Goal: Information Seeking & Learning: Learn about a topic

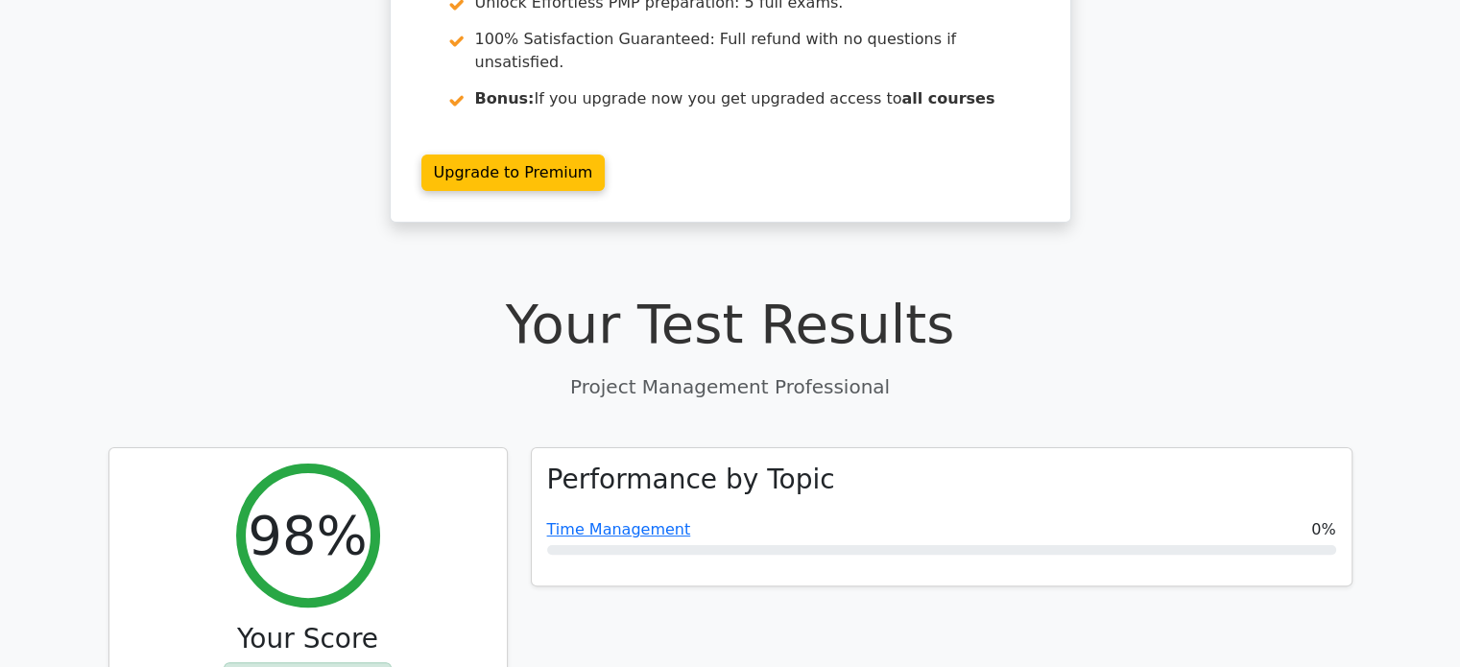
click at [1341, 372] on p "Project Management Professional" at bounding box center [730, 386] width 1244 height 29
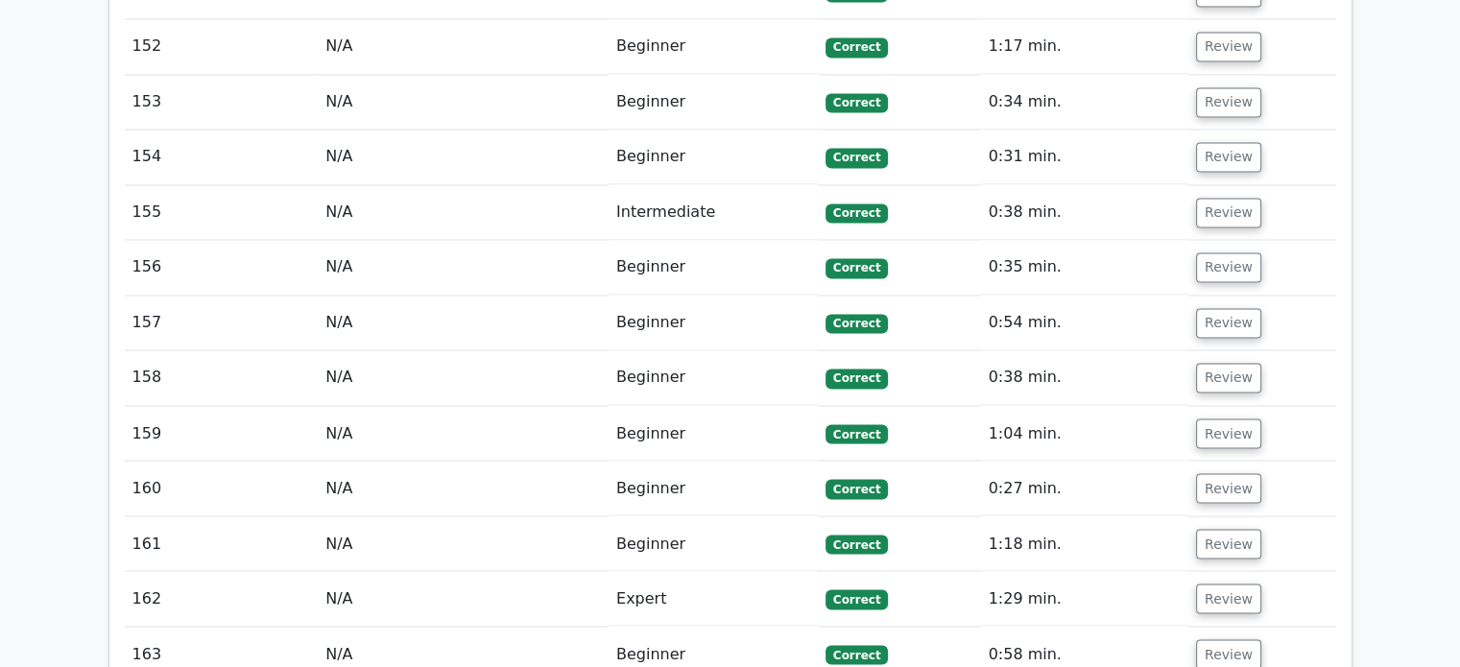
scroll to position [11349, 0]
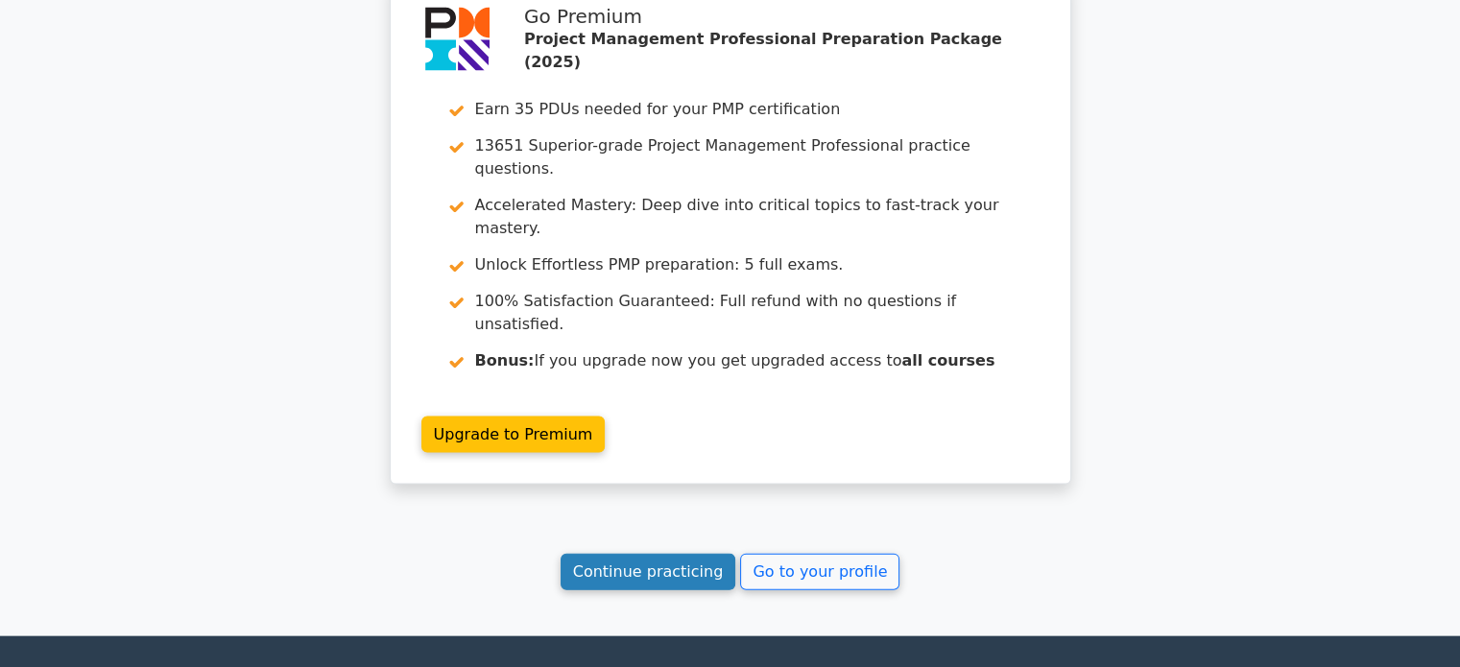
click at [634, 554] on link "Continue practicing" at bounding box center [648, 572] width 176 height 36
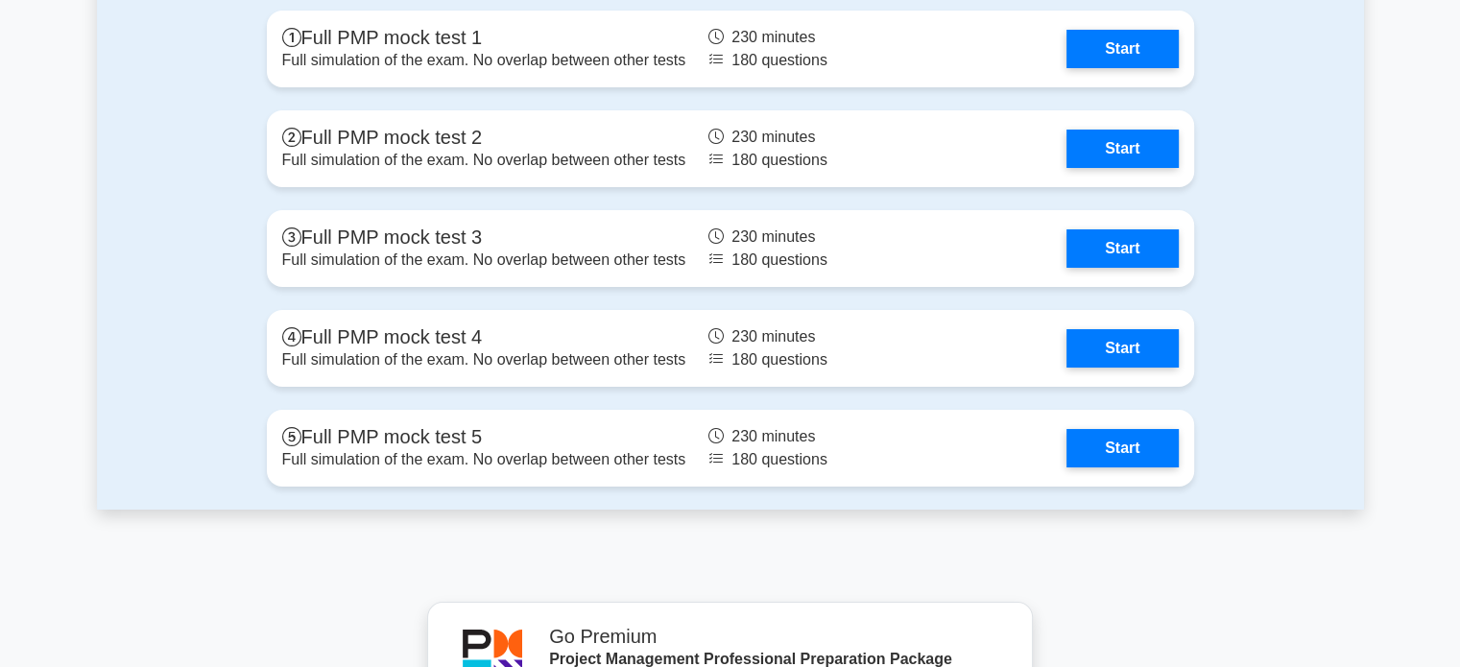
scroll to position [7185, 0]
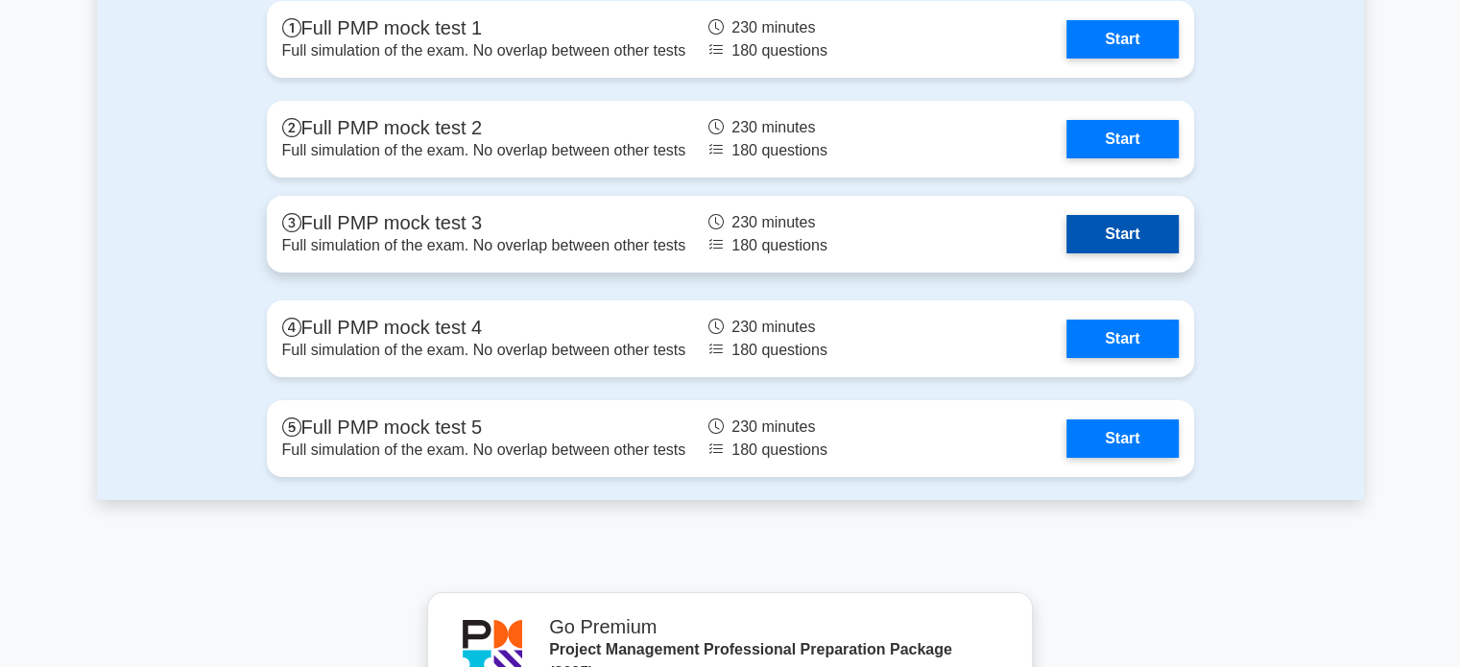
click at [1132, 235] on link "Start" at bounding box center [1121, 234] width 111 height 38
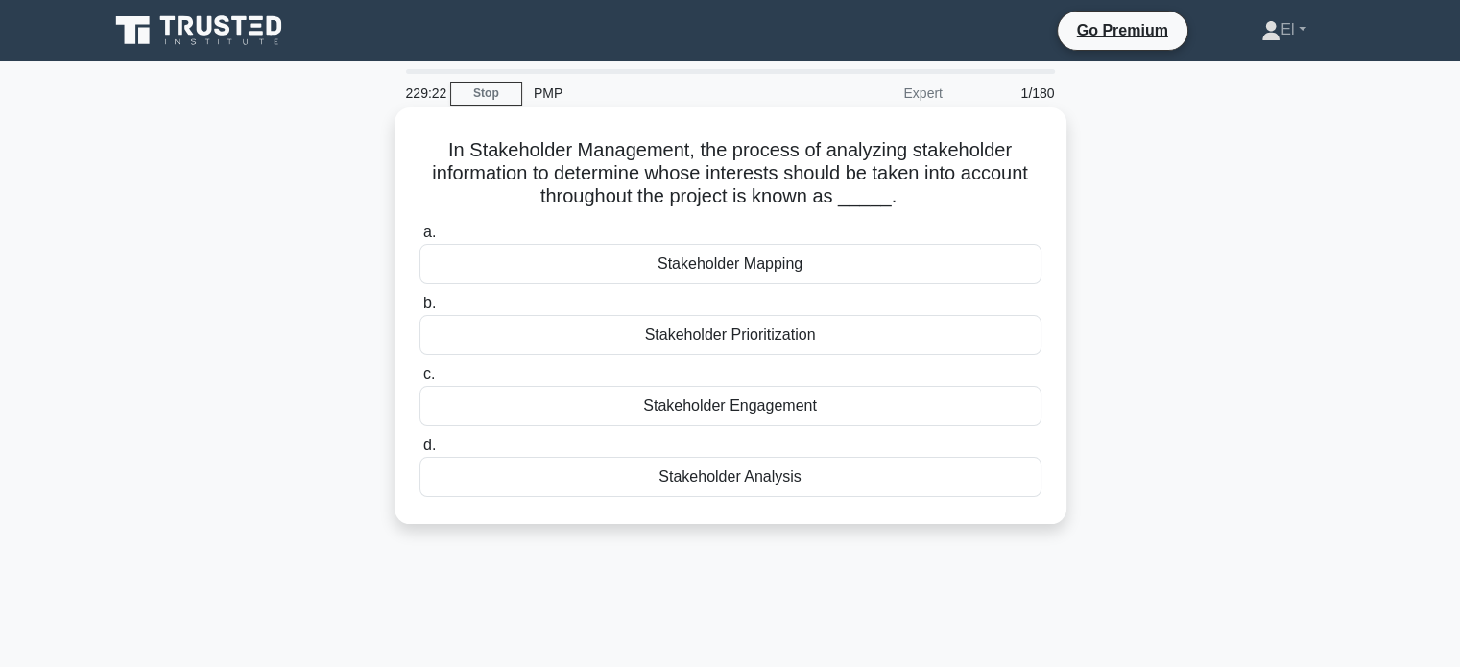
click at [768, 484] on div "Stakeholder Analysis" at bounding box center [730, 477] width 622 height 40
click at [419, 452] on input "d. Stakeholder Analysis" at bounding box center [419, 446] width 0 height 12
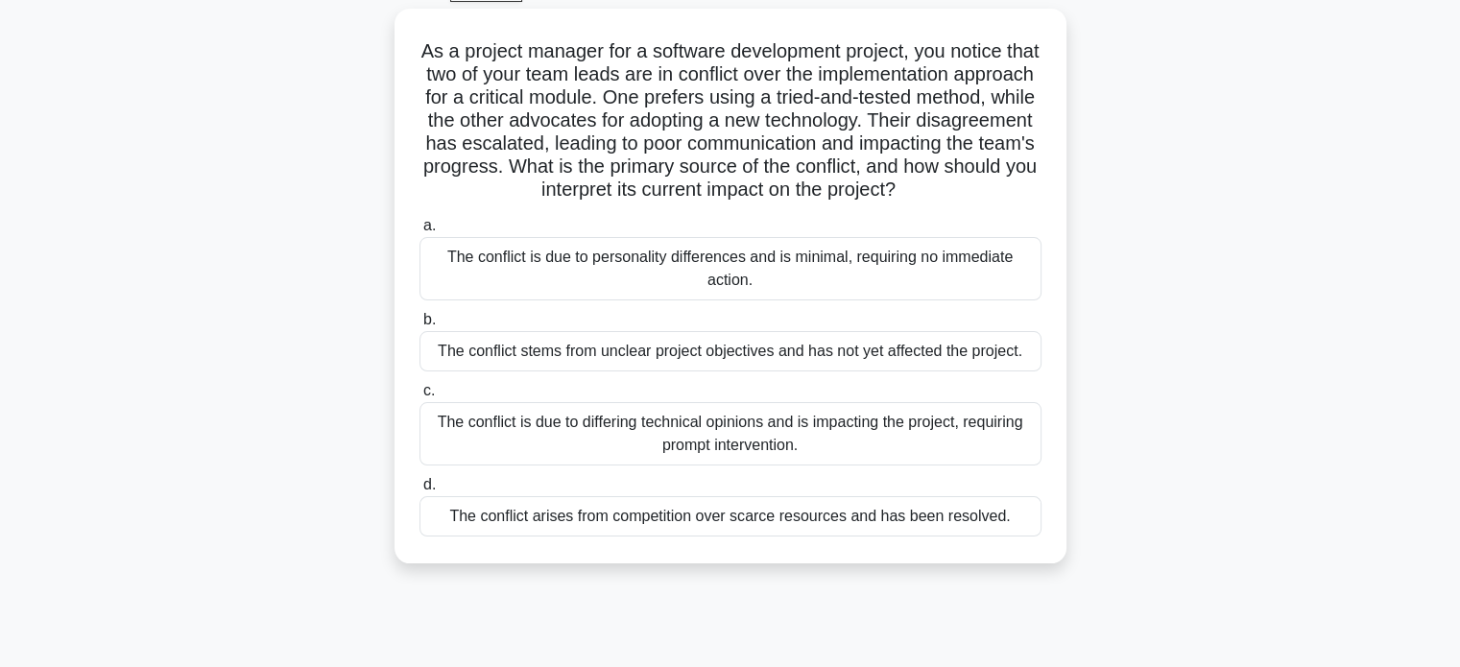
scroll to position [105, 0]
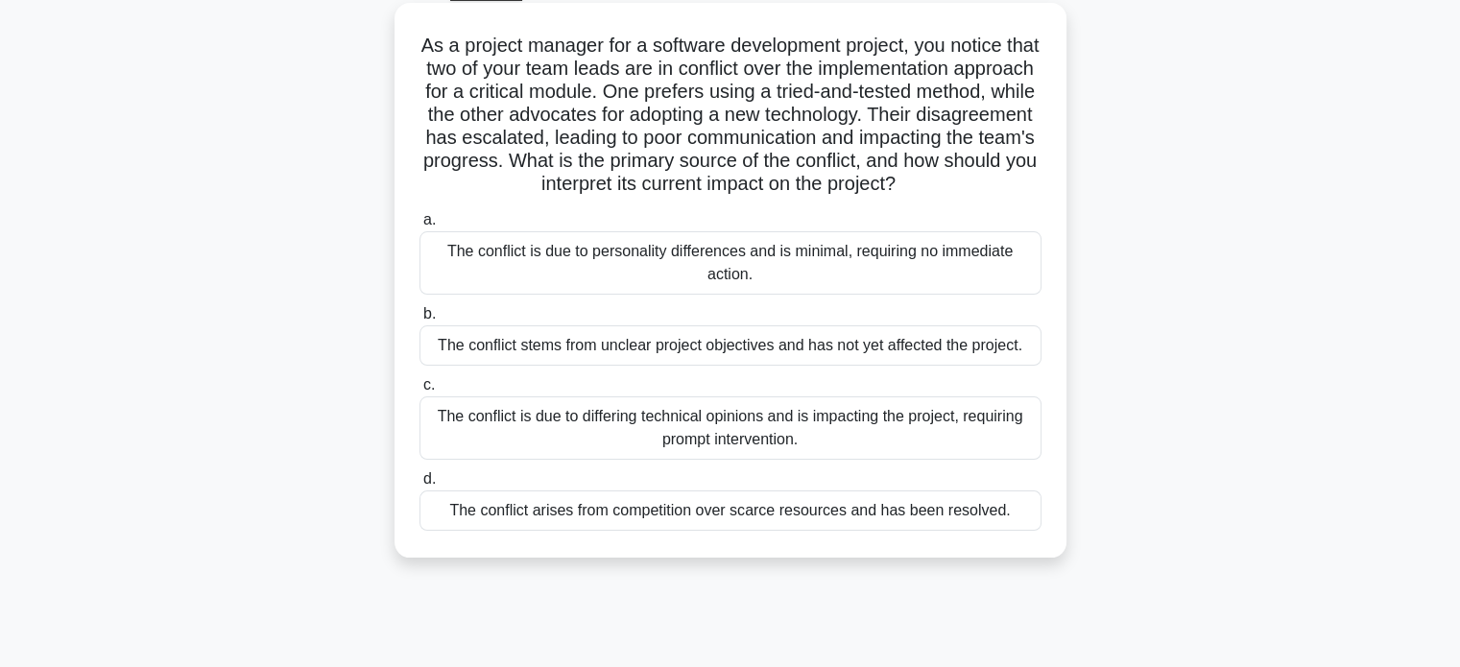
click at [789, 454] on div "The conflict is due to differing technical opinions and is impacting the projec…" at bounding box center [730, 427] width 622 height 63
click at [419, 392] on input "c. The conflict is due to differing technical opinions and is impacting the pro…" at bounding box center [419, 385] width 0 height 12
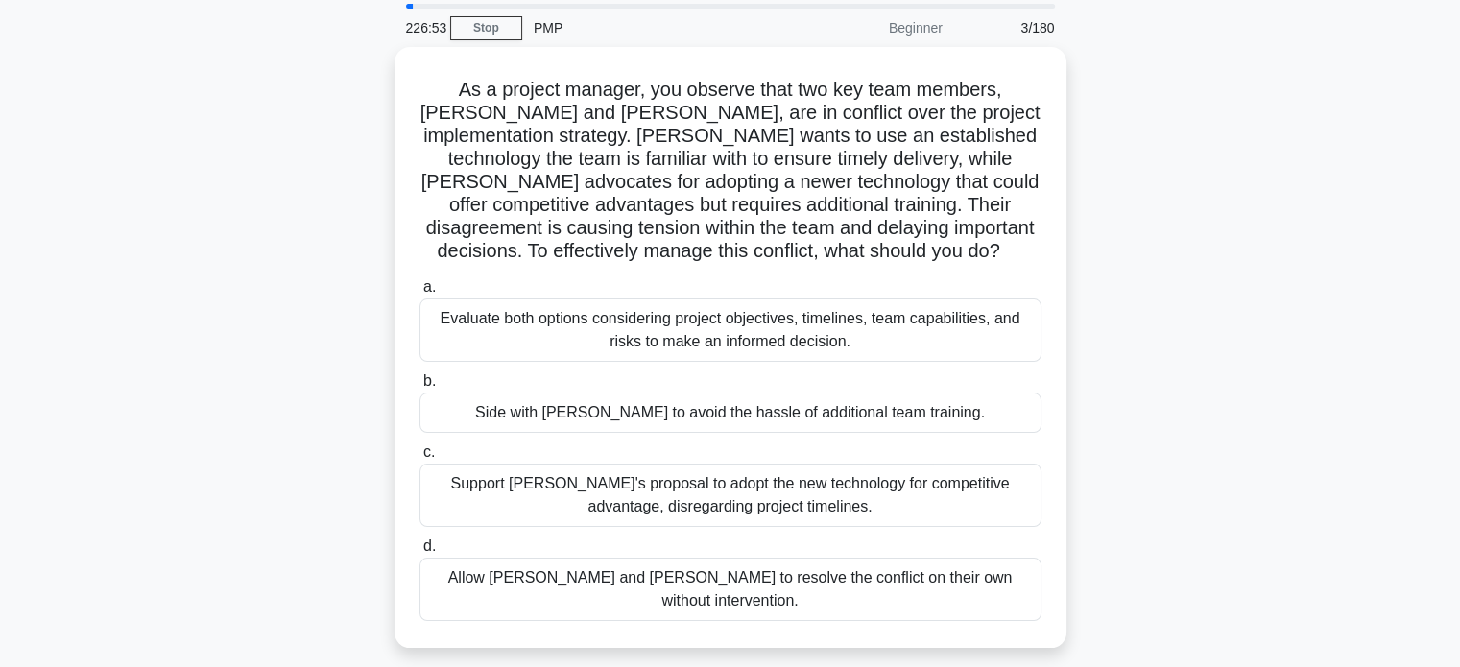
scroll to position [69, 0]
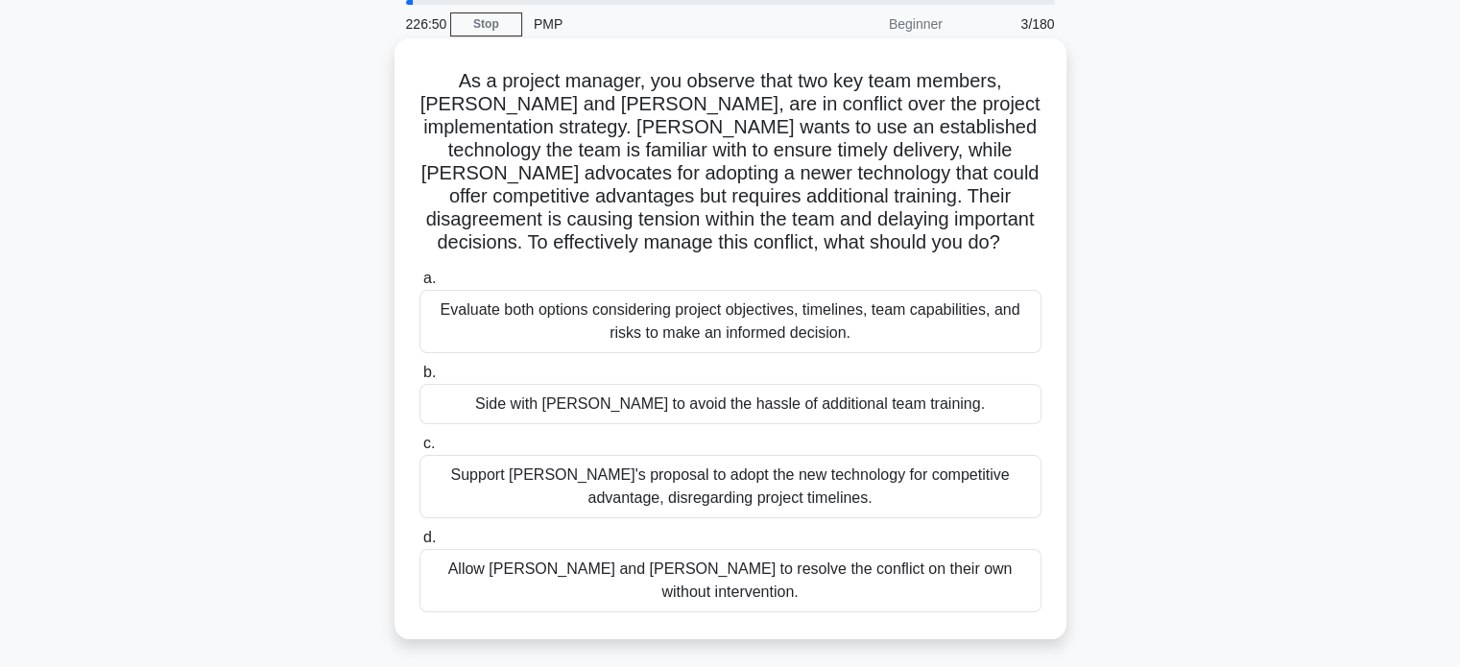
click at [780, 334] on div "Evaluate both options considering project objectives, timelines, team capabilit…" at bounding box center [730, 321] width 622 height 63
click at [419, 285] on input "a. Evaluate both options considering project objectives, timelines, team capabi…" at bounding box center [419, 279] width 0 height 12
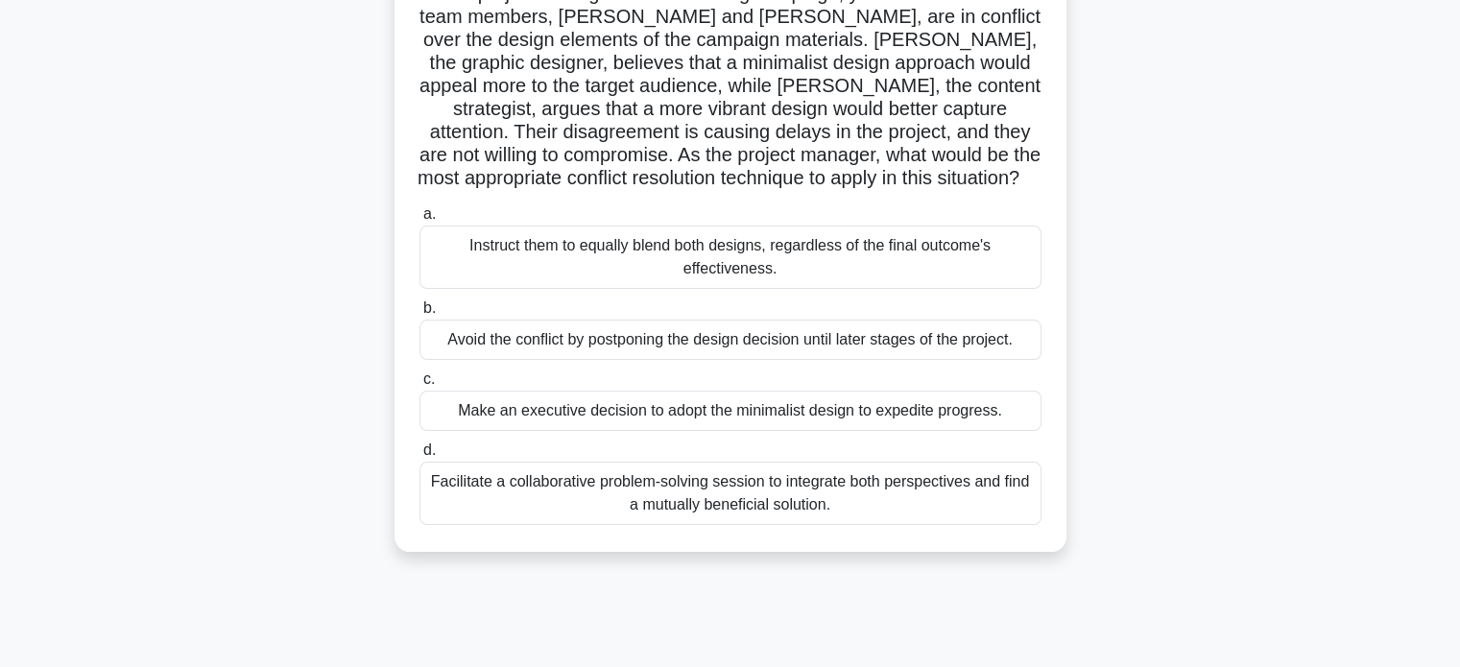
scroll to position [162, 0]
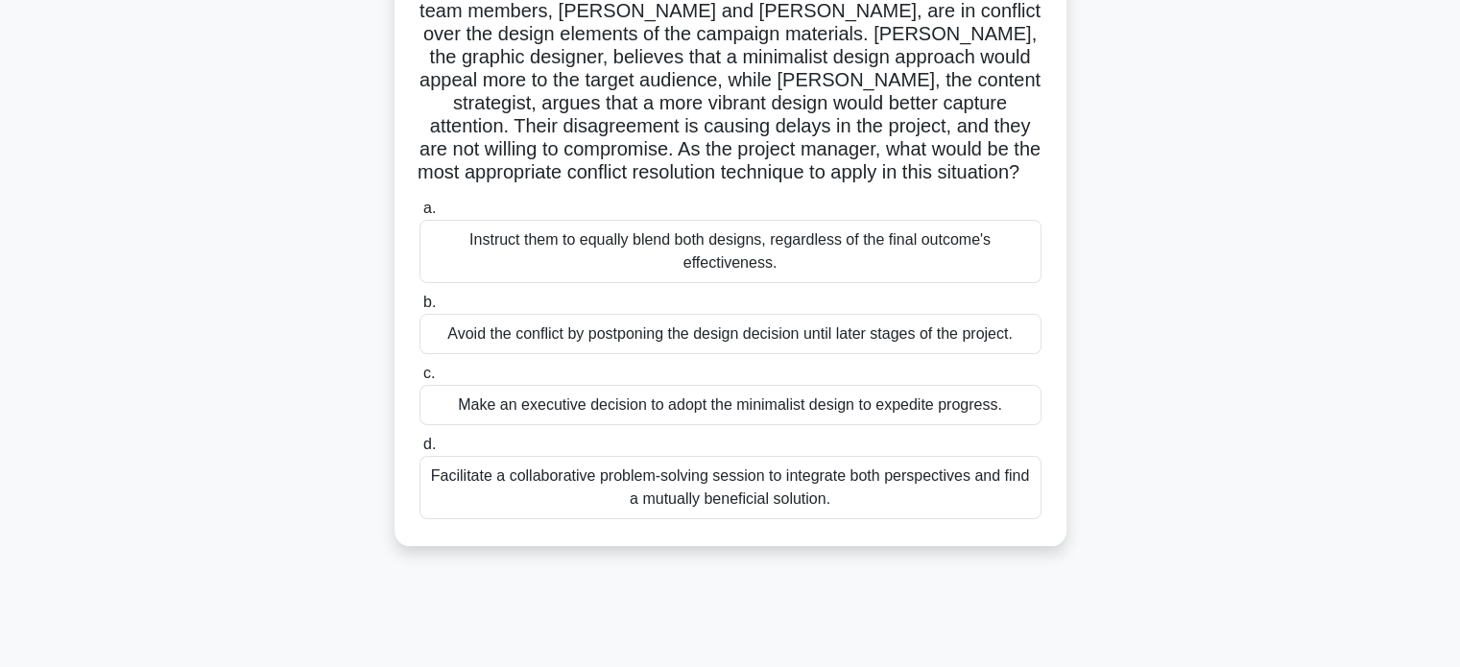
click at [996, 487] on div "Facilitate a collaborative problem-solving session to integrate both perspectiv…" at bounding box center [730, 487] width 622 height 63
click at [419, 451] on input "d. Facilitate a collaborative problem-solving session to integrate both perspec…" at bounding box center [419, 445] width 0 height 12
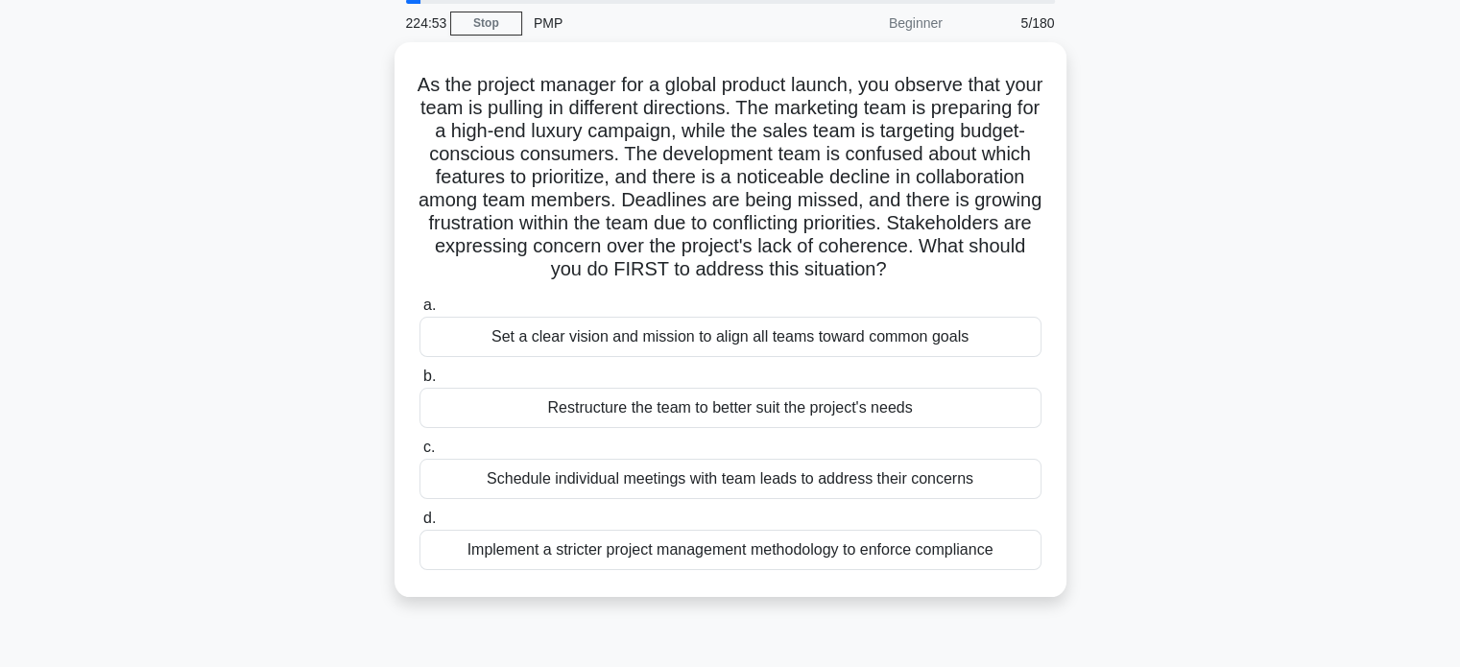
scroll to position [71, 0]
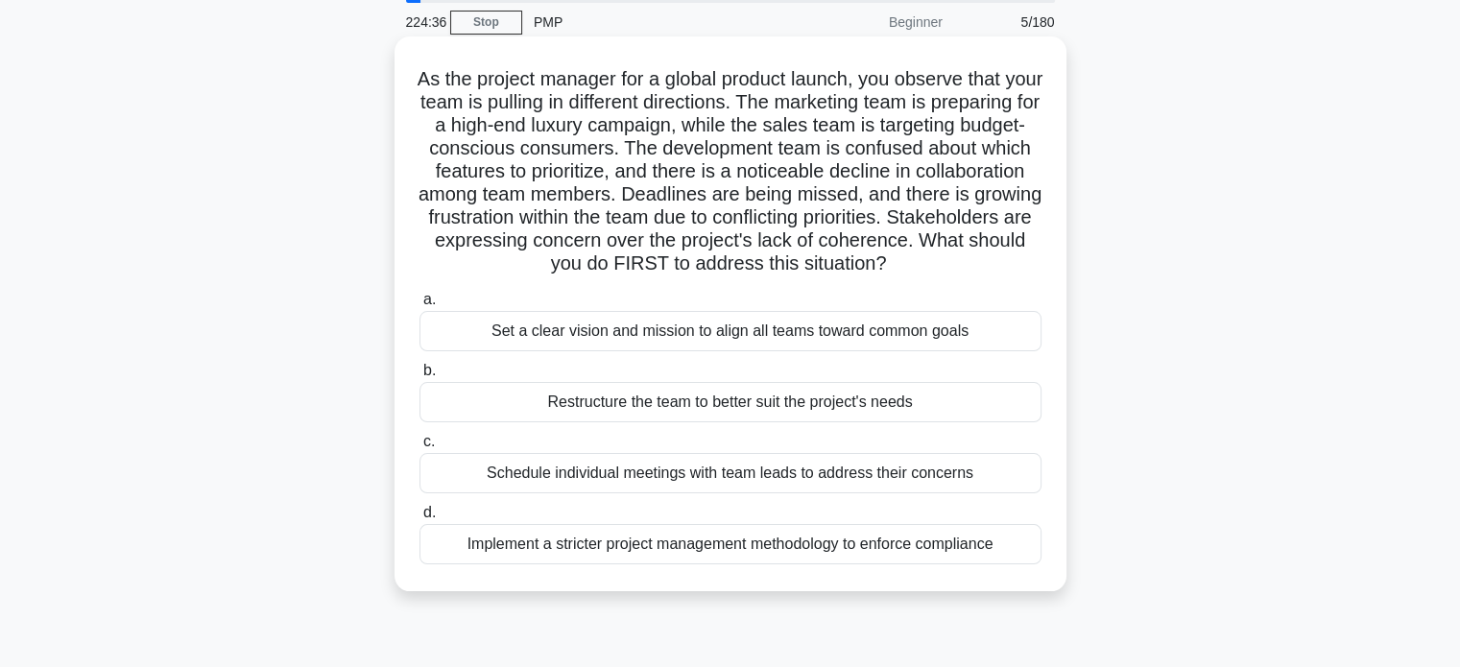
click at [1008, 351] on div "Set a clear vision and mission to align all teams toward common goals" at bounding box center [730, 331] width 622 height 40
click at [419, 306] on input "a. Set a clear vision and mission to align all teams toward common goals" at bounding box center [419, 300] width 0 height 12
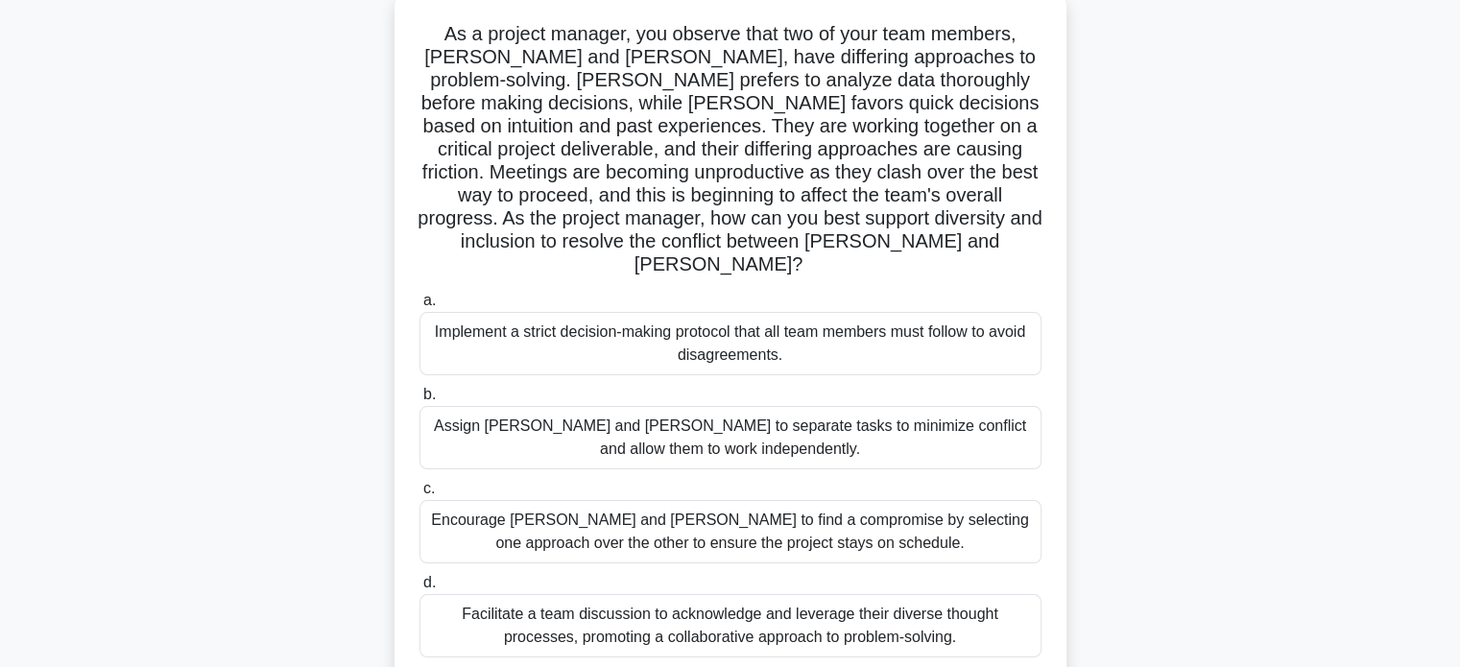
scroll to position [124, 0]
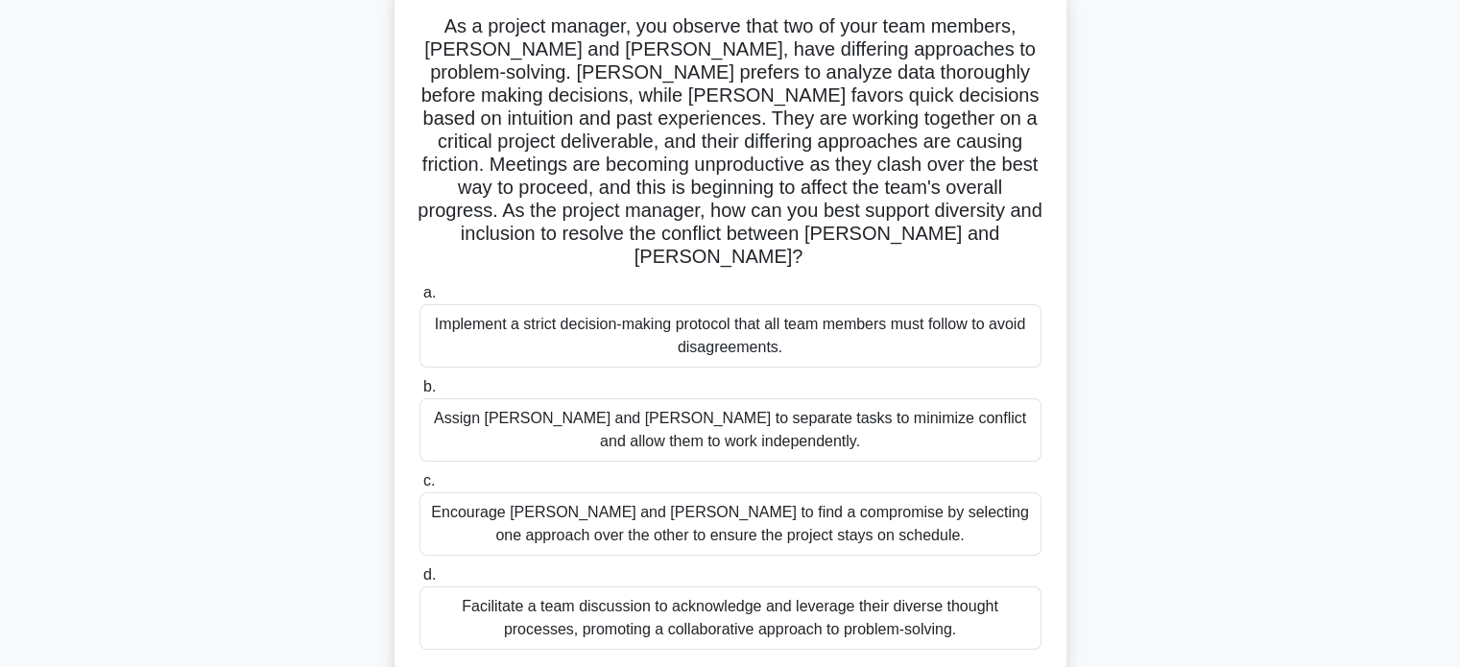
click at [984, 604] on div "Facilitate a team discussion to acknowledge and leverage their diverse thought …" at bounding box center [730, 617] width 622 height 63
click at [419, 582] on input "d. Facilitate a team discussion to acknowledge and leverage their diverse thoug…" at bounding box center [419, 575] width 0 height 12
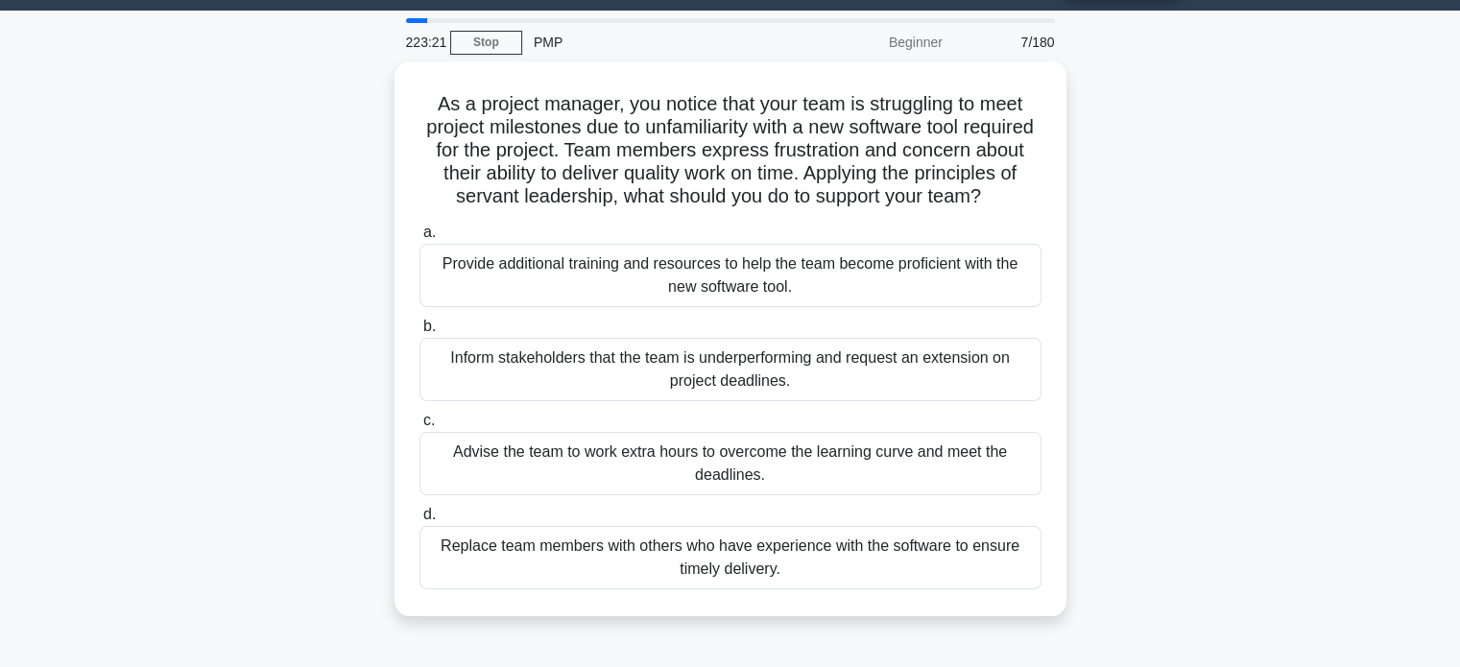
scroll to position [0, 0]
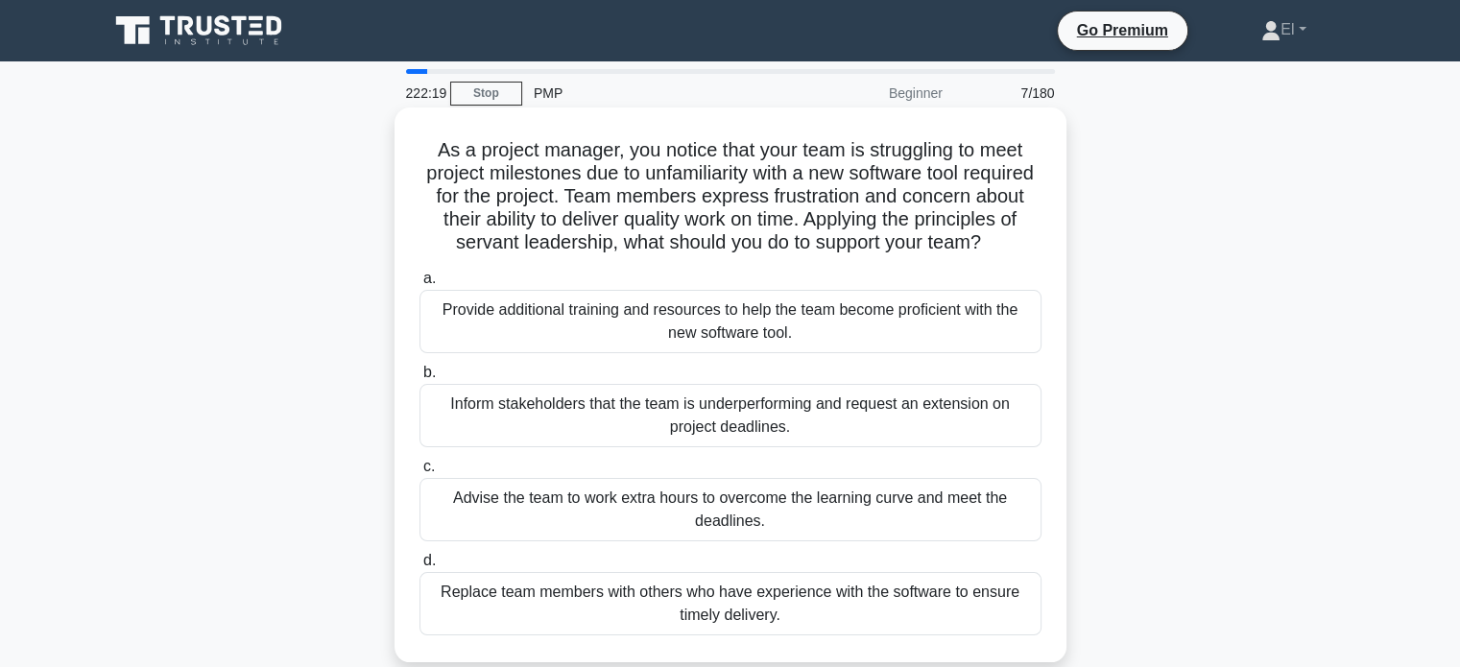
click at [904, 353] on div "Provide additional training and resources to help the team become proficient wi…" at bounding box center [730, 321] width 622 height 63
click at [419, 285] on input "a. Provide additional training and resources to help the team become proficient…" at bounding box center [419, 279] width 0 height 12
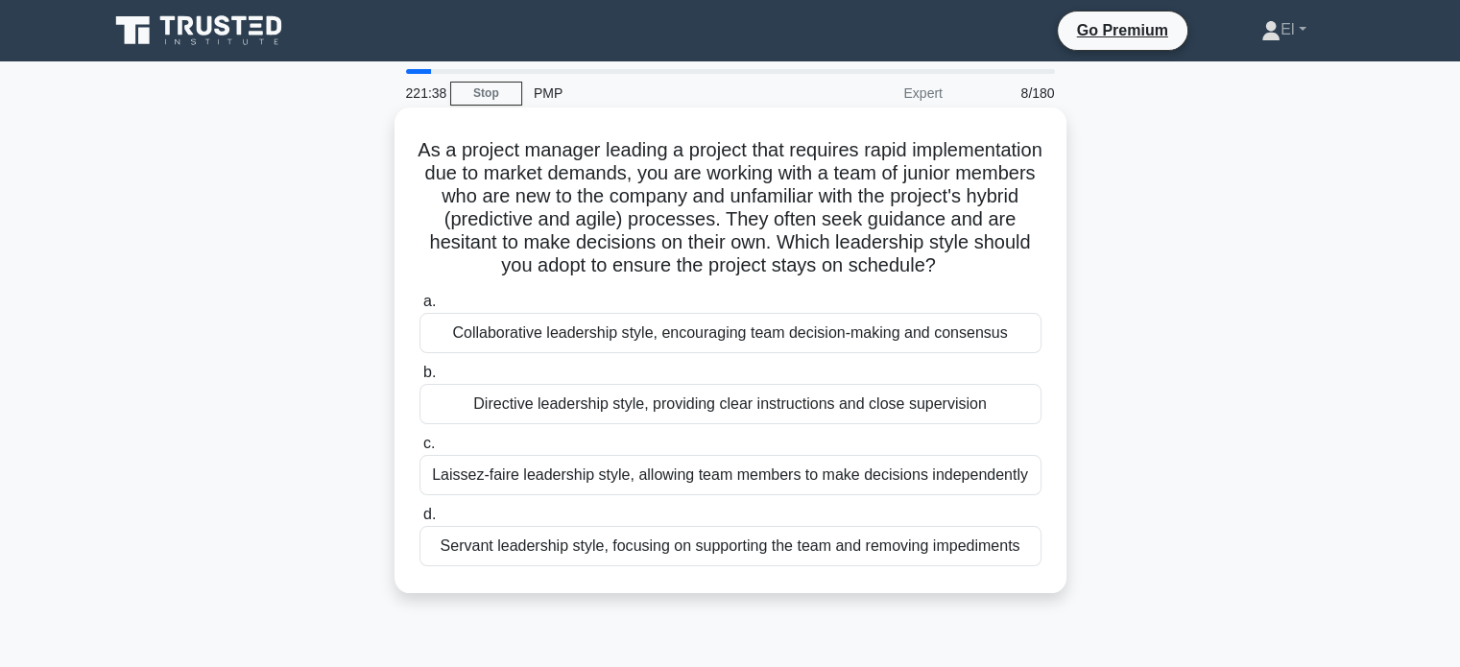
click at [746, 424] on div "Directive leadership style, providing clear instructions and close supervision" at bounding box center [730, 404] width 622 height 40
click at [419, 379] on input "b. Directive leadership style, providing clear instructions and close supervisi…" at bounding box center [419, 373] width 0 height 12
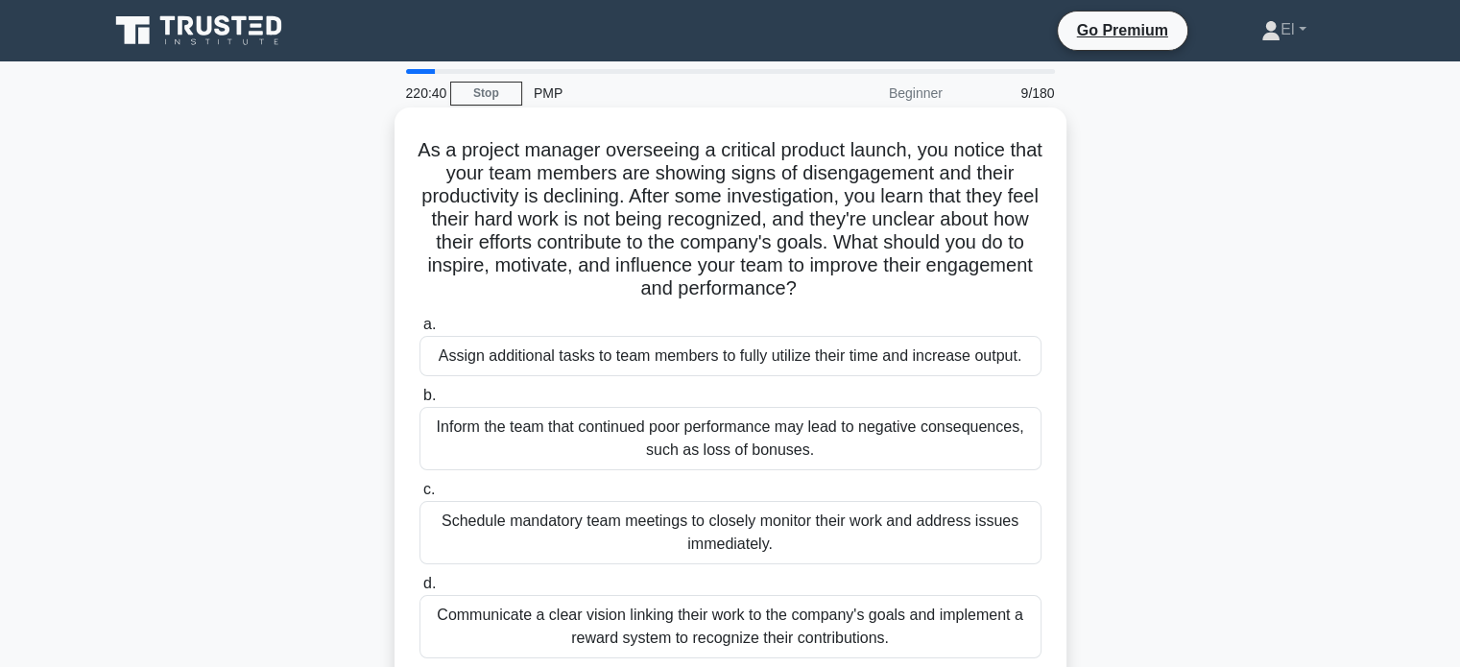
click at [831, 632] on div "Communicate a clear vision linking their work to the company's goals and implem…" at bounding box center [730, 626] width 622 height 63
click at [419, 590] on input "d. Communicate a clear vision linking their work to the company's goals and imp…" at bounding box center [419, 584] width 0 height 12
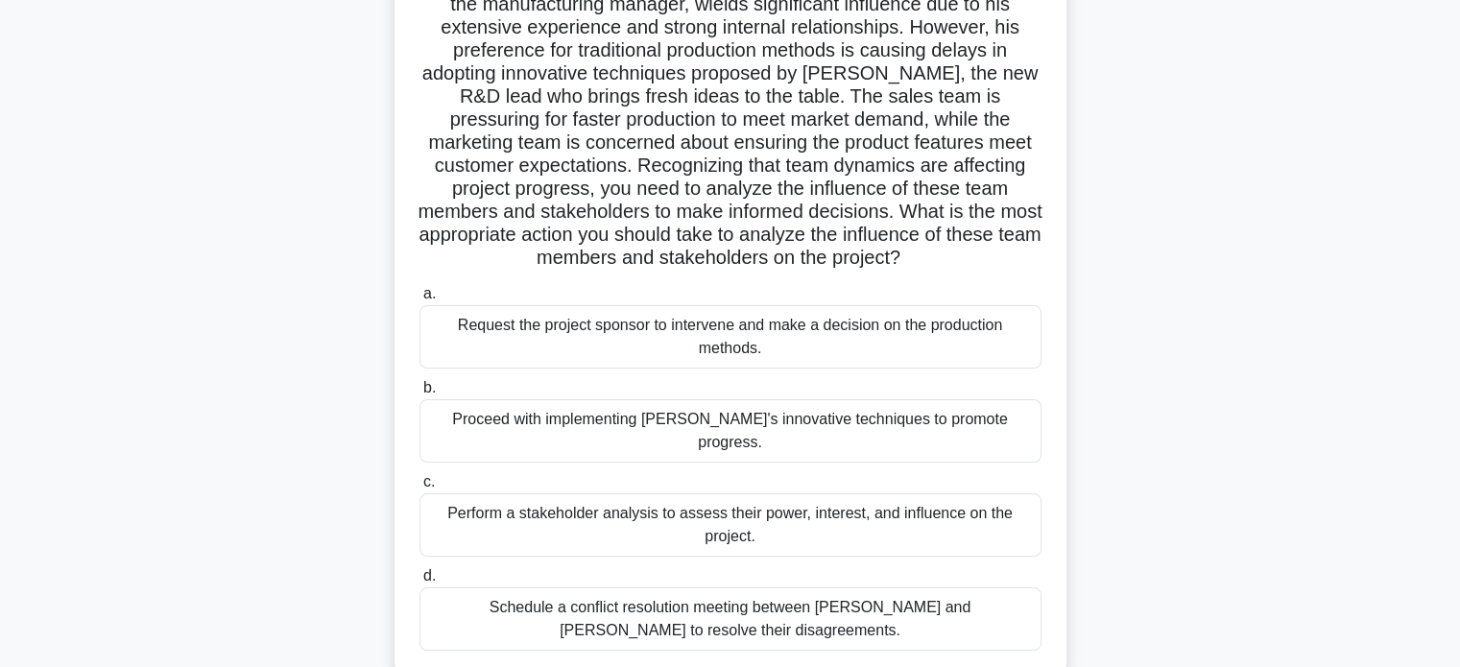
scroll to position [221, 0]
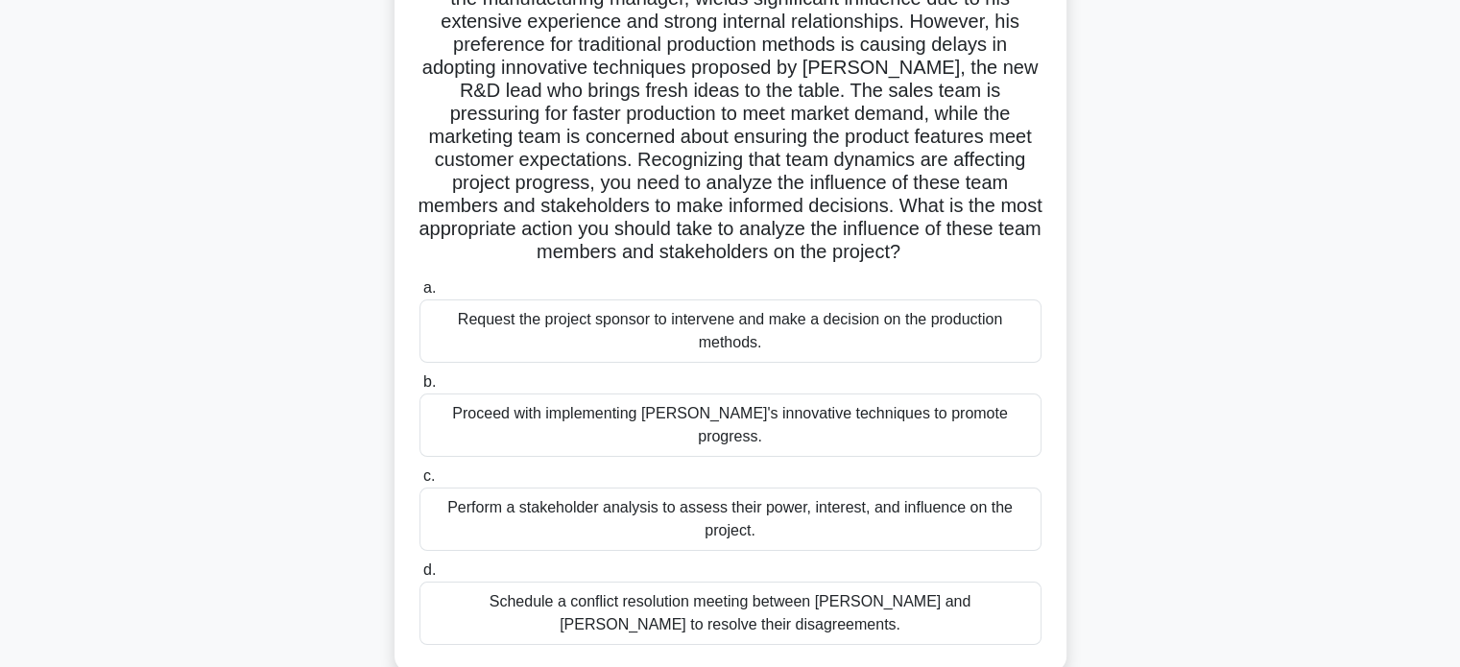
click at [907, 492] on div "Perform a stakeholder analysis to assess their power, interest, and influence o…" at bounding box center [730, 518] width 622 height 63
click at [419, 483] on input "c. Perform a stakeholder analysis to assess their power, interest, and influenc…" at bounding box center [419, 476] width 0 height 12
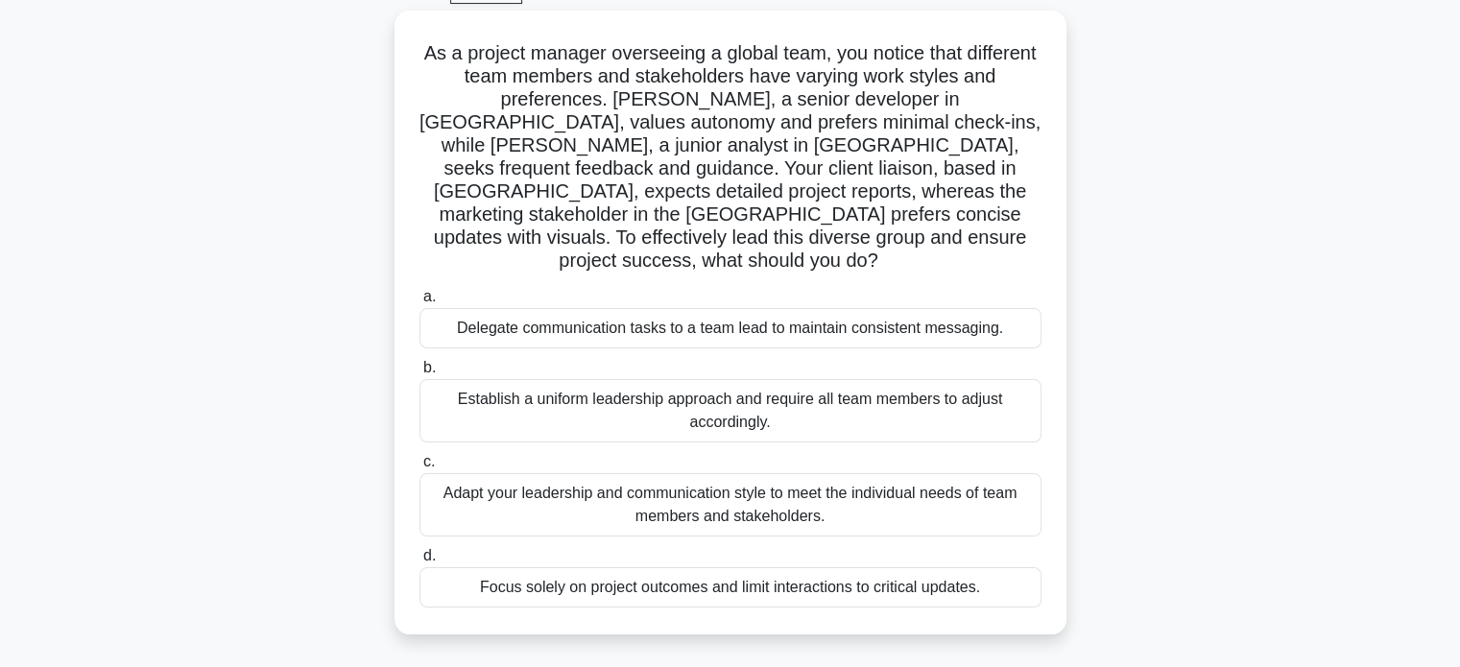
scroll to position [115, 0]
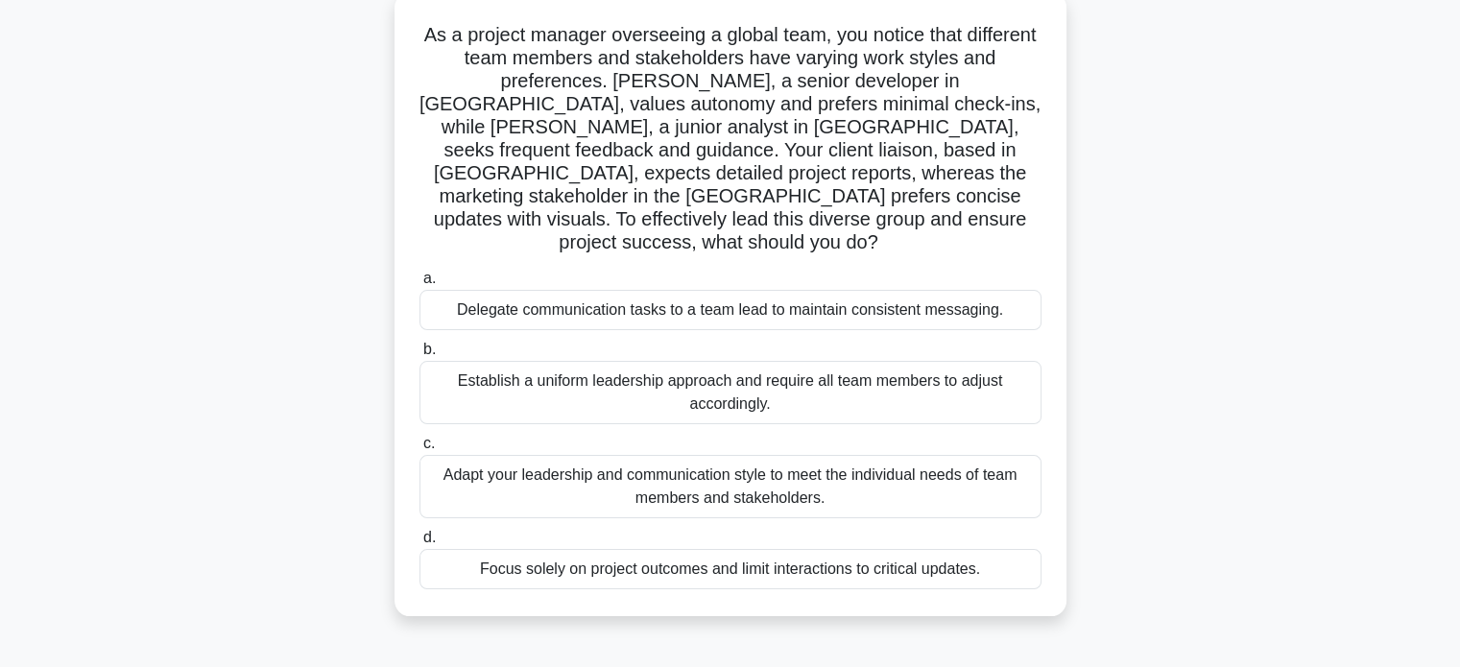
click at [910, 455] on div "Adapt your leadership and communication style to meet the individual needs of t…" at bounding box center [730, 486] width 622 height 63
click at [419, 449] on input "c. Adapt your leadership and communication style to meet the individual needs o…" at bounding box center [419, 444] width 0 height 12
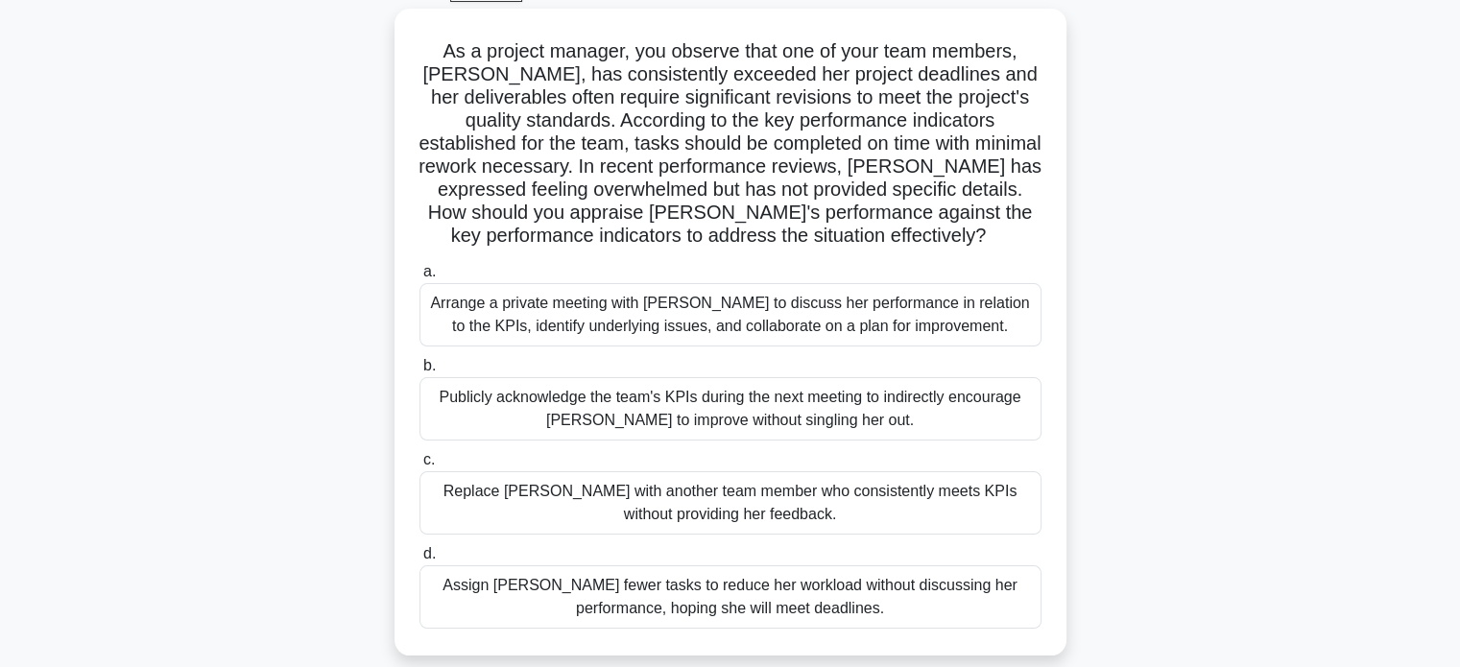
scroll to position [104, 0]
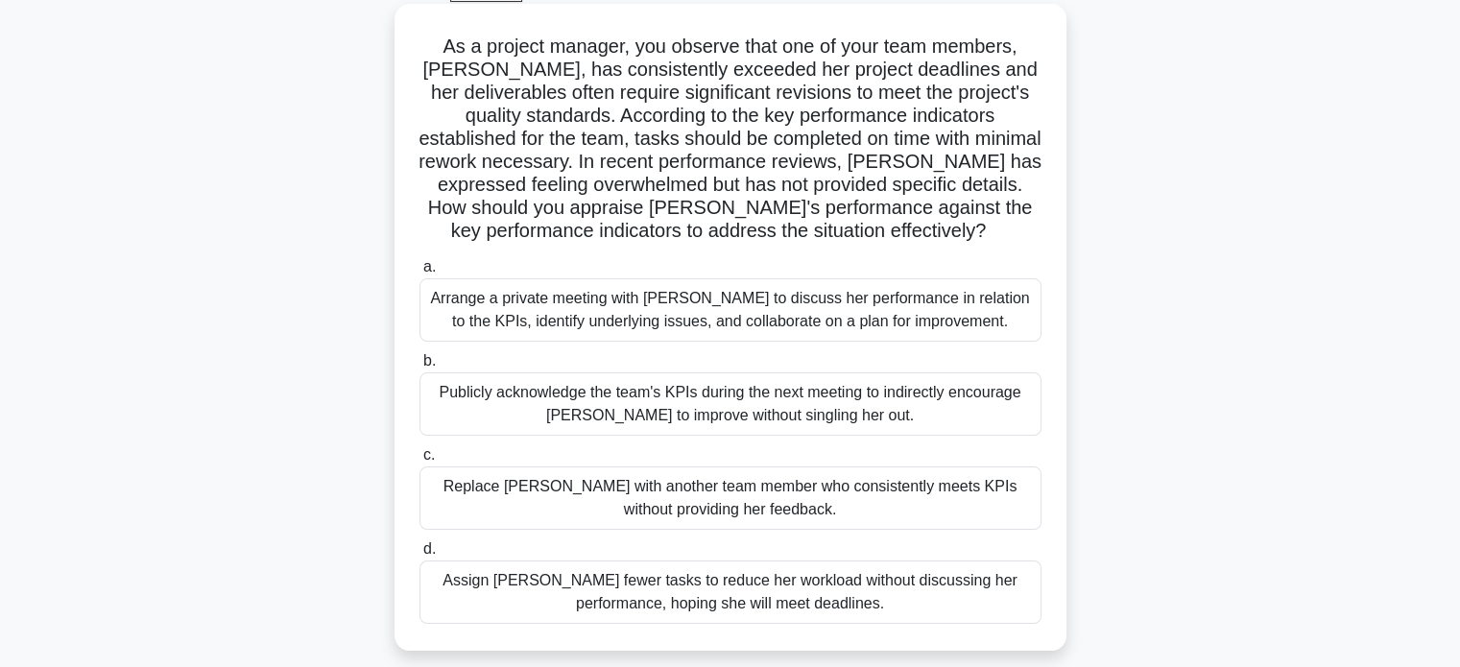
click at [872, 319] on div "Arrange a private meeting with Emma to discuss her performance in relation to t…" at bounding box center [730, 309] width 622 height 63
click at [419, 273] on input "a. Arrange a private meeting with Emma to discuss her performance in relation t…" at bounding box center [419, 267] width 0 height 12
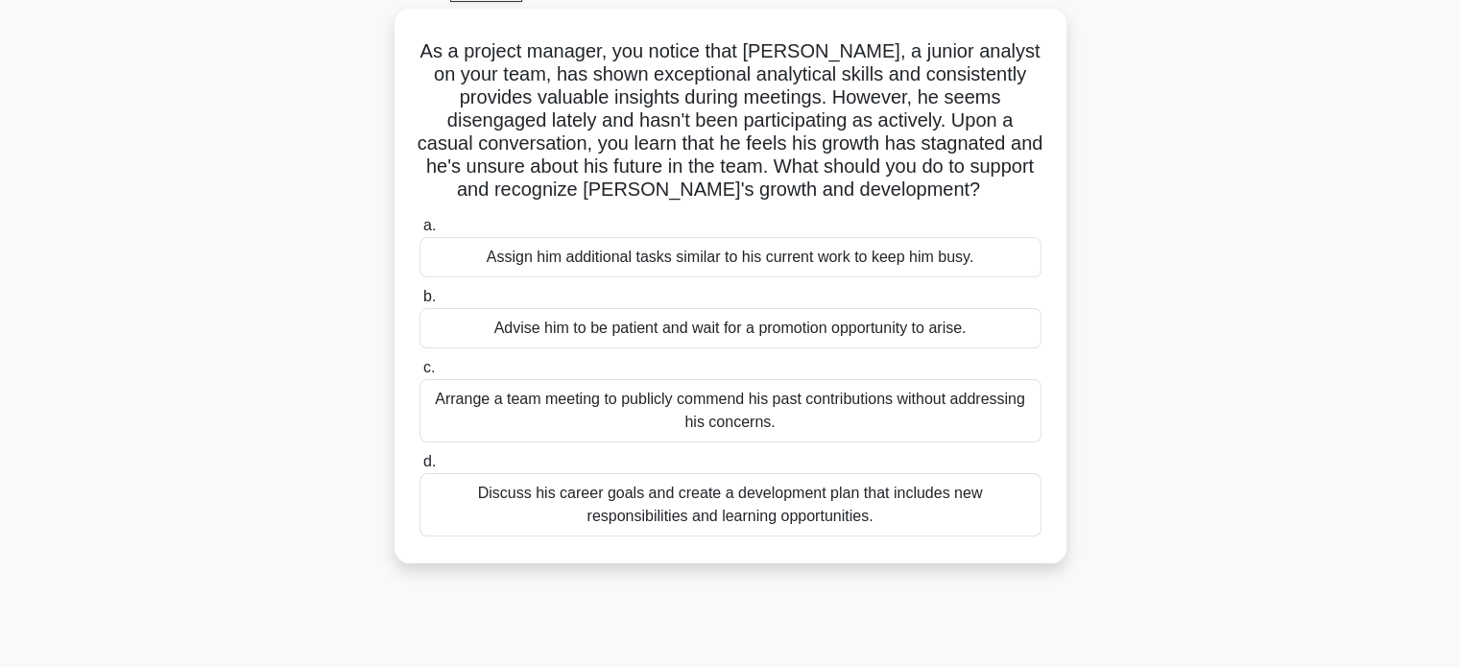
scroll to position [0, 0]
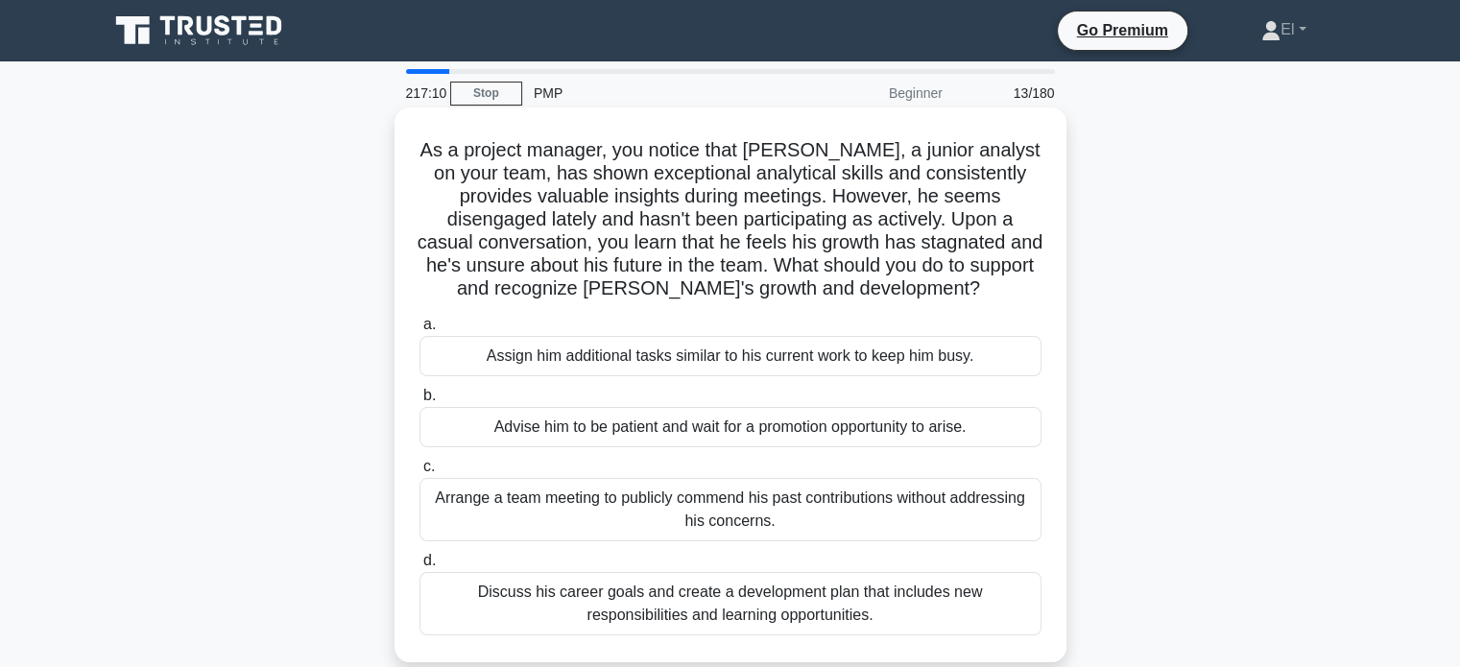
click at [810, 613] on div "Discuss his career goals and create a development plan that includes new respon…" at bounding box center [730, 603] width 622 height 63
click at [419, 567] on input "d. Discuss his career goals and create a development plan that includes new res…" at bounding box center [419, 561] width 0 height 12
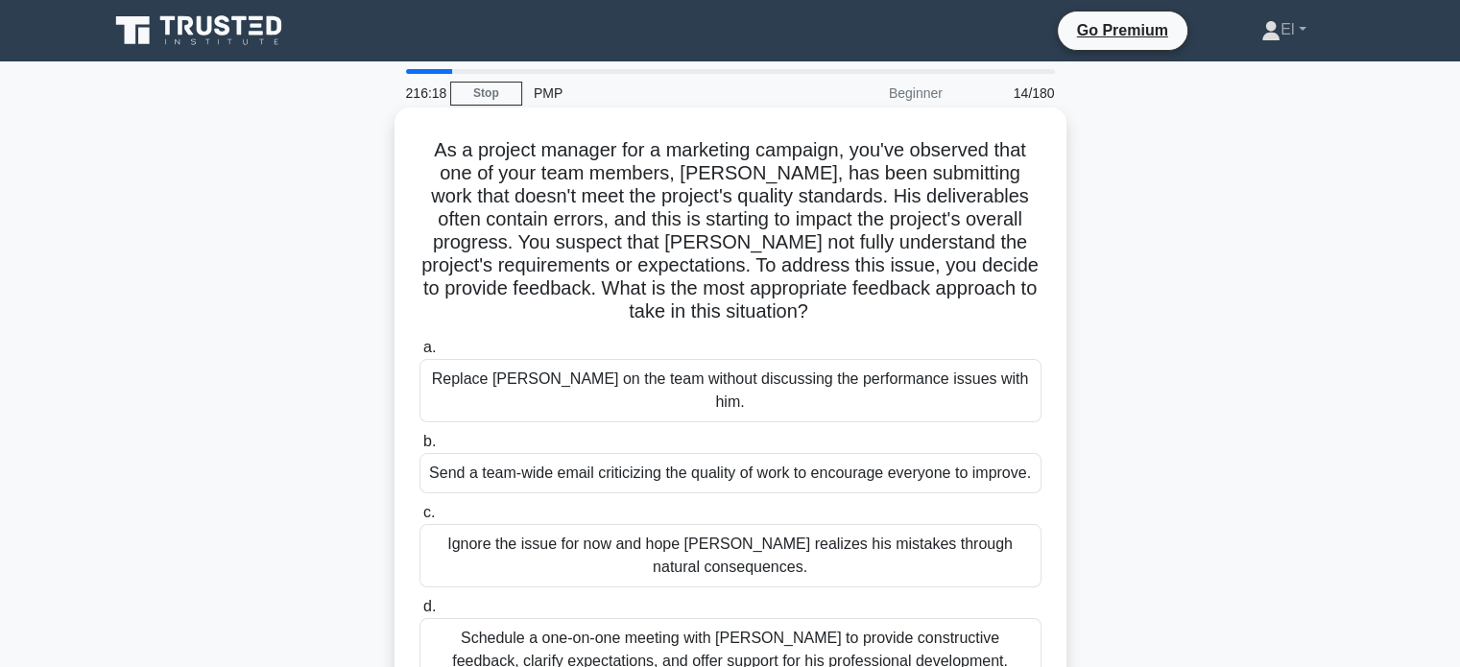
click at [974, 660] on div "Schedule a one-on-one meeting with Kevin to provide constructive feedback, clar…" at bounding box center [730, 649] width 622 height 63
click at [419, 613] on input "d. Schedule a one-on-one meeting with Kevin to provide constructive feedback, c…" at bounding box center [419, 607] width 0 height 12
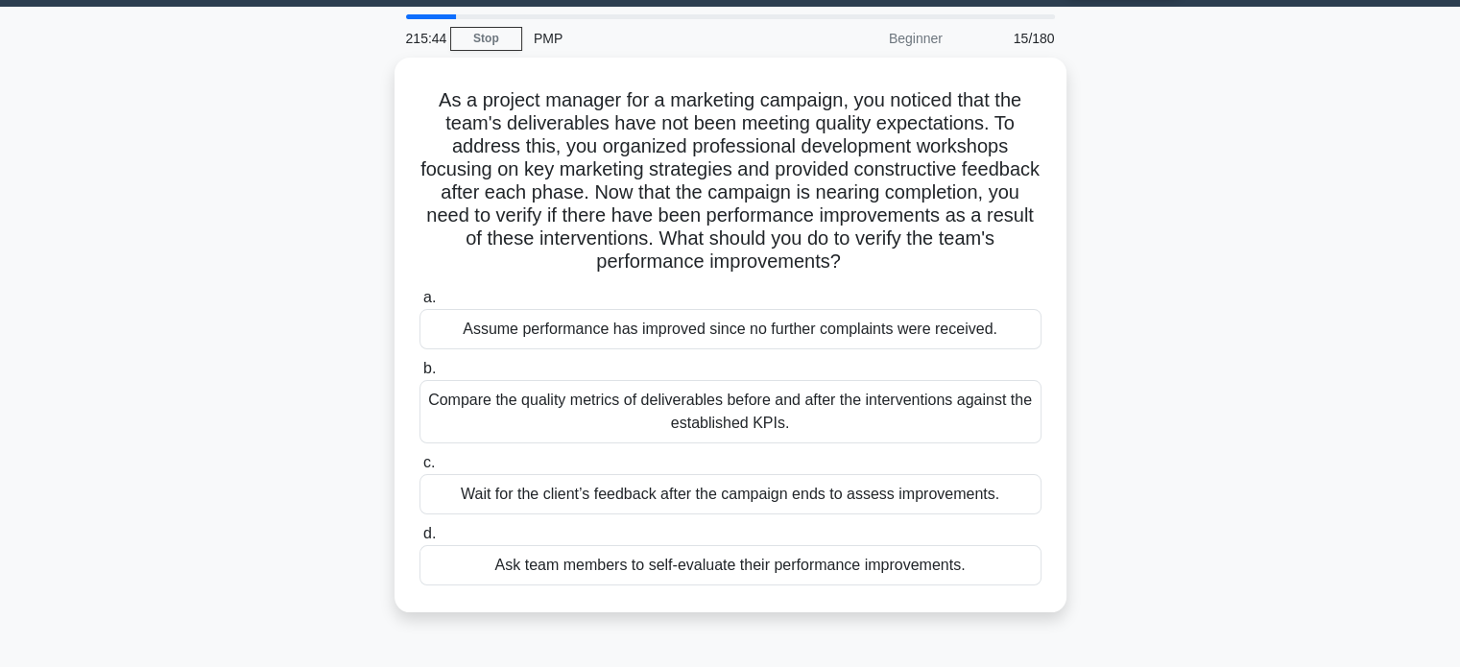
scroll to position [59, 0]
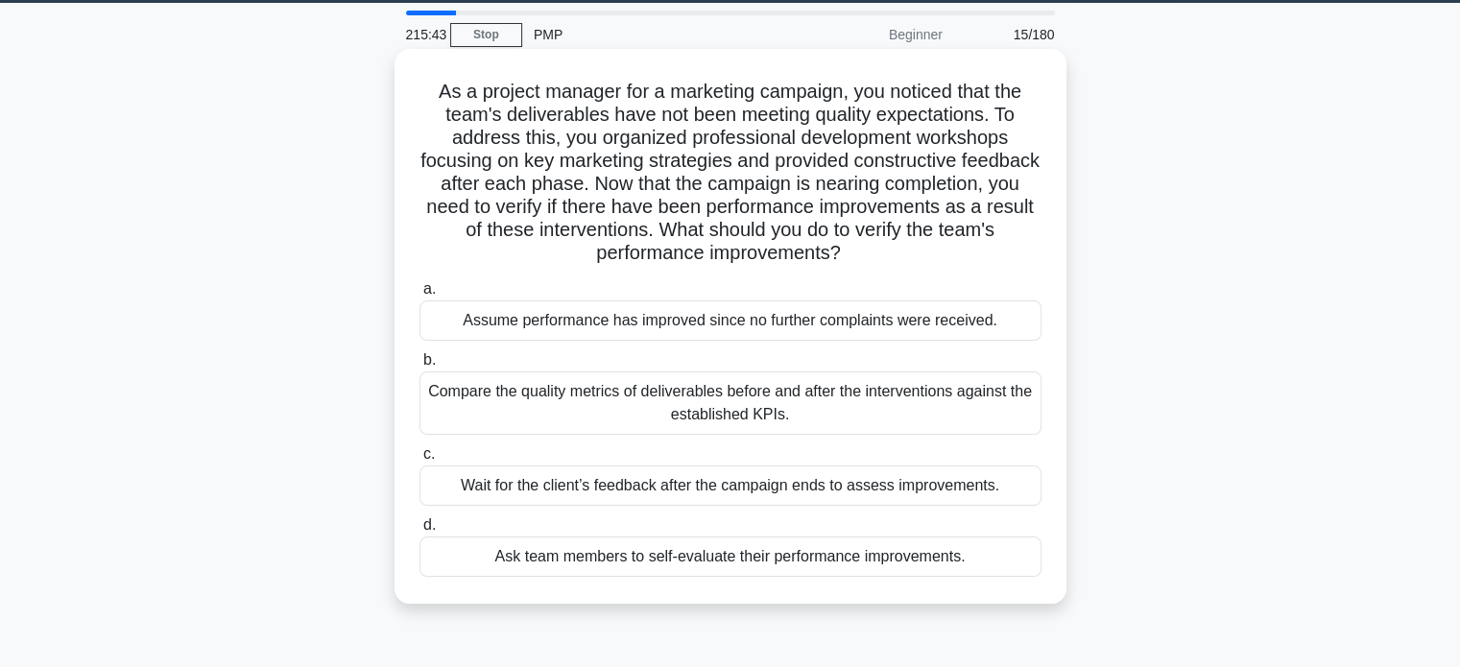
click at [795, 413] on div "Compare the quality metrics of deliverables before and after the interventions …" at bounding box center [730, 402] width 622 height 63
click at [419, 367] on input "b. Compare the quality metrics of deliverables before and after the interventio…" at bounding box center [419, 360] width 0 height 12
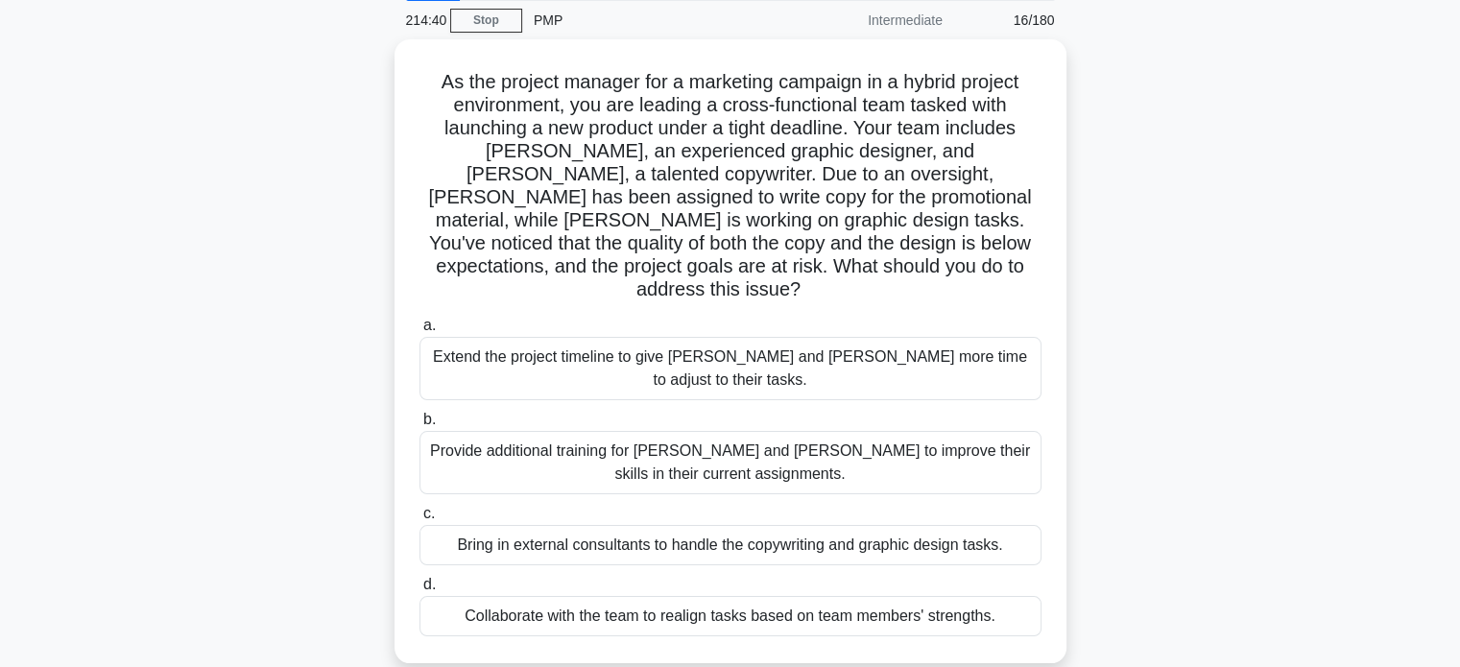
scroll to position [75, 0]
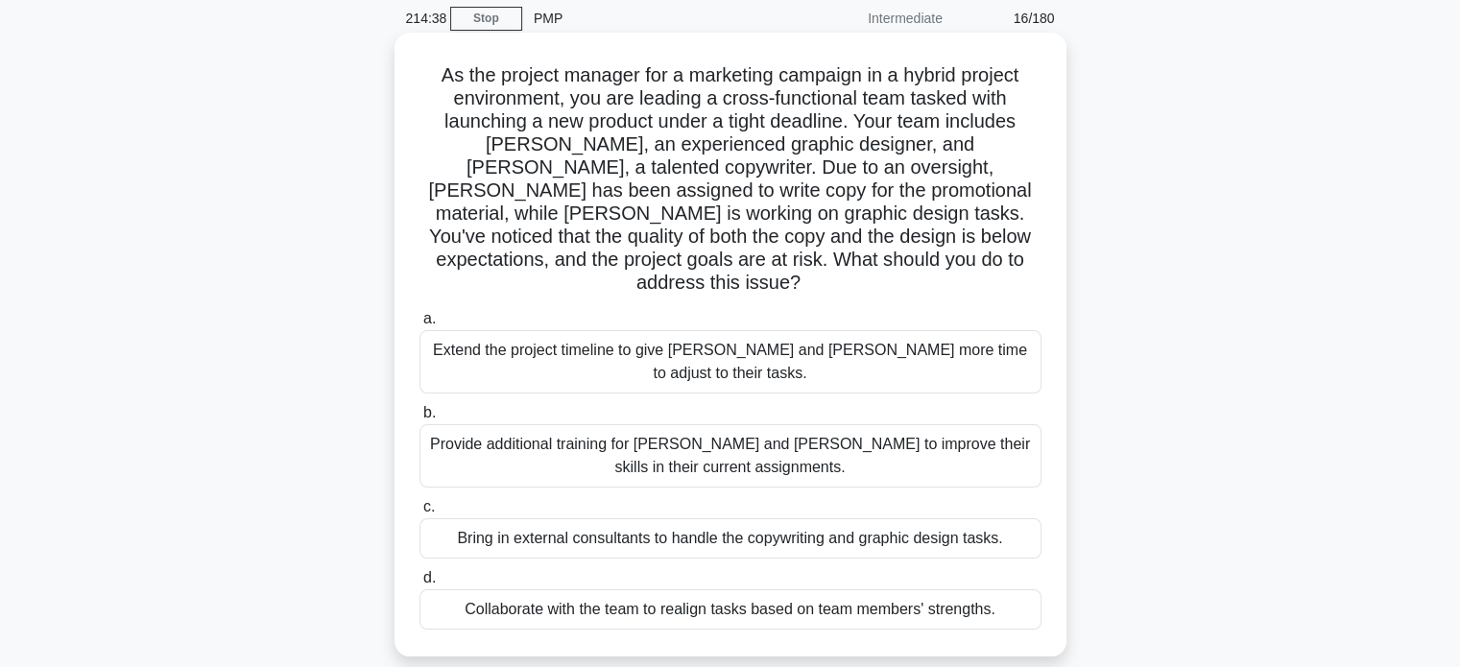
click at [915, 589] on div "Collaborate with the team to realign tasks based on team members' strengths." at bounding box center [730, 609] width 622 height 40
click at [419, 578] on input "d. Collaborate with the team to realign tasks based on team members' strengths." at bounding box center [419, 578] width 0 height 12
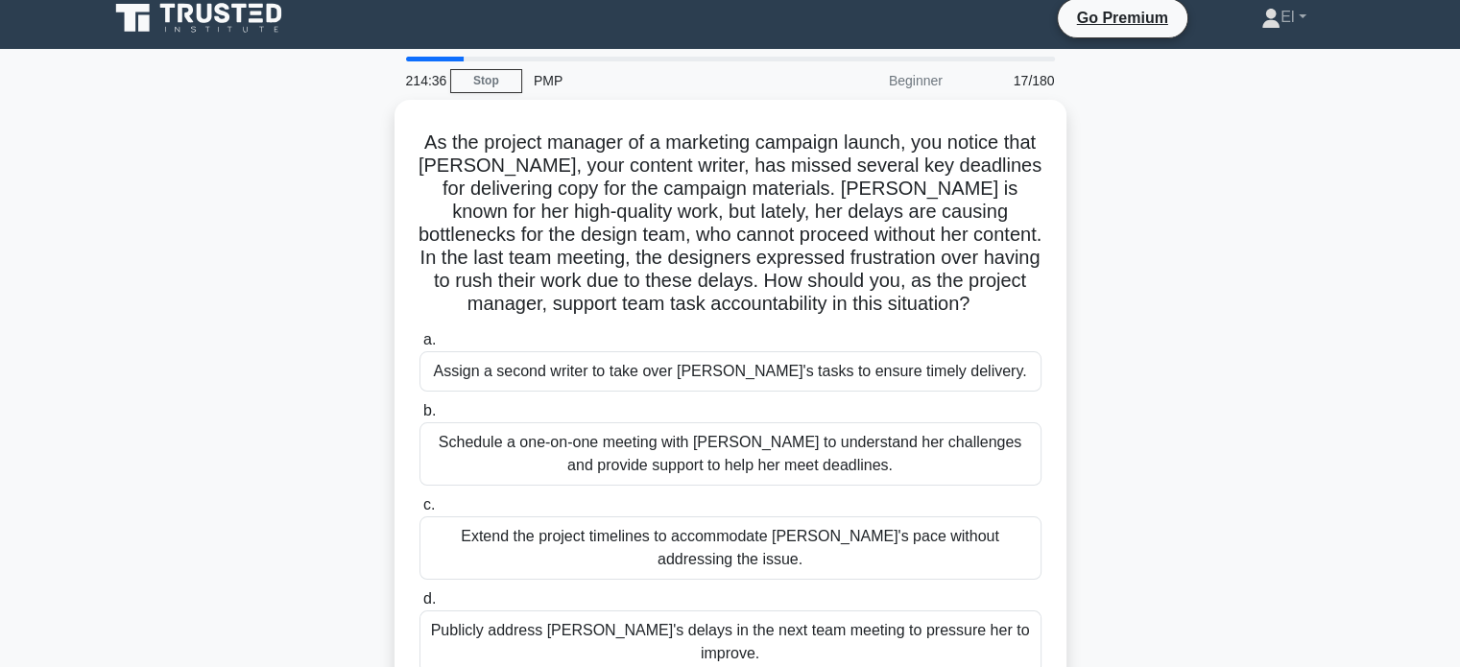
scroll to position [0, 0]
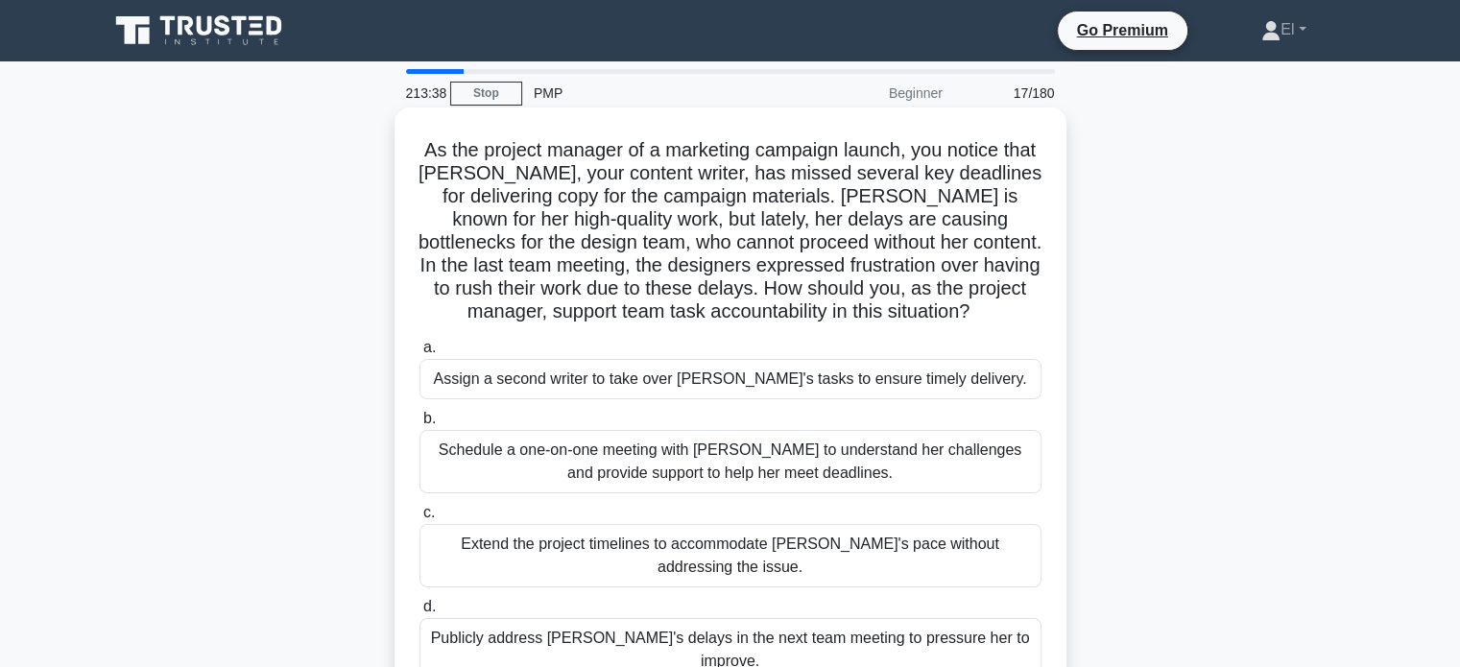
click at [749, 475] on div "Schedule a one-on-one meeting with Emily to understand her challenges and provi…" at bounding box center [730, 461] width 622 height 63
click at [419, 425] on input "b. Schedule a one-on-one meeting with Emily to understand her challenges and pr…" at bounding box center [419, 419] width 0 height 12
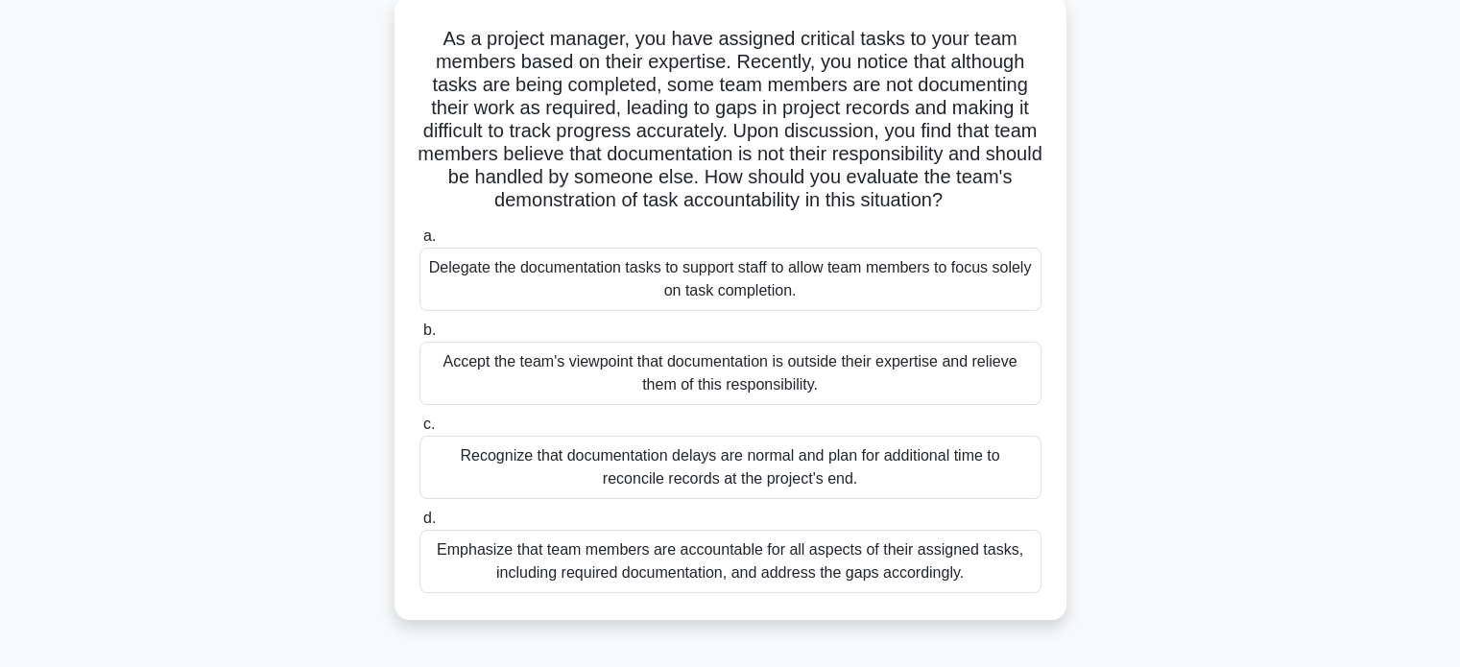
scroll to position [119, 0]
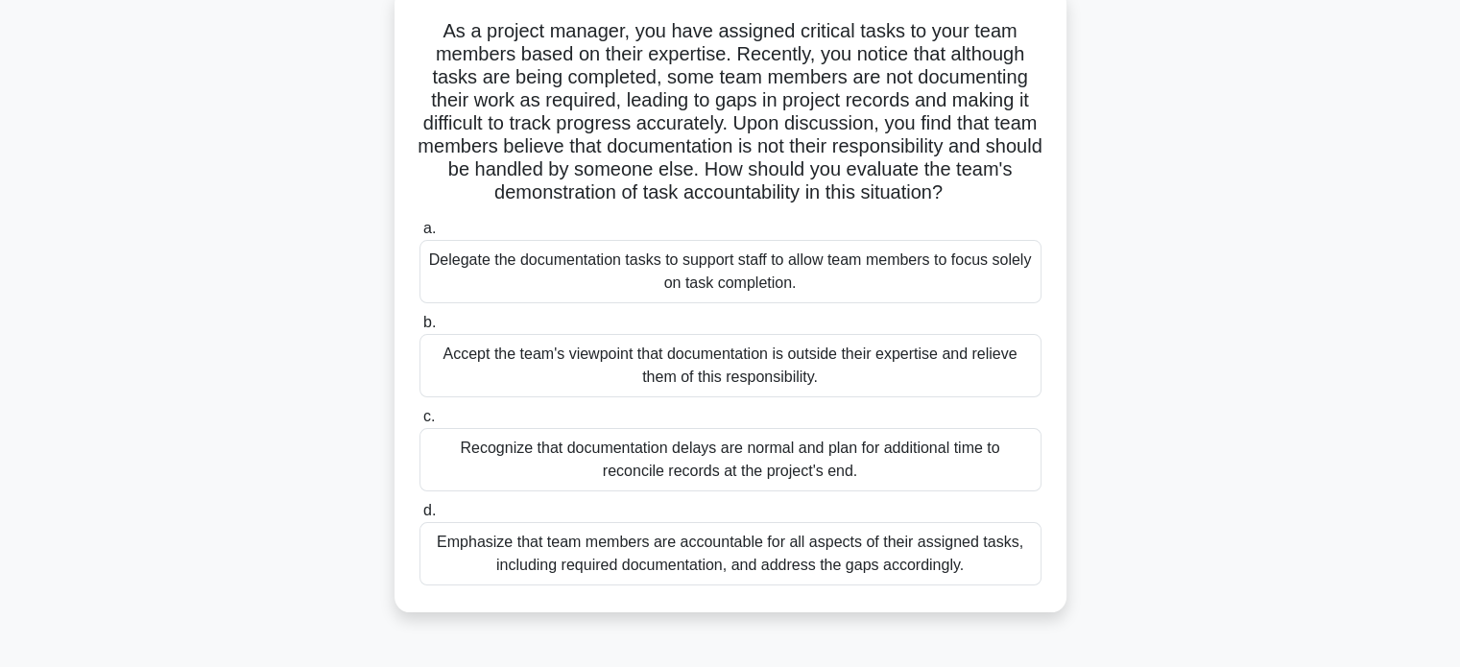
click at [854, 571] on div "Emphasize that team members are accountable for all aspects of their assigned t…" at bounding box center [730, 553] width 622 height 63
click at [419, 517] on input "d. Emphasize that team members are accountable for all aspects of their assigne…" at bounding box center [419, 511] width 0 height 12
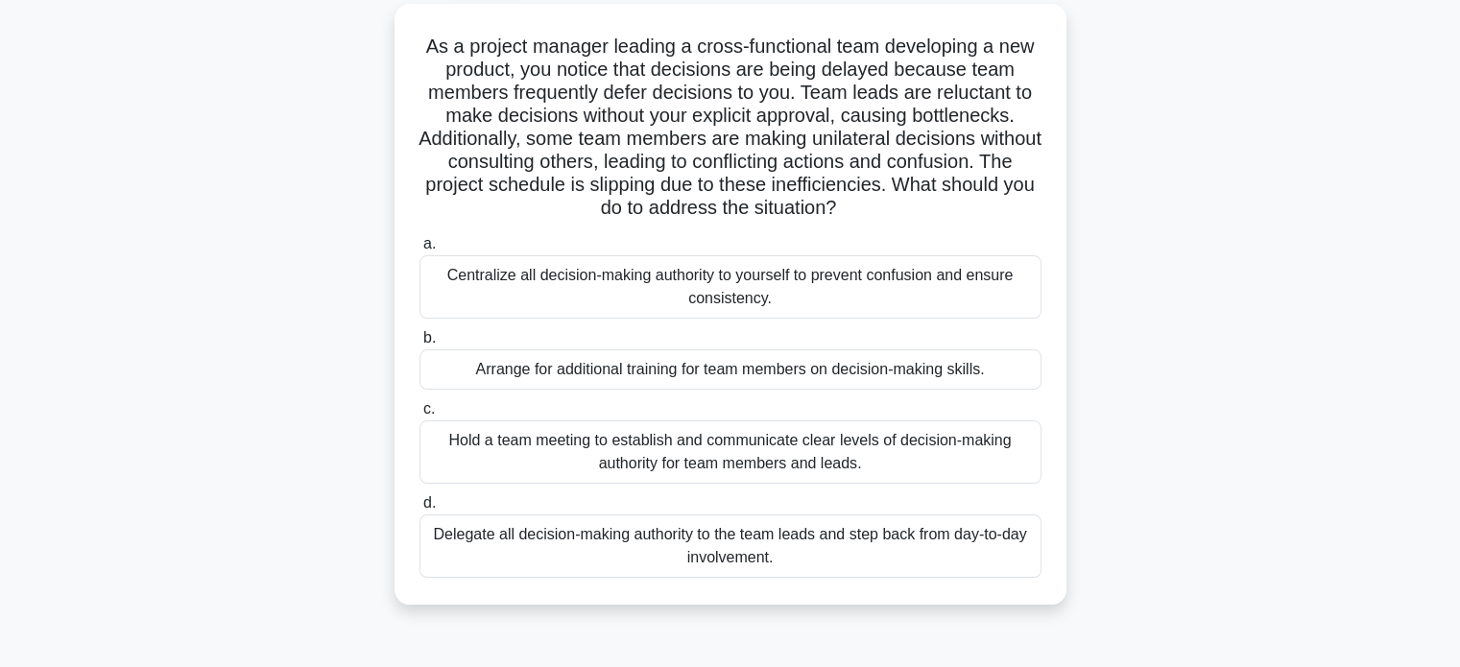
scroll to position [110, 0]
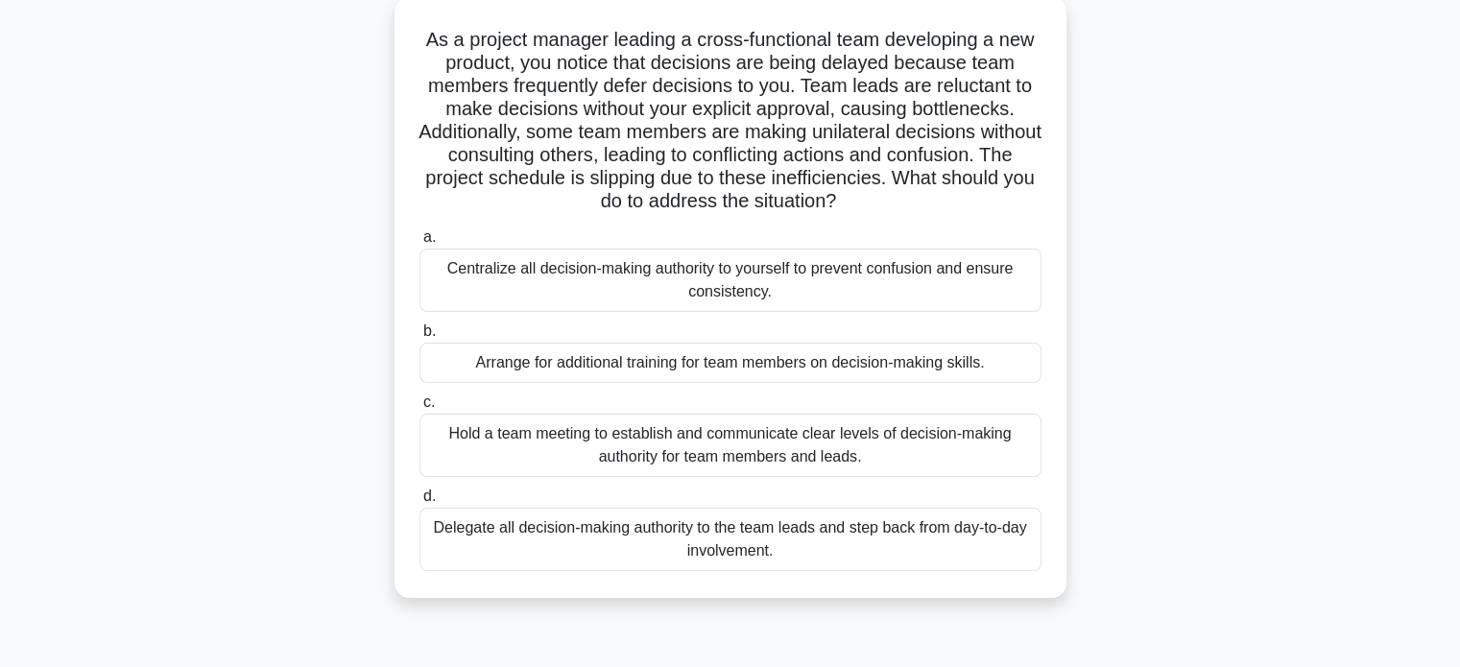
click at [810, 454] on div "Hold a team meeting to establish and communicate clear levels of decision-makin…" at bounding box center [730, 445] width 622 height 63
click at [419, 409] on input "c. Hold a team meeting to establish and communicate clear levels of decision-ma…" at bounding box center [419, 402] width 0 height 12
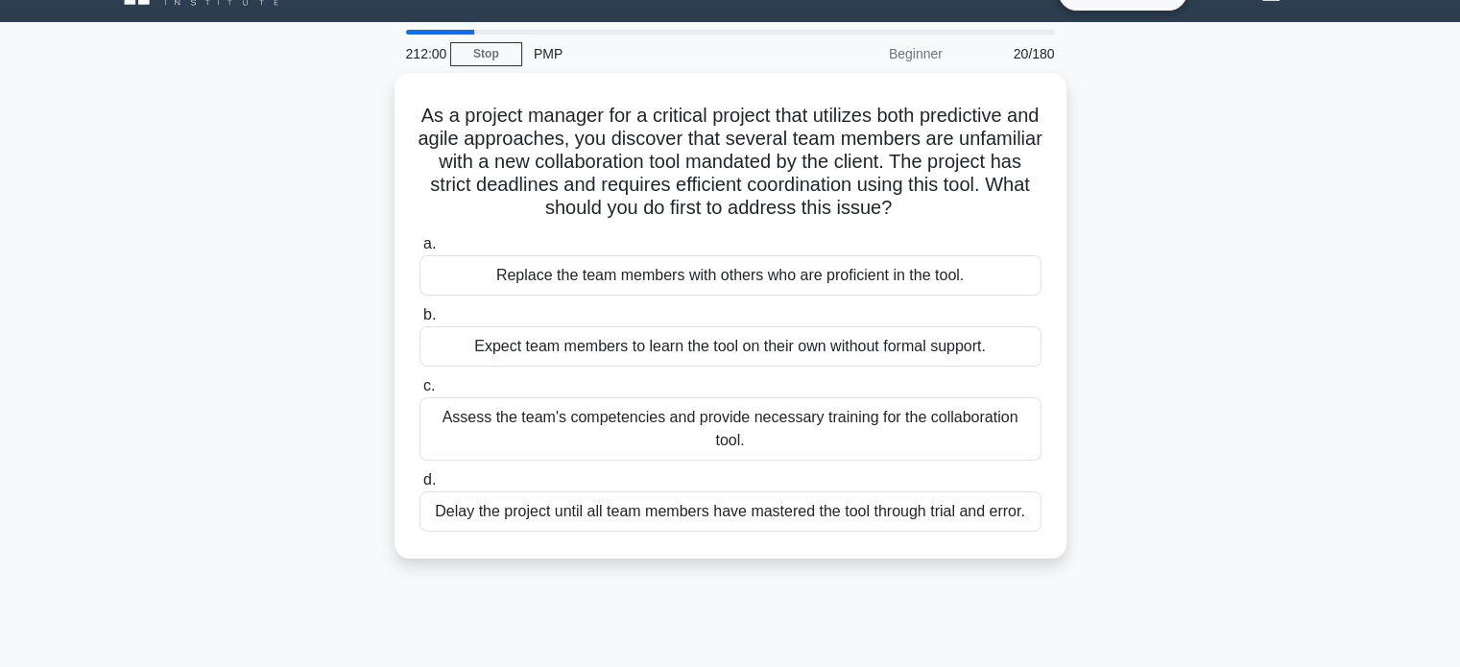
scroll to position [0, 0]
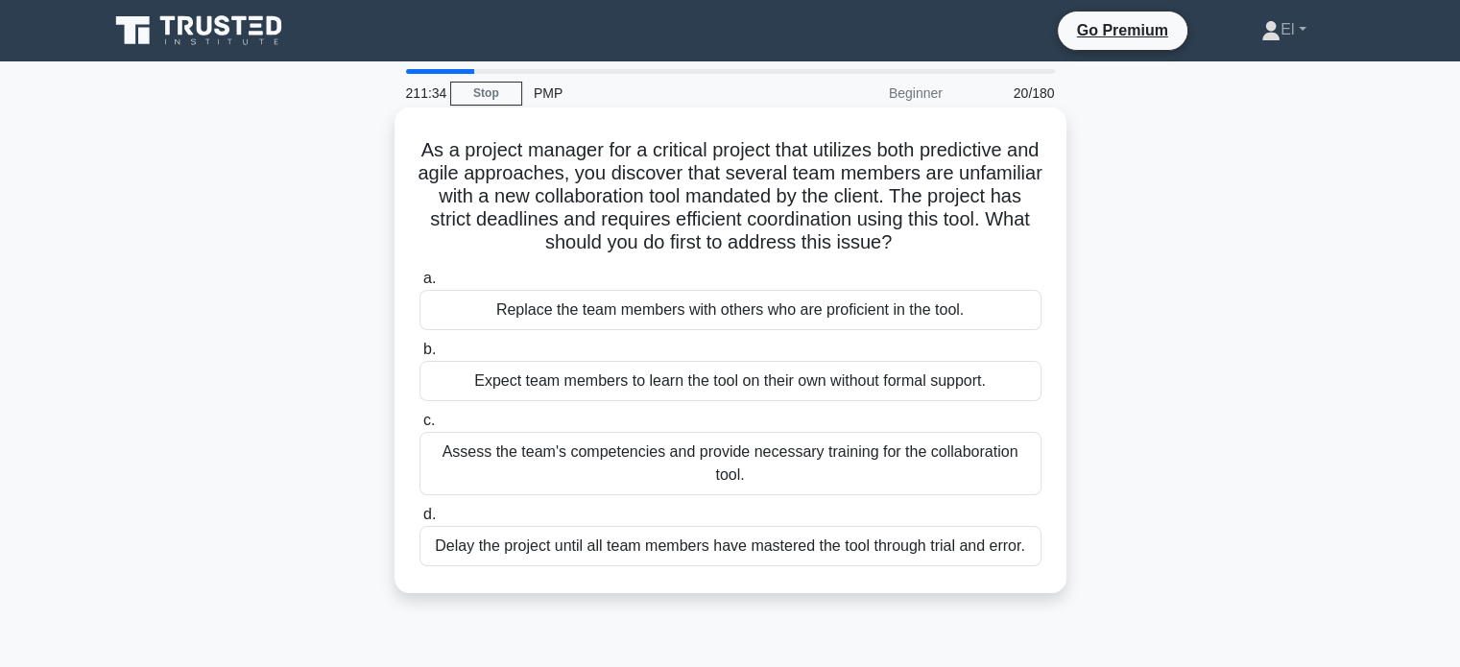
click at [769, 467] on div "Assess the team's competencies and provide necessary training for the collabora…" at bounding box center [730, 463] width 622 height 63
click at [419, 427] on input "c. Assess the team's competencies and provide necessary training for the collab…" at bounding box center [419, 421] width 0 height 12
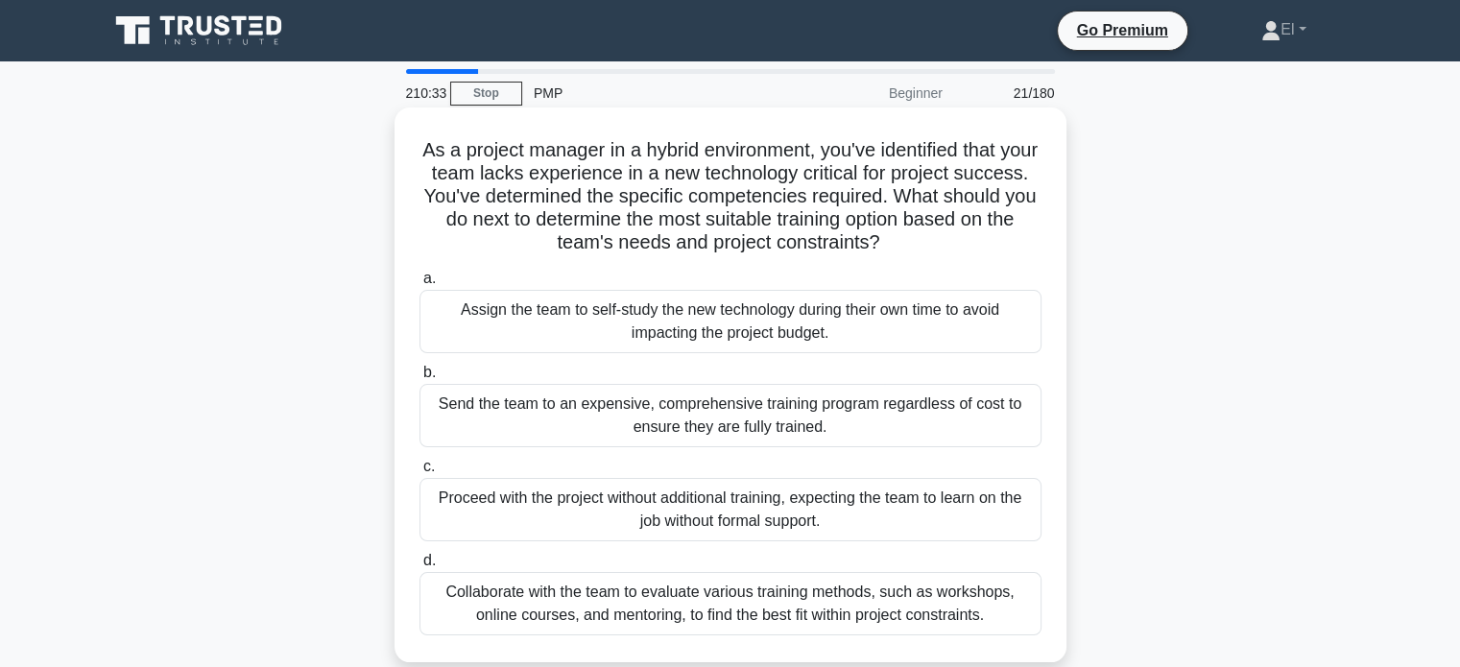
click at [849, 630] on div "Collaborate with the team to evaluate various training methods, such as worksho…" at bounding box center [730, 603] width 622 height 63
click at [419, 567] on input "d. Collaborate with the team to evaluate various training methods, such as work…" at bounding box center [419, 561] width 0 height 12
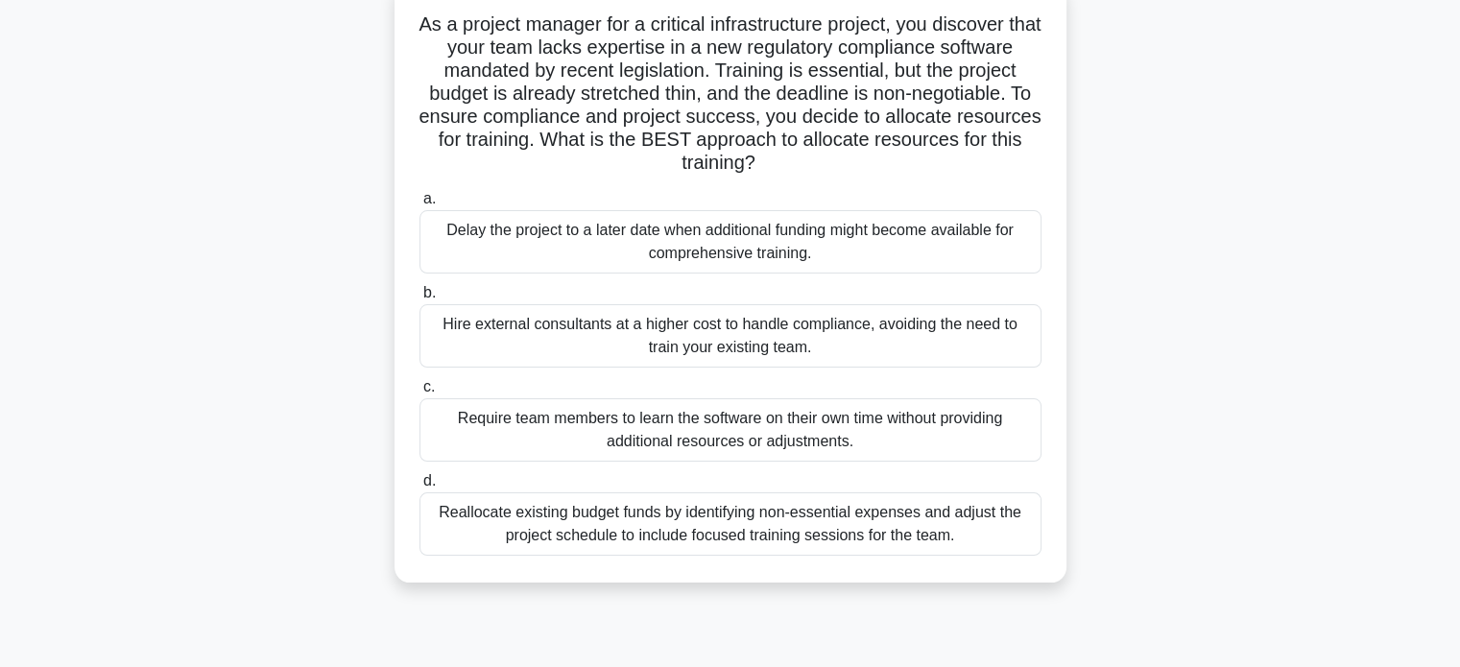
scroll to position [138, 0]
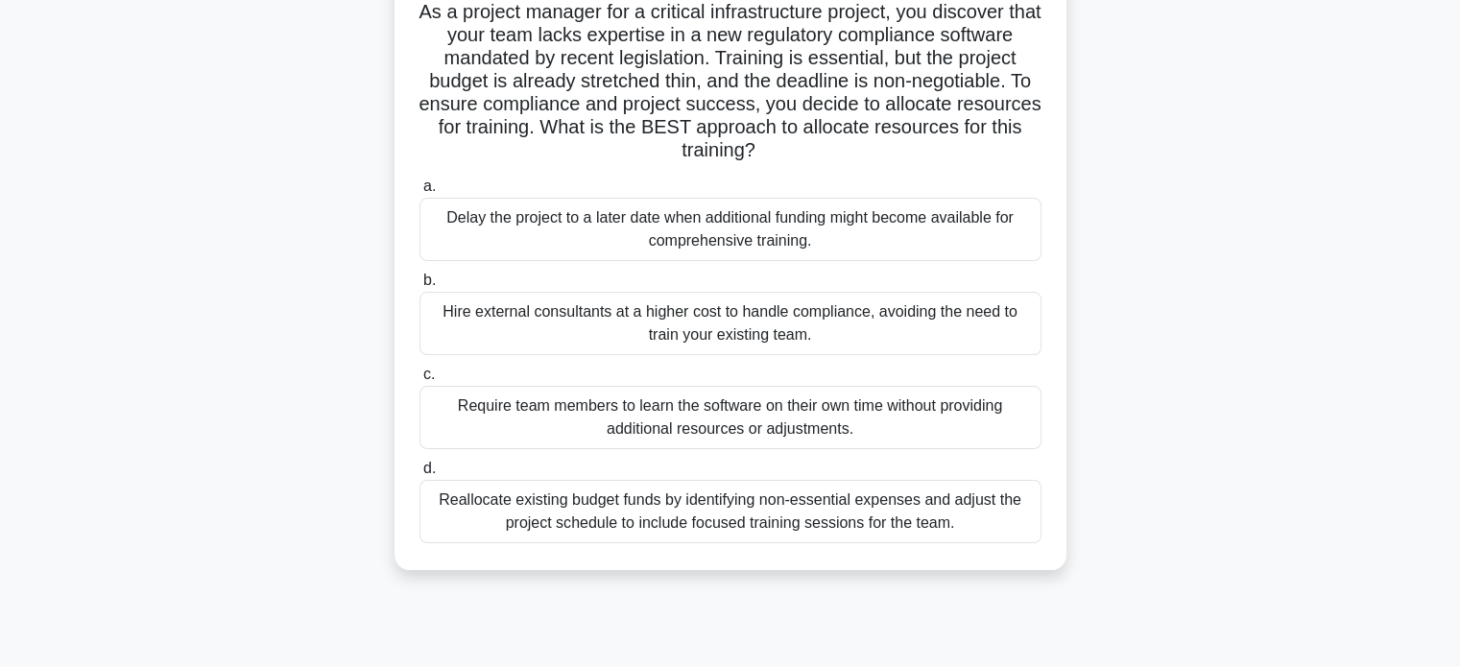
click at [902, 514] on div "Reallocate existing budget funds by identifying non-essential expenses and adju…" at bounding box center [730, 511] width 622 height 63
click at [419, 475] on input "d. Reallocate existing budget funds by identifying non-essential expenses and a…" at bounding box center [419, 469] width 0 height 12
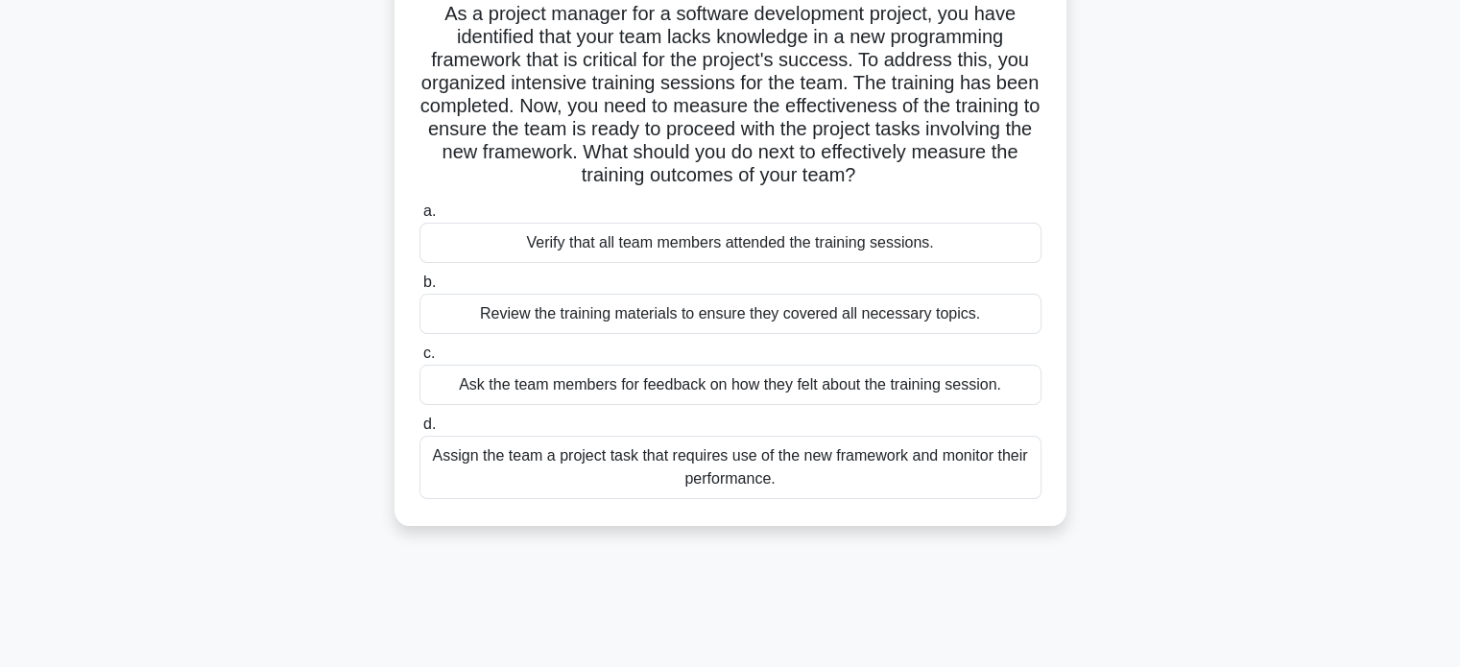
scroll to position [142, 0]
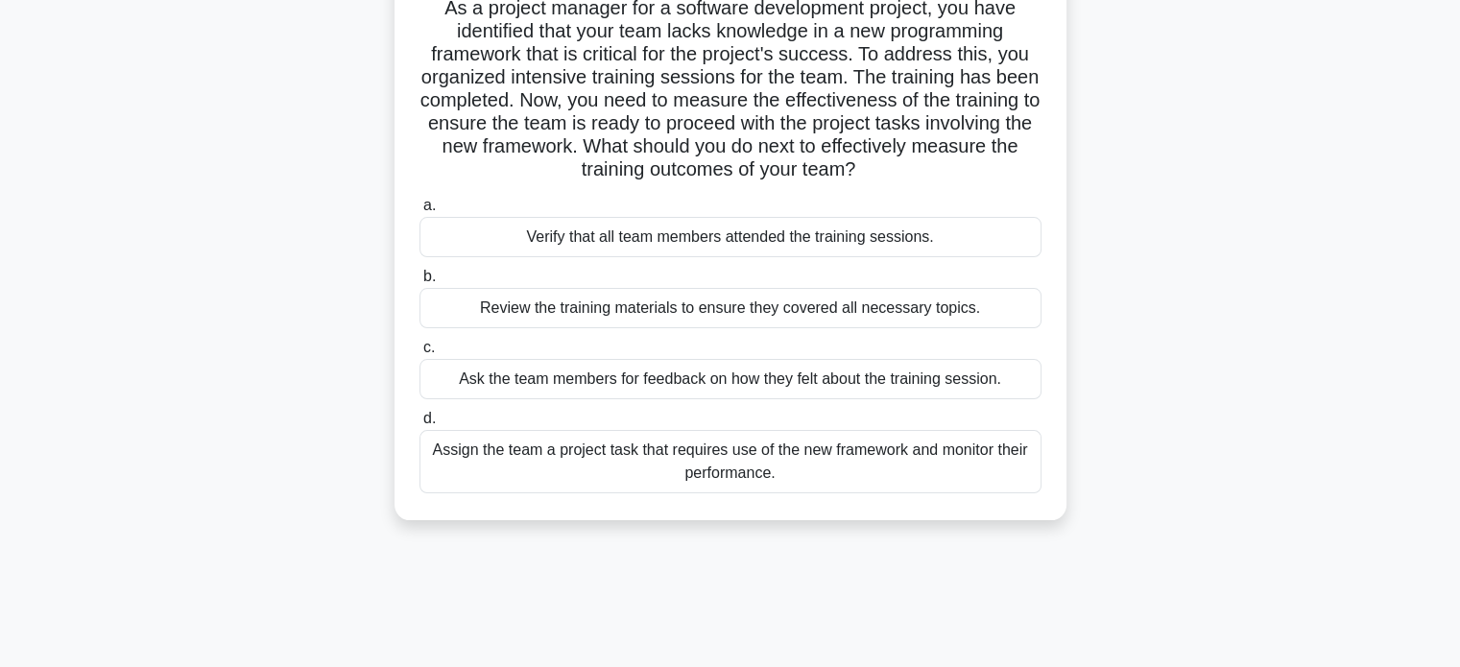
click at [998, 464] on div "Assign the team a project task that requires use of the new framework and monit…" at bounding box center [730, 461] width 622 height 63
click at [419, 425] on input "d. Assign the team a project task that requires use of the new framework and mo…" at bounding box center [419, 419] width 0 height 12
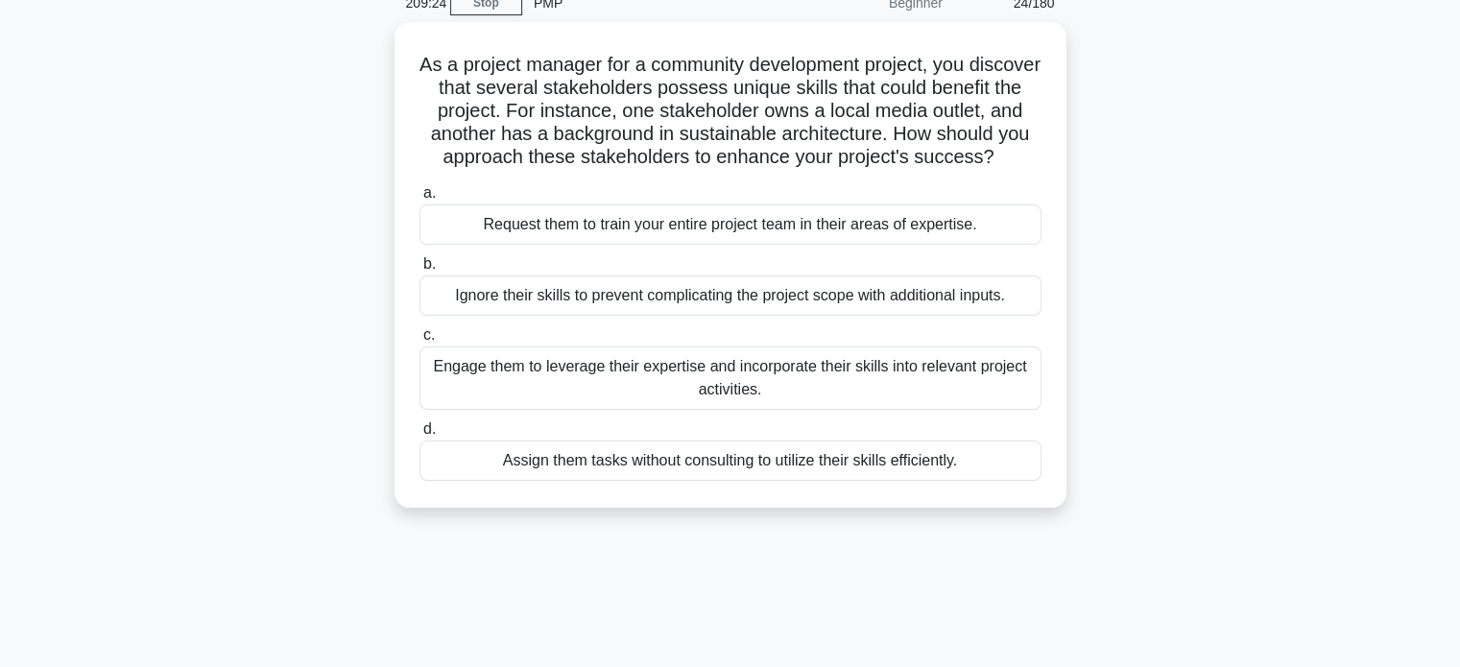
scroll to position [0, 0]
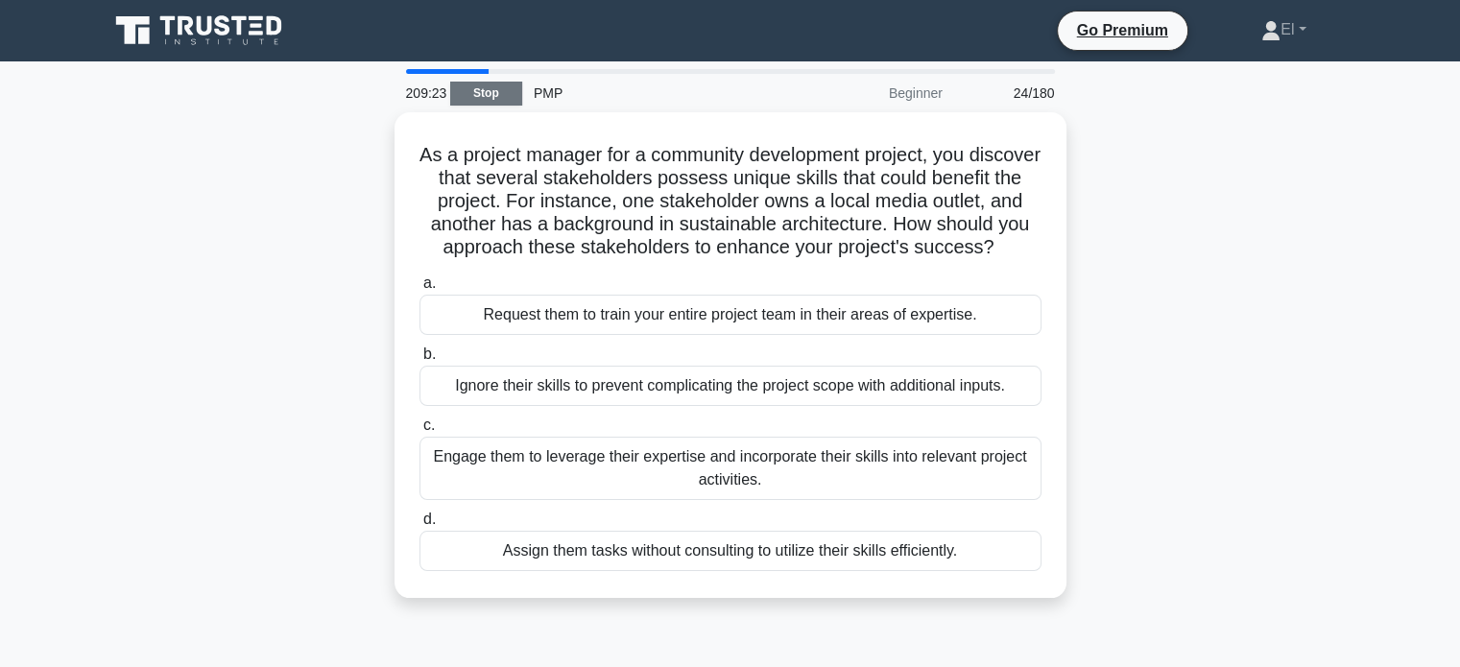
click at [468, 92] on link "Stop" at bounding box center [486, 94] width 72 height 24
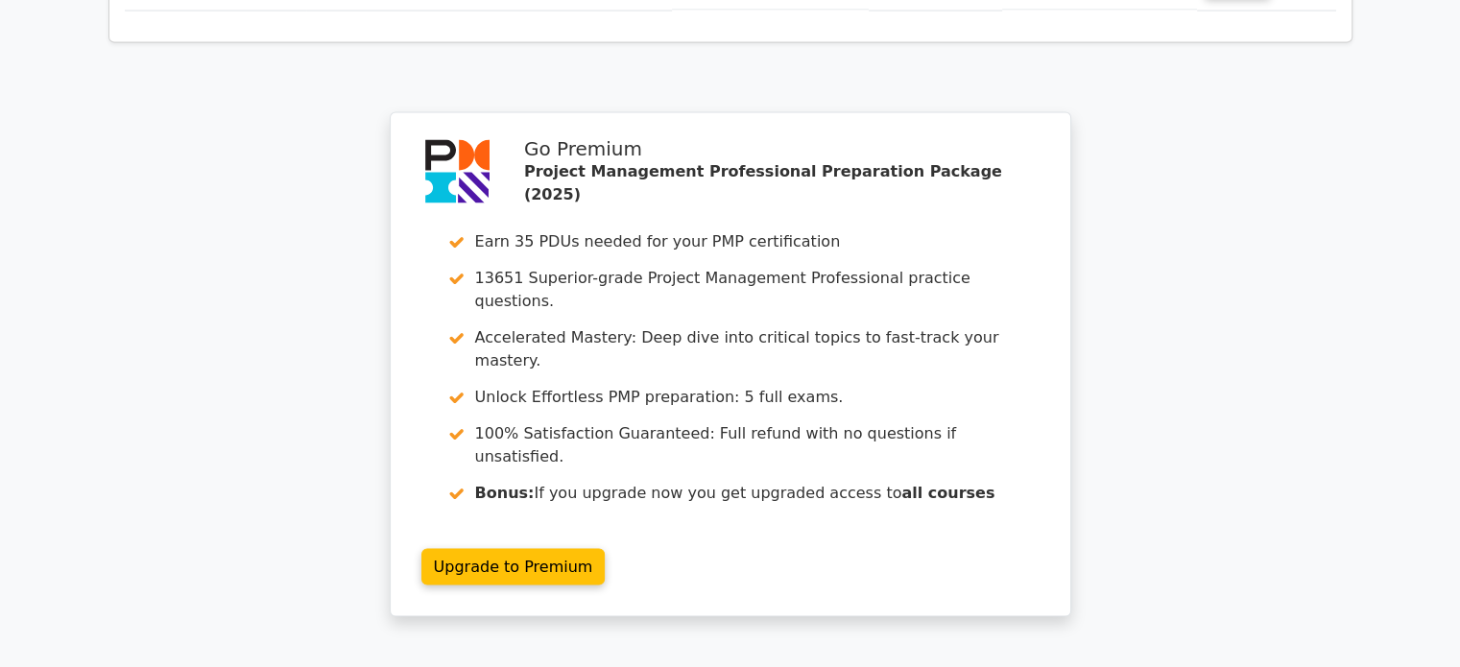
scroll to position [3771, 0]
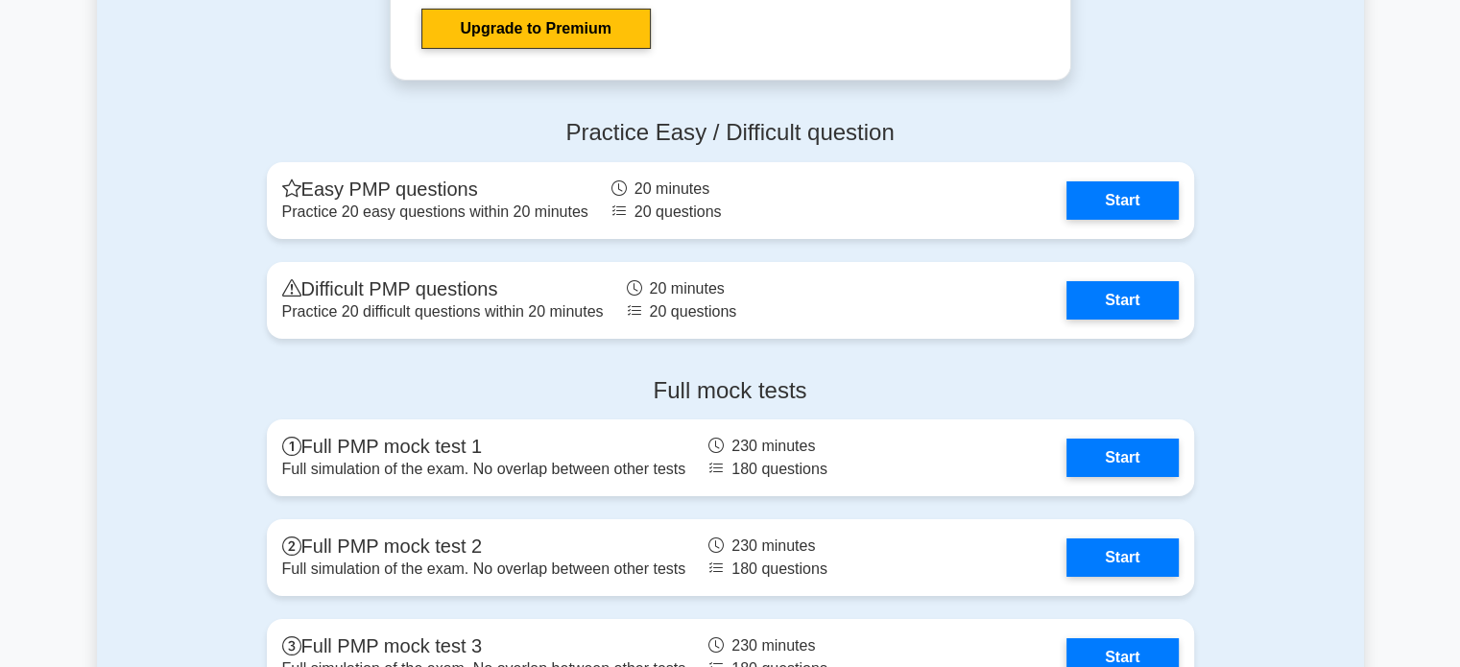
scroll to position [6790, 0]
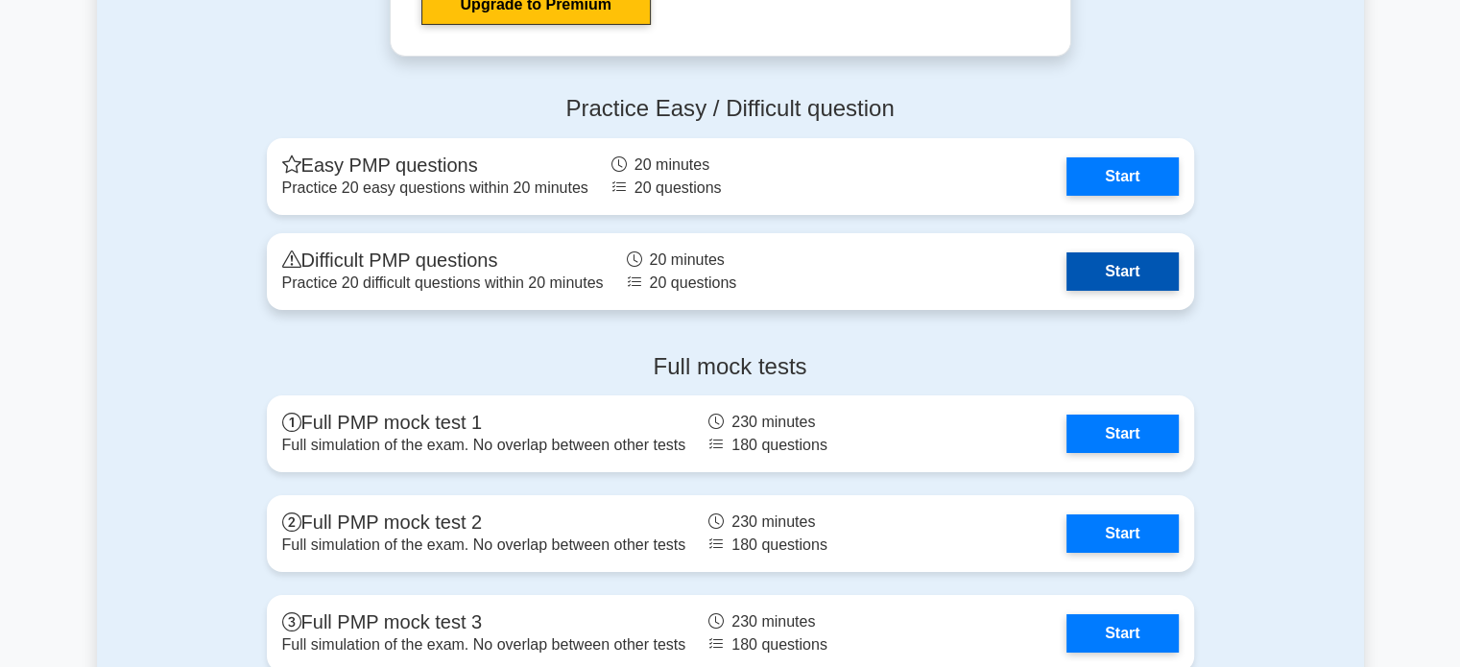
click at [1121, 285] on link "Start" at bounding box center [1121, 271] width 111 height 38
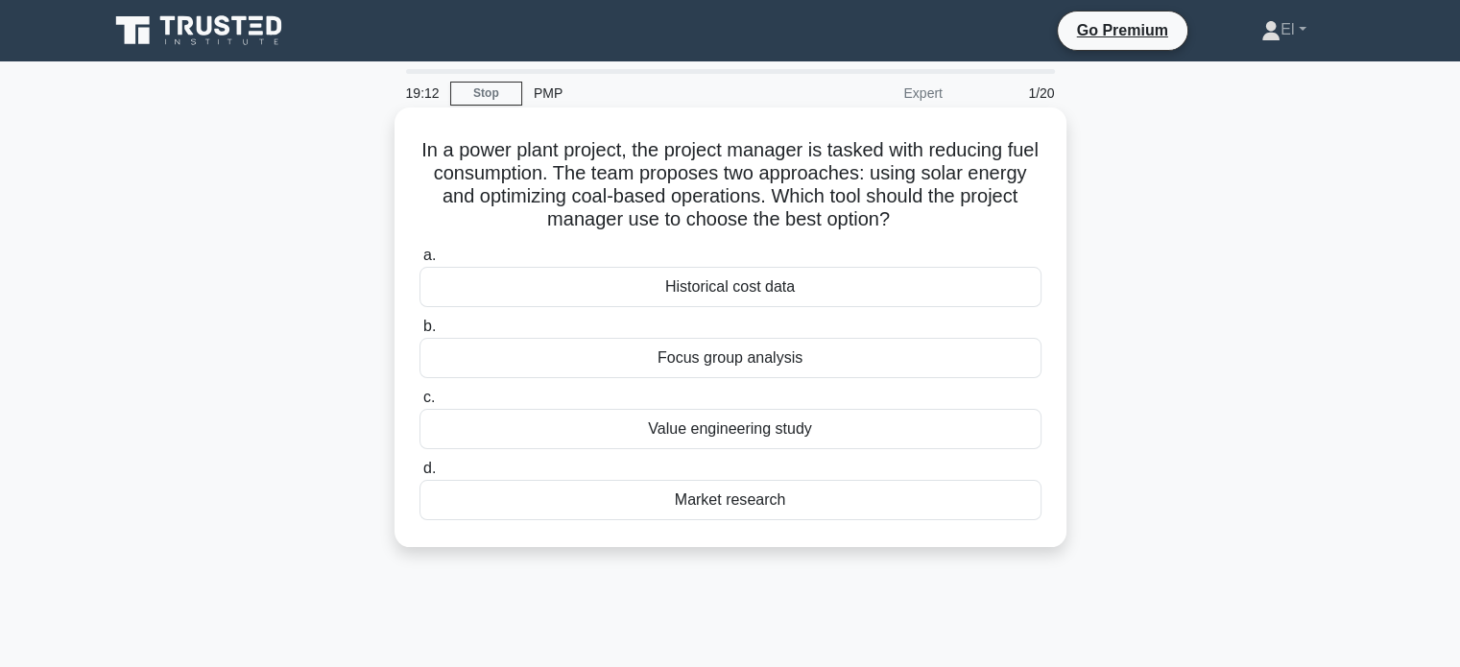
click at [759, 430] on div "Value engineering study" at bounding box center [730, 429] width 622 height 40
click at [419, 404] on input "c. Value engineering study" at bounding box center [419, 398] width 0 height 12
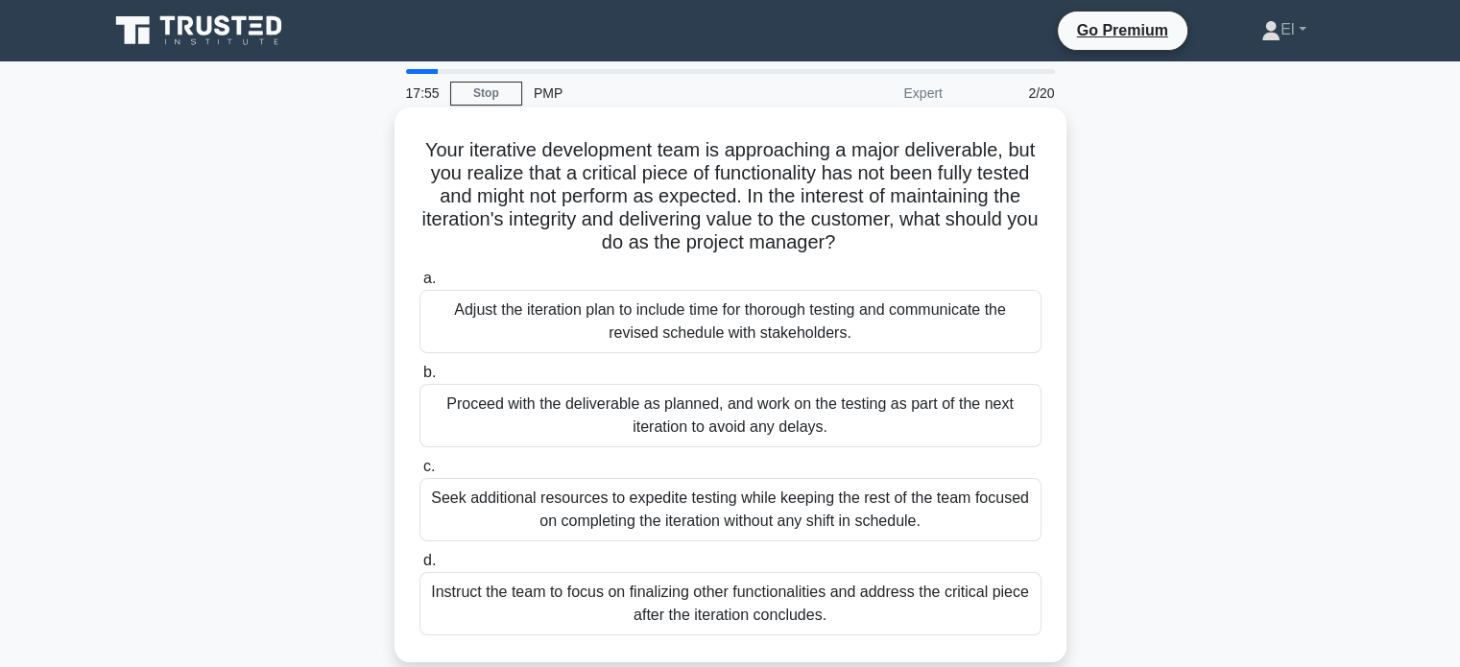
click at [776, 338] on div "Adjust the iteration plan to include time for thorough testing and communicate …" at bounding box center [730, 321] width 622 height 63
click at [419, 285] on input "a. Adjust the iteration plan to include time for thorough testing and communica…" at bounding box center [419, 279] width 0 height 12
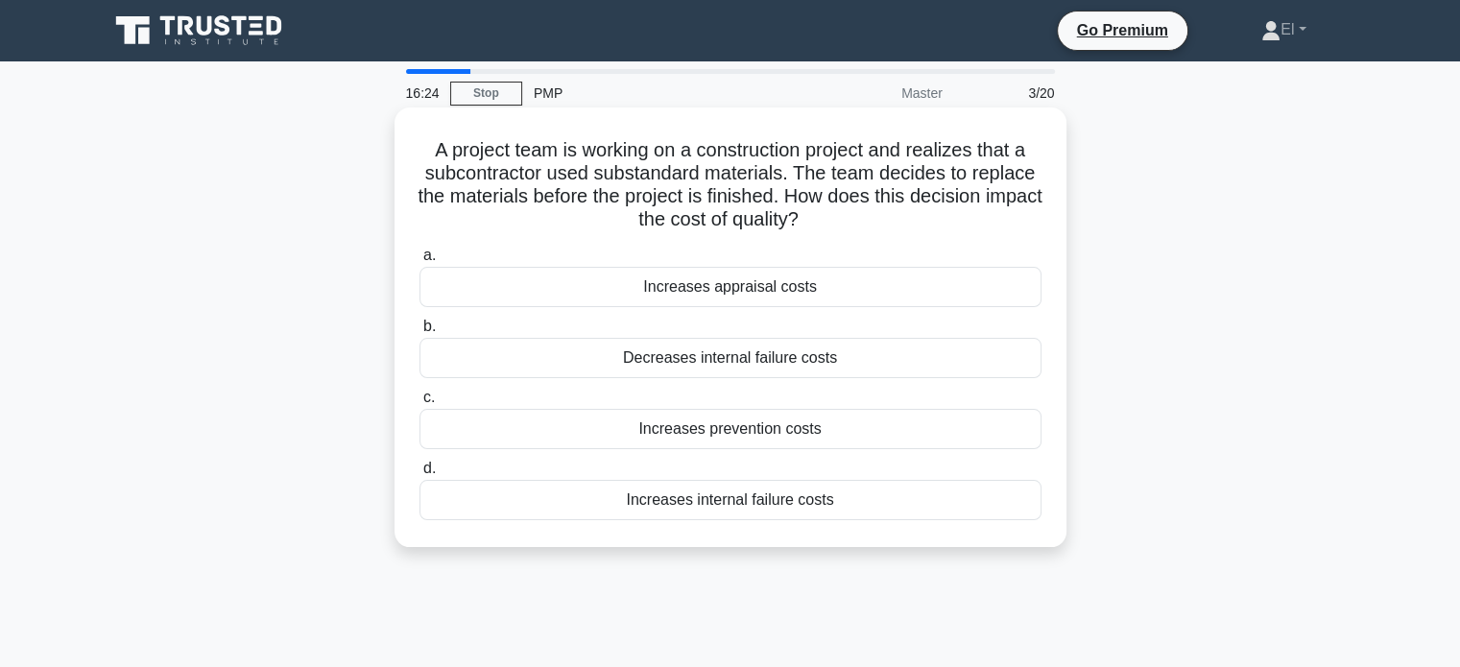
click at [757, 440] on div "Increases prevention costs" at bounding box center [730, 429] width 622 height 40
click at [419, 404] on input "c. Increases prevention costs" at bounding box center [419, 398] width 0 height 12
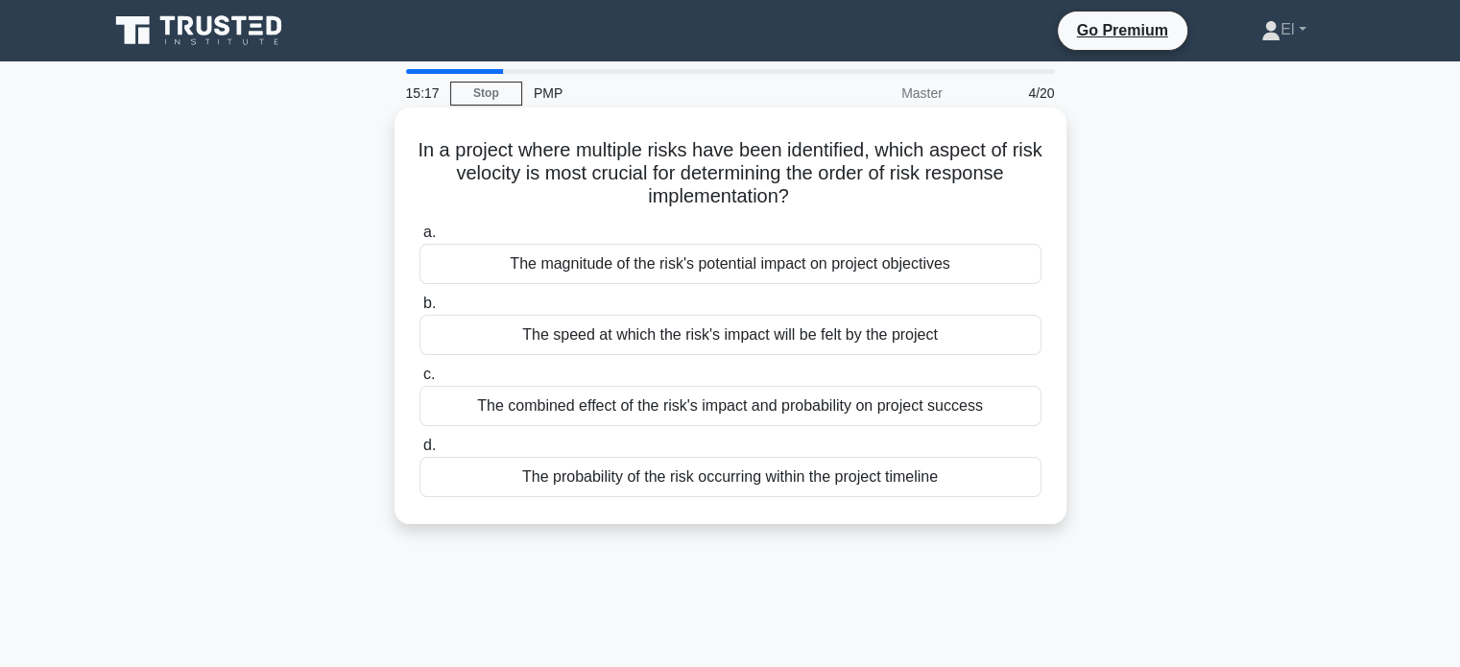
click at [691, 412] on div "The combined effect of the risk's impact and probability on project success" at bounding box center [730, 406] width 622 height 40
click at [419, 381] on input "c. The combined effect of the risk's impact and probability on project success" at bounding box center [419, 374] width 0 height 12
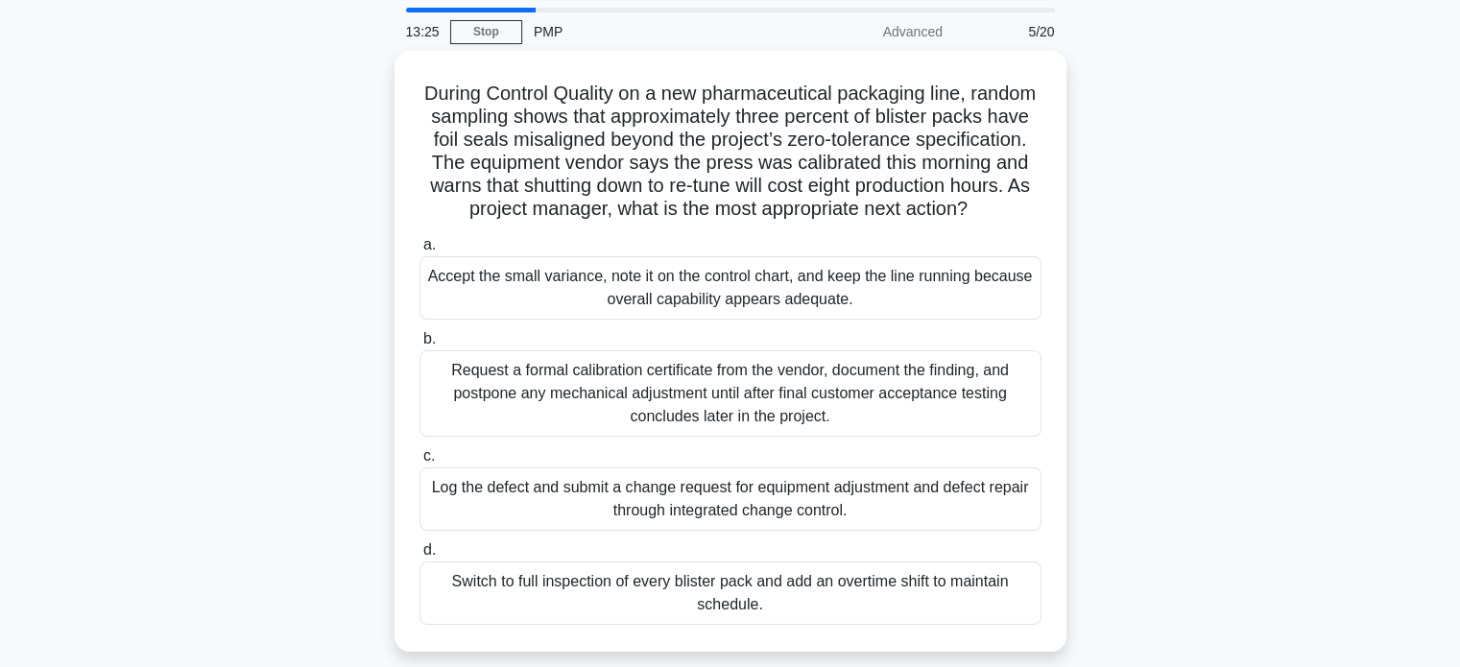
scroll to position [65, 0]
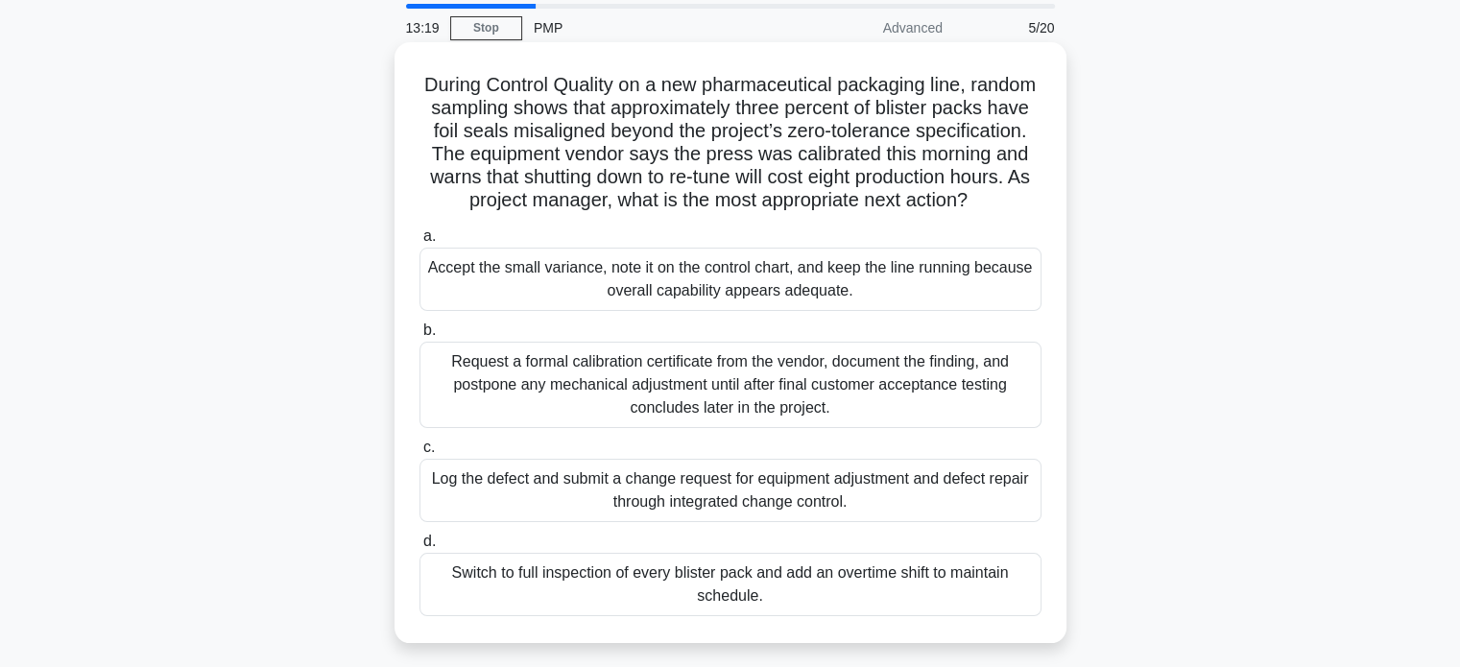
click at [461, 509] on div "Log the defect and submit a change request for equipment adjustment and defect …" at bounding box center [730, 490] width 622 height 63
click at [419, 454] on input "c. Log the defect and submit a change request for equipment adjustment and defe…" at bounding box center [419, 447] width 0 height 12
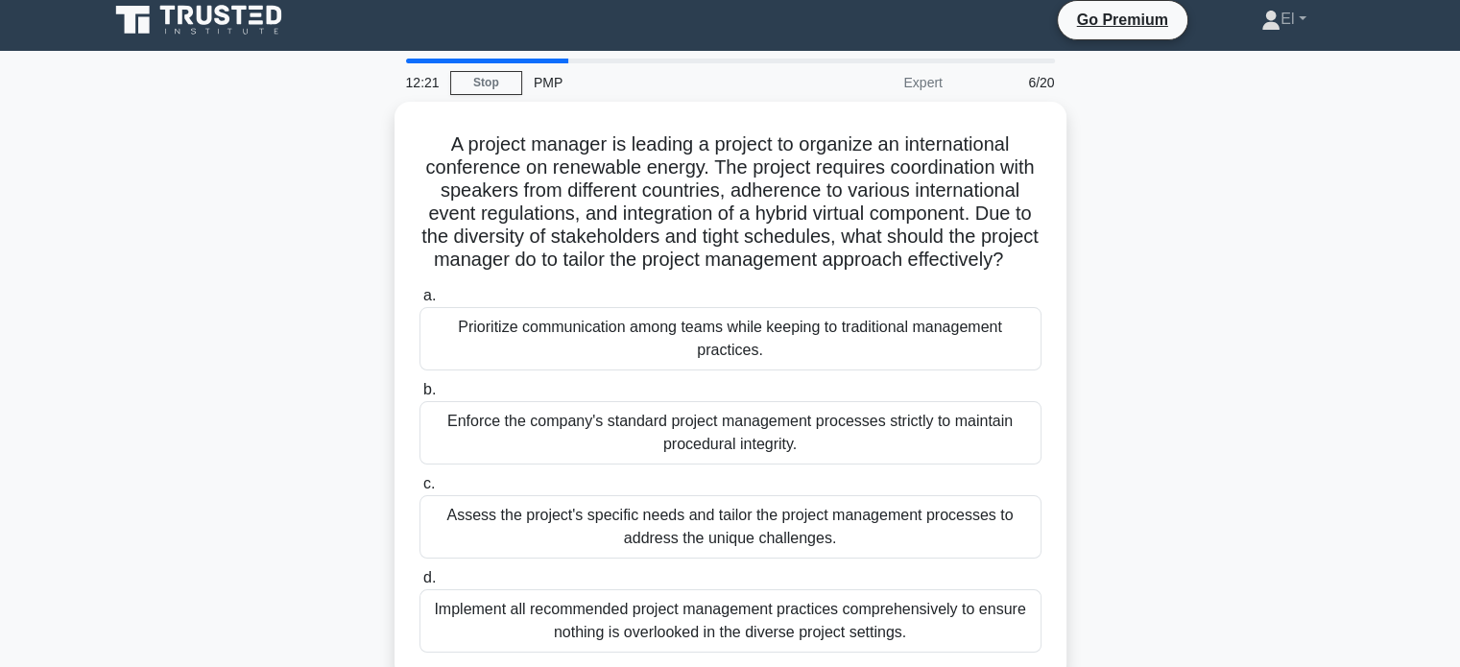
scroll to position [10, 0]
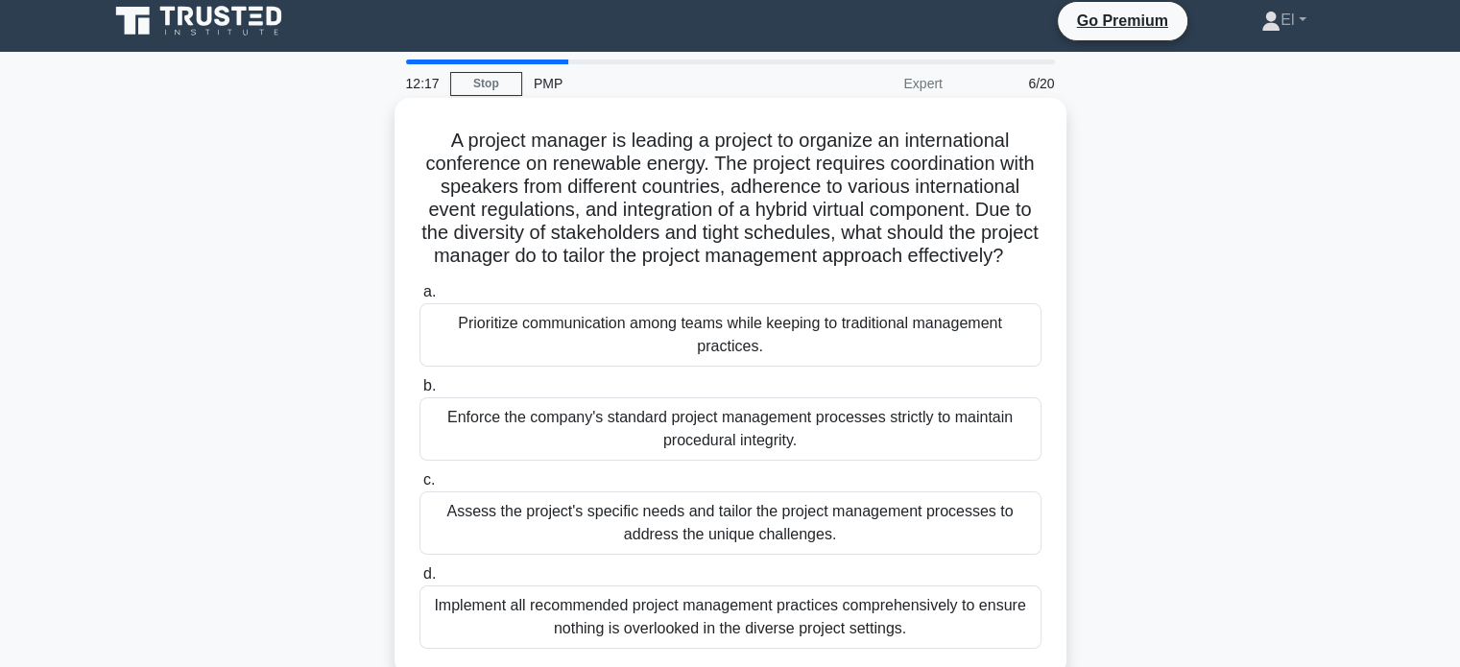
click at [448, 548] on div "Assess the project's specific needs and tailor the project management processes…" at bounding box center [730, 522] width 622 height 63
click at [419, 487] on input "c. Assess the project's specific needs and tailor the project management proces…" at bounding box center [419, 480] width 0 height 12
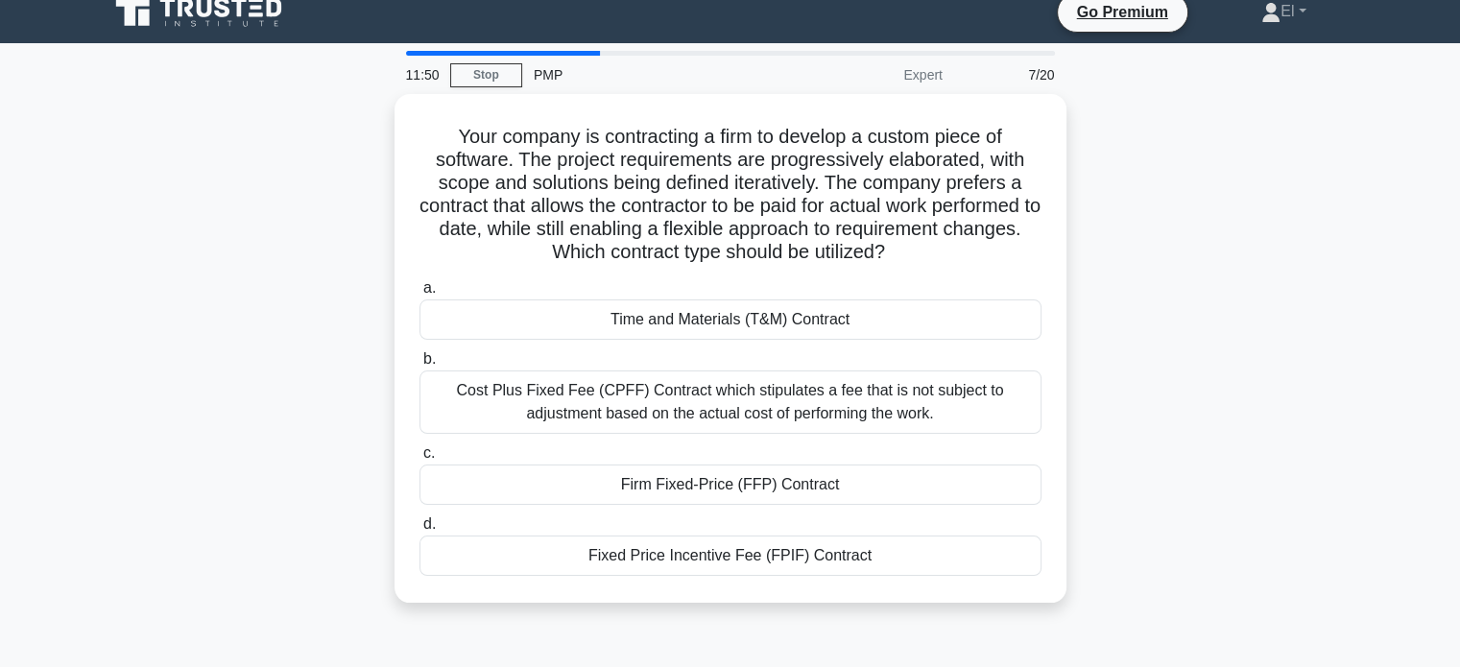
scroll to position [19, 0]
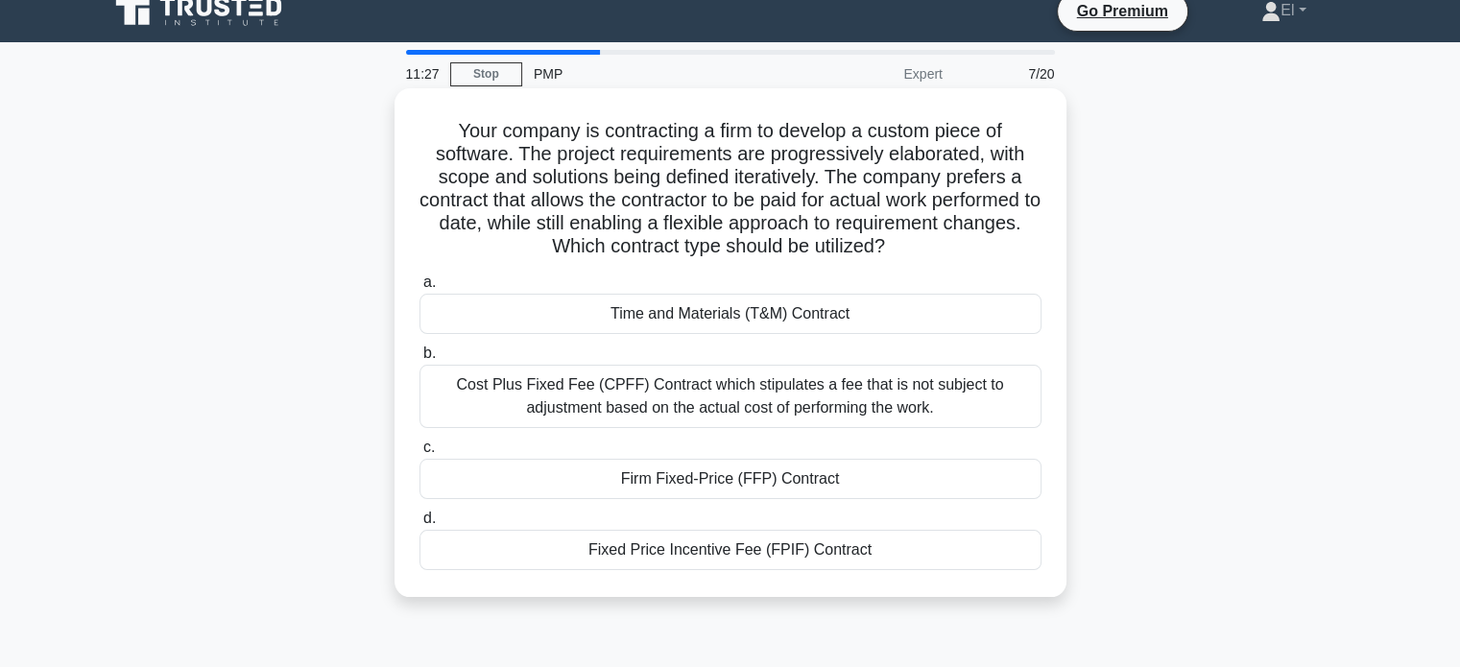
click at [464, 402] on div "Cost Plus Fixed Fee (CPFF) Contract which stipulates a fee that is not subject …" at bounding box center [730, 396] width 622 height 63
click at [419, 360] on input "b. Cost Plus Fixed Fee (CPFF) Contract which stipulates a fee that is not subje…" at bounding box center [419, 353] width 0 height 12
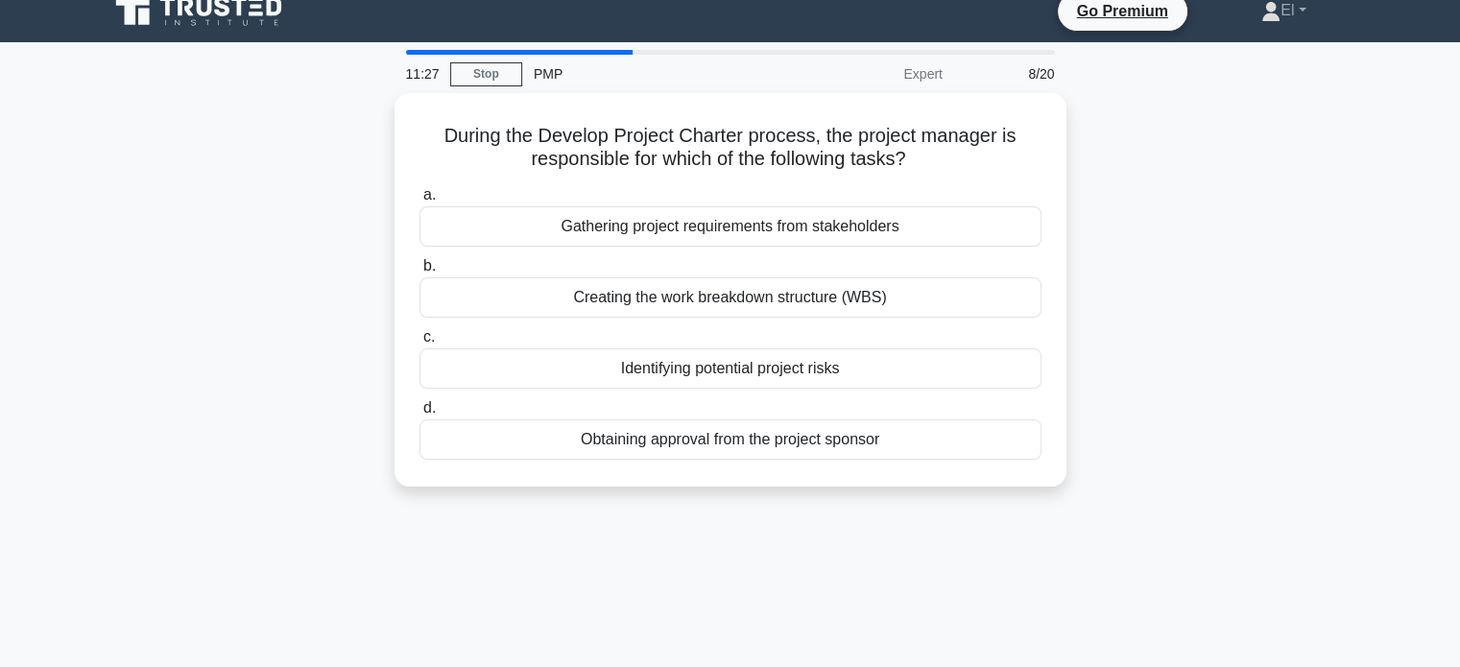
scroll to position [0, 0]
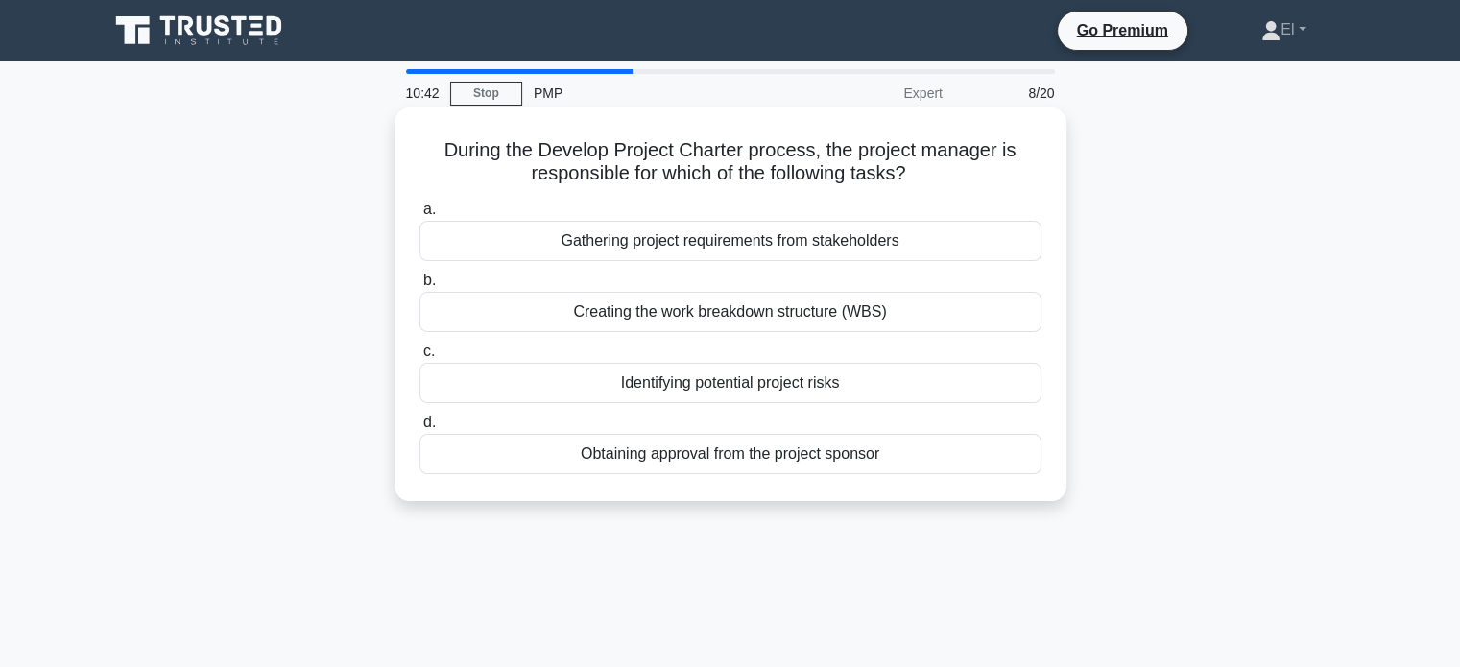
click at [685, 470] on div "Obtaining approval from the project sponsor" at bounding box center [730, 454] width 622 height 40
click at [419, 429] on input "d. Obtaining approval from the project sponsor" at bounding box center [419, 422] width 0 height 12
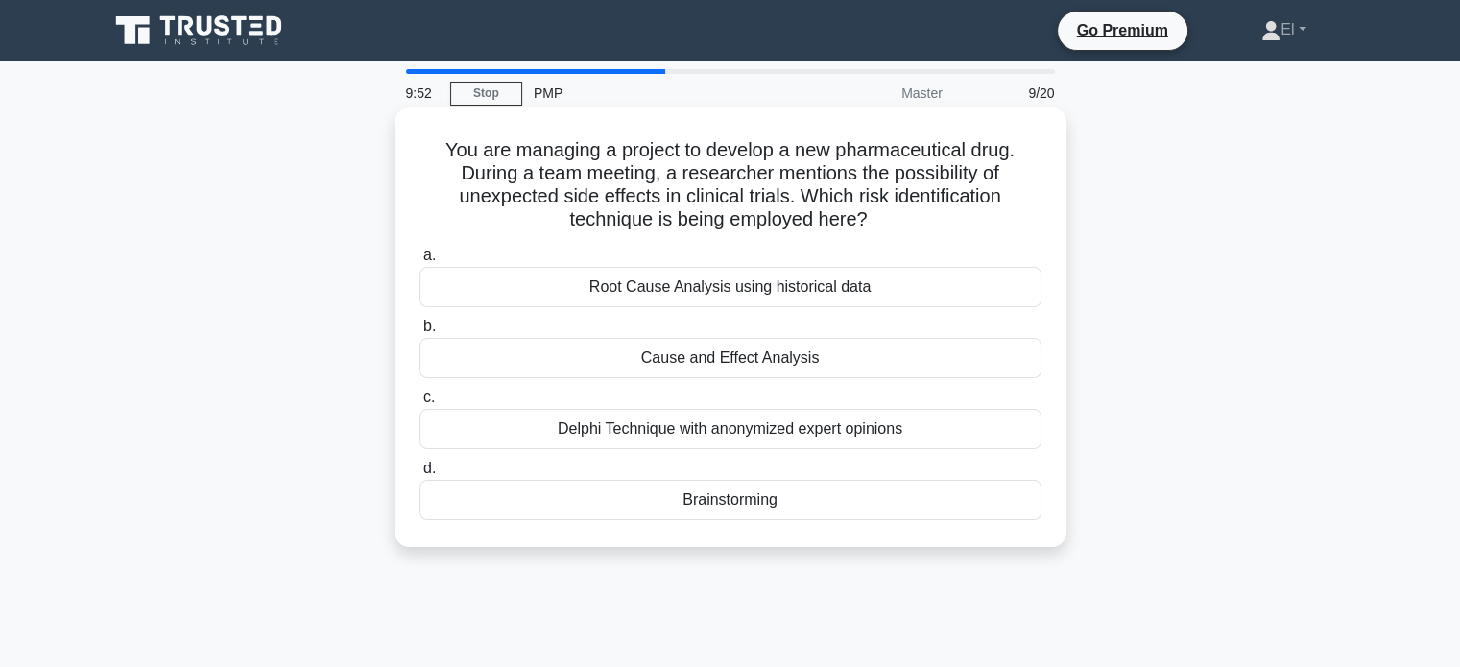
click at [662, 368] on div "Cause and Effect Analysis" at bounding box center [730, 358] width 622 height 40
click at [419, 333] on input "b. Cause and Effect Analysis" at bounding box center [419, 327] width 0 height 12
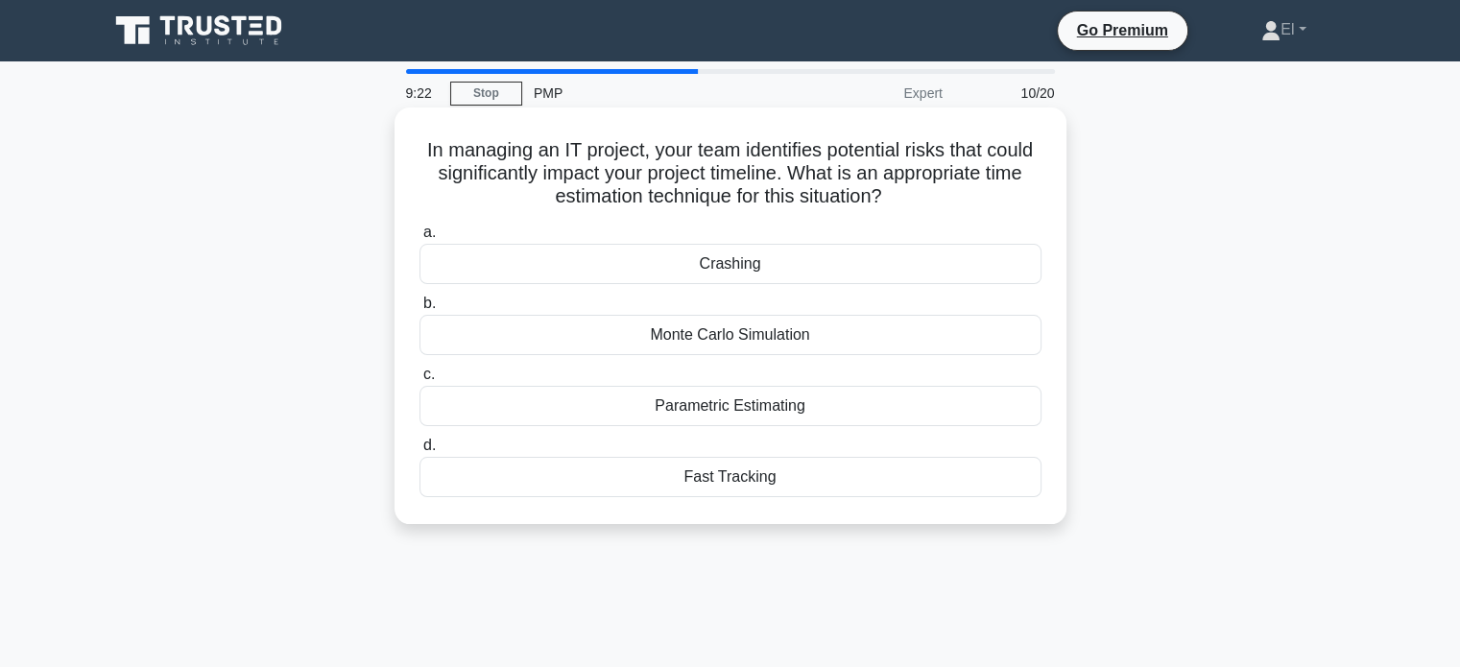
click at [624, 265] on div "Crashing" at bounding box center [730, 264] width 622 height 40
click at [419, 239] on input "a. Crashing" at bounding box center [419, 232] width 0 height 12
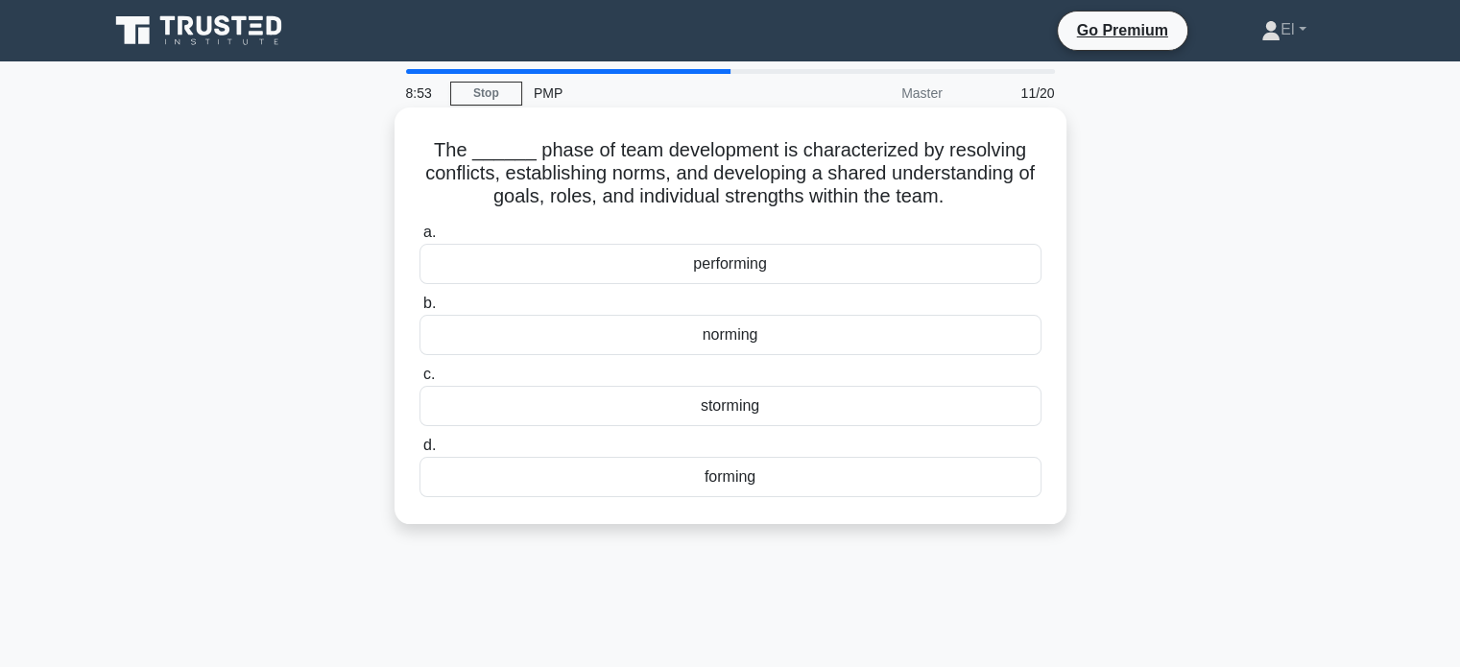
click at [548, 347] on div "norming" at bounding box center [730, 335] width 622 height 40
click at [419, 310] on input "b. norming" at bounding box center [419, 303] width 0 height 12
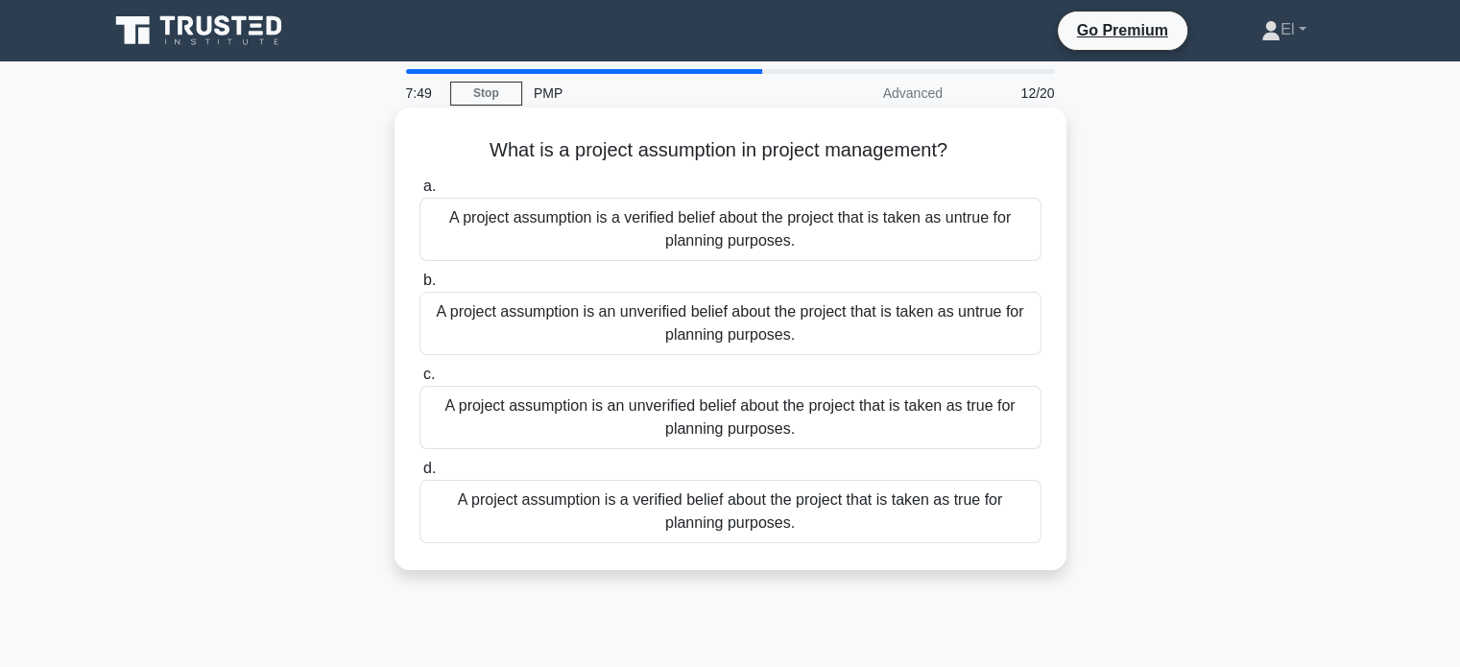
click at [480, 319] on div "A project assumption is an unverified belief about the project that is taken as…" at bounding box center [730, 323] width 622 height 63
click at [419, 287] on input "b. A project assumption is an unverified belief about the project that is taken…" at bounding box center [419, 280] width 0 height 12
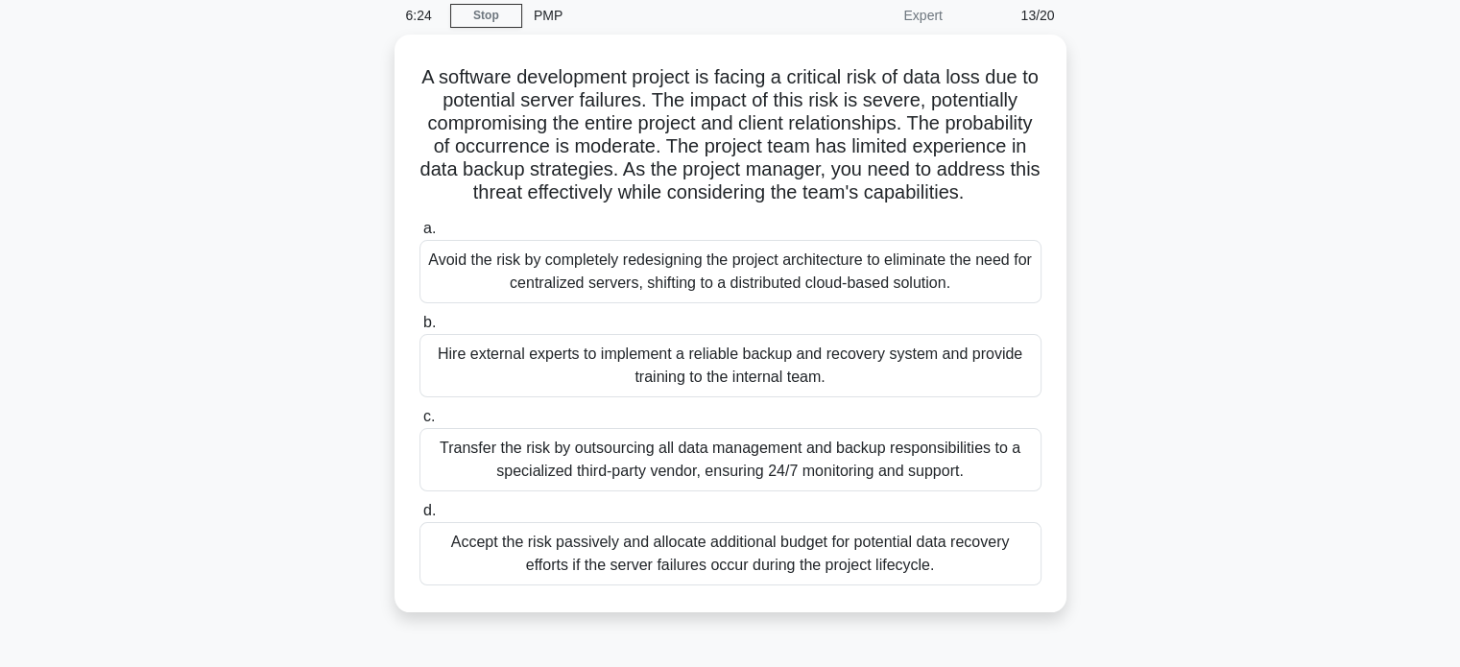
scroll to position [90, 0]
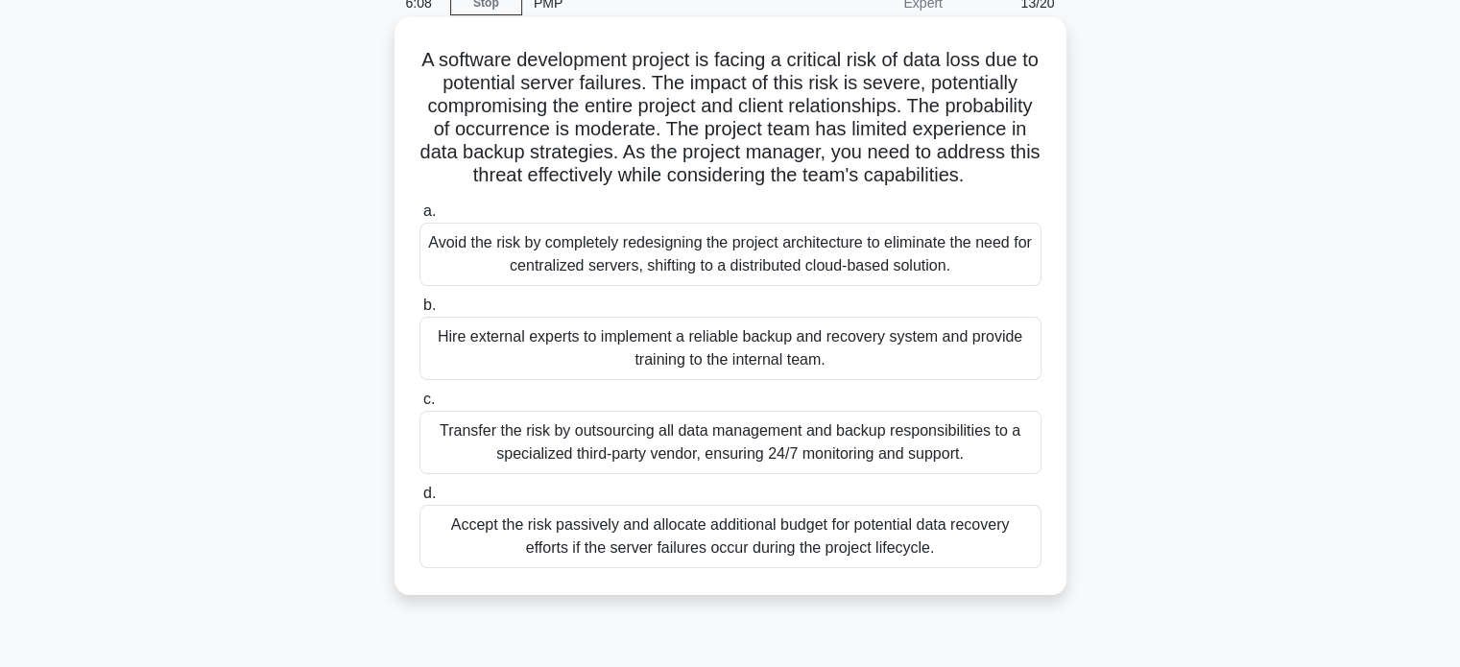
click at [453, 568] on div "Accept the risk passively and allocate additional budget for potential data rec…" at bounding box center [730, 536] width 622 height 63
click at [419, 500] on input "d. Accept the risk passively and allocate additional budget for potential data …" at bounding box center [419, 493] width 0 height 12
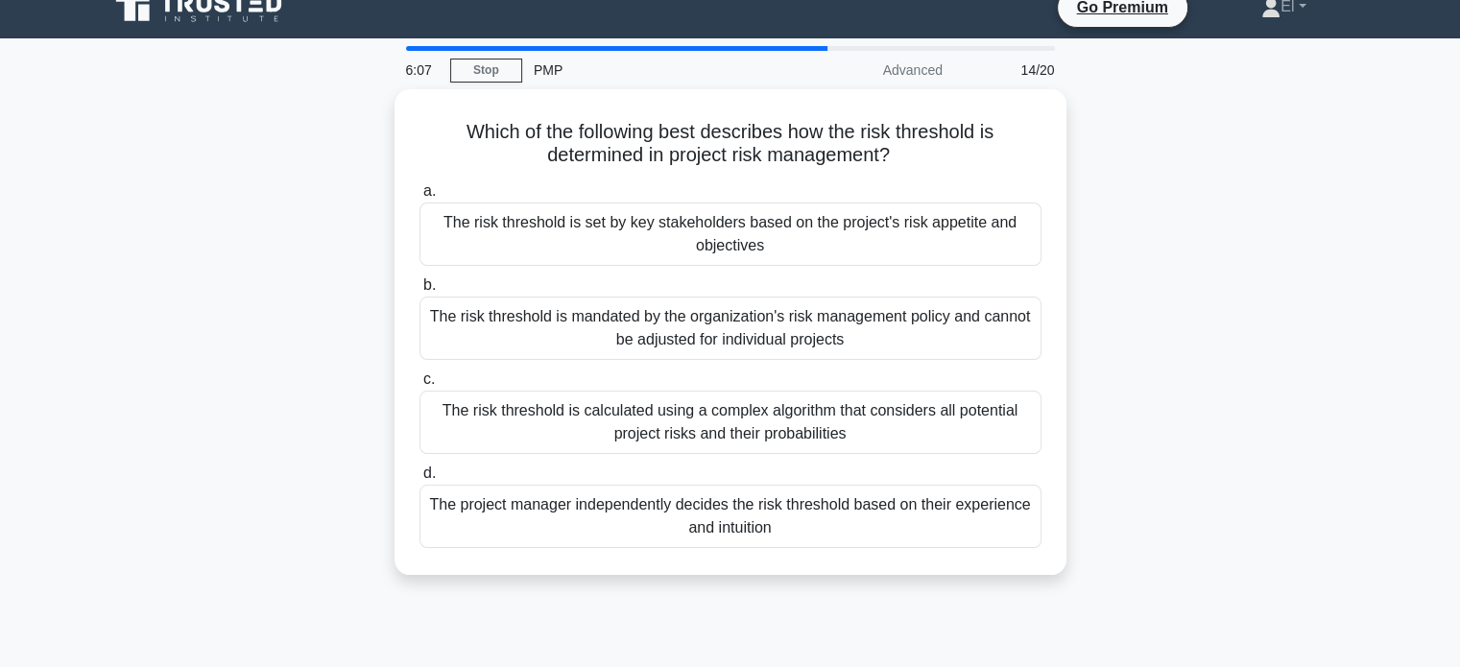
scroll to position [0, 0]
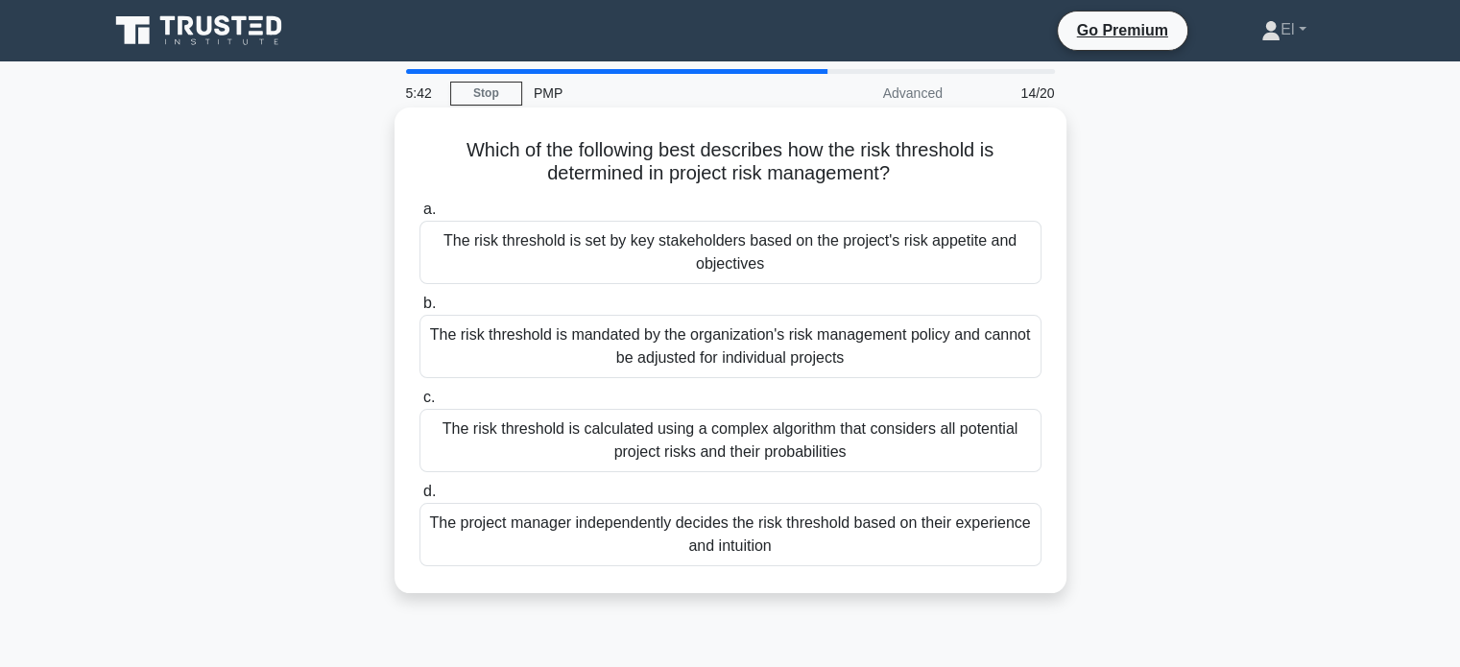
click at [463, 268] on div "The risk threshold is set by key stakeholders based on the project's risk appet…" at bounding box center [730, 252] width 622 height 63
click at [419, 216] on input "a. The risk threshold is set by key stakeholders based on the project's risk ap…" at bounding box center [419, 209] width 0 height 12
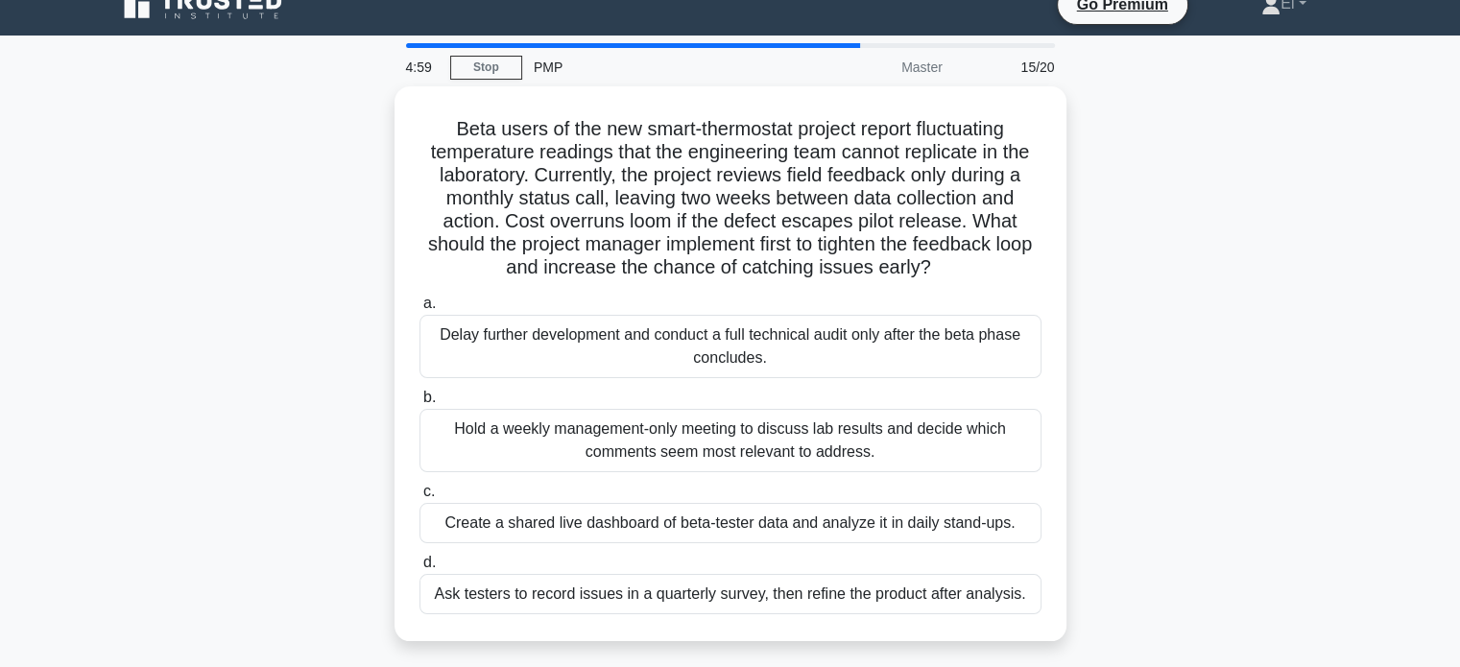
scroll to position [27, 0]
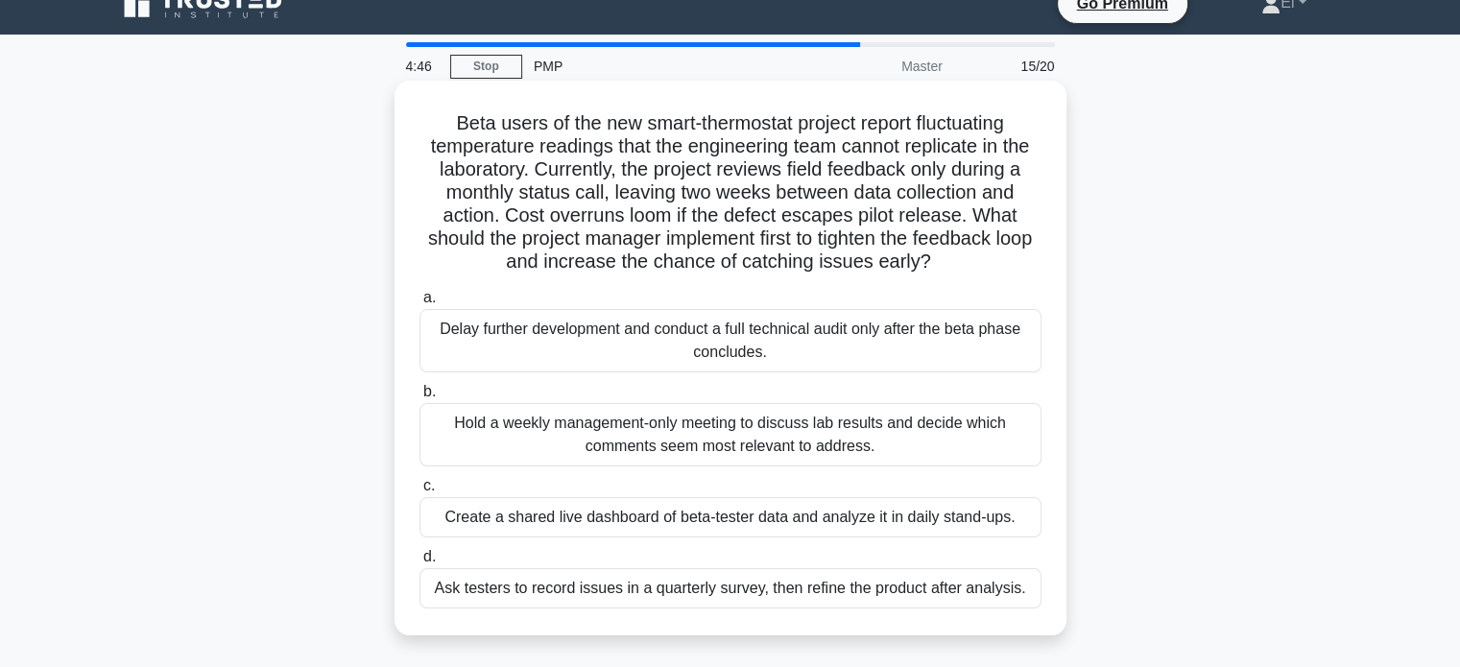
click at [438, 525] on div "Create a shared live dashboard of beta-tester data and analyze it in daily stan…" at bounding box center [730, 517] width 622 height 40
click at [419, 492] on input "c. Create a shared live dashboard of beta-tester data and analyze it in daily s…" at bounding box center [419, 486] width 0 height 12
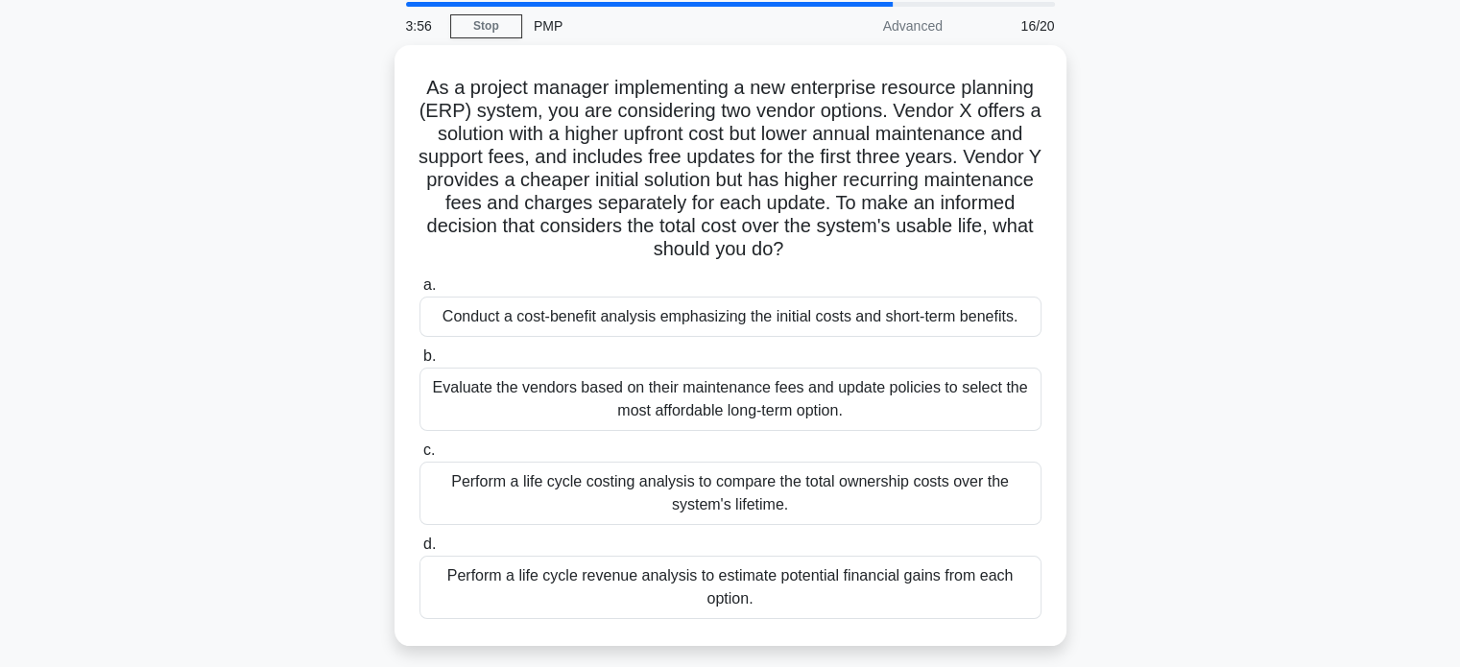
scroll to position [70, 0]
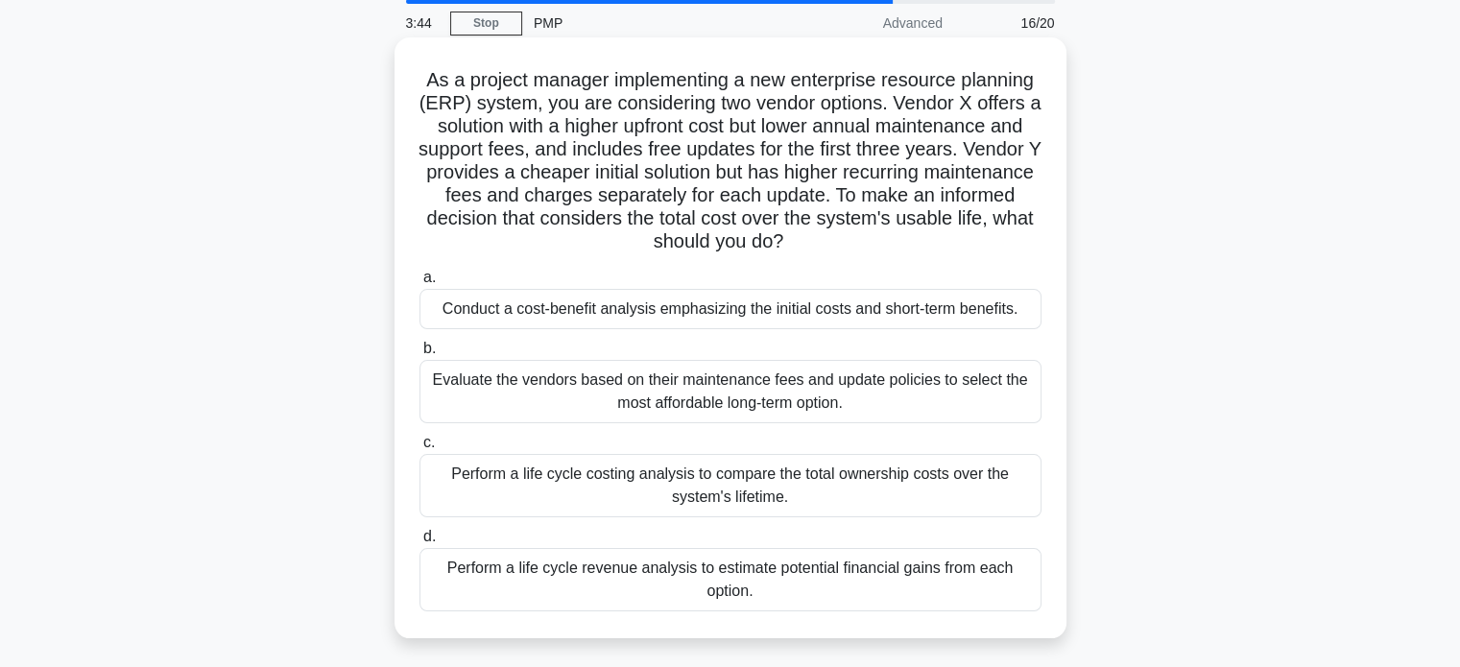
click at [568, 514] on div "Perform a life cycle costing analysis to compare the total ownership costs over…" at bounding box center [730, 485] width 622 height 63
click at [419, 449] on input "c. Perform a life cycle costing analysis to compare the total ownership costs o…" at bounding box center [419, 443] width 0 height 12
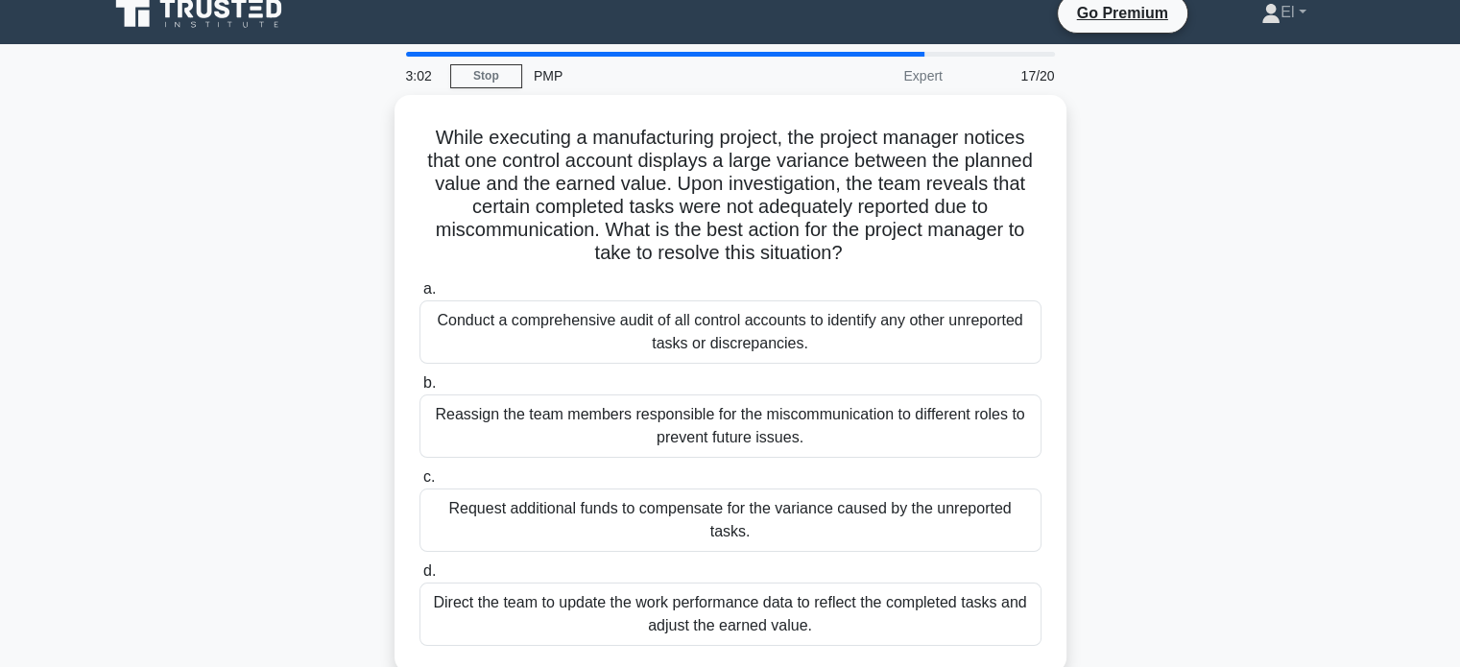
scroll to position [20, 0]
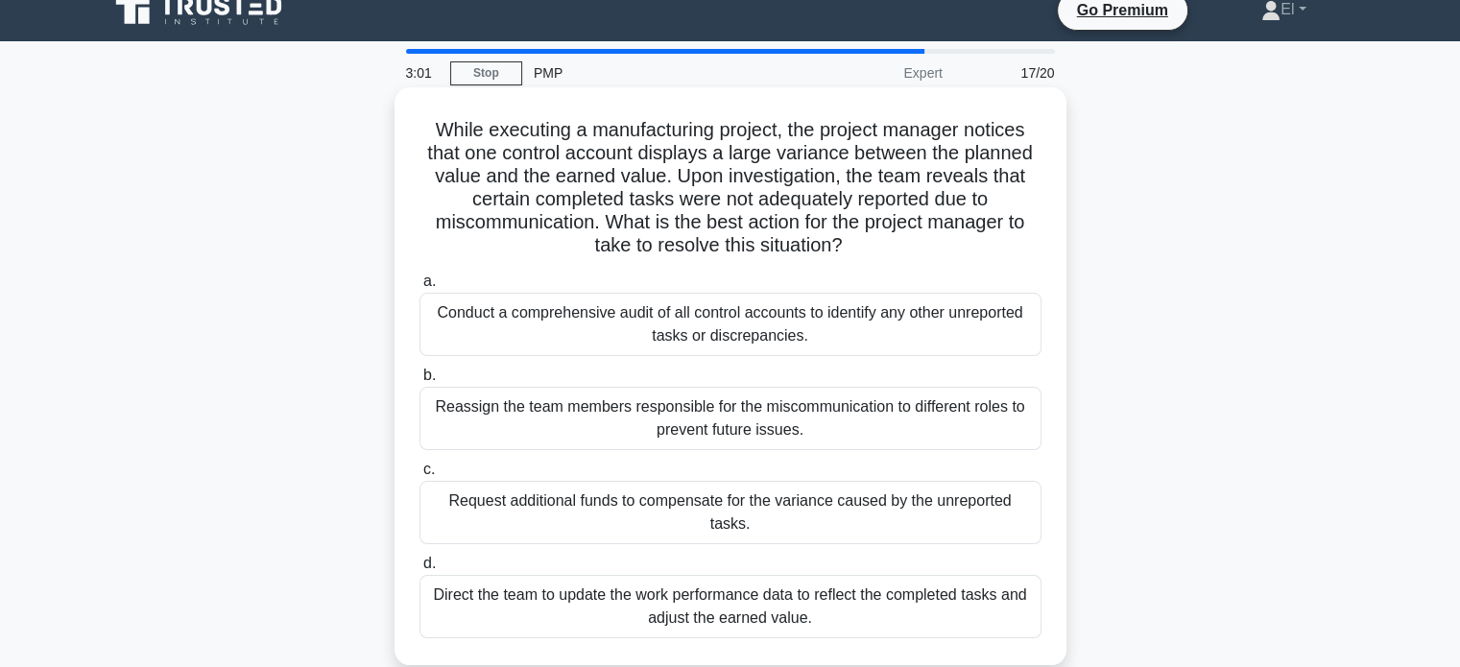
click at [487, 311] on div "Conduct a comprehensive audit of all control accounts to identify any other unr…" at bounding box center [730, 324] width 622 height 63
click at [419, 288] on input "a. Conduct a comprehensive audit of all control accounts to identify any other …" at bounding box center [419, 281] width 0 height 12
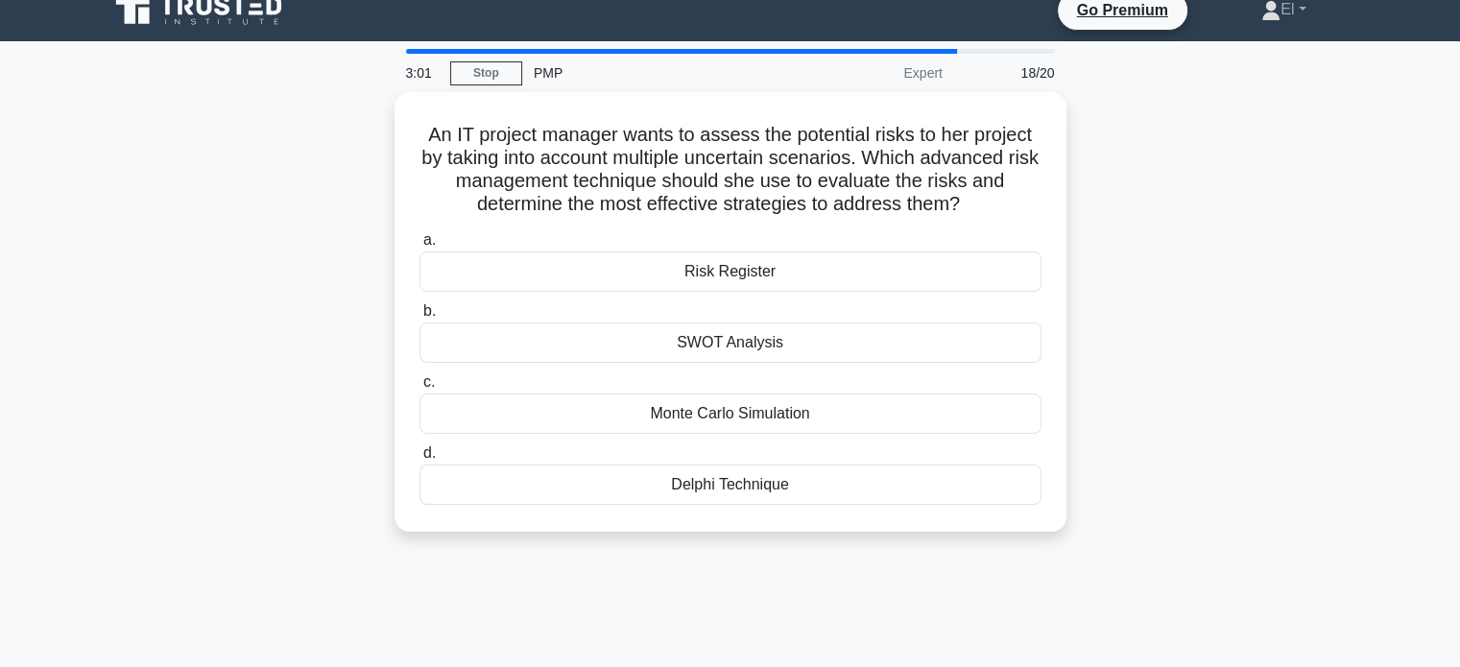
scroll to position [0, 0]
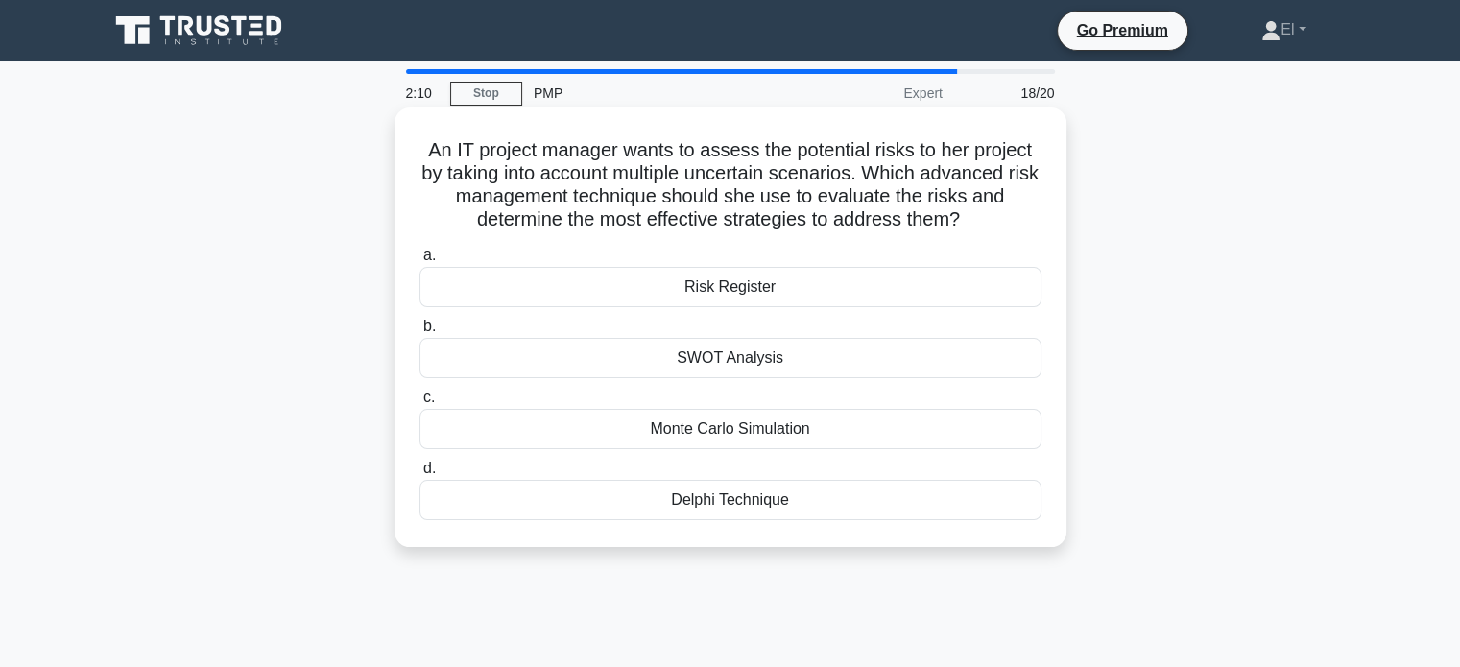
click at [752, 438] on div "Monte Carlo Simulation" at bounding box center [730, 429] width 622 height 40
click at [419, 404] on input "c. Monte Carlo Simulation" at bounding box center [419, 398] width 0 height 12
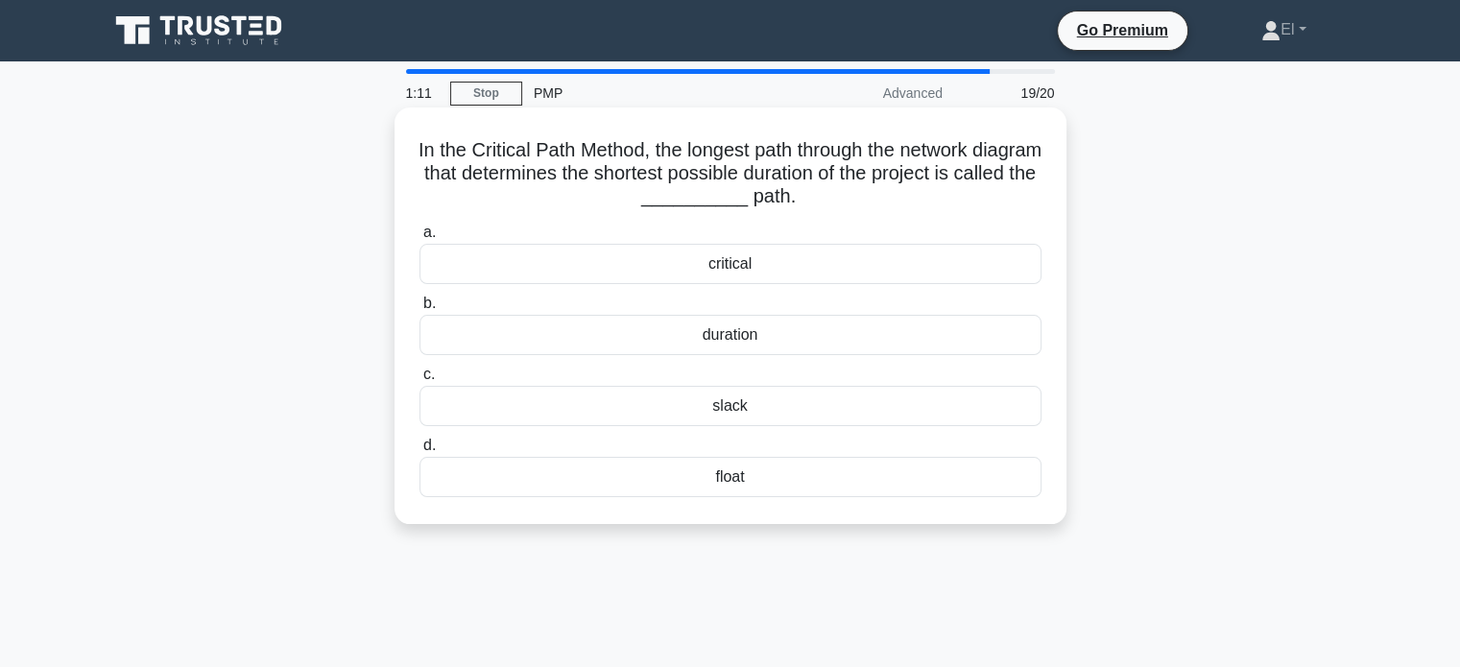
click at [726, 278] on div "critical" at bounding box center [730, 264] width 622 height 40
click at [419, 239] on input "a. critical" at bounding box center [419, 232] width 0 height 12
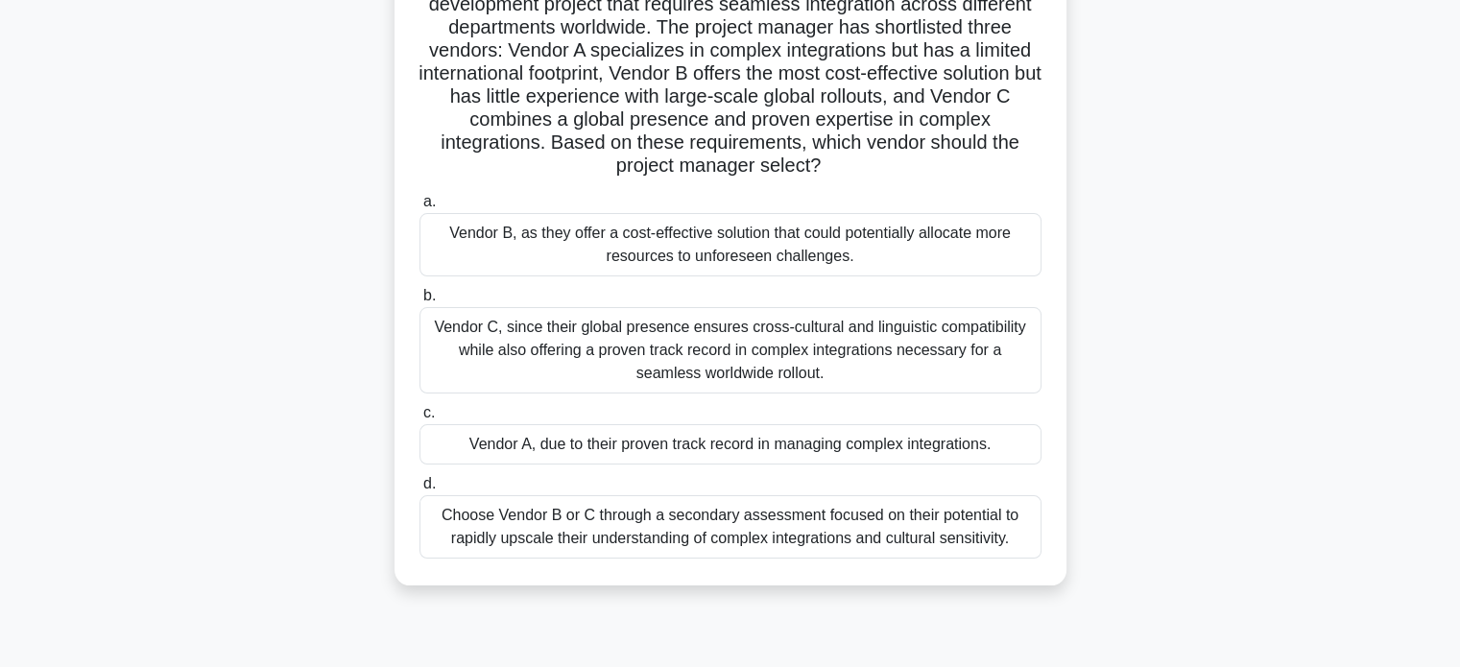
scroll to position [177, 0]
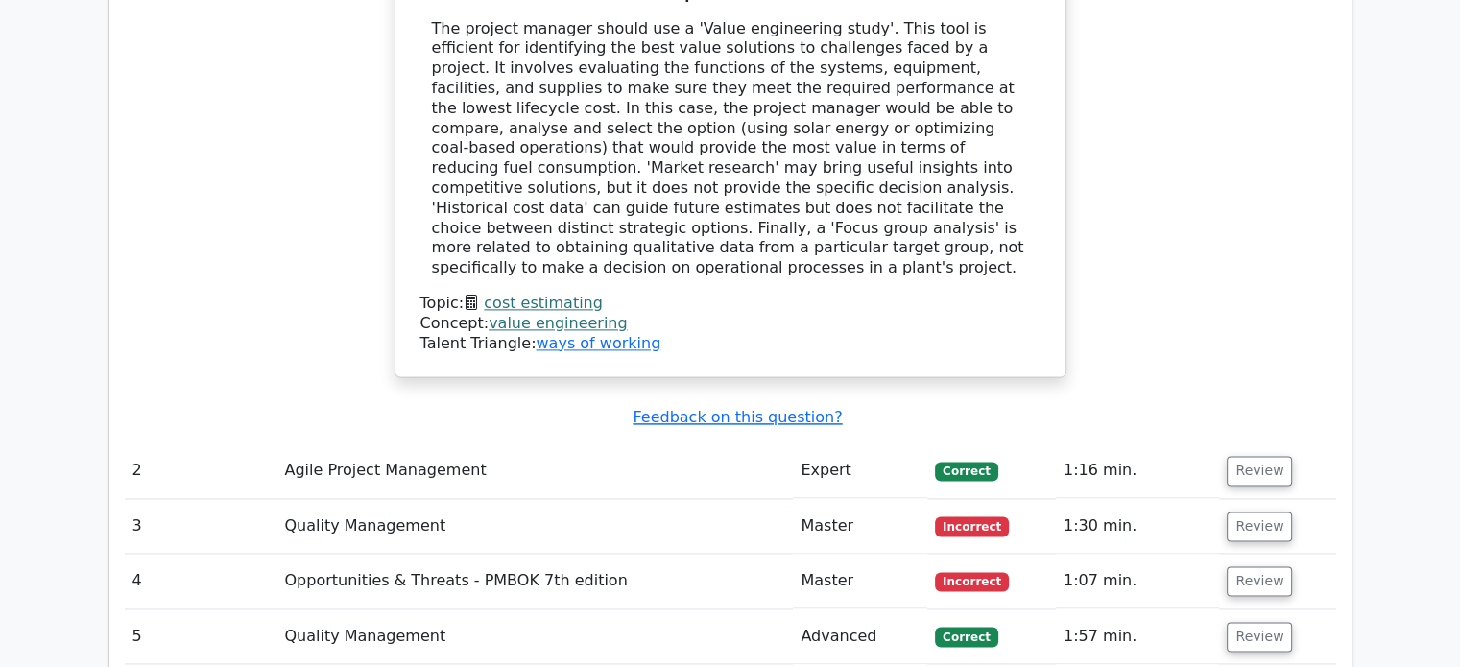
scroll to position [2546, 0]
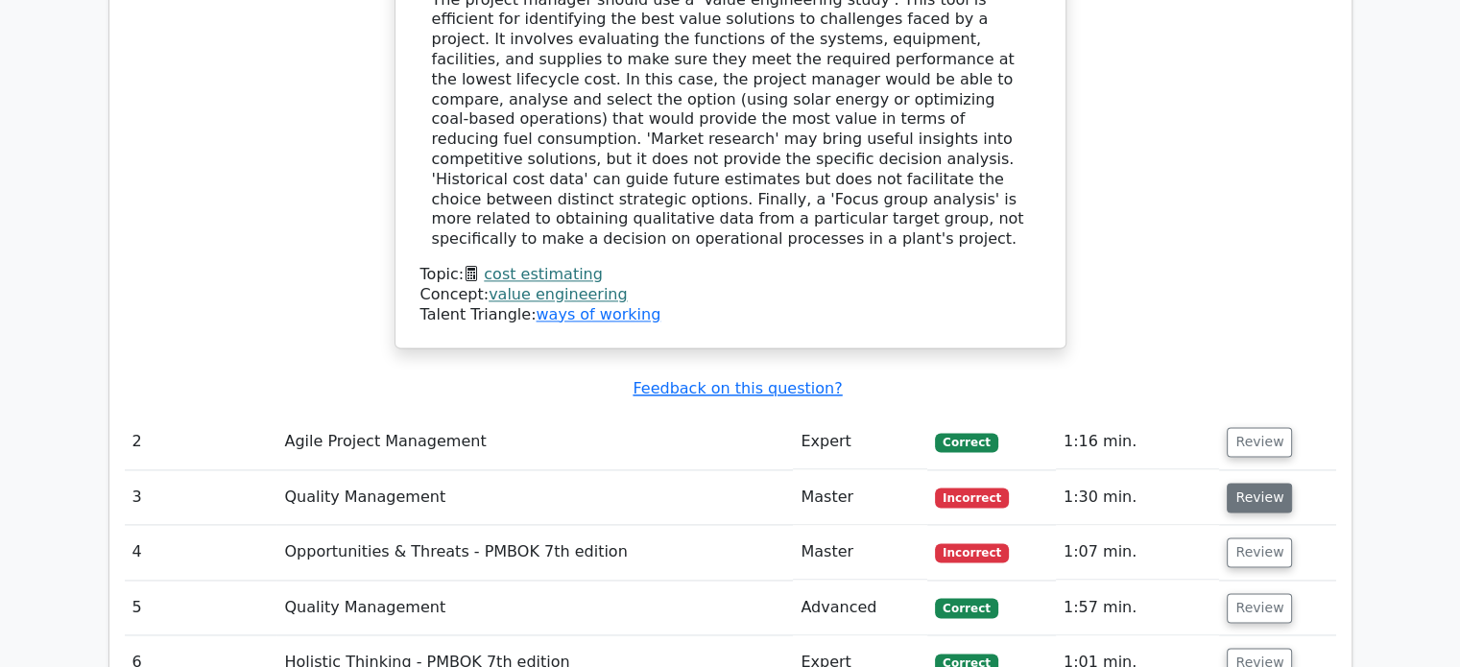
click at [1255, 483] on button "Review" at bounding box center [1258, 498] width 65 height 30
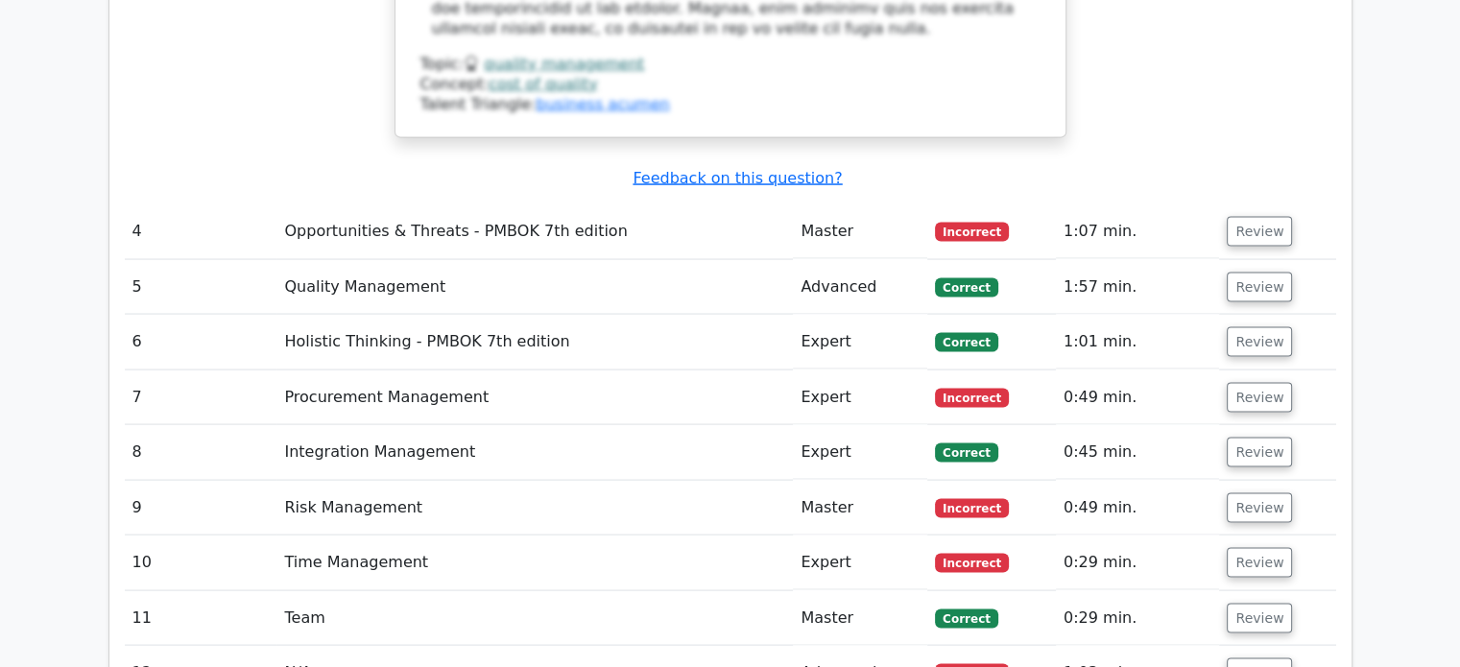
scroll to position [3796, 0]
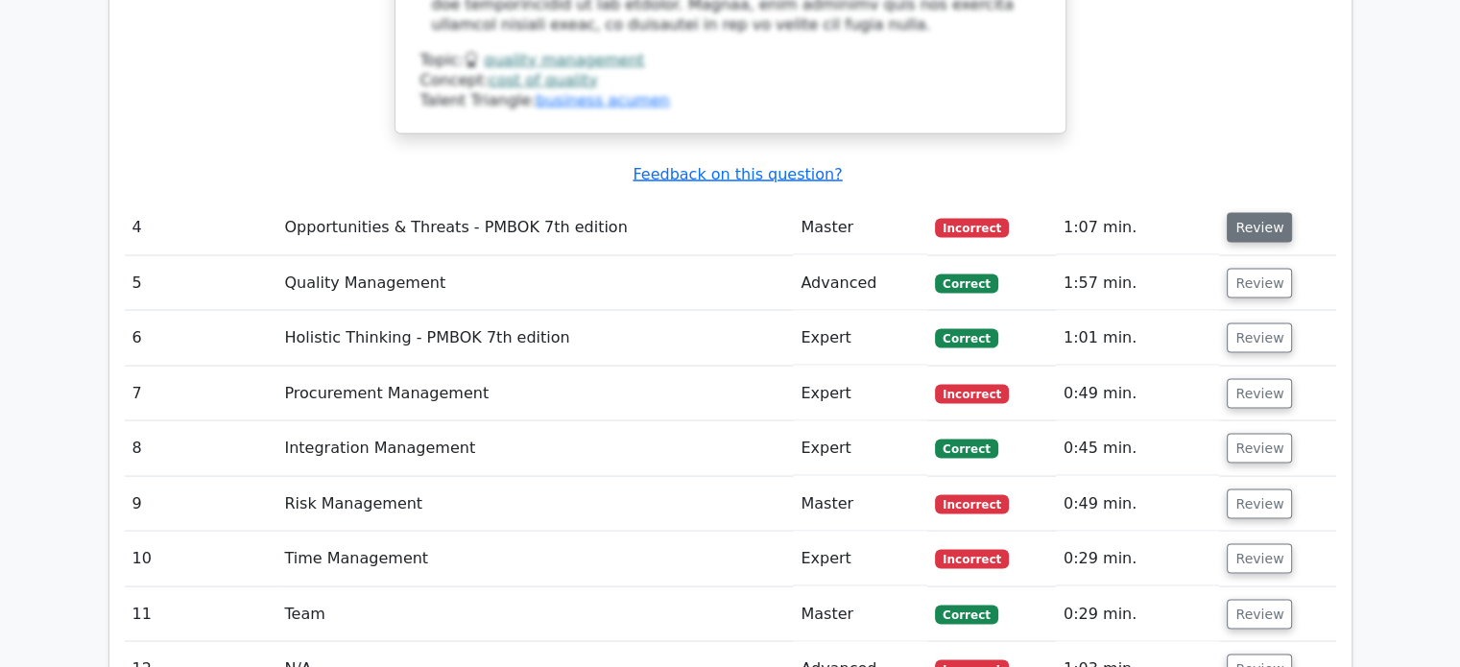
click at [1259, 213] on button "Review" at bounding box center [1258, 228] width 65 height 30
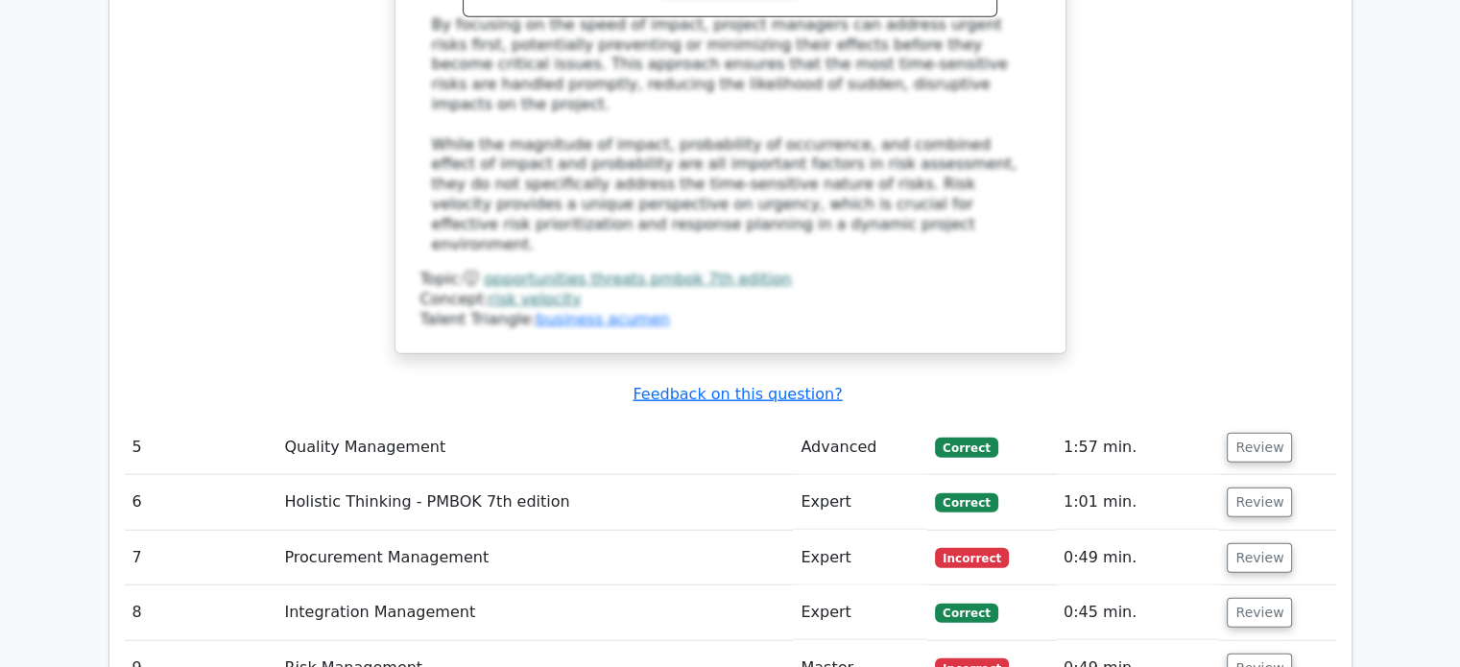
scroll to position [4680, 0]
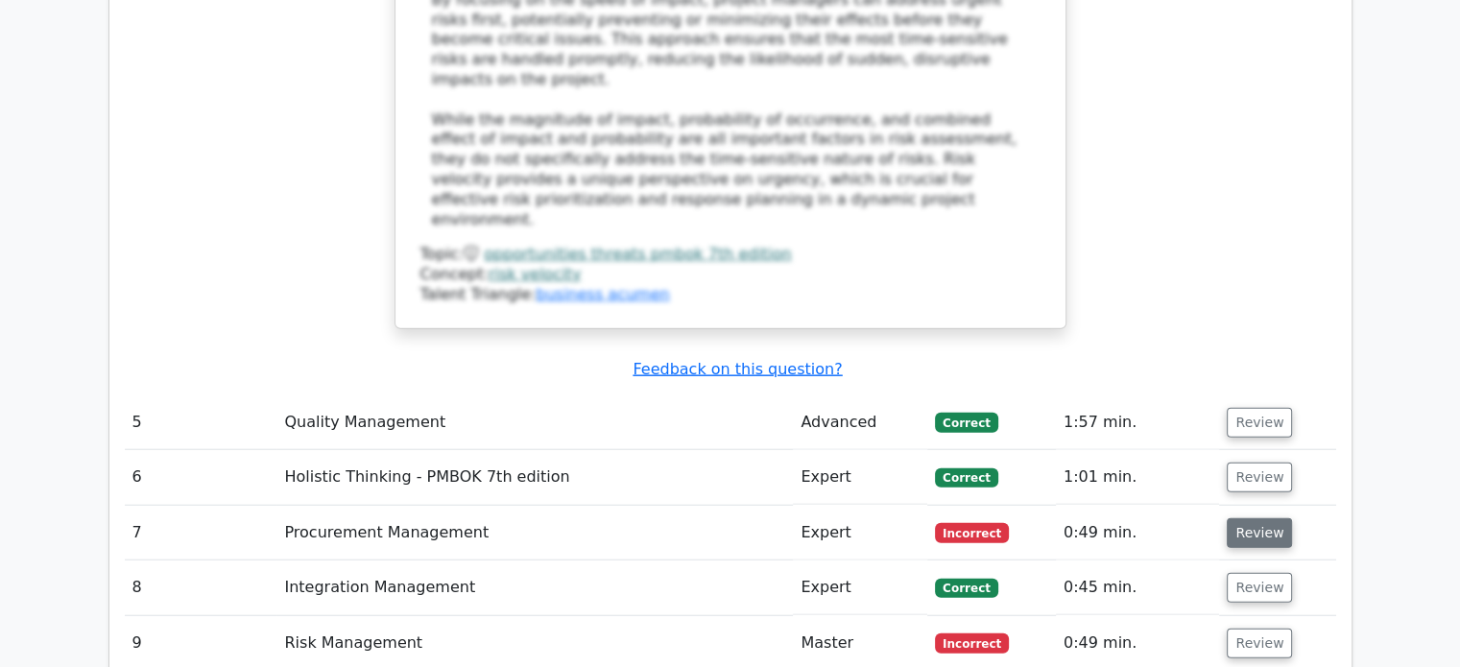
click at [1255, 518] on button "Review" at bounding box center [1258, 533] width 65 height 30
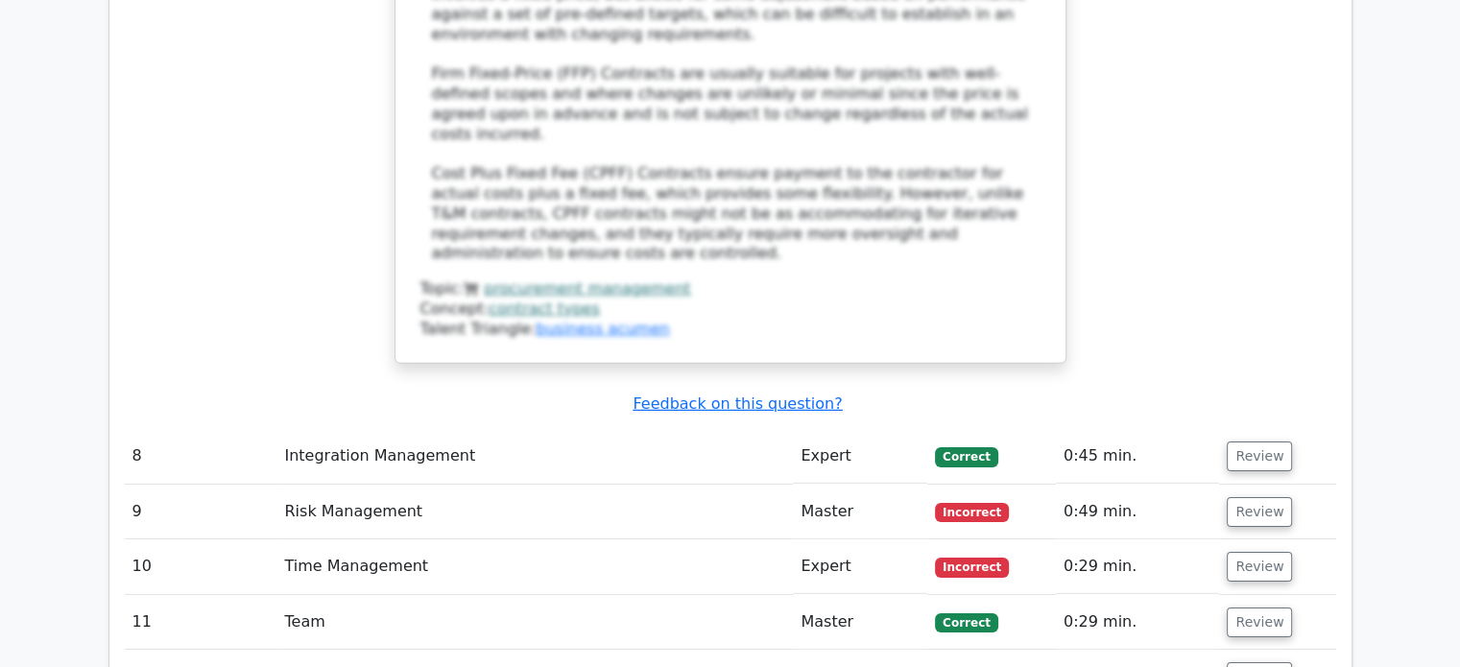
scroll to position [5999, 0]
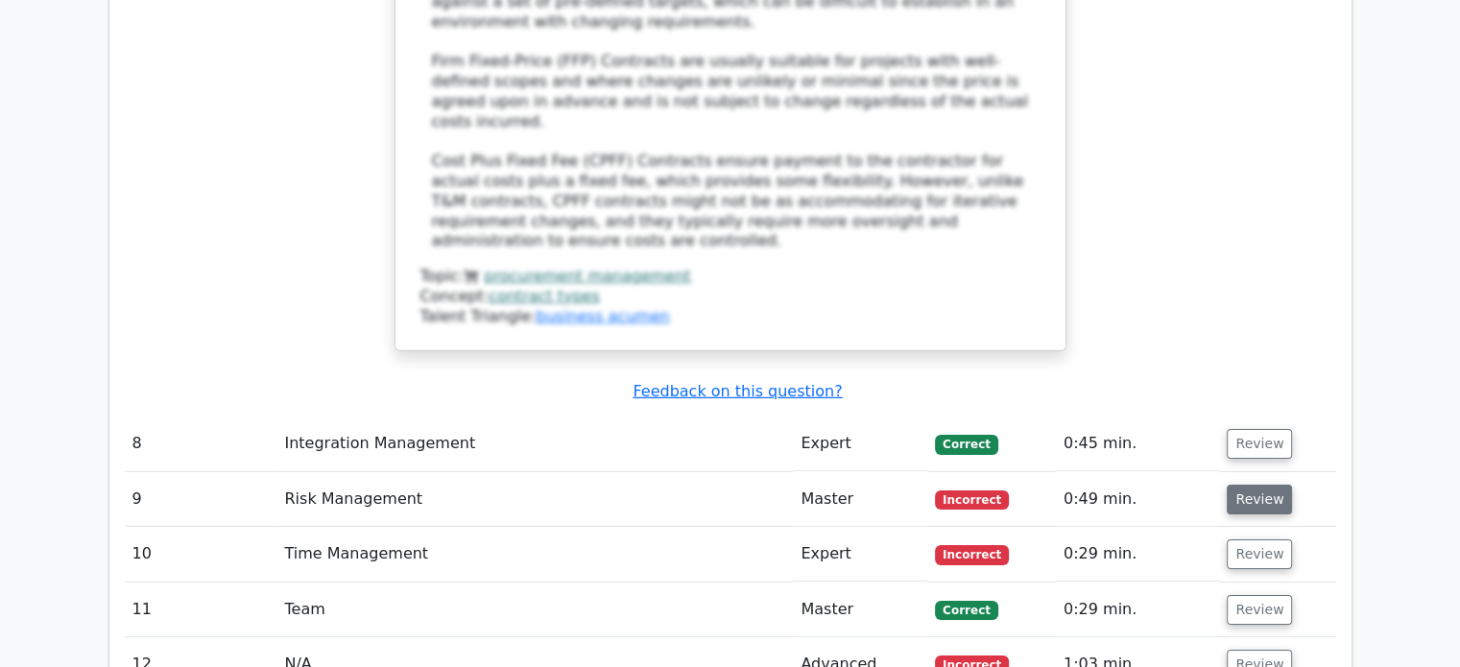
click at [1271, 485] on button "Review" at bounding box center [1258, 500] width 65 height 30
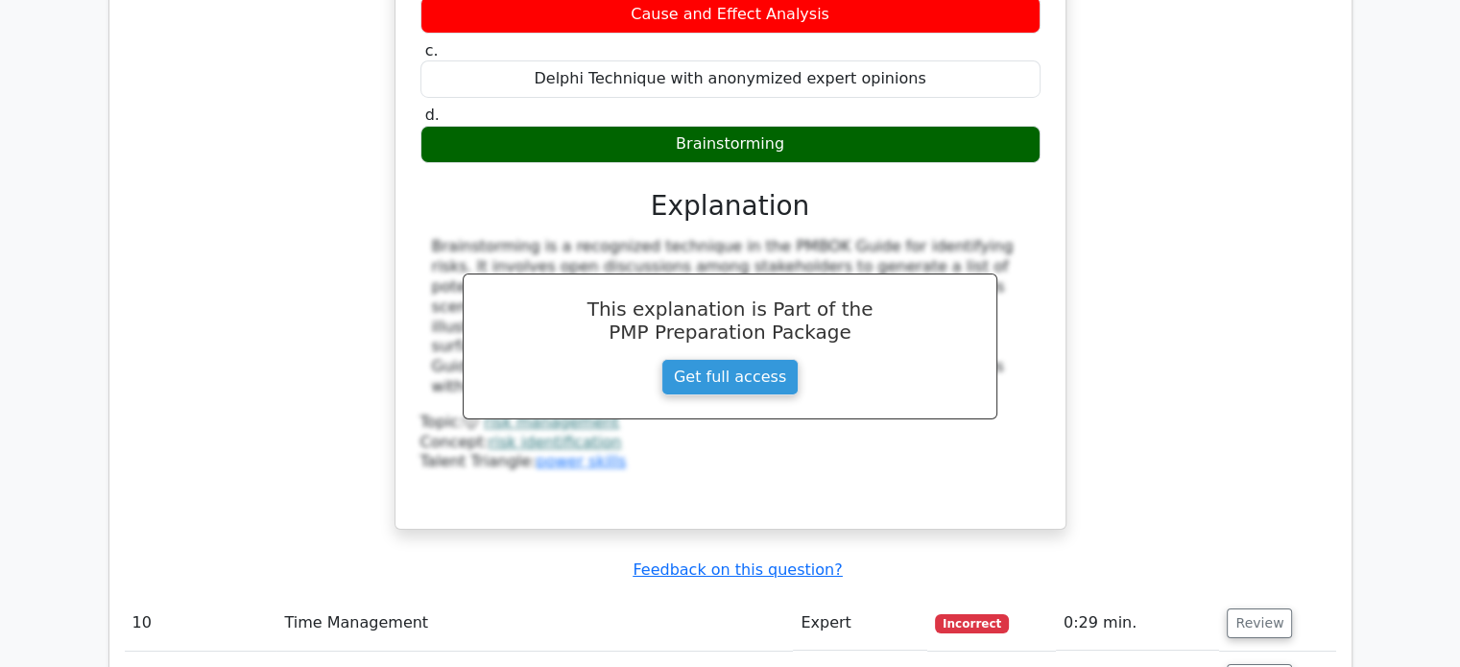
scroll to position [6756, 0]
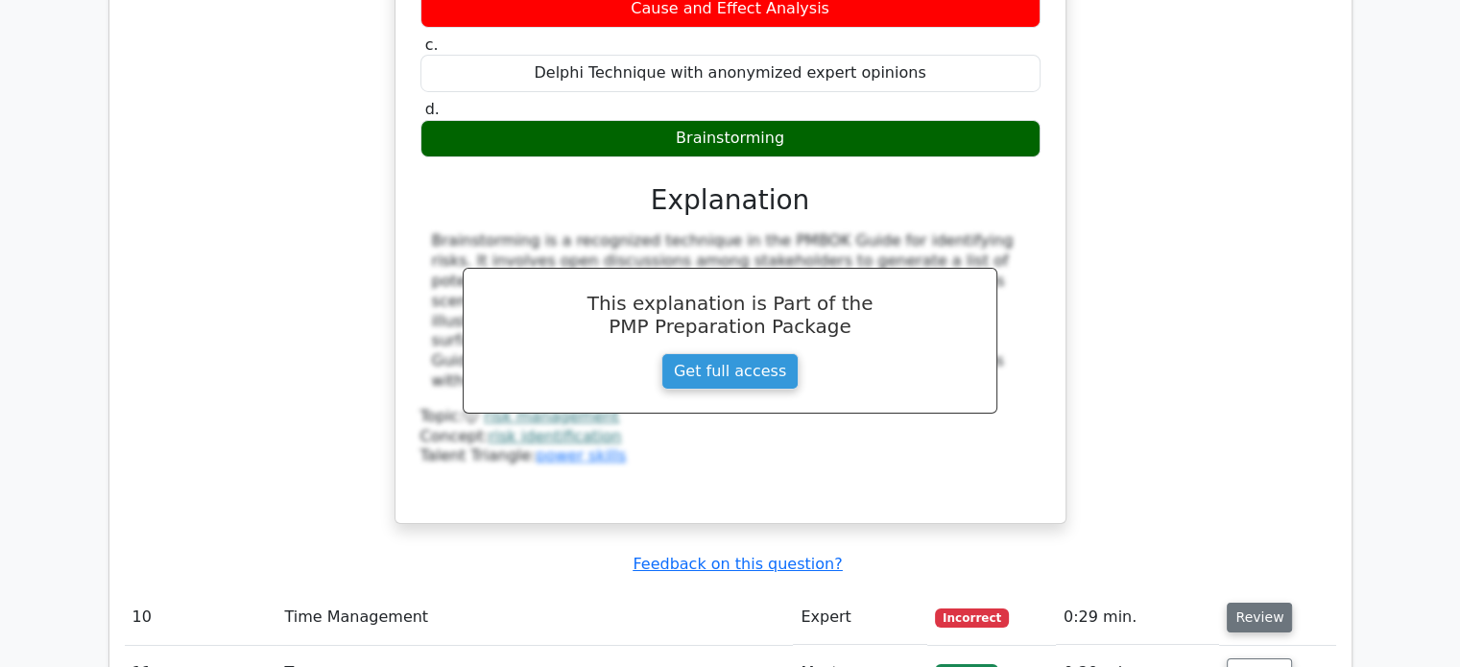
click at [1251, 603] on button "Review" at bounding box center [1258, 618] width 65 height 30
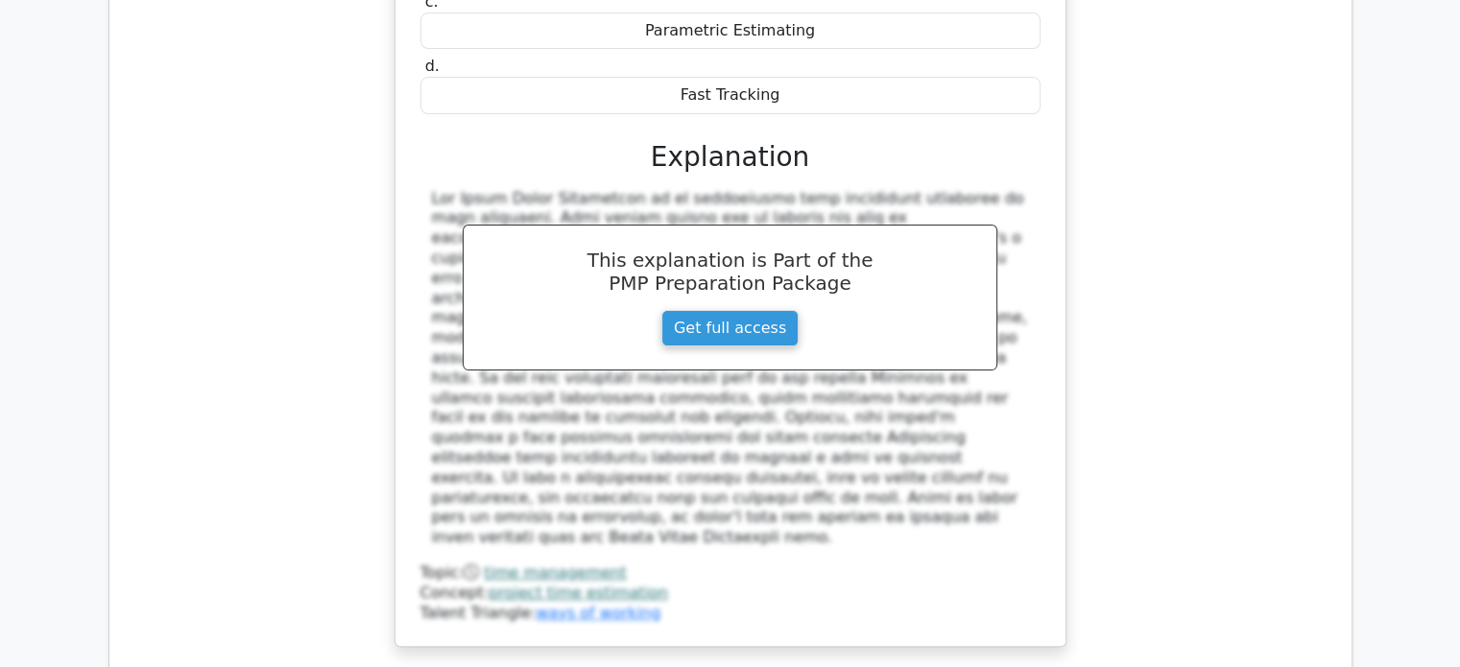
scroll to position [7715, 0]
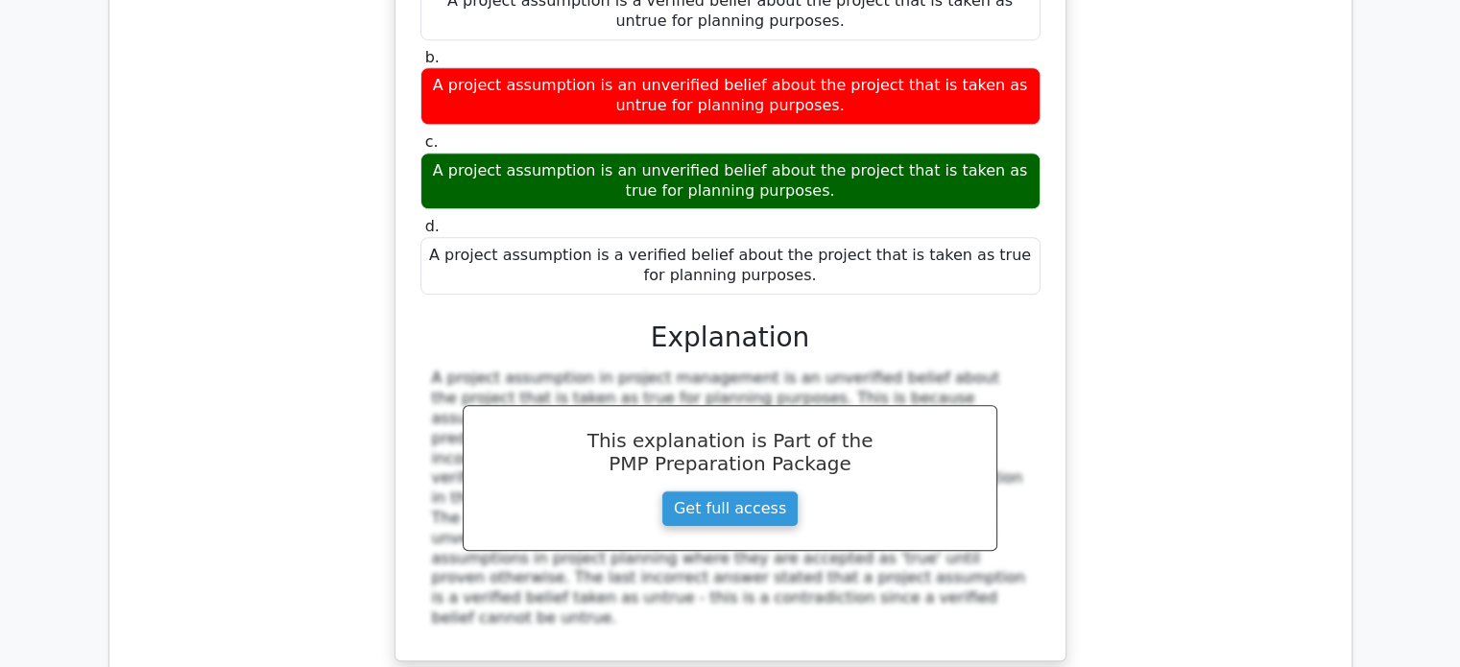
scroll to position [8616, 0]
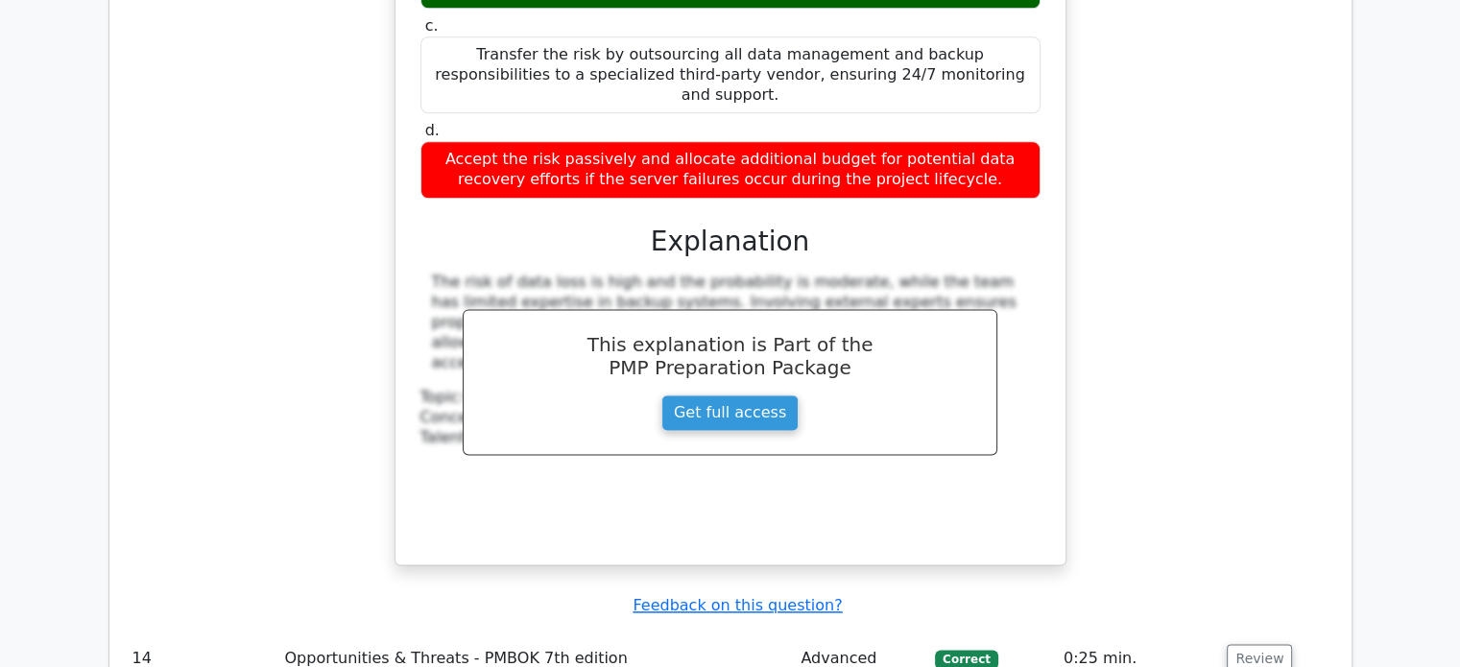
scroll to position [9741, 0]
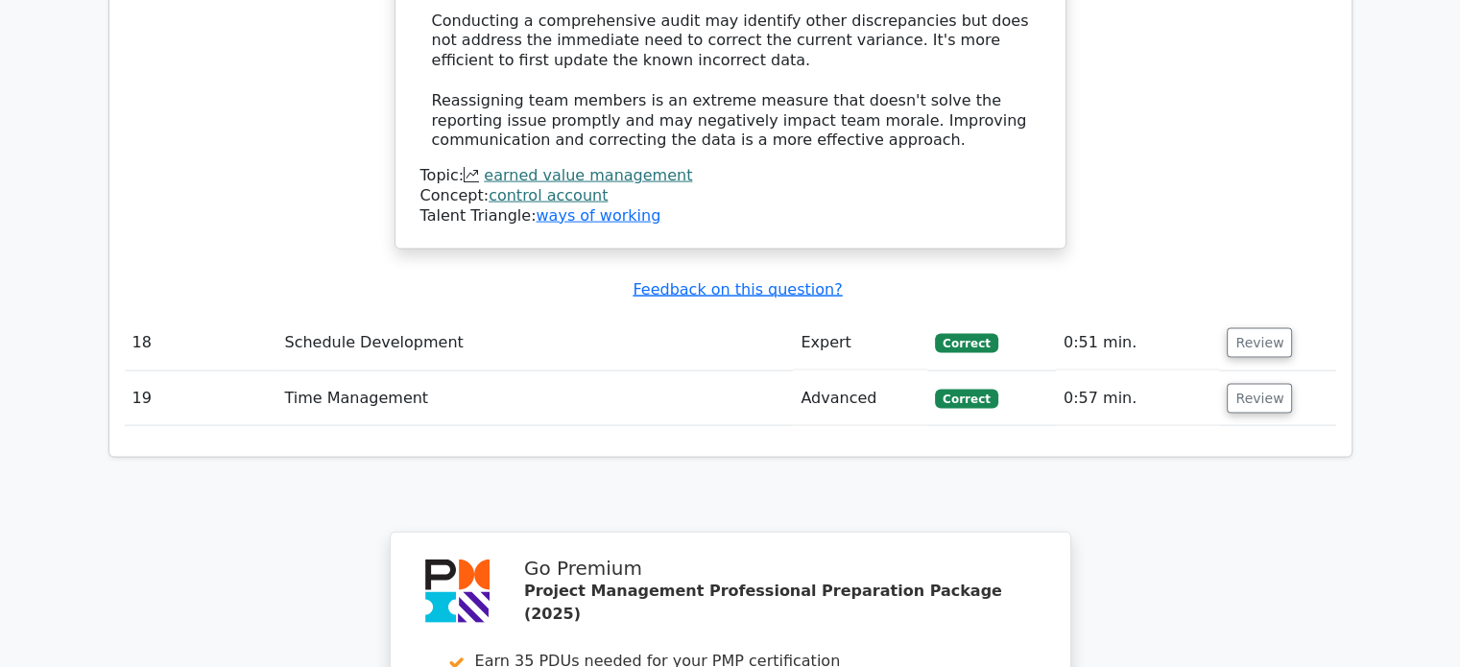
scroll to position [11603, 0]
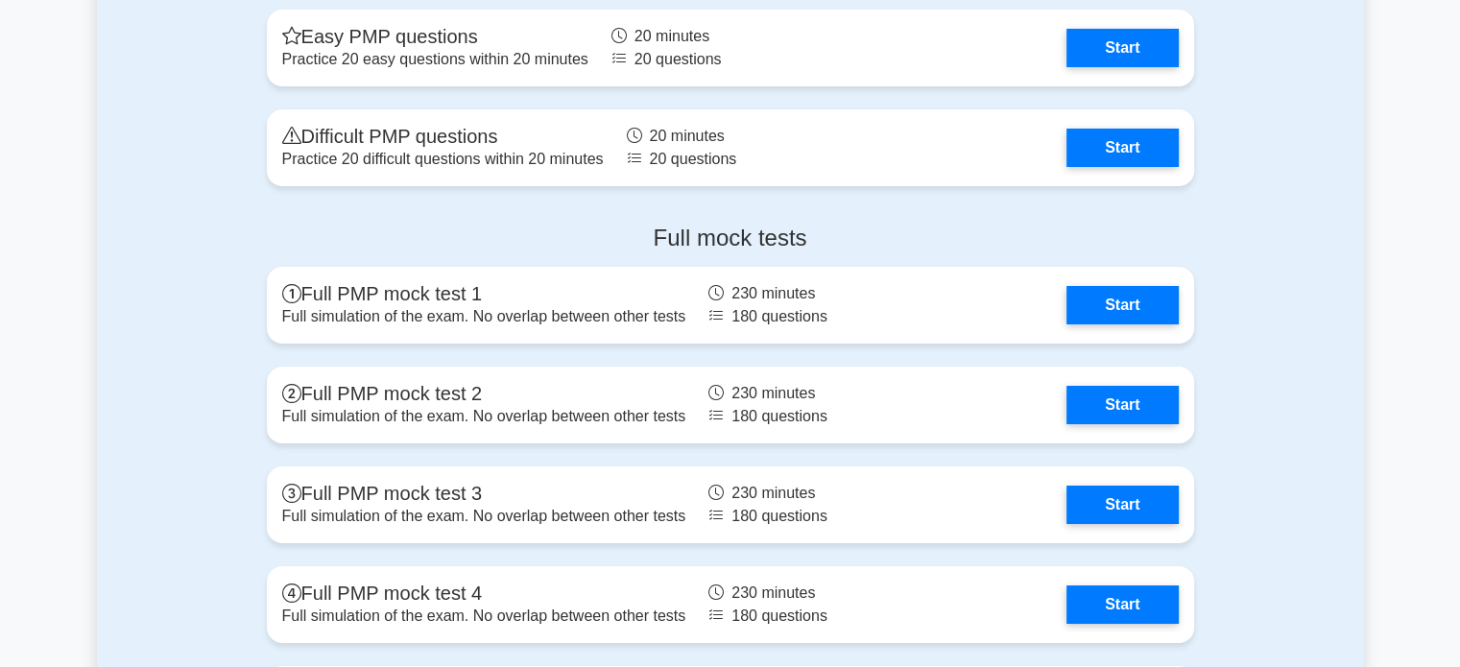
scroll to position [6915, 0]
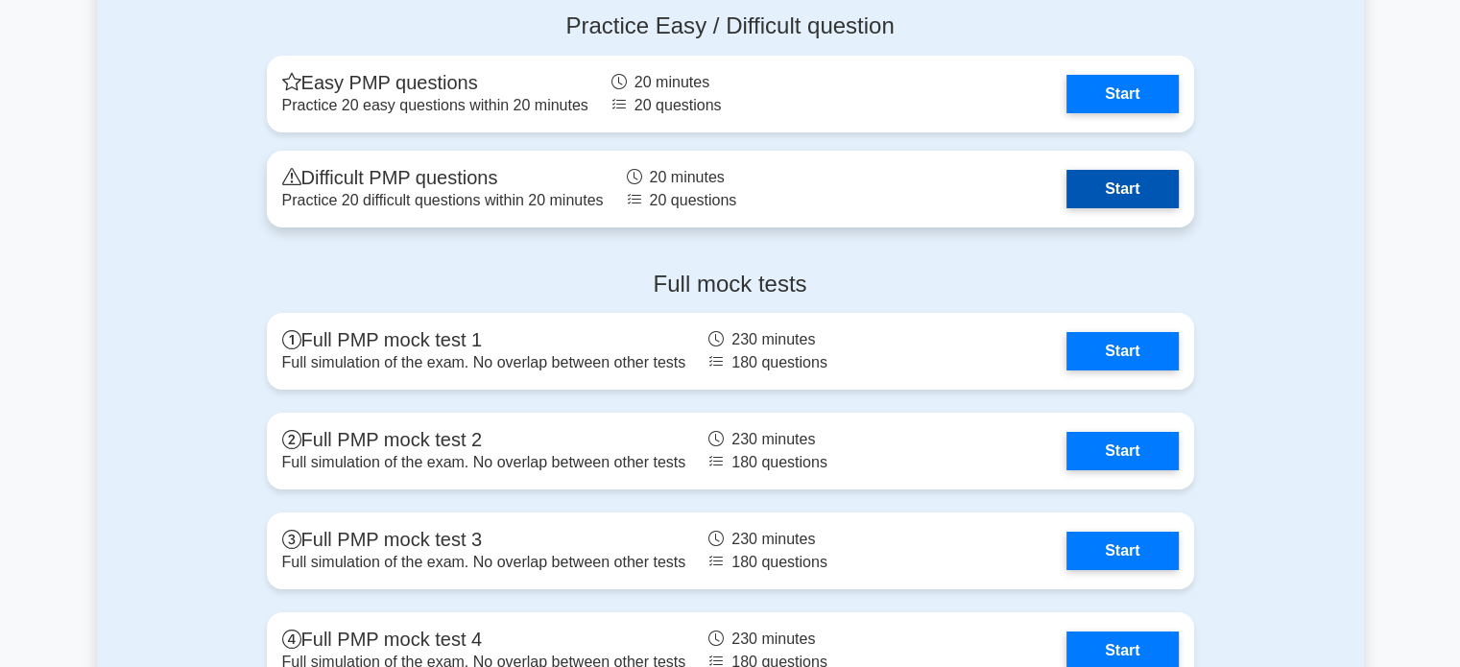
click at [1117, 190] on link "Start" at bounding box center [1121, 189] width 111 height 38
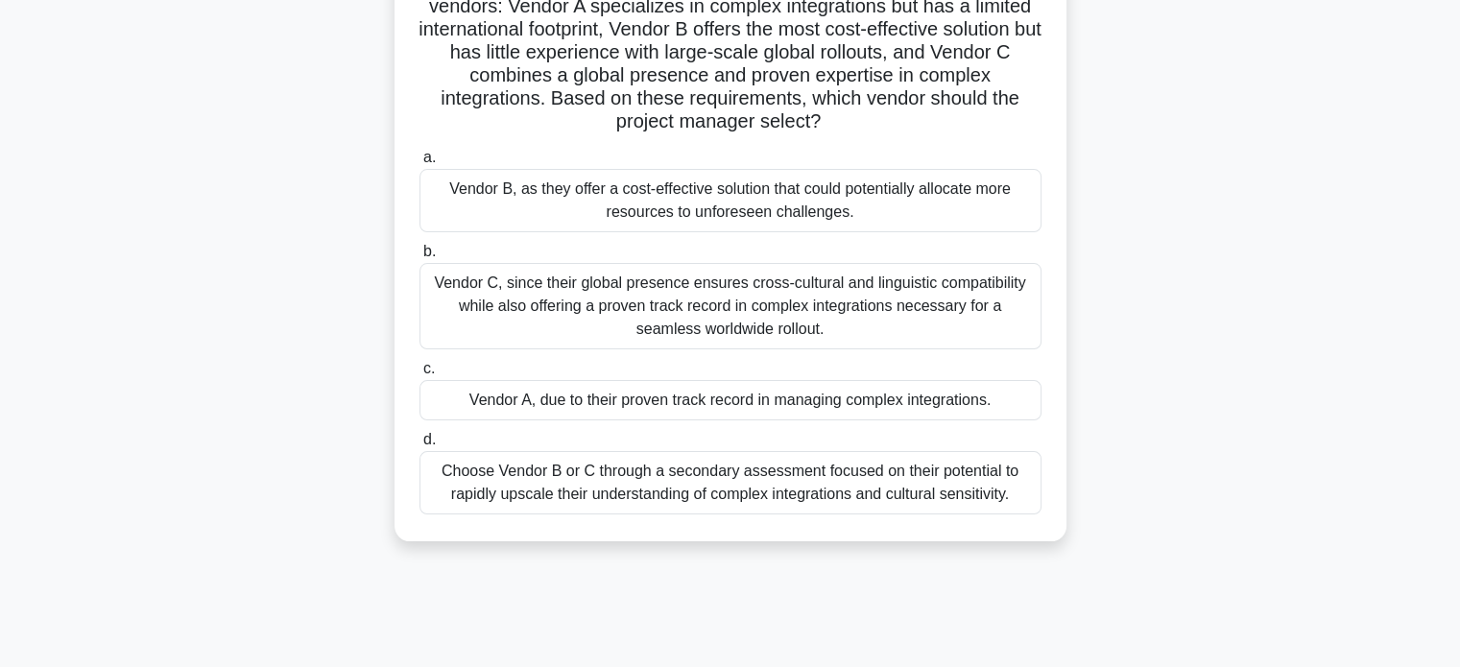
scroll to position [219, 0]
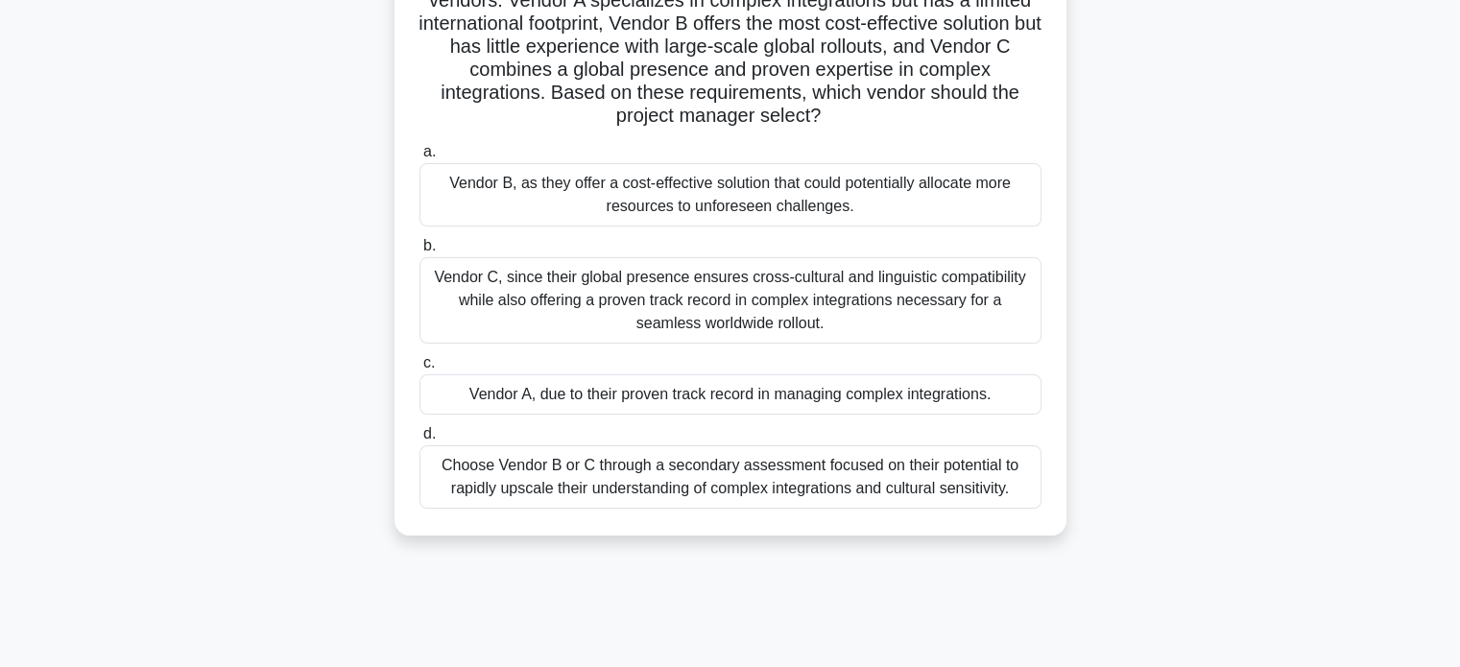
click at [1005, 316] on div "Vendor C, since their global presence ensures cross-cultural and linguistic com…" at bounding box center [730, 300] width 622 height 86
click at [419, 252] on input "b. Vendor C, since their global presence ensures cross-cultural and linguistic …" at bounding box center [419, 246] width 0 height 12
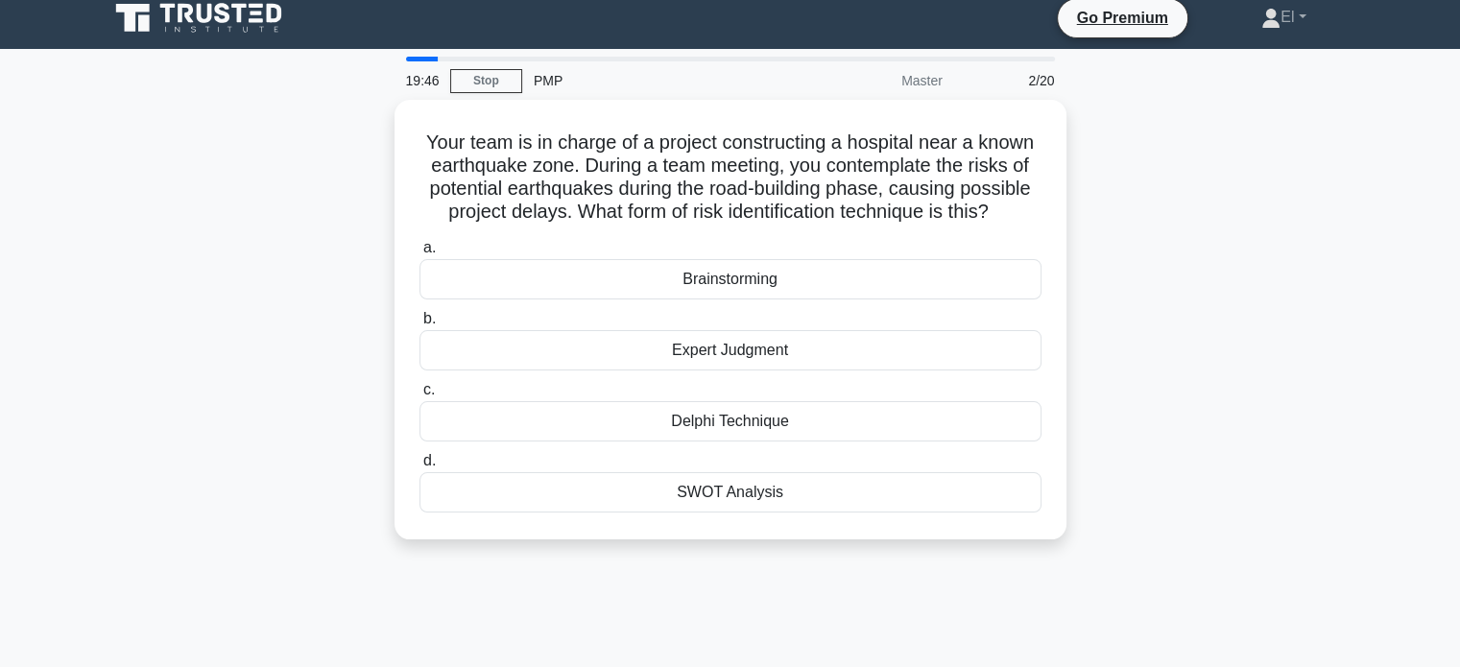
scroll to position [0, 0]
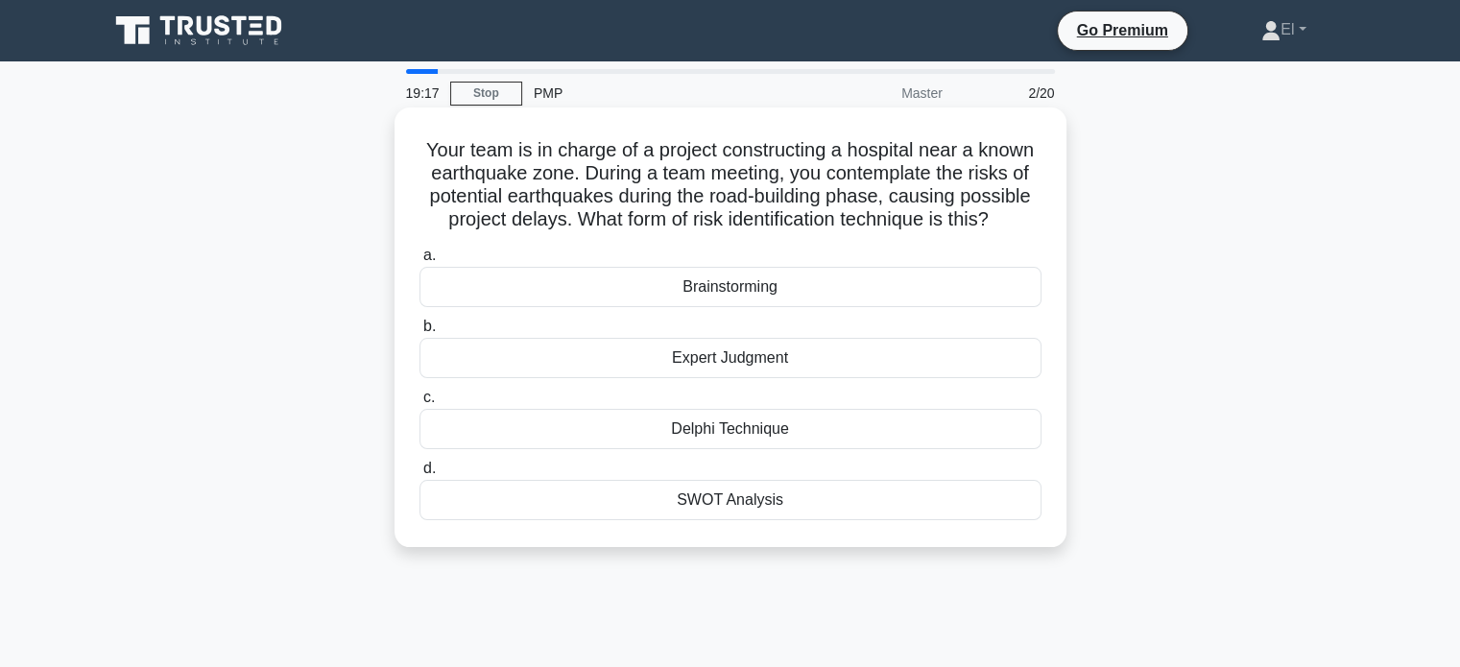
click at [1010, 293] on div "Brainstorming" at bounding box center [730, 287] width 622 height 40
click at [419, 262] on input "a. Brainstorming" at bounding box center [419, 256] width 0 height 12
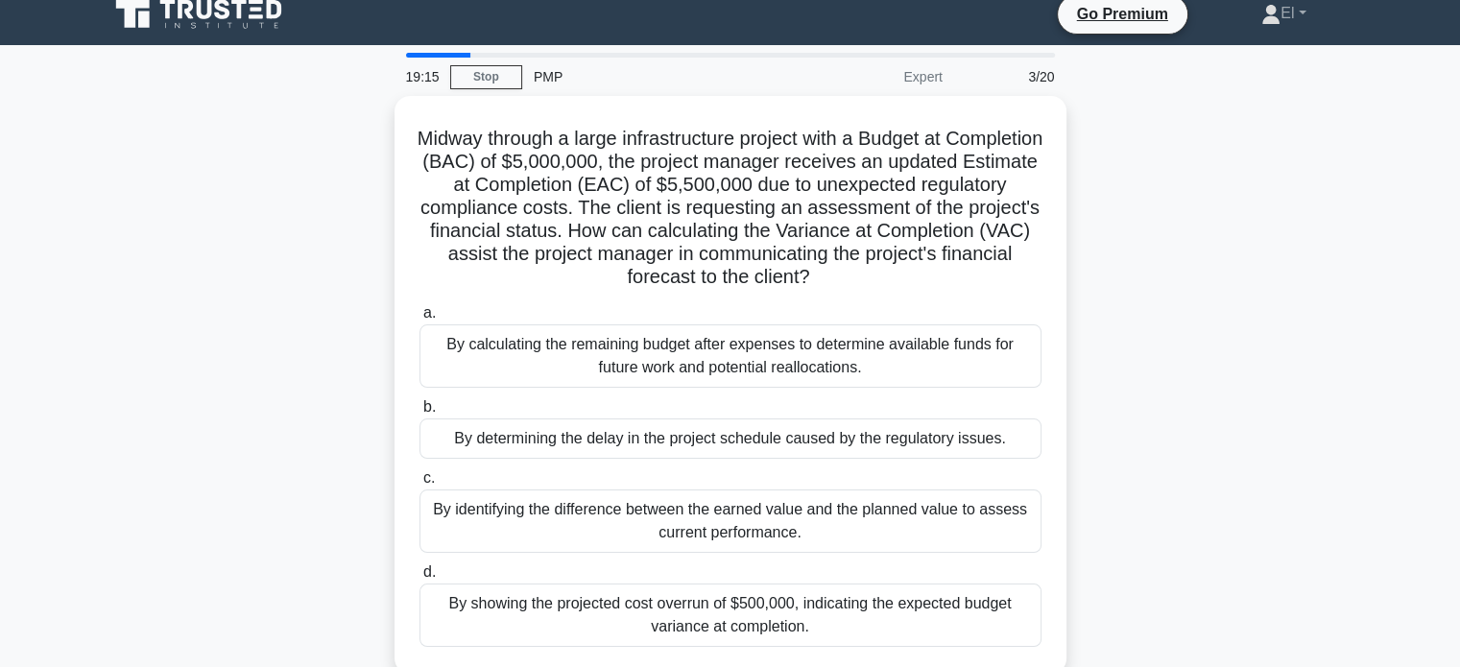
scroll to position [18, 0]
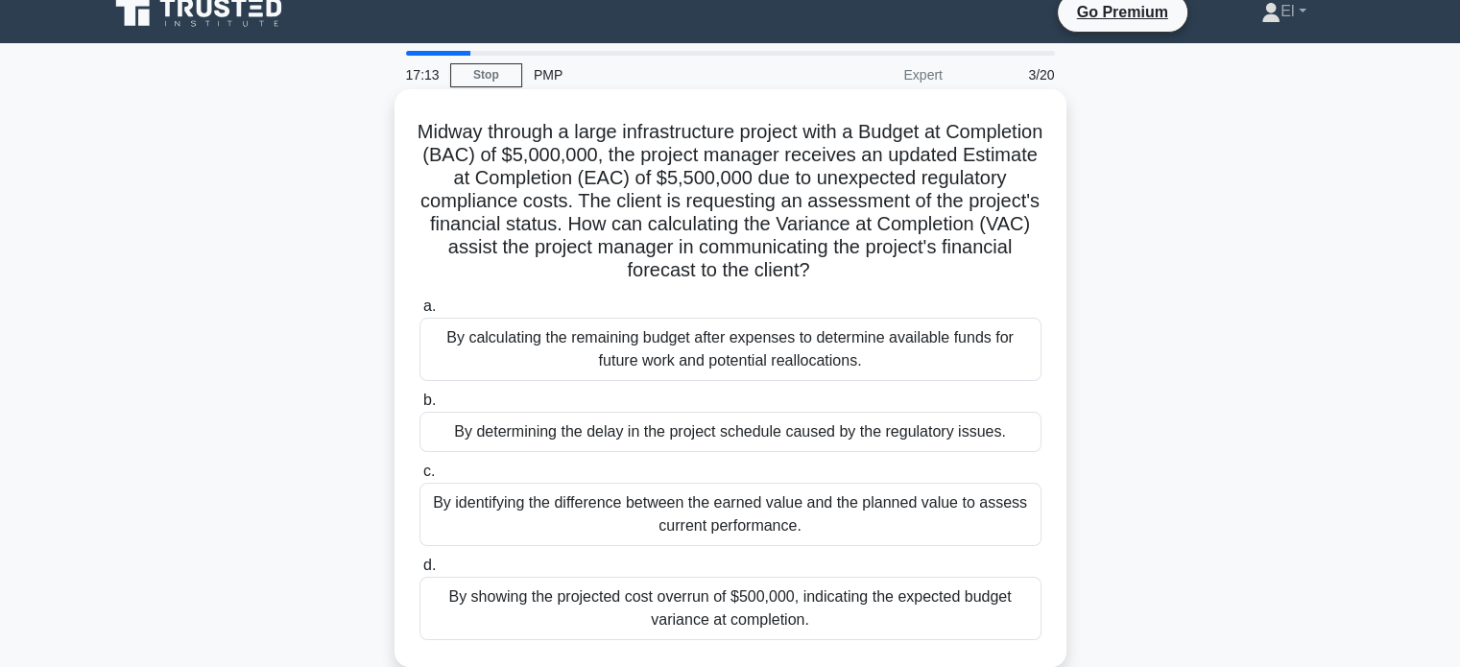
click at [823, 357] on div "By calculating the remaining budget after expenses to determine available funds…" at bounding box center [730, 349] width 622 height 63
click at [419, 313] on input "a. By calculating the remaining budget after expenses to determine available fu…" at bounding box center [419, 306] width 0 height 12
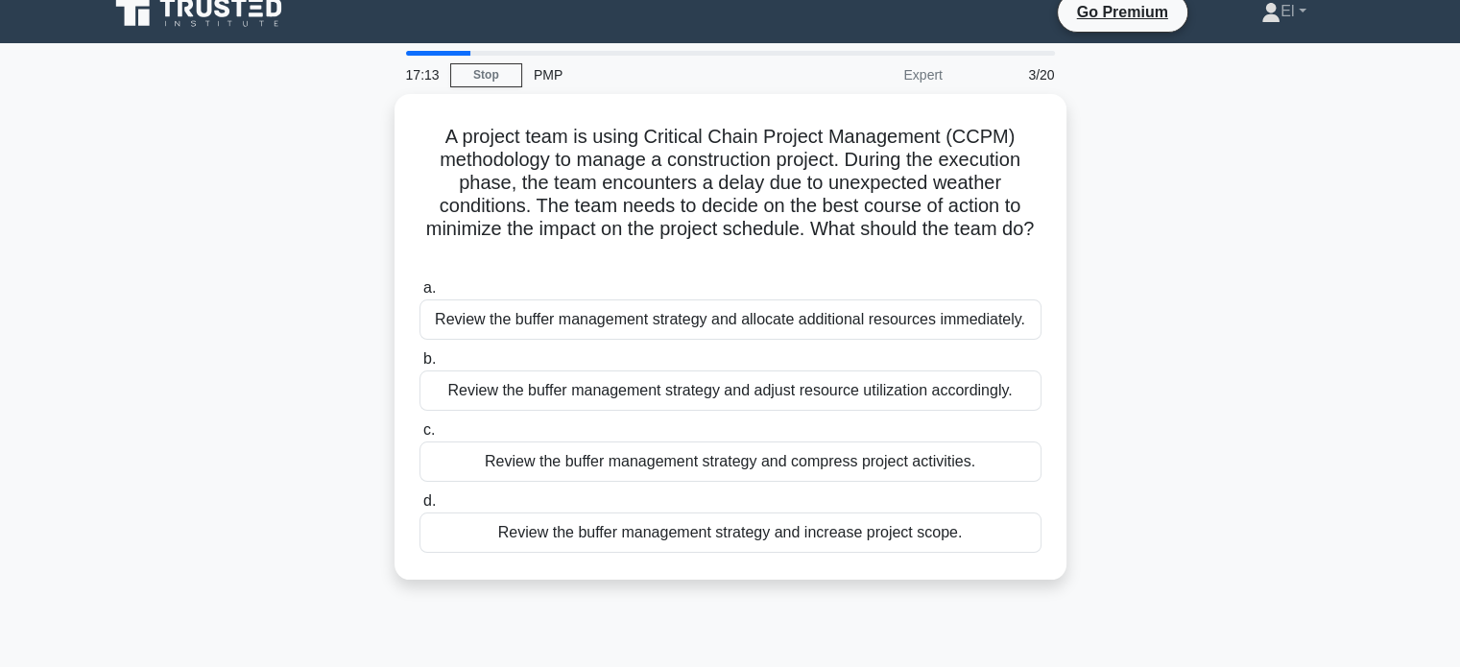
scroll to position [0, 0]
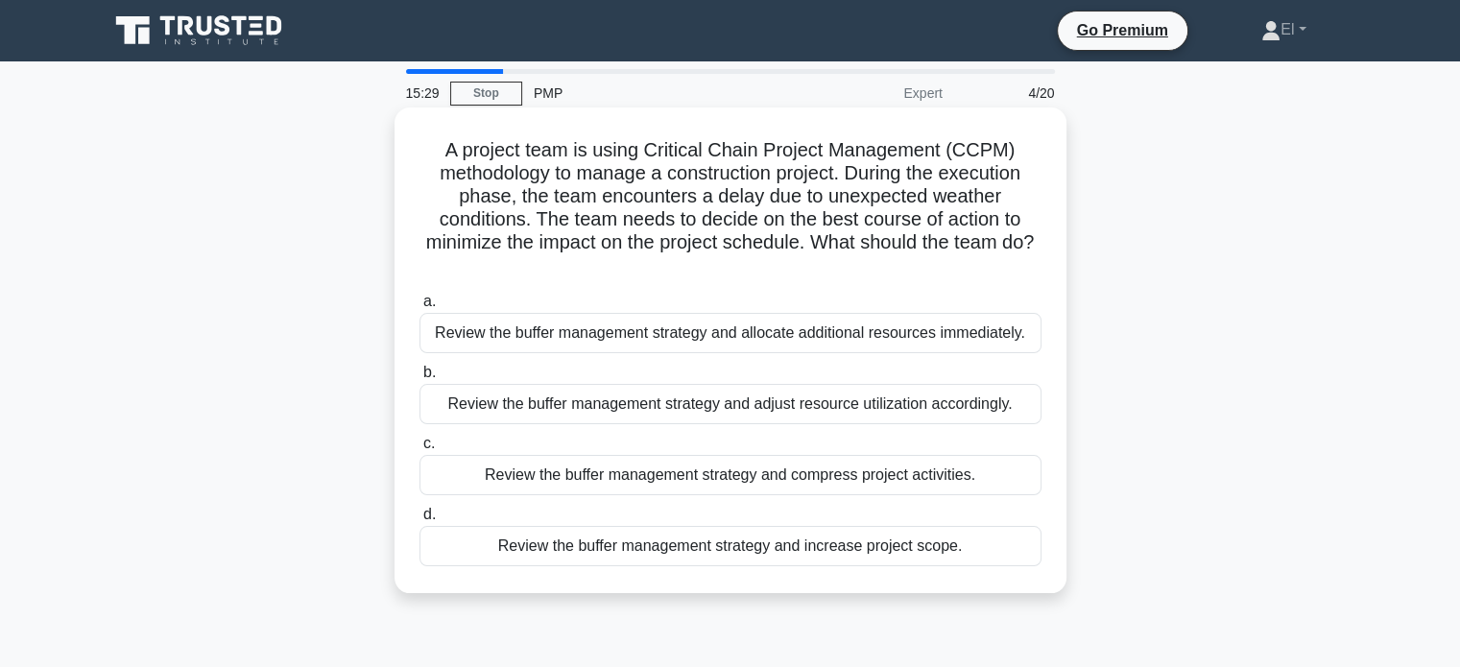
click at [904, 414] on div "Review the buffer management strategy and adjust resource utilization according…" at bounding box center [730, 404] width 622 height 40
click at [419, 379] on input "b. Review the buffer management strategy and adjust resource utilization accord…" at bounding box center [419, 373] width 0 height 12
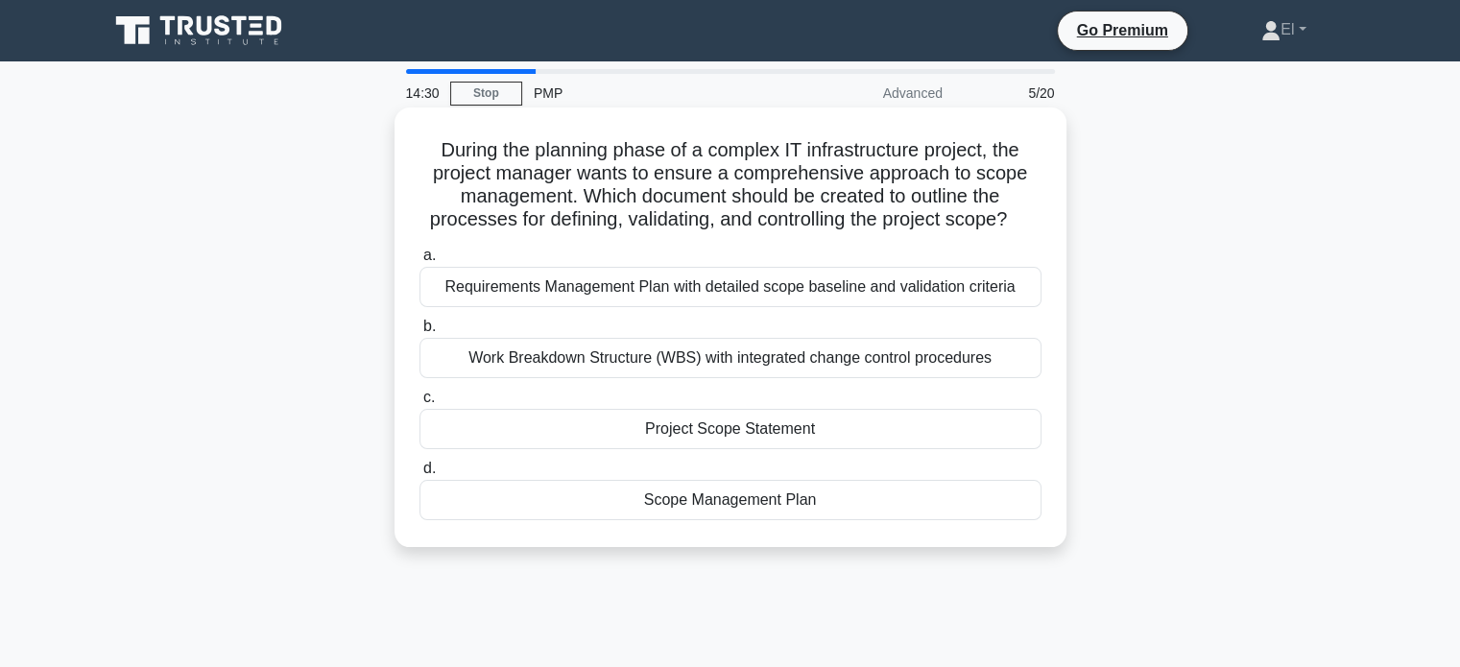
click at [782, 517] on div "Scope Management Plan" at bounding box center [730, 500] width 622 height 40
click at [419, 475] on input "d. Scope Management Plan" at bounding box center [419, 469] width 0 height 12
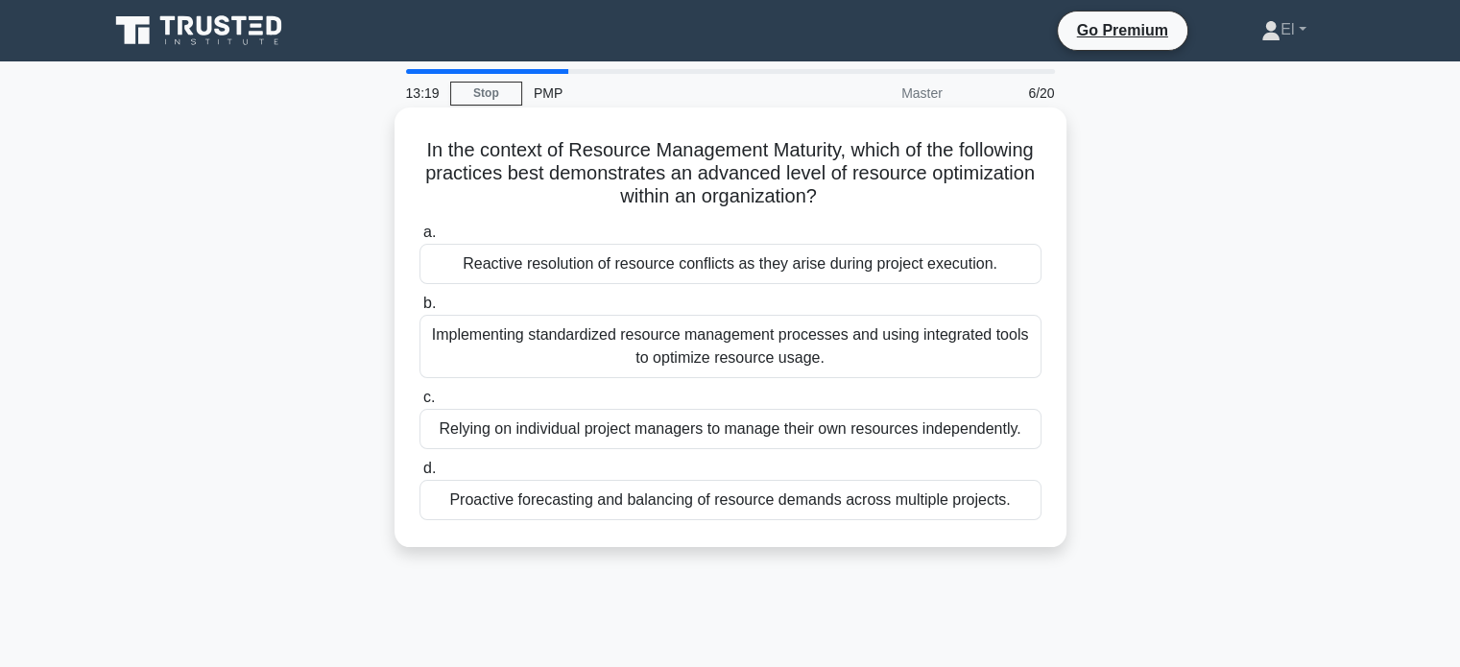
click at [833, 363] on div "Implementing standardized resource management processes and using integrated to…" at bounding box center [730, 346] width 622 height 63
click at [419, 310] on input "b. Implementing standardized resource management processes and using integrated…" at bounding box center [419, 303] width 0 height 12
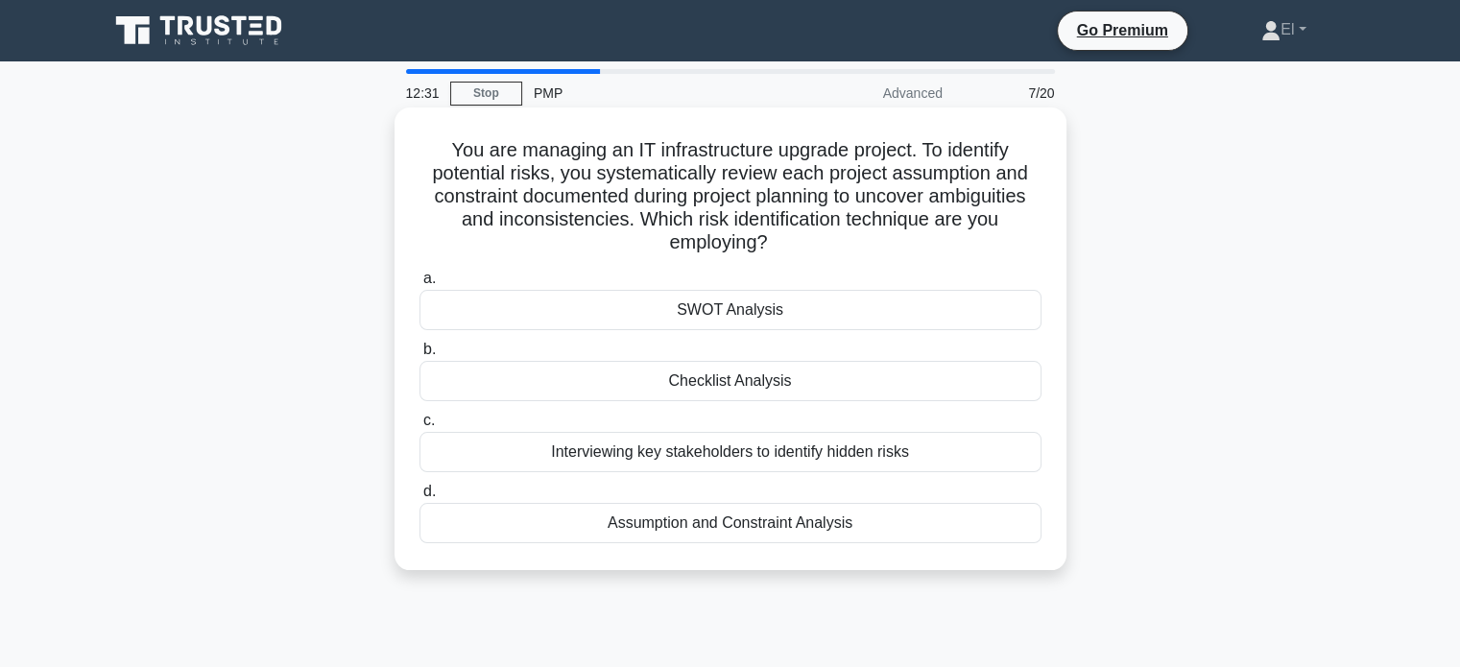
click at [745, 392] on div "Checklist Analysis" at bounding box center [730, 381] width 622 height 40
click at [419, 356] on input "b. Checklist Analysis" at bounding box center [419, 350] width 0 height 12
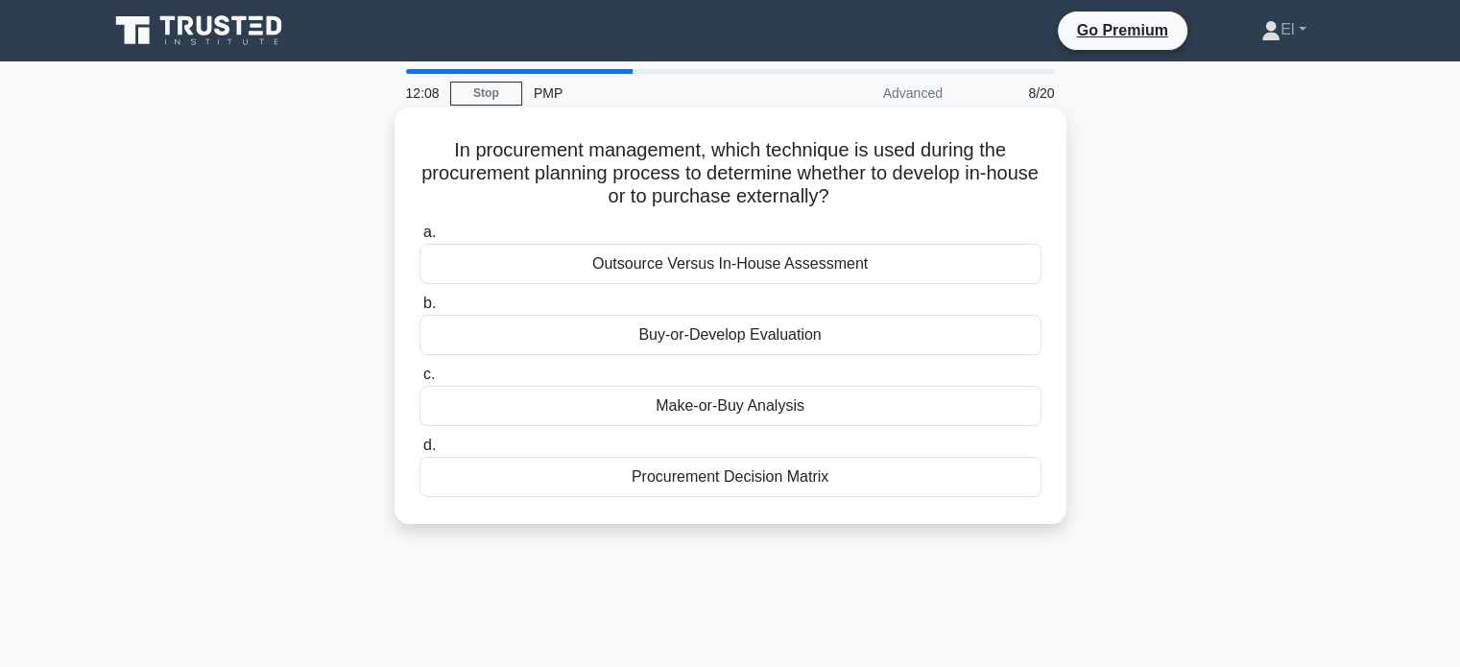
click at [775, 419] on div "Make-or-Buy Analysis" at bounding box center [730, 406] width 622 height 40
click at [419, 381] on input "c. Make-or-Buy Analysis" at bounding box center [419, 374] width 0 height 12
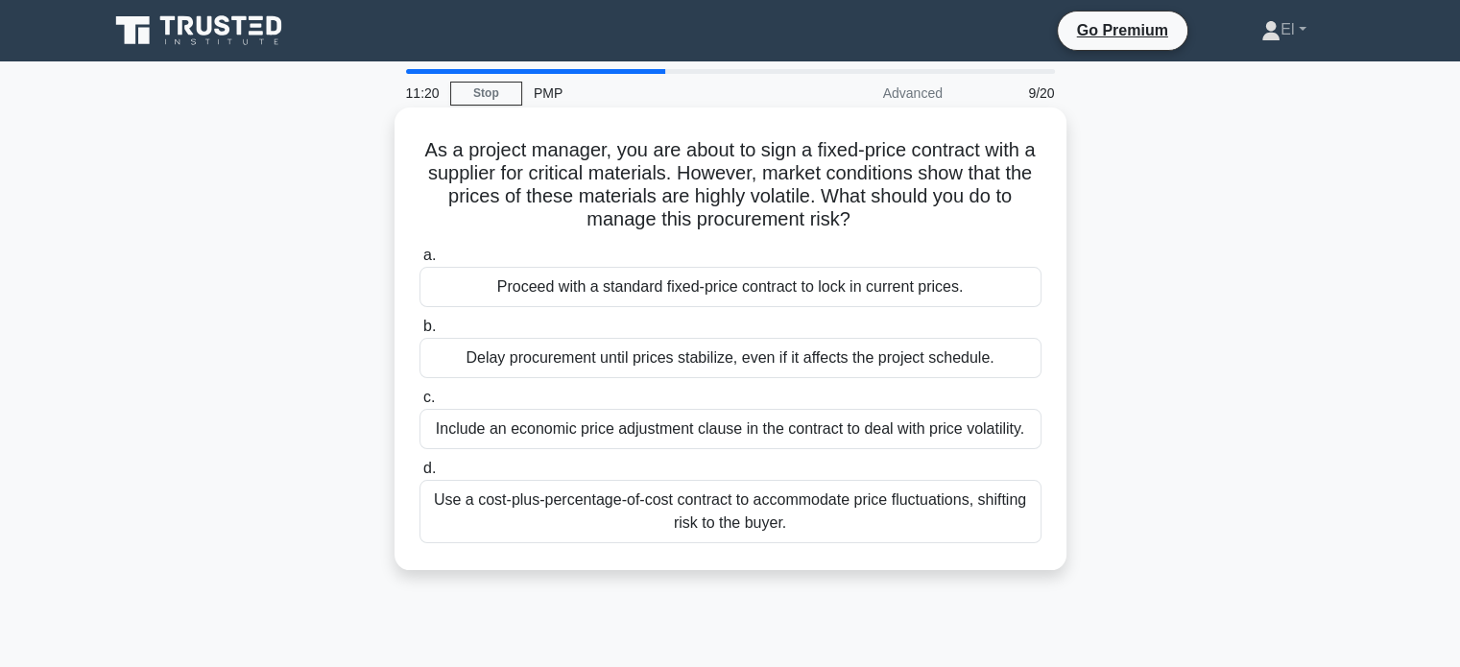
click at [945, 445] on div "Include an economic price adjustment clause in the contract to deal with price …" at bounding box center [730, 429] width 622 height 40
click at [419, 404] on input "c. Include an economic price adjustment clause in the contract to deal with pri…" at bounding box center [419, 398] width 0 height 12
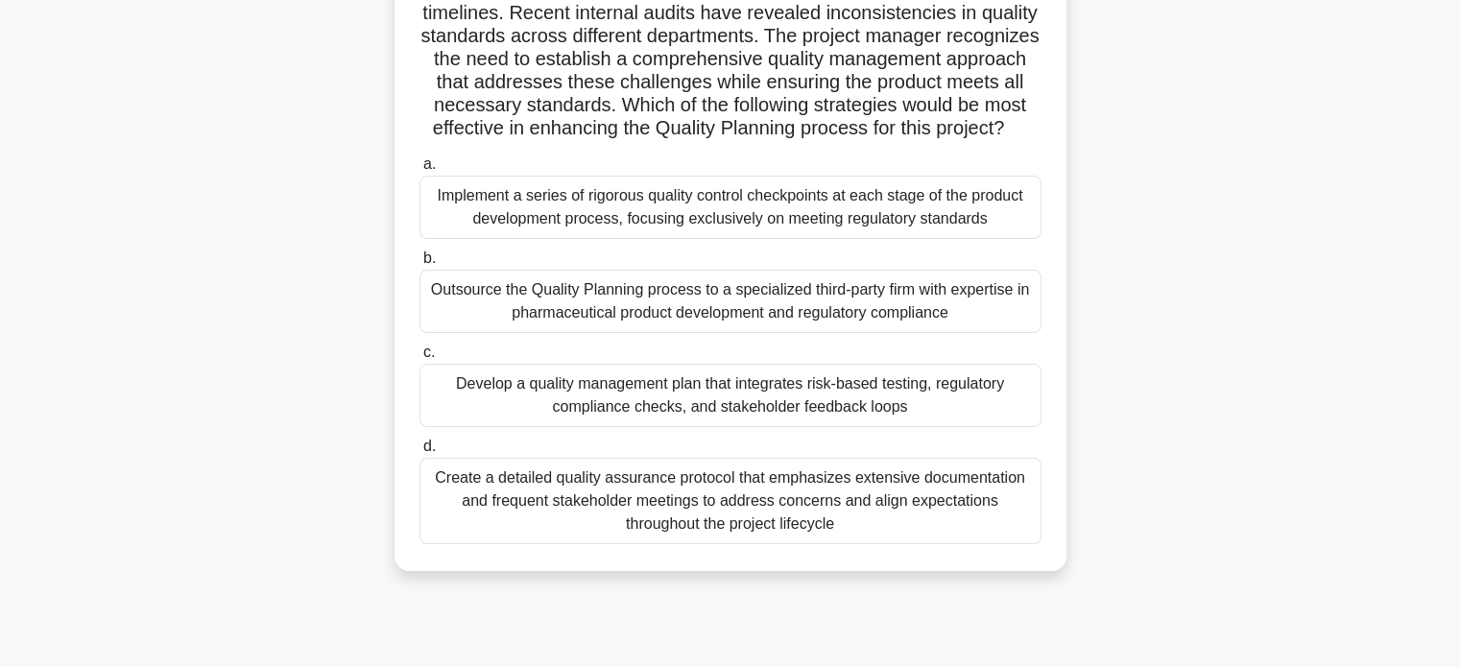
scroll to position [215, 0]
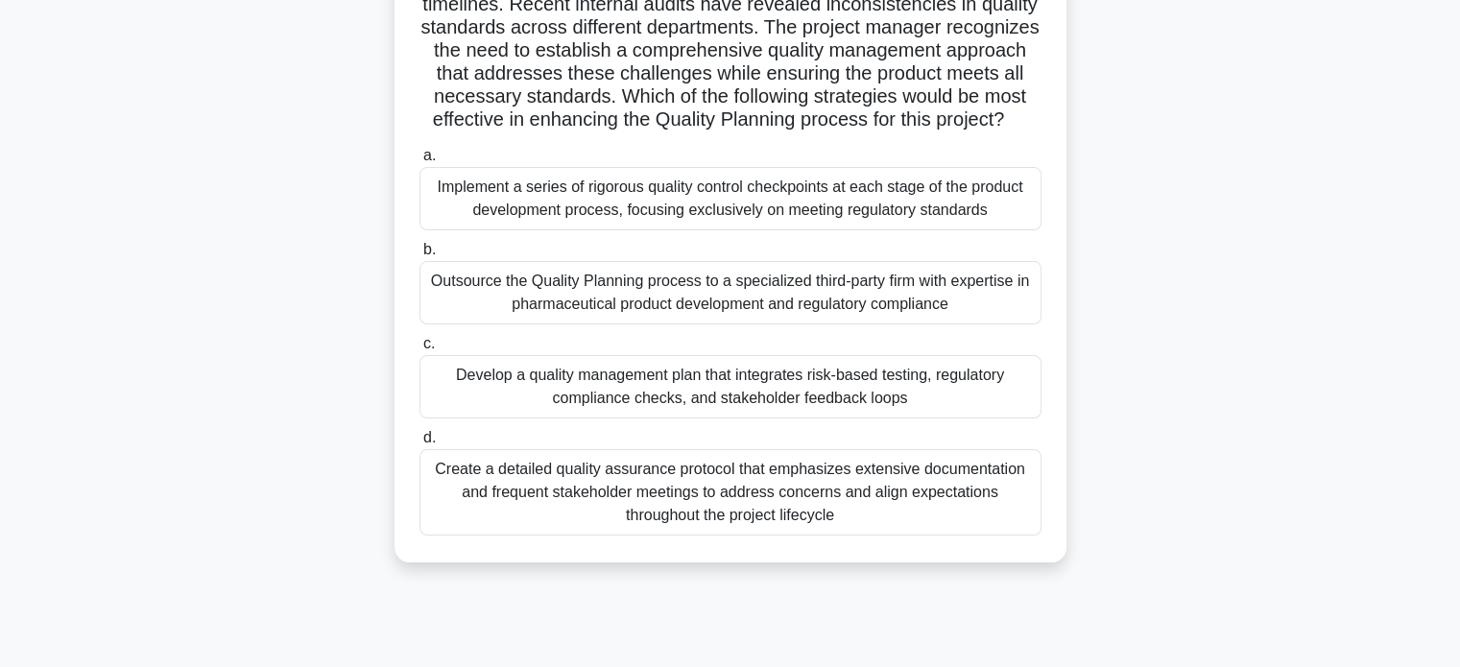
click at [914, 418] on div "Develop a quality management plan that integrates risk-based testing, regulator…" at bounding box center [730, 386] width 622 height 63
click at [419, 350] on input "c. Develop a quality management plan that integrates risk-based testing, regula…" at bounding box center [419, 344] width 0 height 12
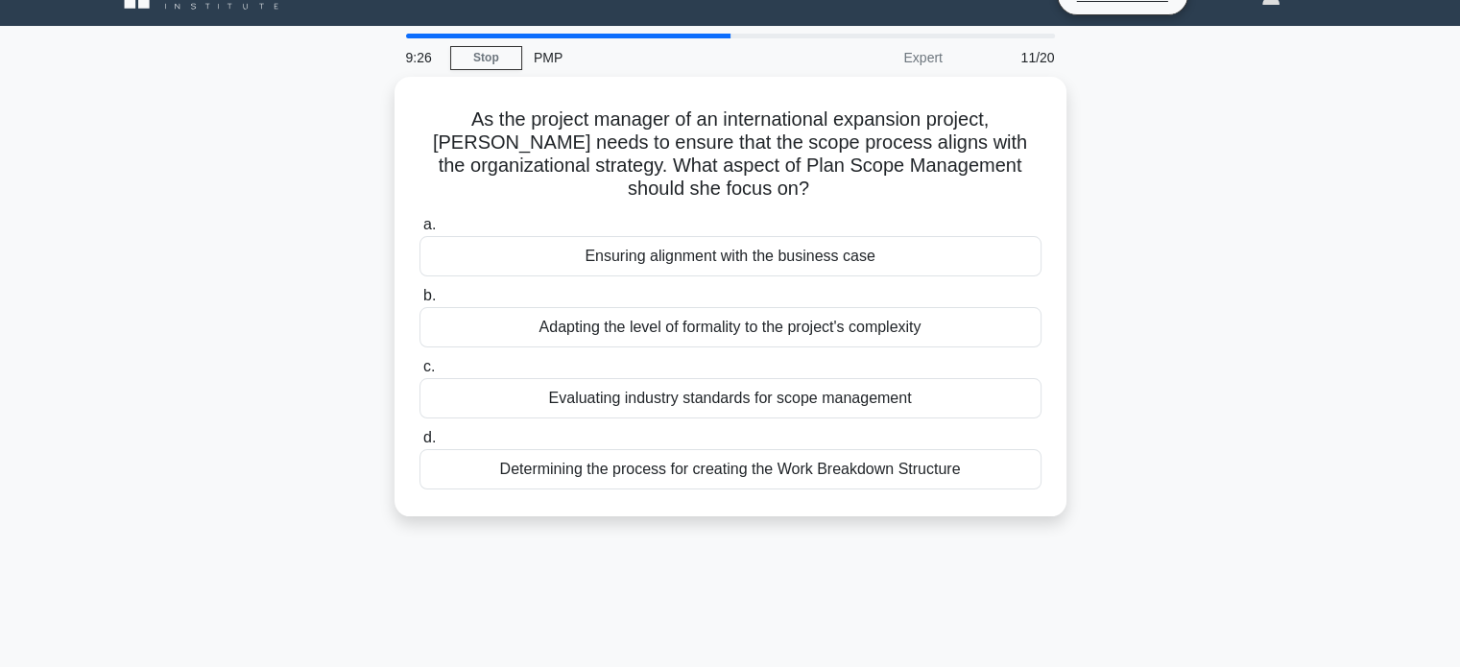
scroll to position [0, 0]
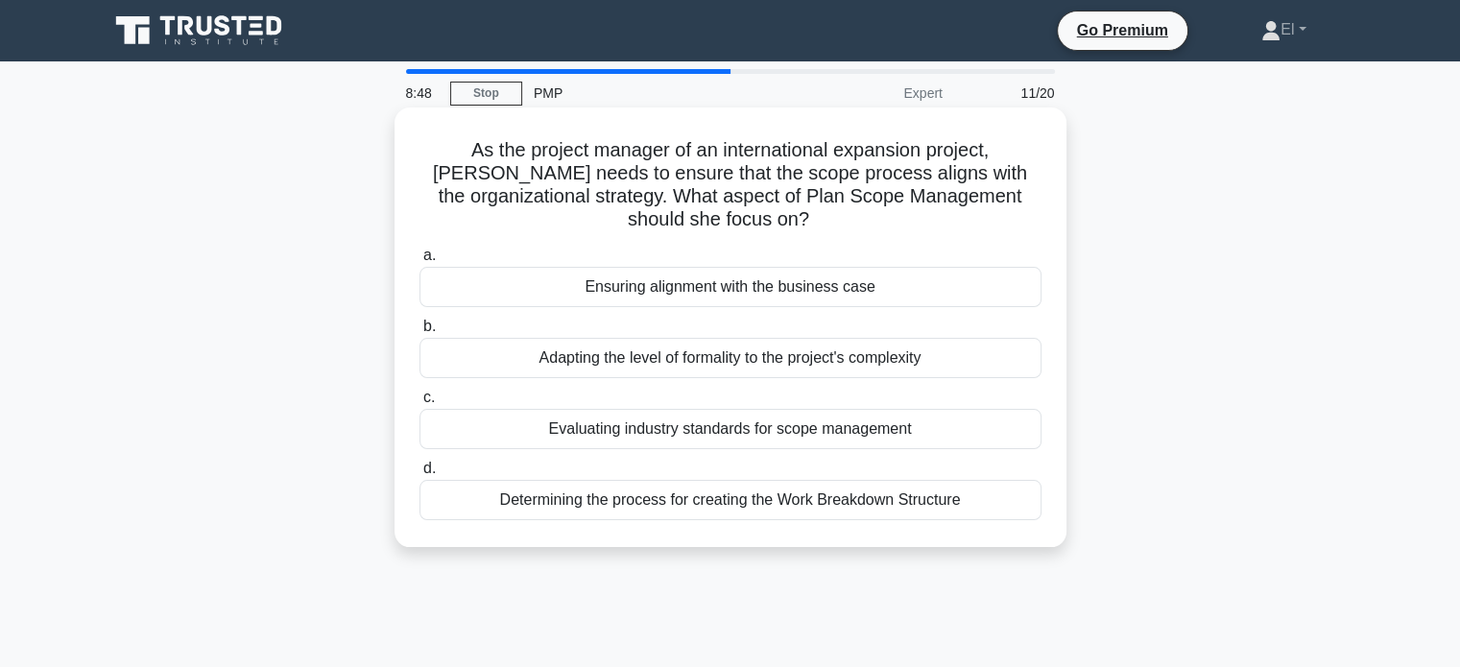
click at [815, 297] on div "Ensuring alignment with the business case" at bounding box center [730, 287] width 622 height 40
click at [419, 262] on input "a. Ensuring alignment with the business case" at bounding box center [419, 256] width 0 height 12
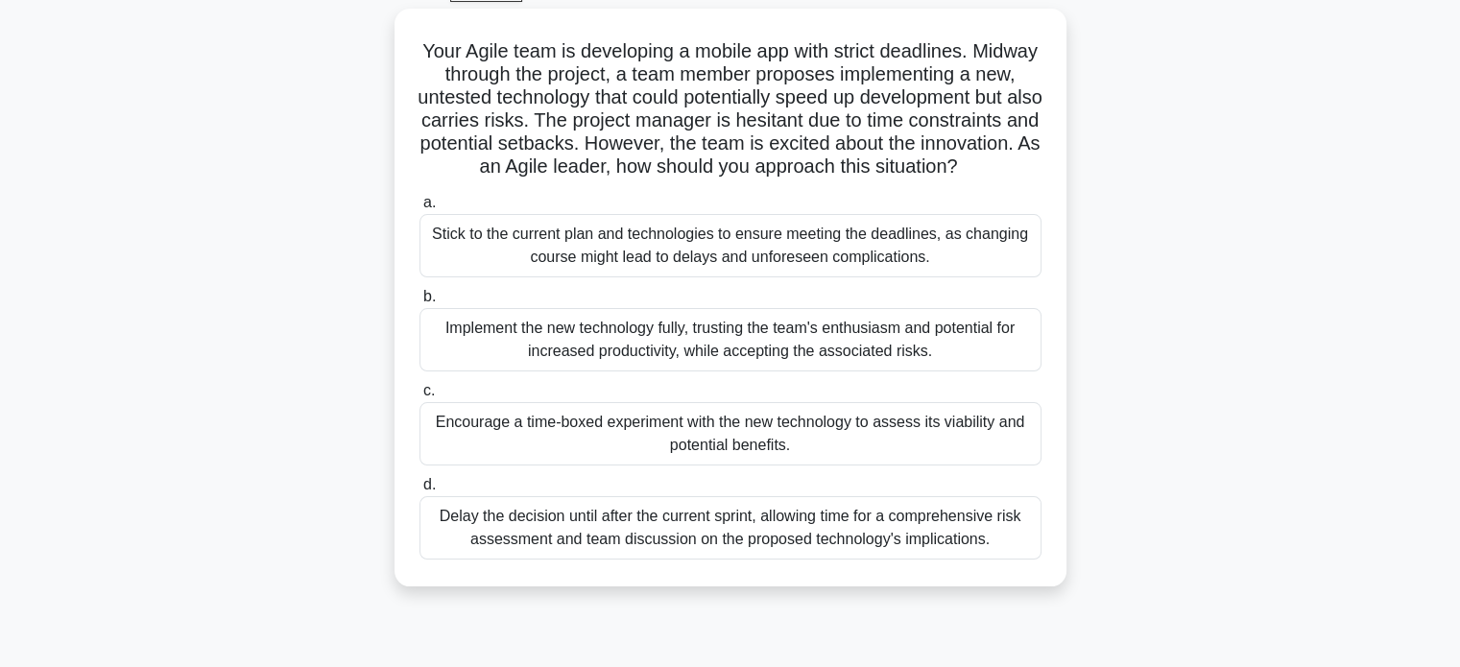
scroll to position [126, 0]
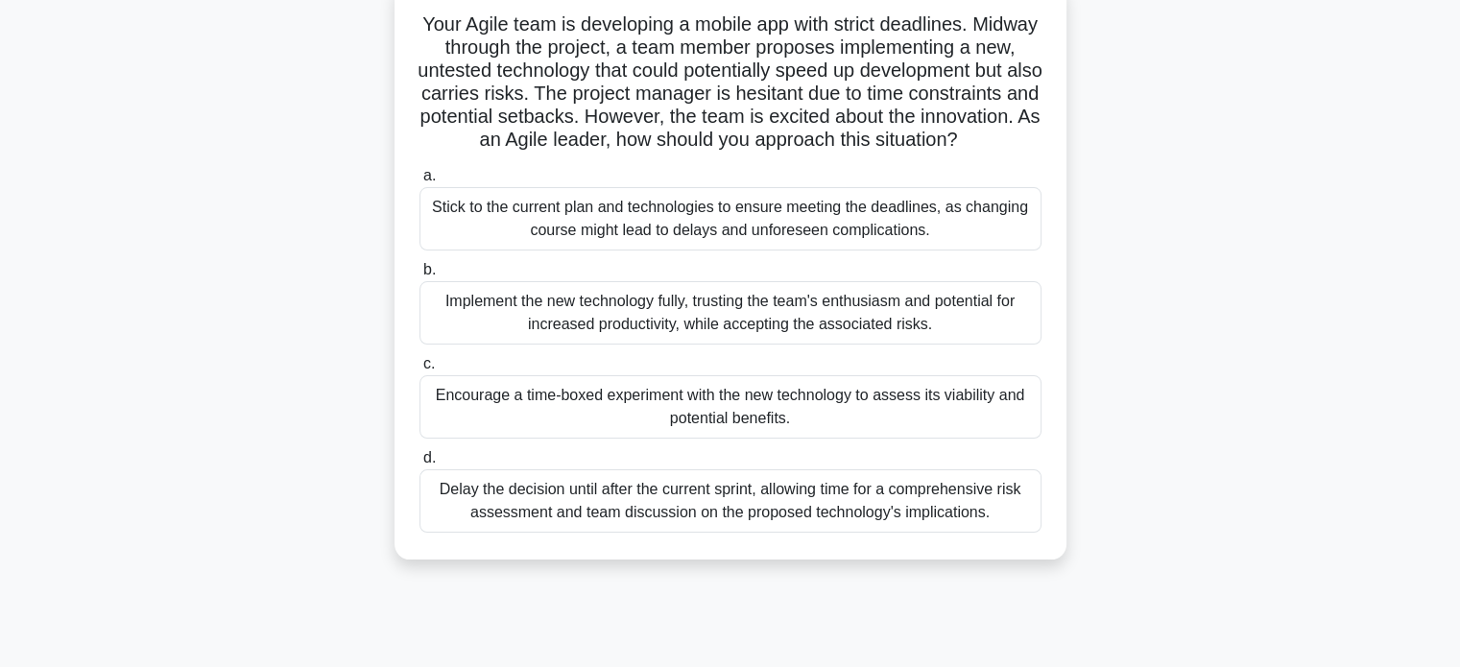
click at [898, 533] on div "Delay the decision until after the current sprint, allowing time for a comprehe…" at bounding box center [730, 500] width 622 height 63
click at [419, 464] on input "d. Delay the decision until after the current sprint, allowing time for a compr…" at bounding box center [419, 458] width 0 height 12
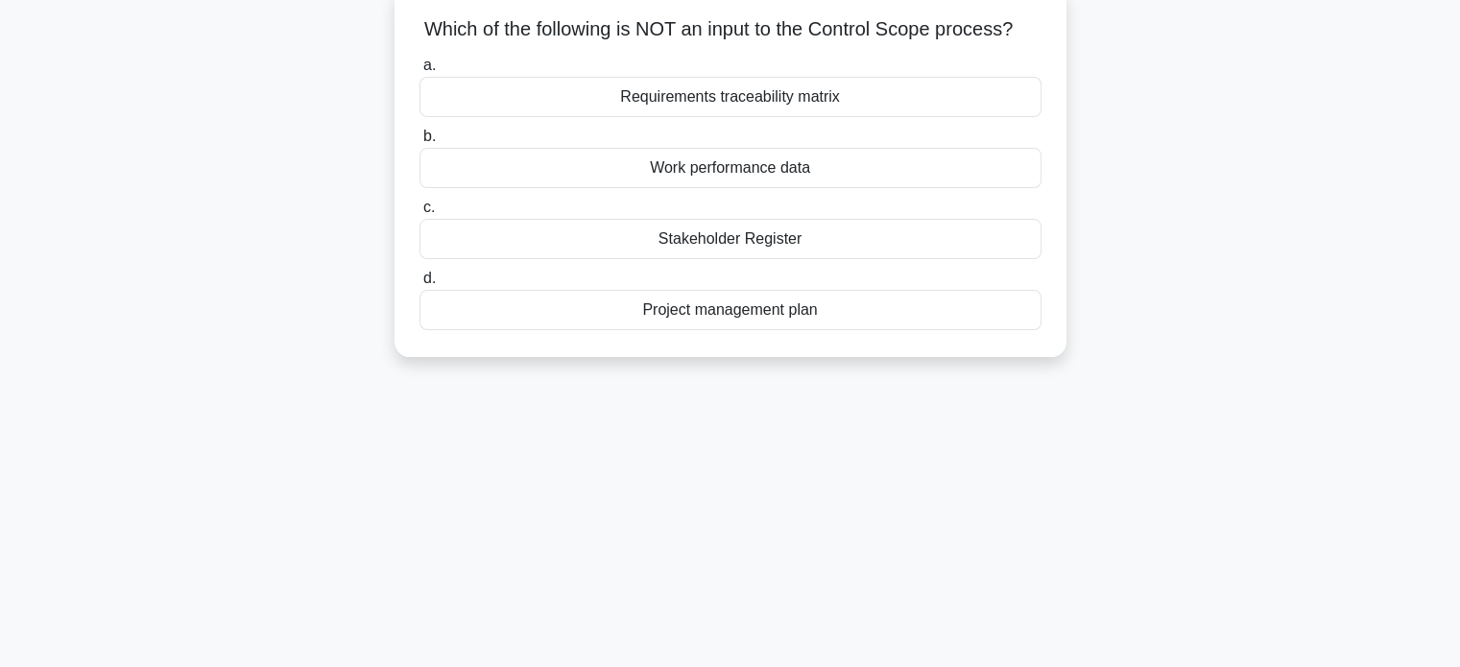
scroll to position [0, 0]
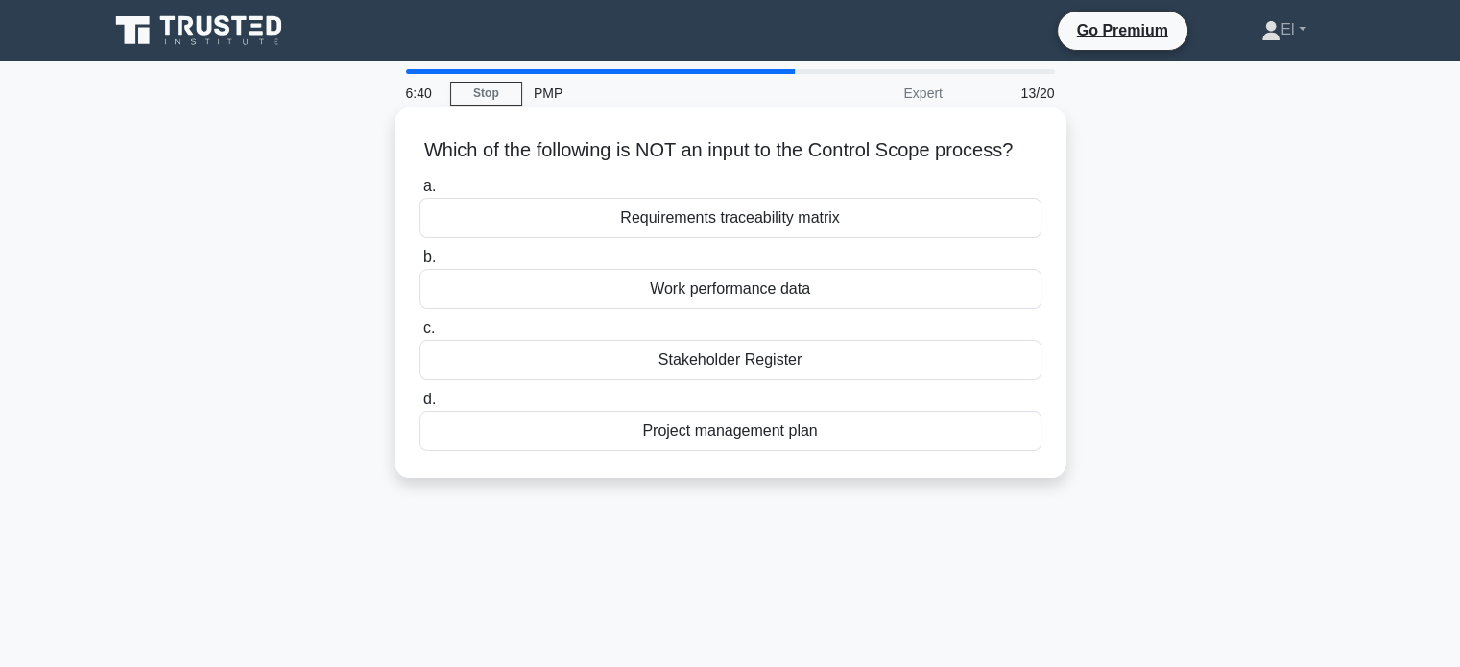
click at [752, 451] on div "Project management plan" at bounding box center [730, 431] width 622 height 40
click at [419, 406] on input "d. Project management plan" at bounding box center [419, 399] width 0 height 12
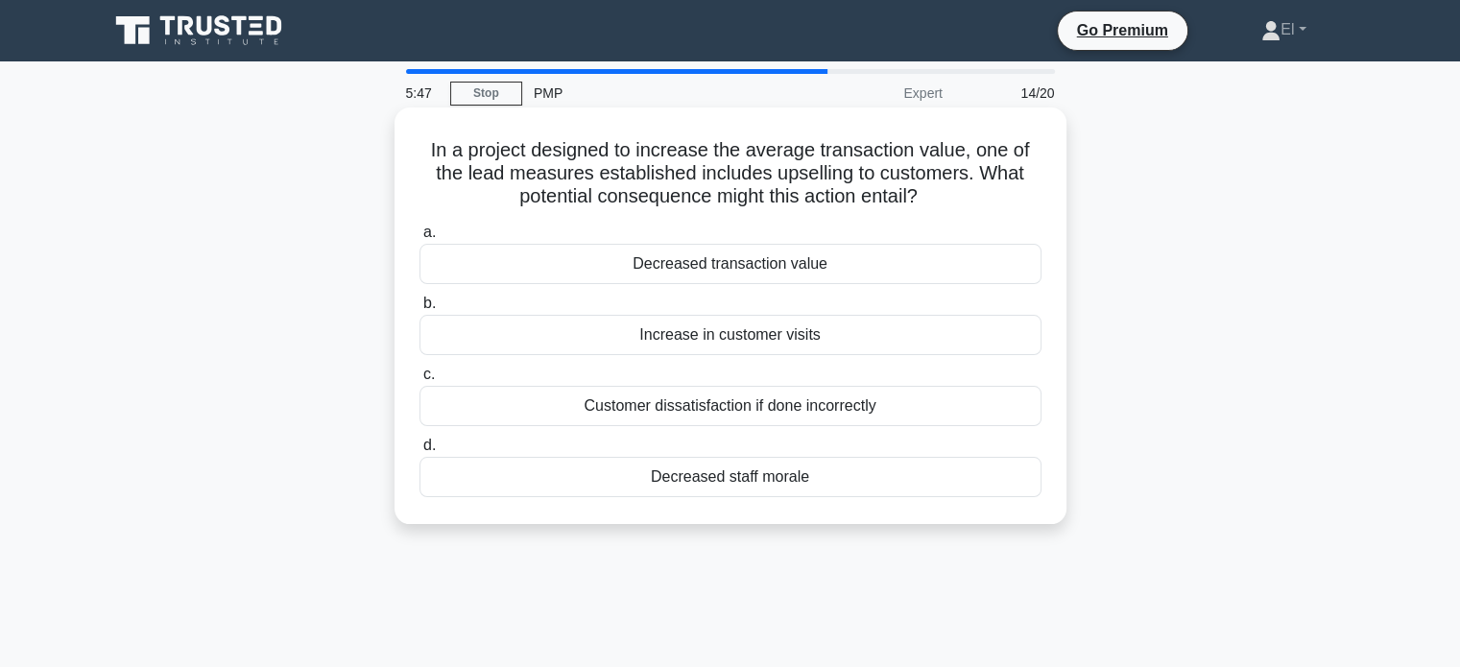
click at [646, 416] on div "Customer dissatisfaction if done incorrectly" at bounding box center [730, 406] width 622 height 40
click at [419, 381] on input "c. Customer dissatisfaction if done incorrectly" at bounding box center [419, 374] width 0 height 12
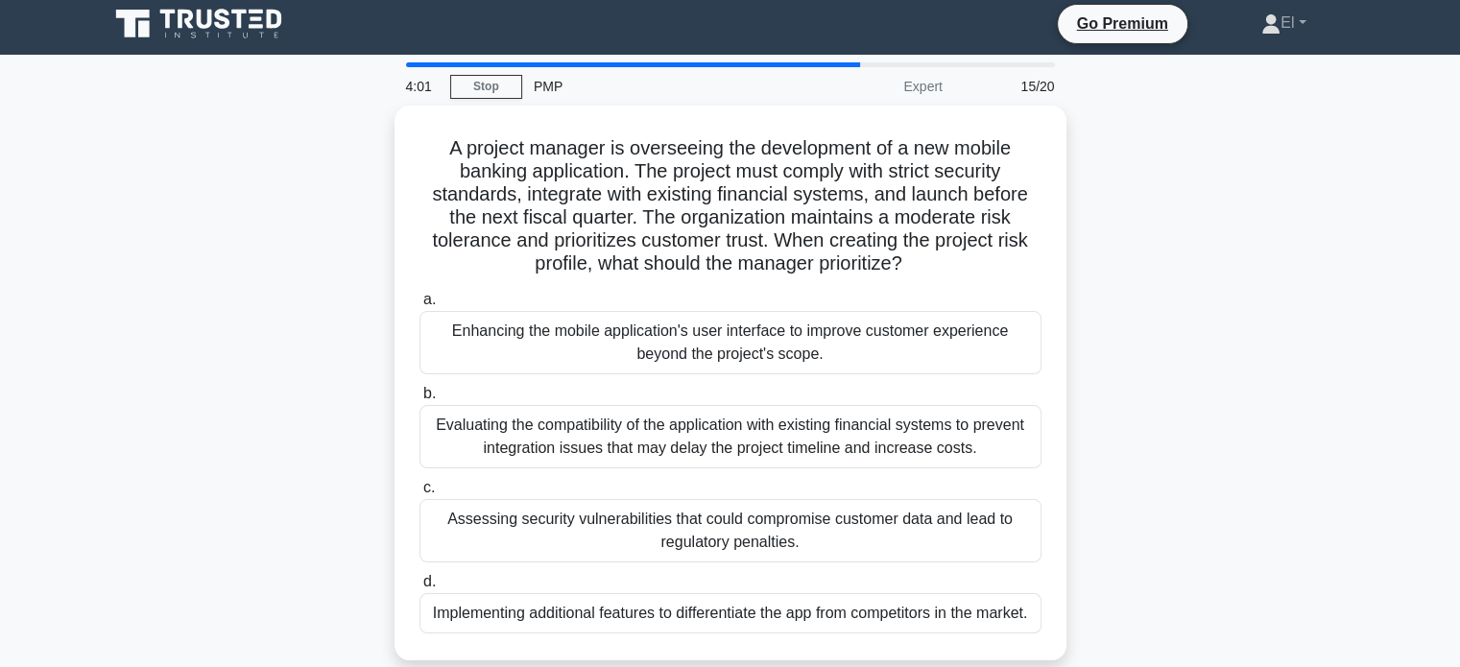
scroll to position [6, 0]
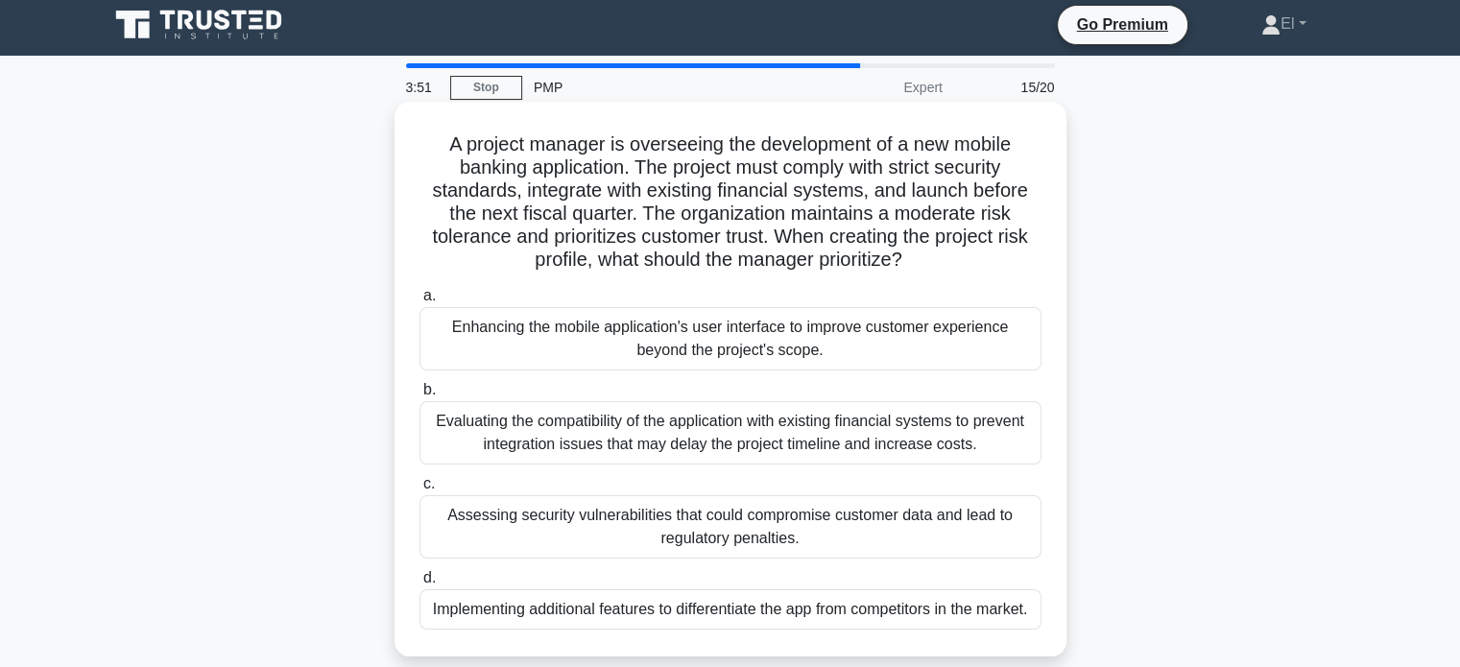
click at [457, 530] on div "Assessing security vulnerabilities that could compromise customer data and lead…" at bounding box center [730, 526] width 622 height 63
click at [419, 490] on input "c. Assessing security vulnerabilities that could compromise customer data and l…" at bounding box center [419, 484] width 0 height 12
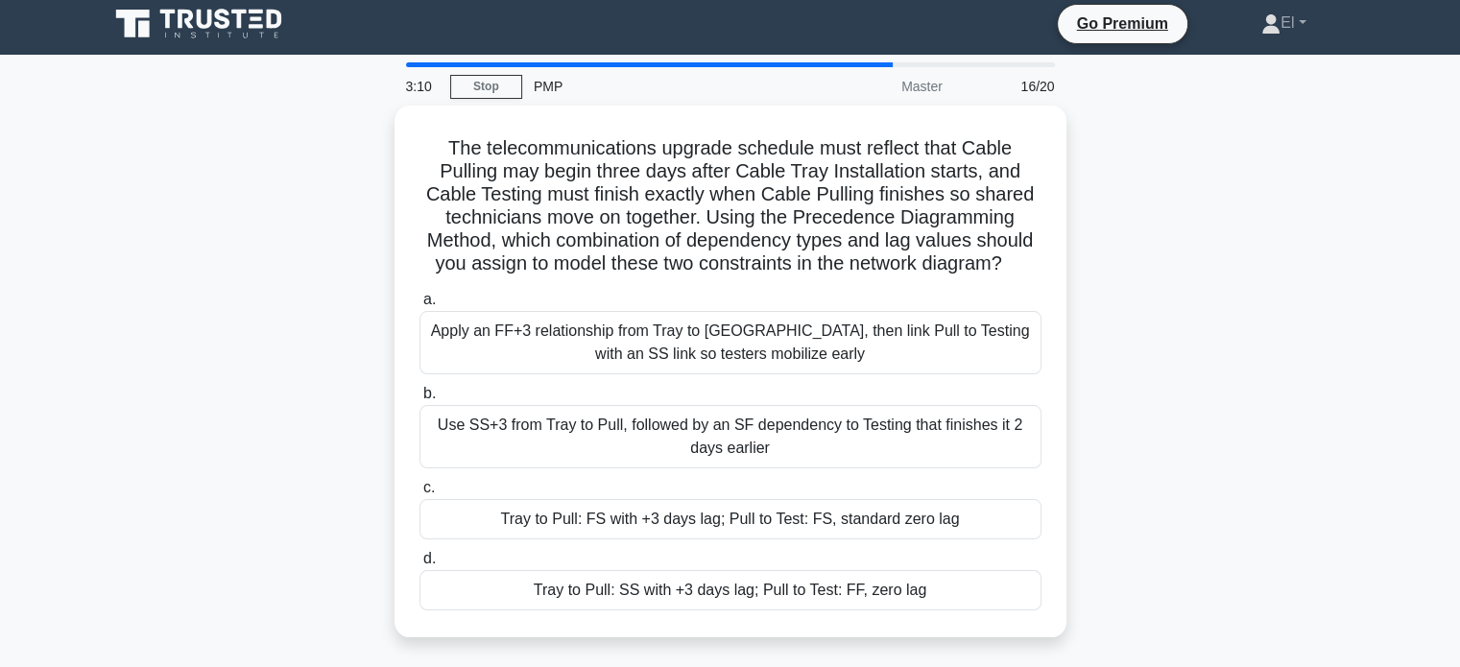
scroll to position [0, 0]
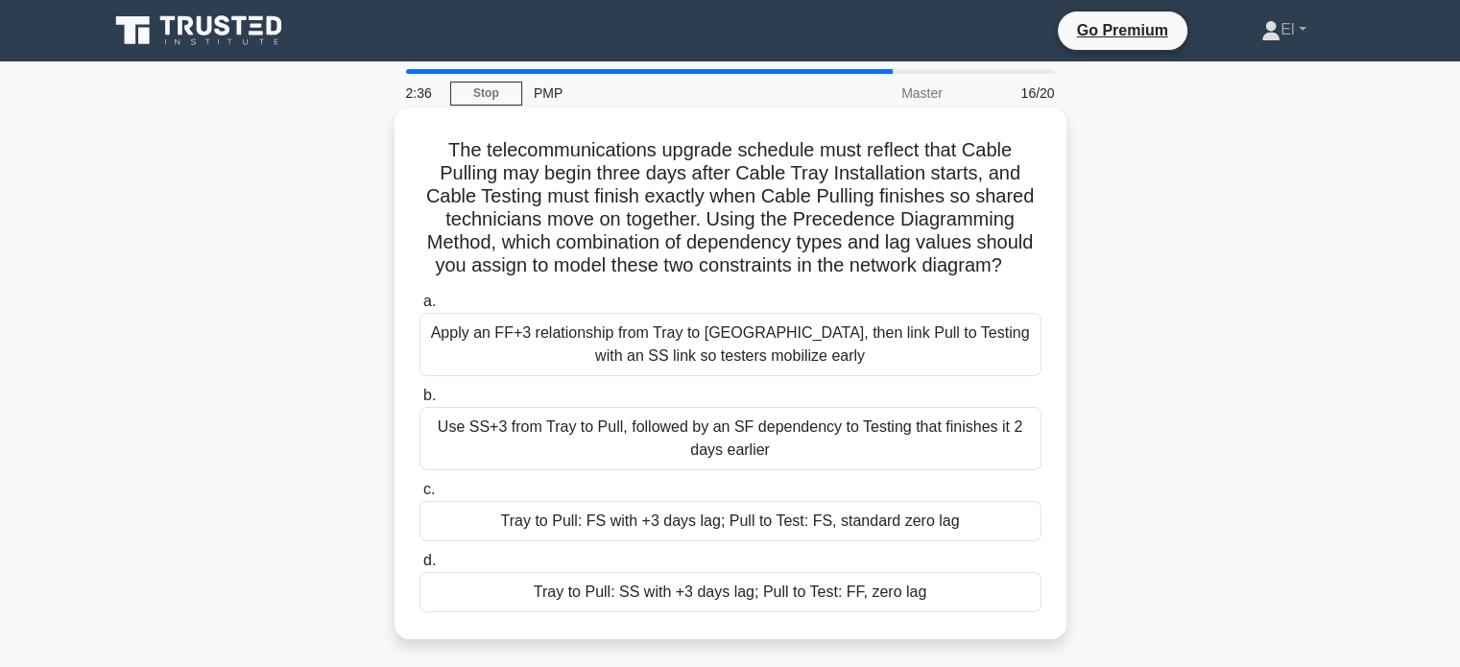
click at [567, 522] on div "Tray to Pull: FS with +3 days lag; Pull to Test: FS, standard zero lag" at bounding box center [730, 521] width 622 height 40
click at [419, 496] on input "c. Tray to Pull: FS with +3 days lag; Pull to Test: FS, standard zero lag" at bounding box center [419, 490] width 0 height 12
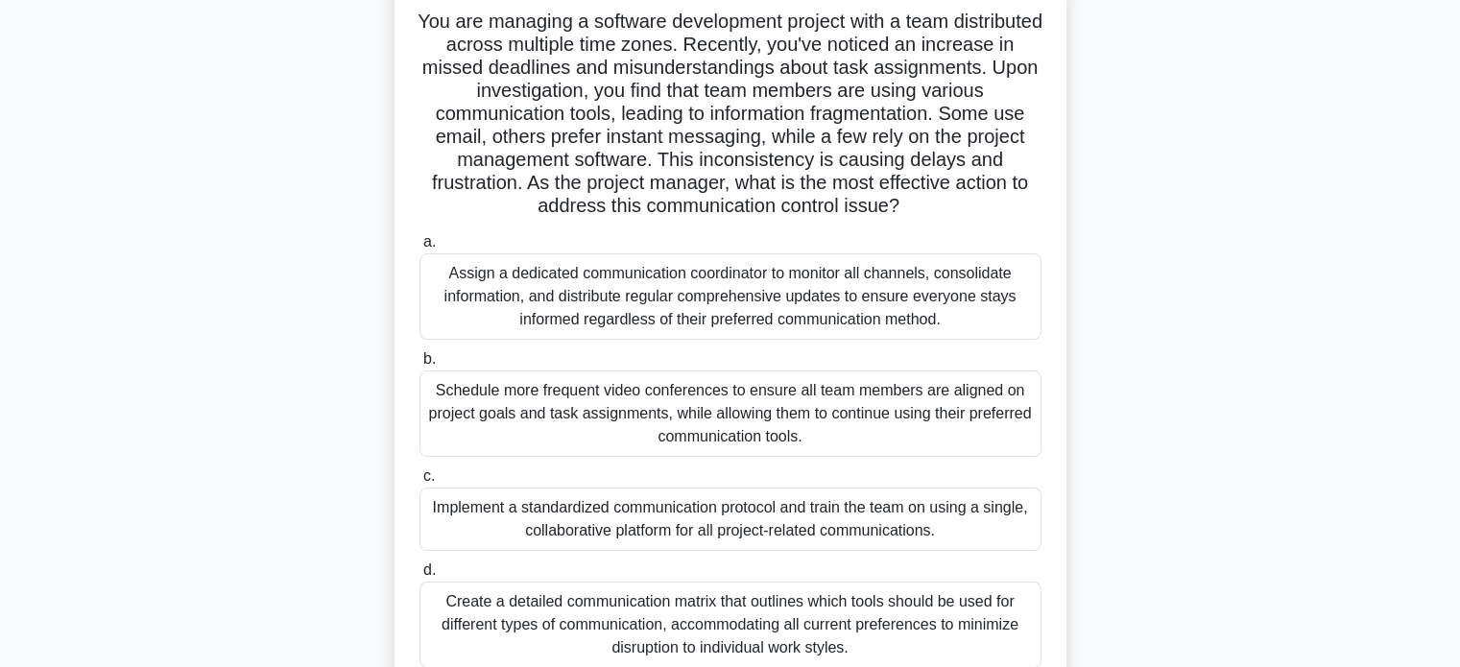
scroll to position [131, 0]
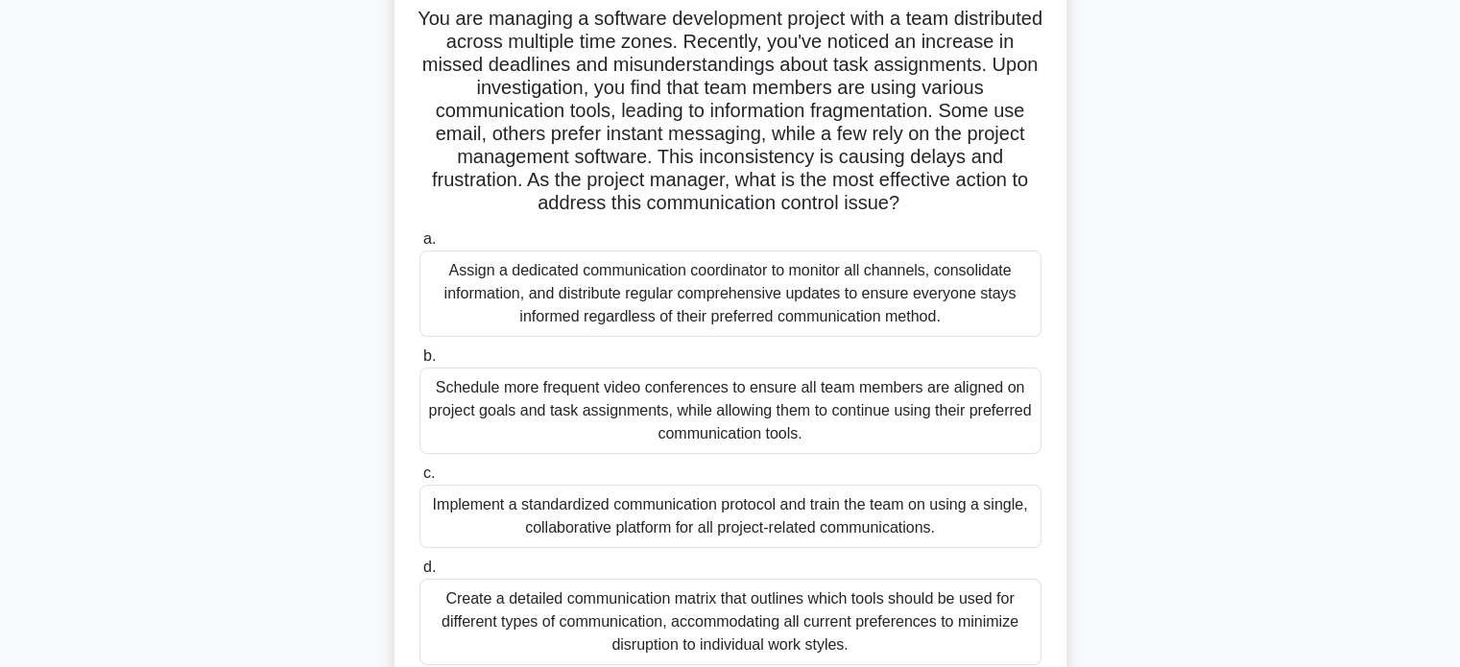
click at [780, 526] on div "Implement a standardized communication protocol and train the team on using a s…" at bounding box center [730, 516] width 622 height 63
click at [419, 480] on input "c. Implement a standardized communication protocol and train the team on using …" at bounding box center [419, 473] width 0 height 12
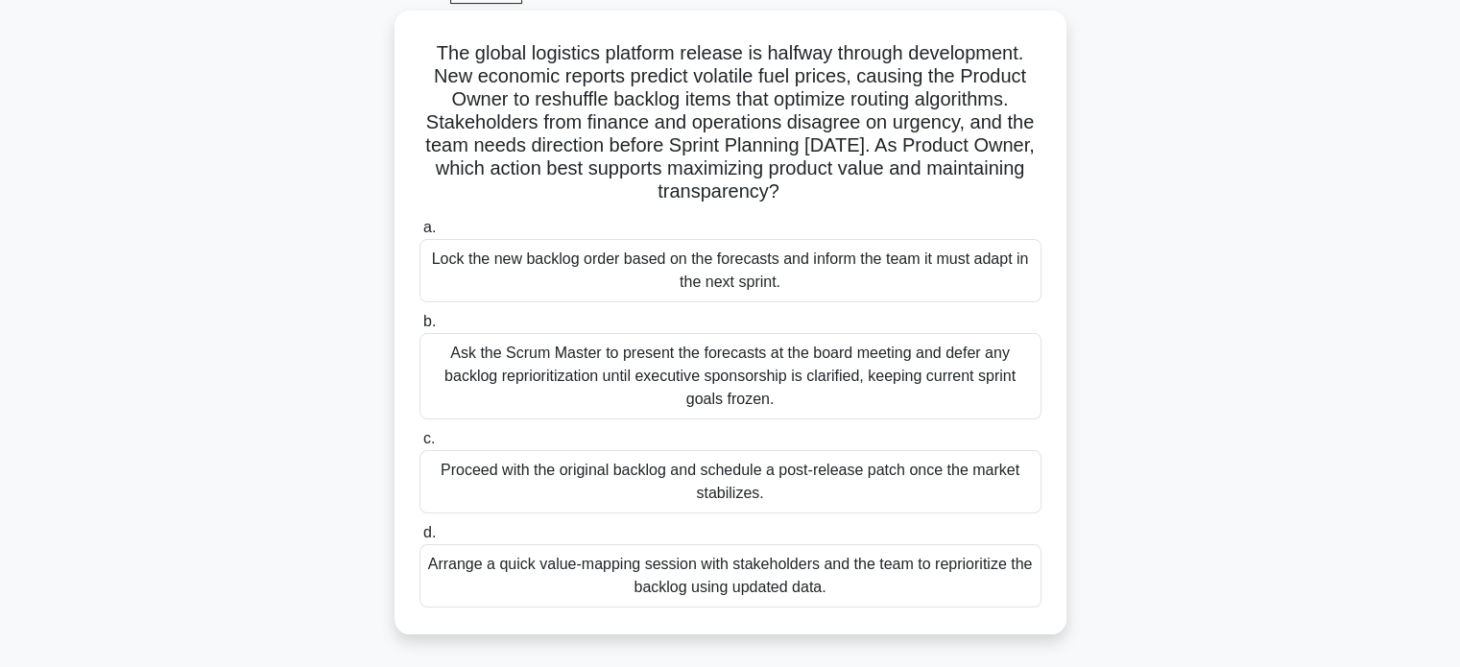
scroll to position [105, 0]
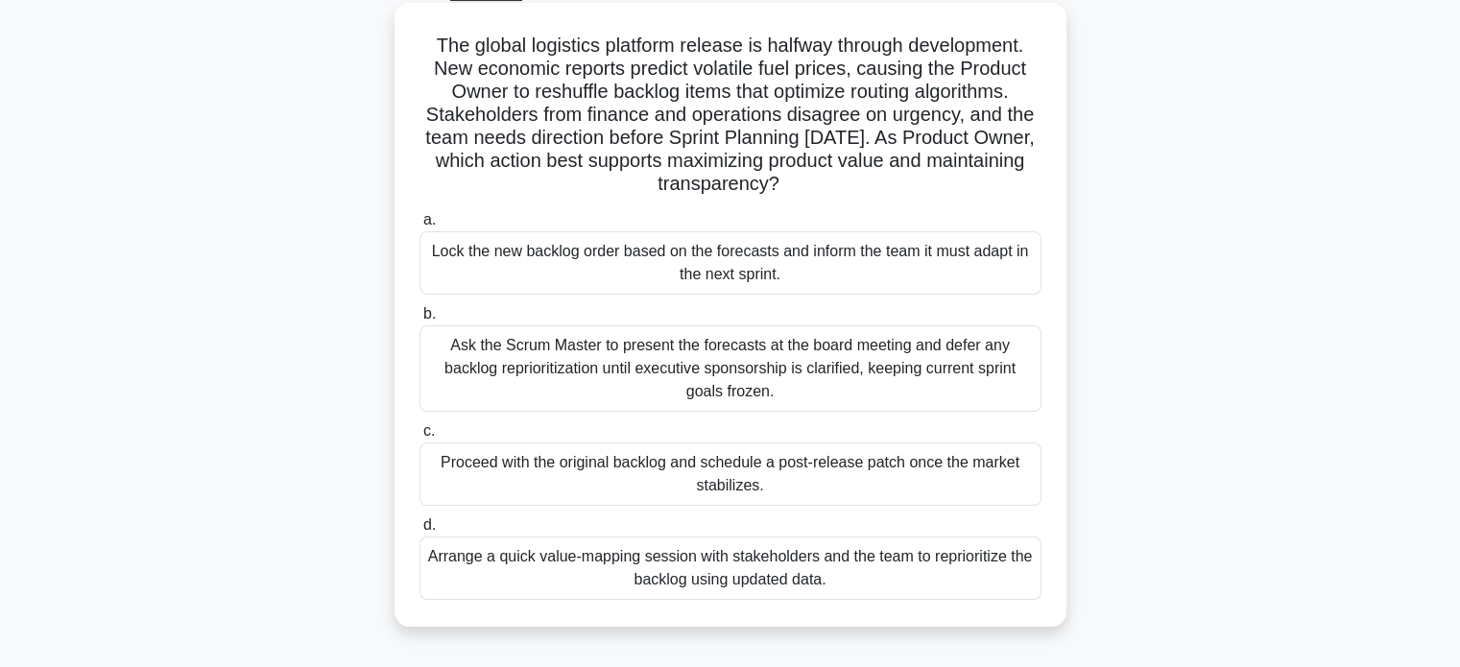
click at [814, 586] on div "Arrange a quick value-mapping session with stakeholders and the team to reprior…" at bounding box center [730, 567] width 622 height 63
click at [419, 532] on input "d. Arrange a quick value-mapping session with stakeholders and the team to repr…" at bounding box center [419, 525] width 0 height 12
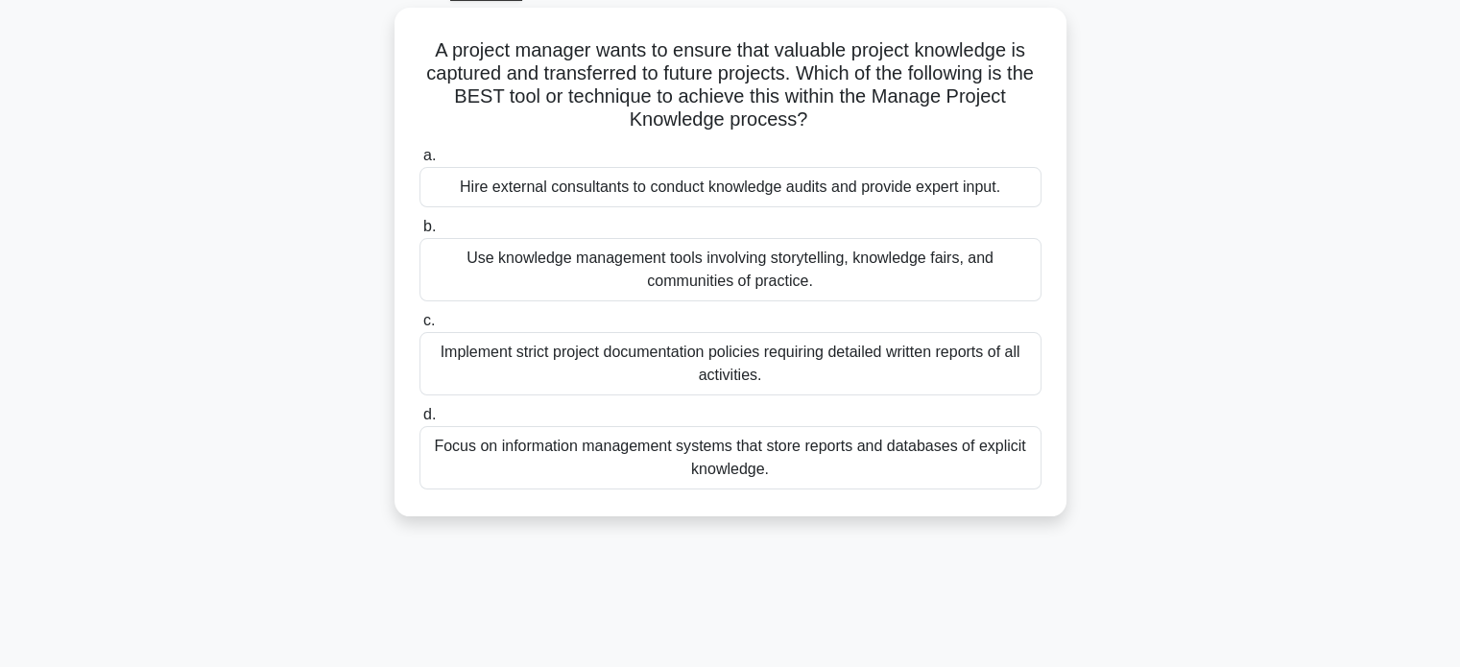
scroll to position [0, 0]
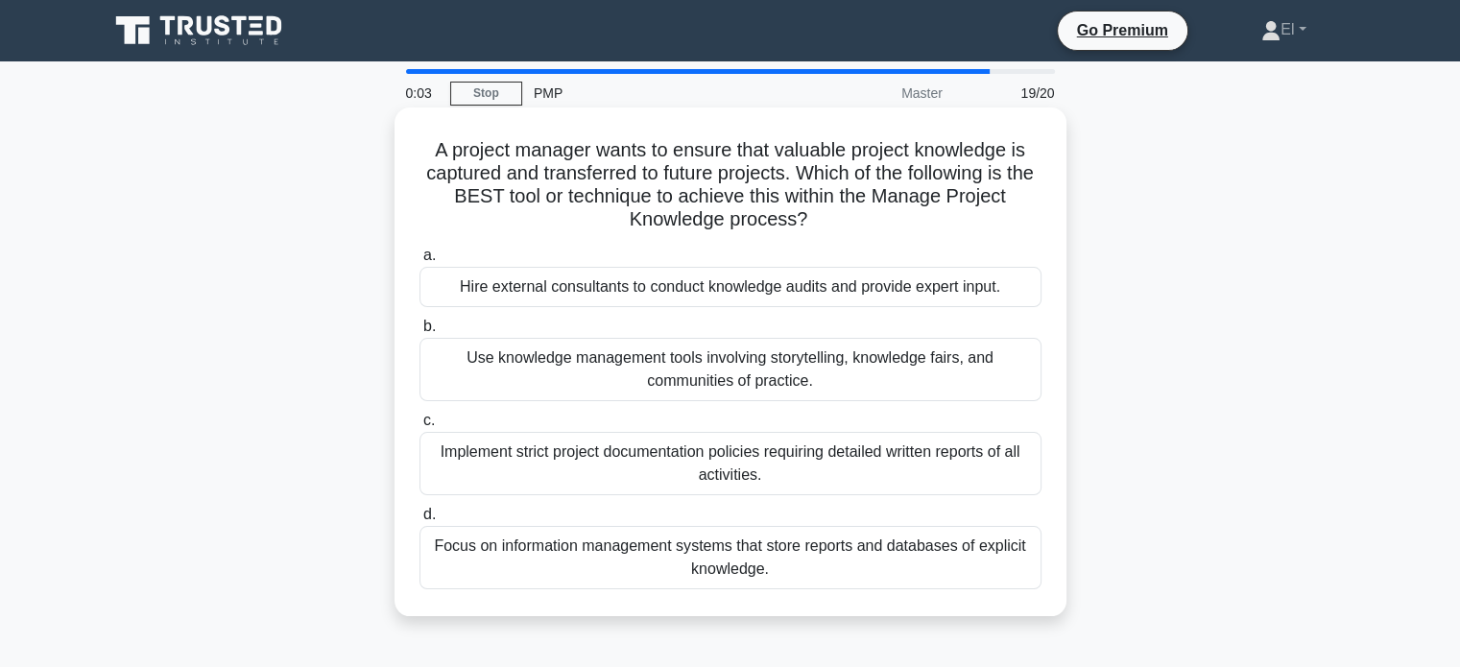
click at [758, 579] on div "Focus on information management systems that store reports and databases of exp…" at bounding box center [730, 557] width 622 height 63
click at [419, 521] on input "d. Focus on information management systems that store reports and databases of …" at bounding box center [419, 515] width 0 height 12
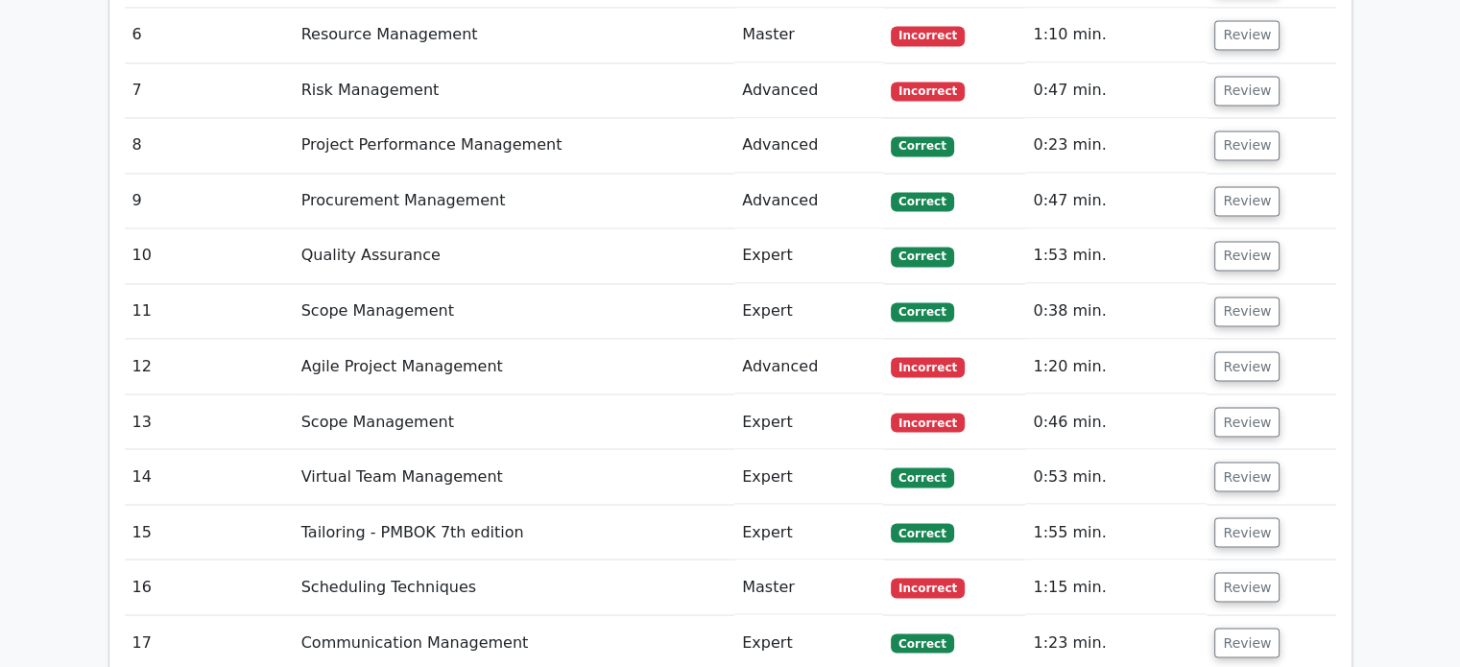
scroll to position [3294, 0]
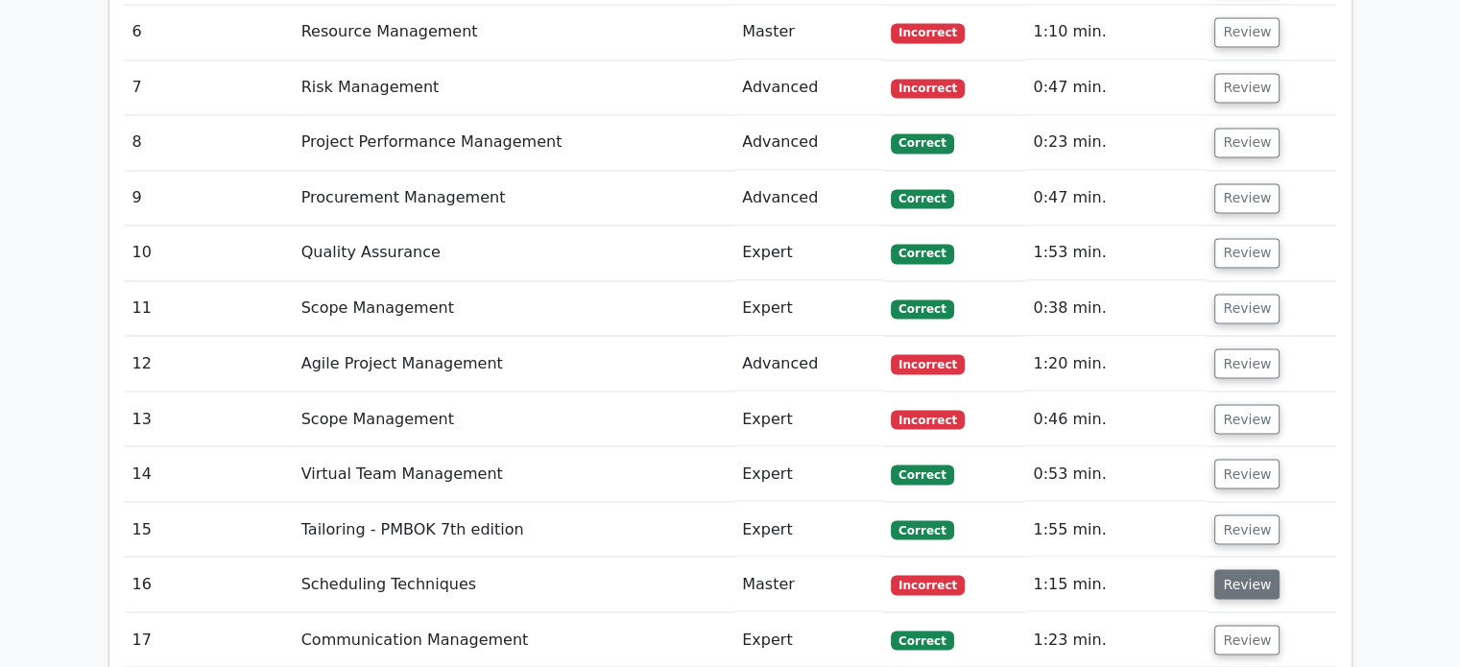
click at [1223, 569] on button "Review" at bounding box center [1246, 584] width 65 height 30
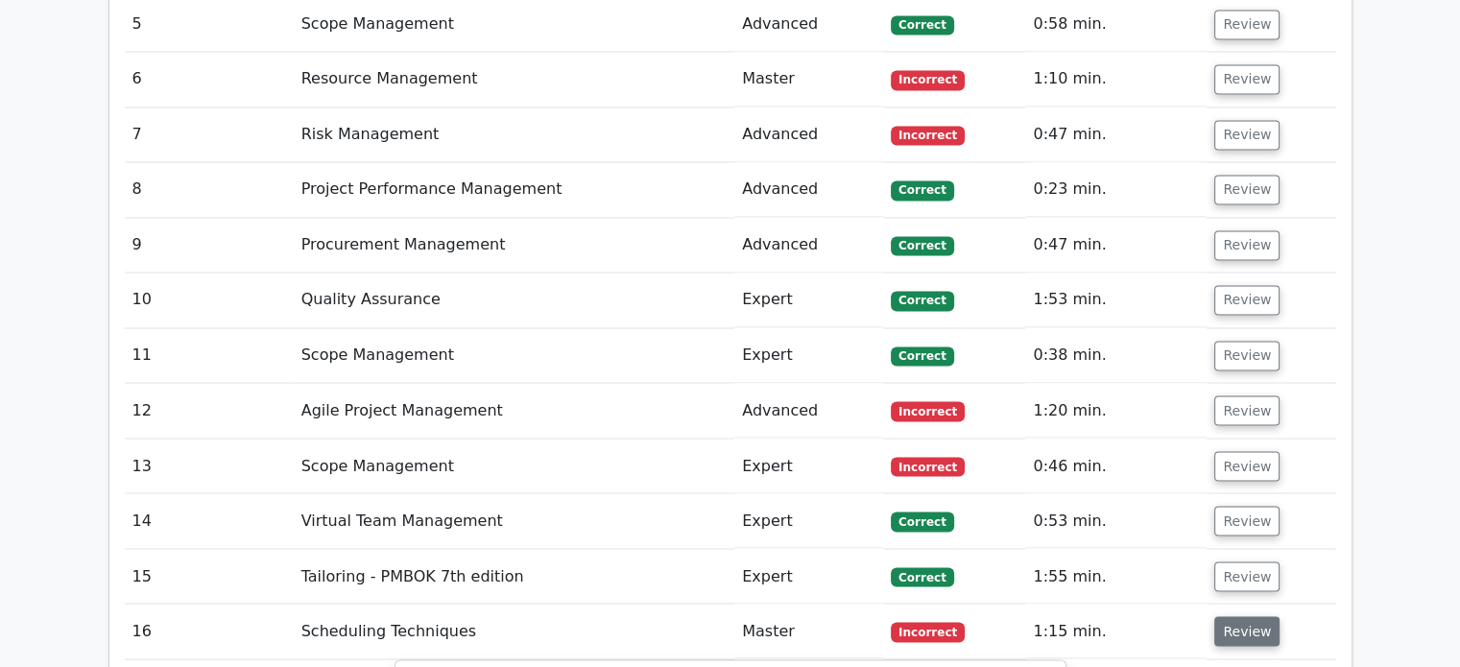
scroll to position [3226, 0]
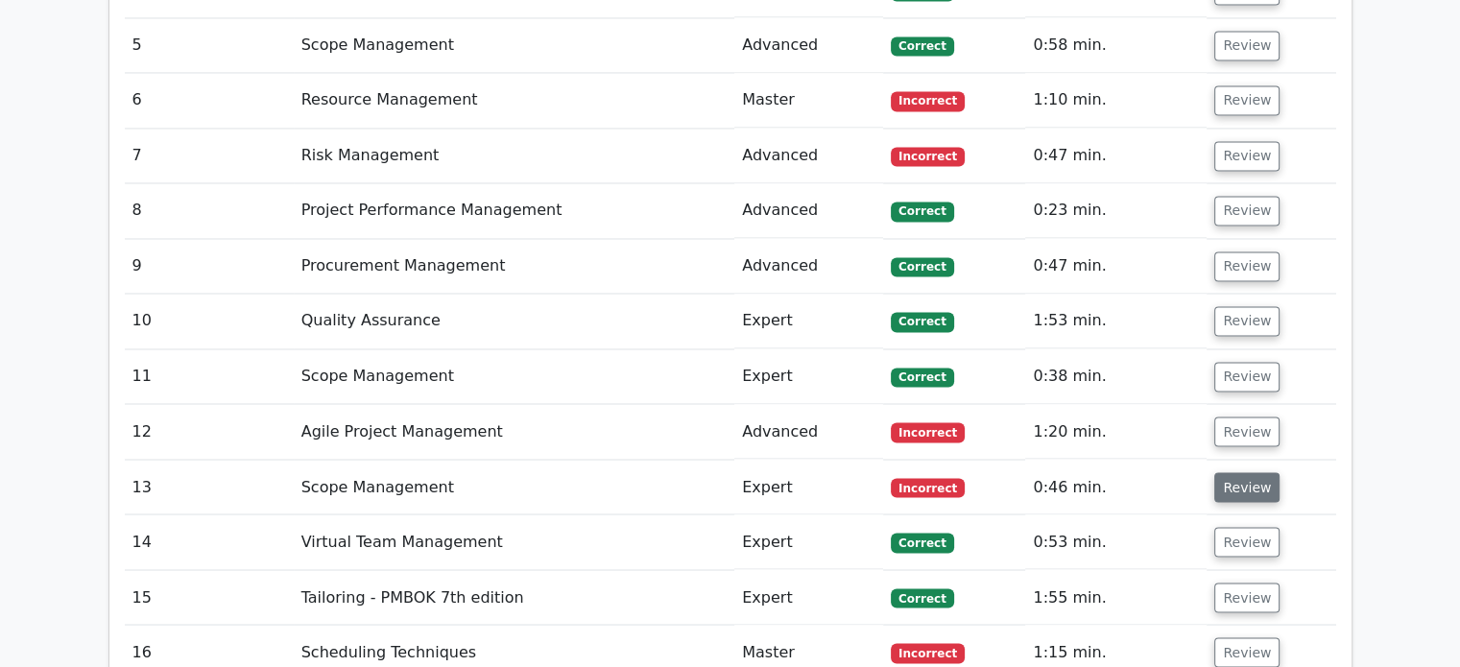
click at [1240, 472] on button "Review" at bounding box center [1246, 487] width 65 height 30
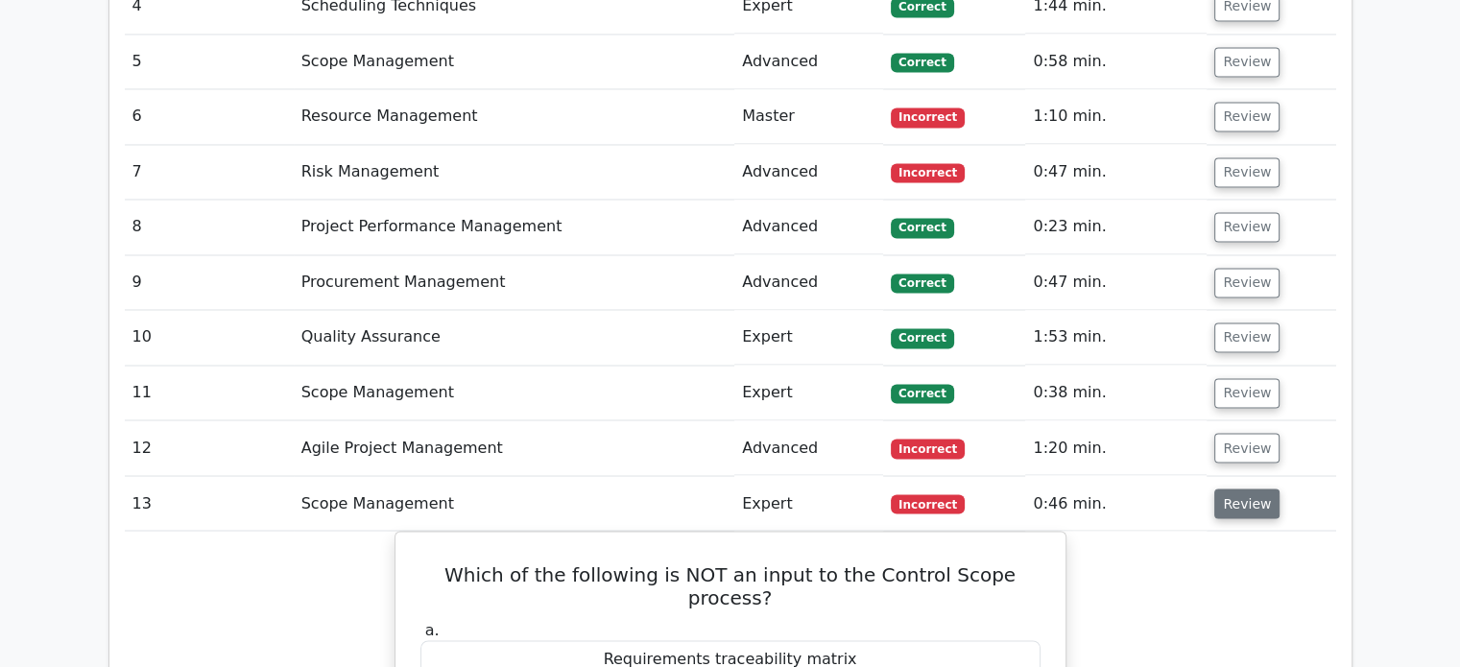
scroll to position [3209, 0]
click at [1249, 434] on button "Review" at bounding box center [1246, 449] width 65 height 30
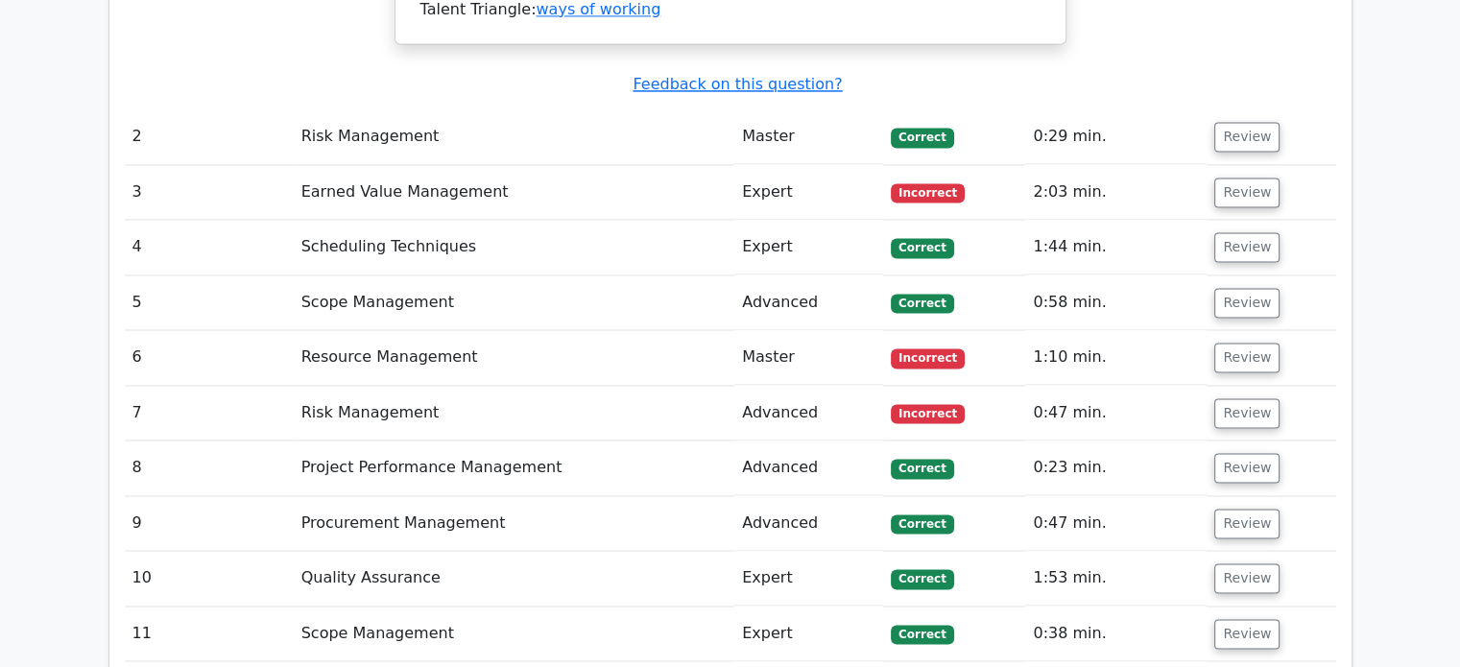
scroll to position [2968, 0]
click at [1262, 399] on button "Review" at bounding box center [1246, 414] width 65 height 30
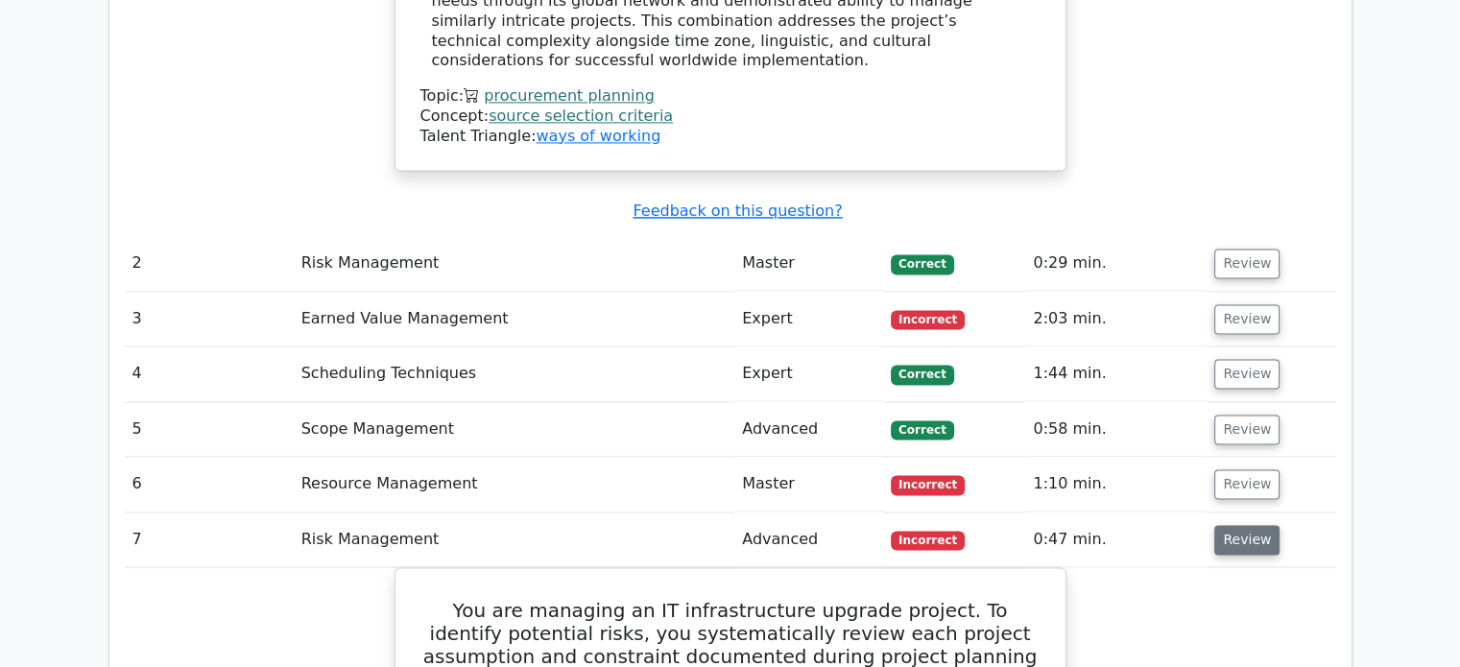
scroll to position [2833, 0]
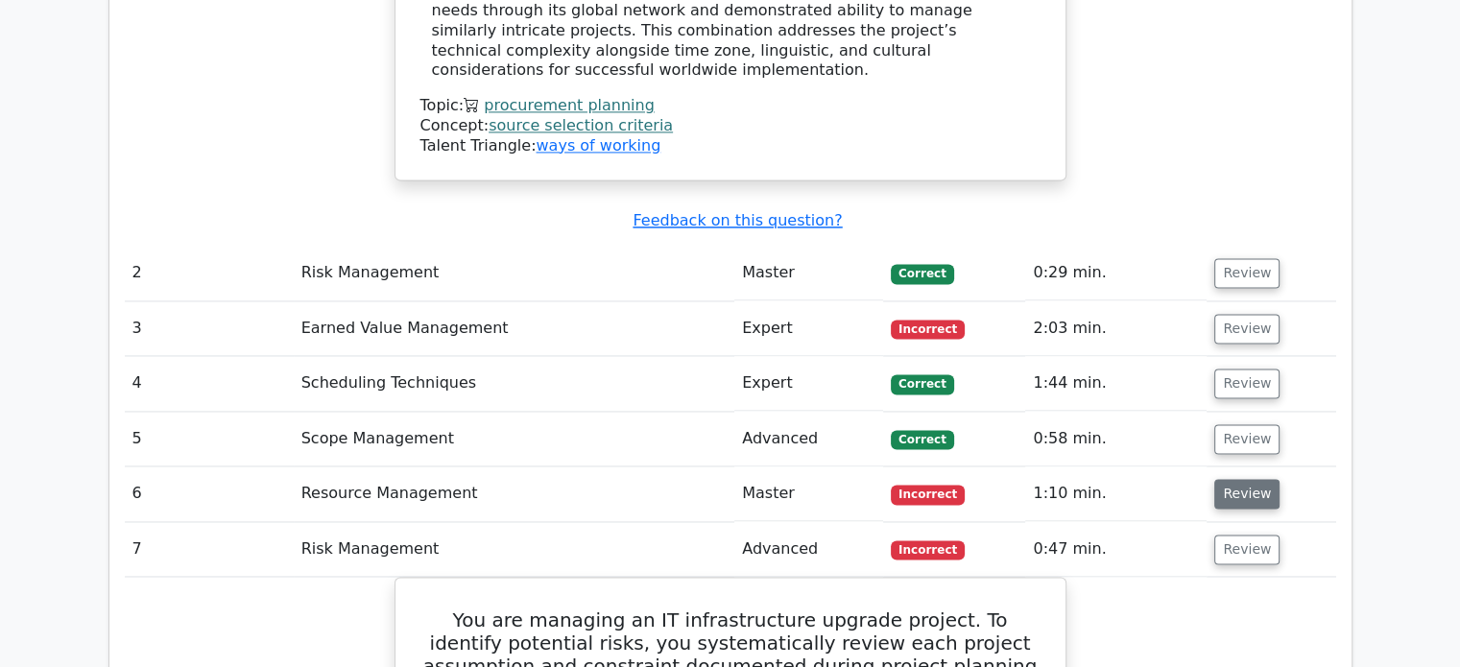
click at [1240, 479] on button "Review" at bounding box center [1246, 494] width 65 height 30
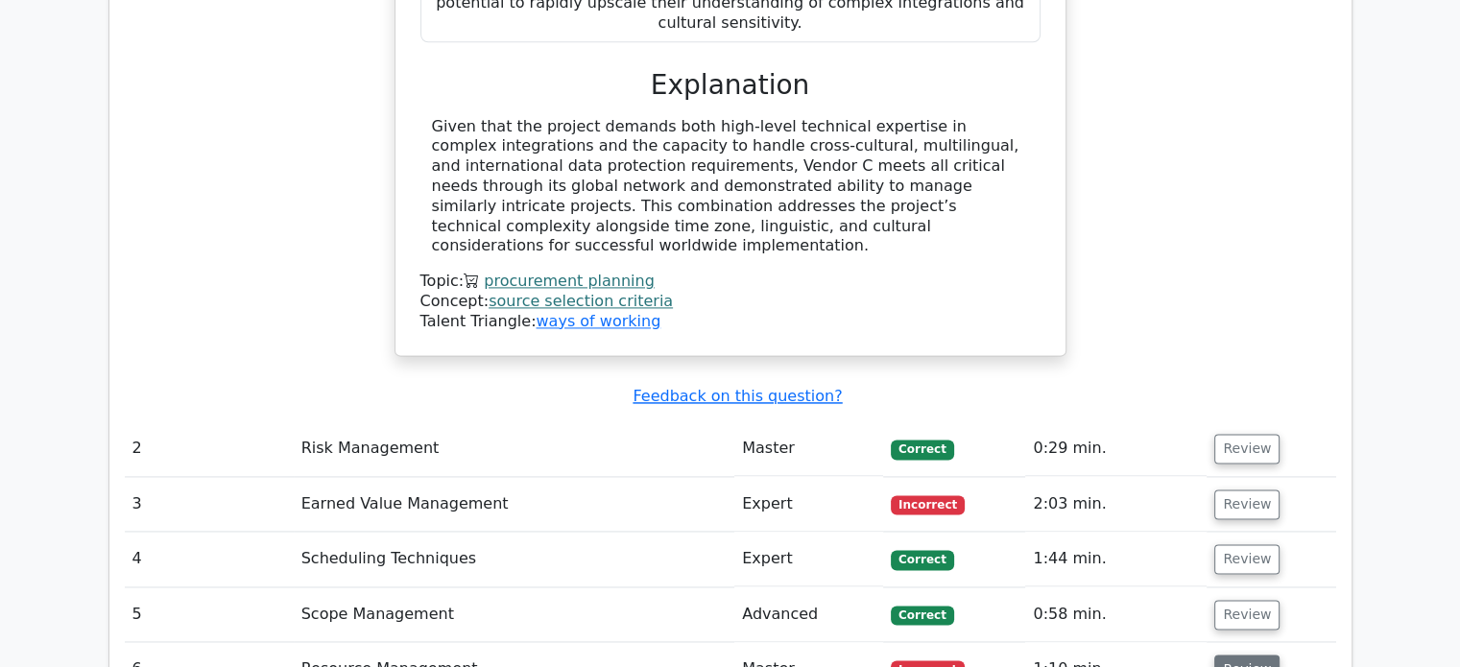
scroll to position [2647, 0]
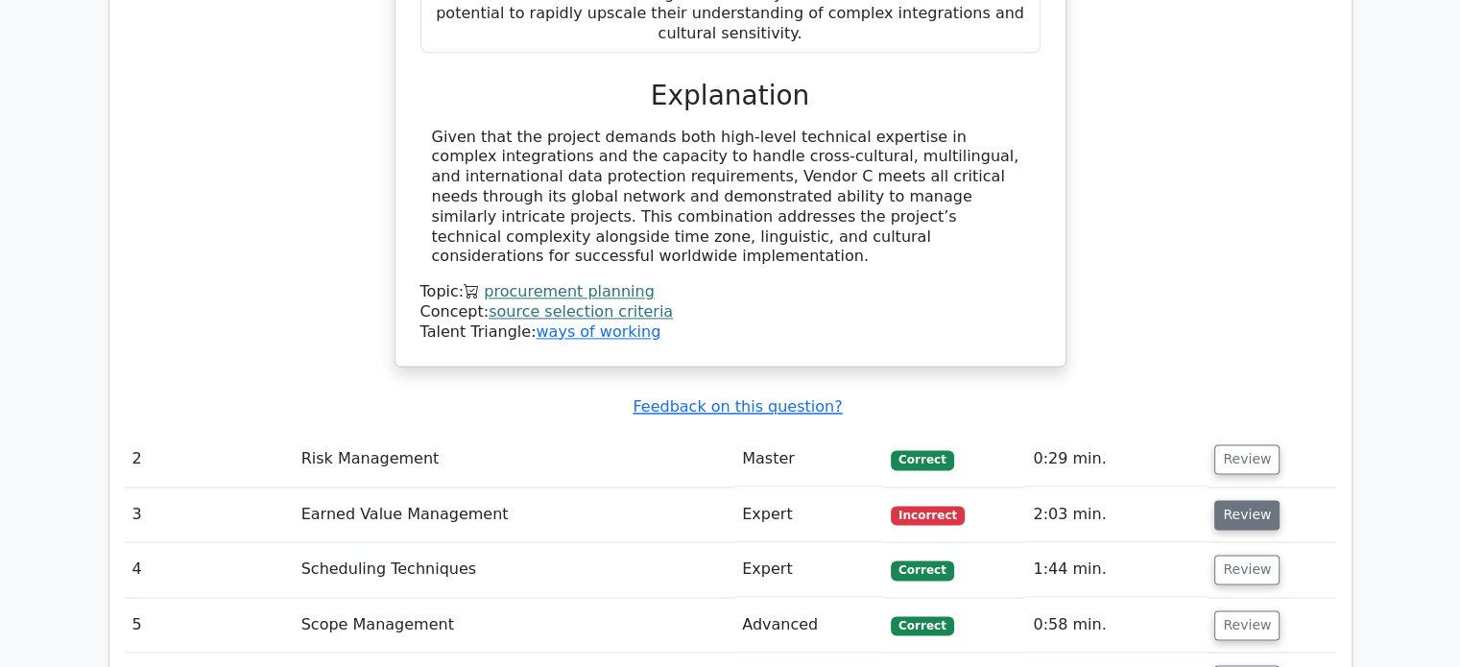
click at [1255, 500] on button "Review" at bounding box center [1246, 515] width 65 height 30
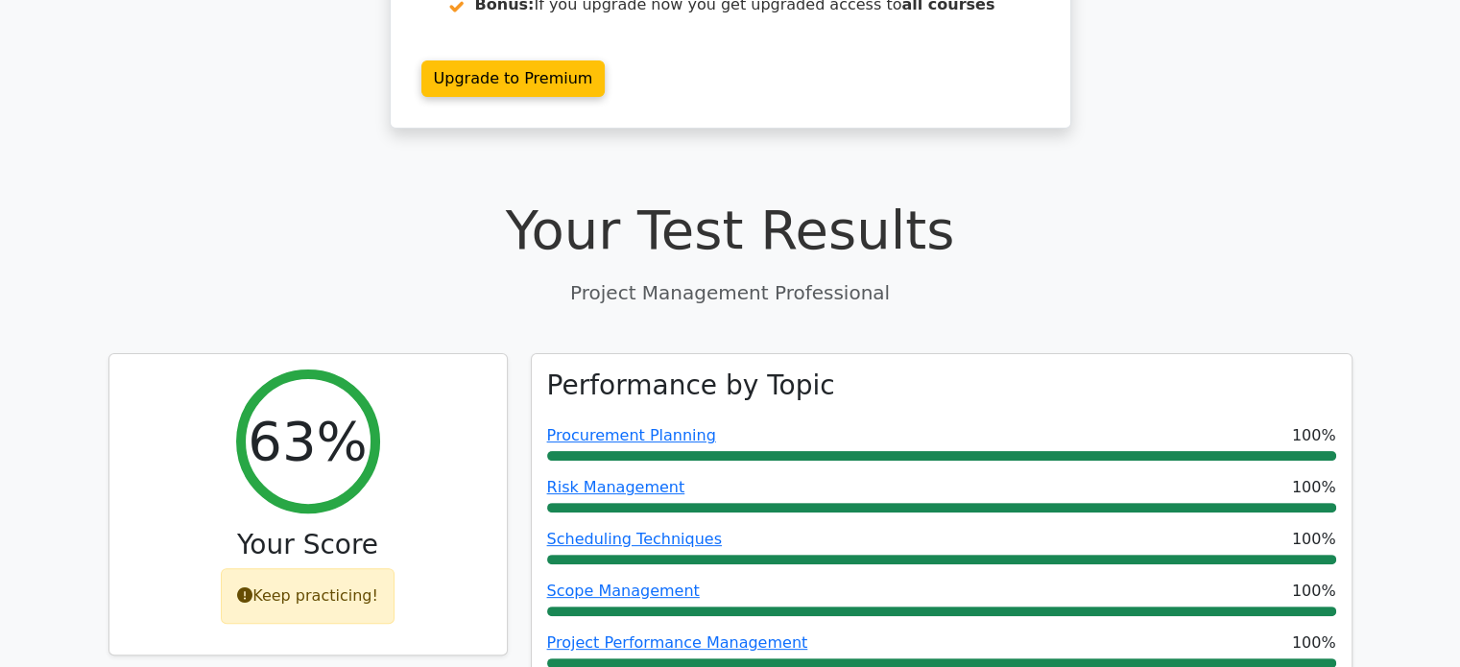
scroll to position [453, 0]
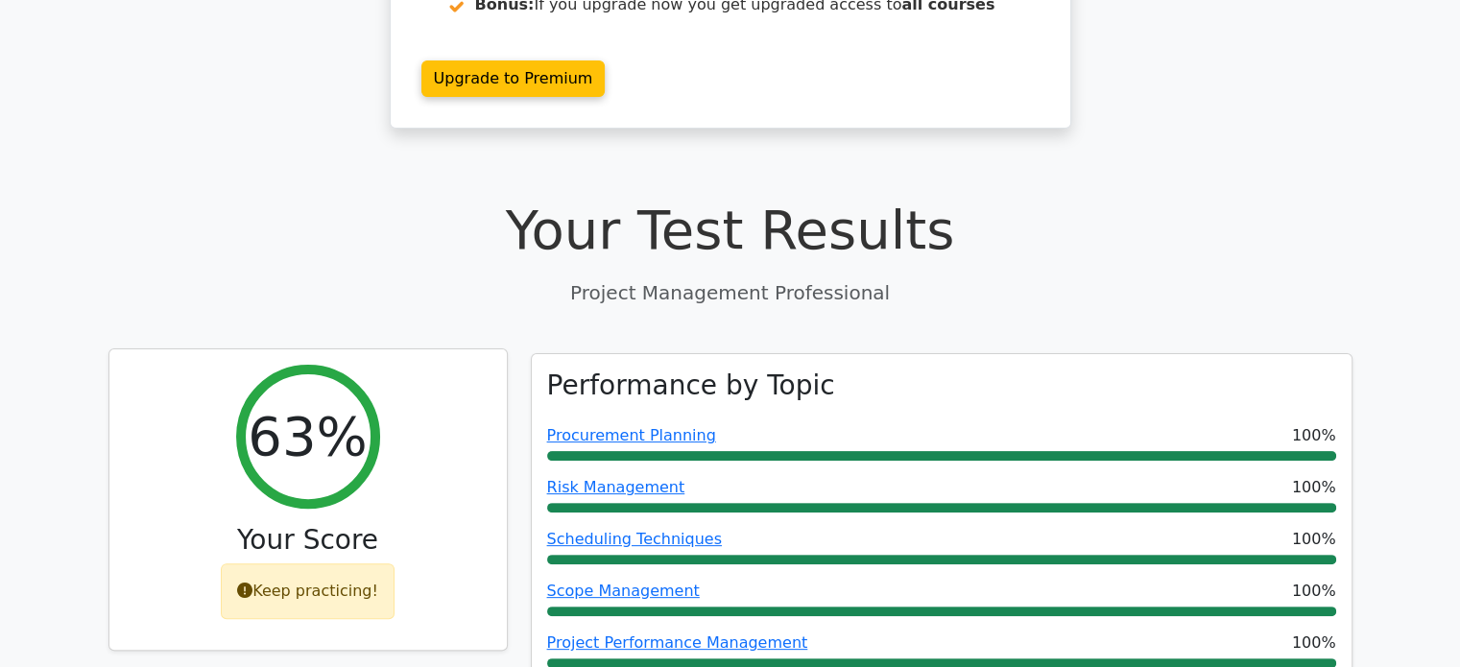
click at [239, 563] on div "Keep practicing!" at bounding box center [308, 591] width 174 height 56
click at [269, 563] on div "Keep practicing!" at bounding box center [308, 591] width 174 height 56
click at [278, 563] on div "Keep practicing!" at bounding box center [308, 591] width 174 height 56
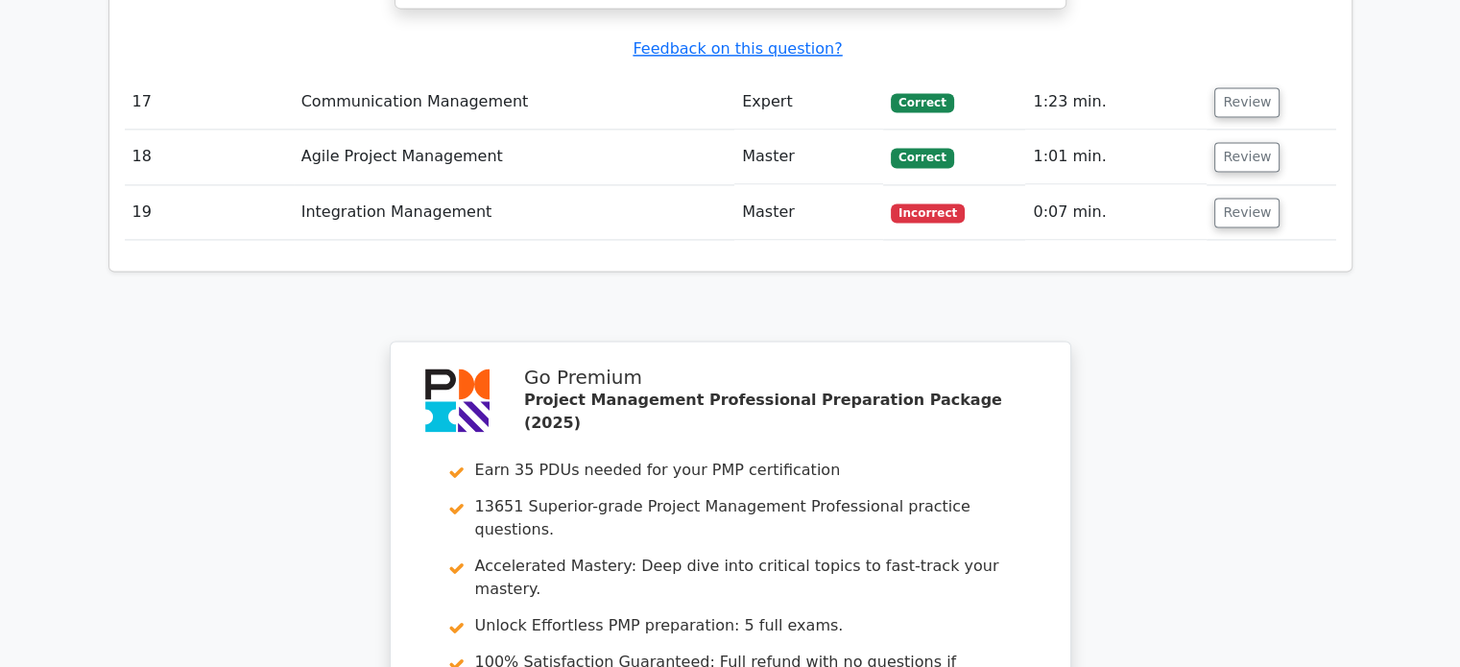
scroll to position [10127, 0]
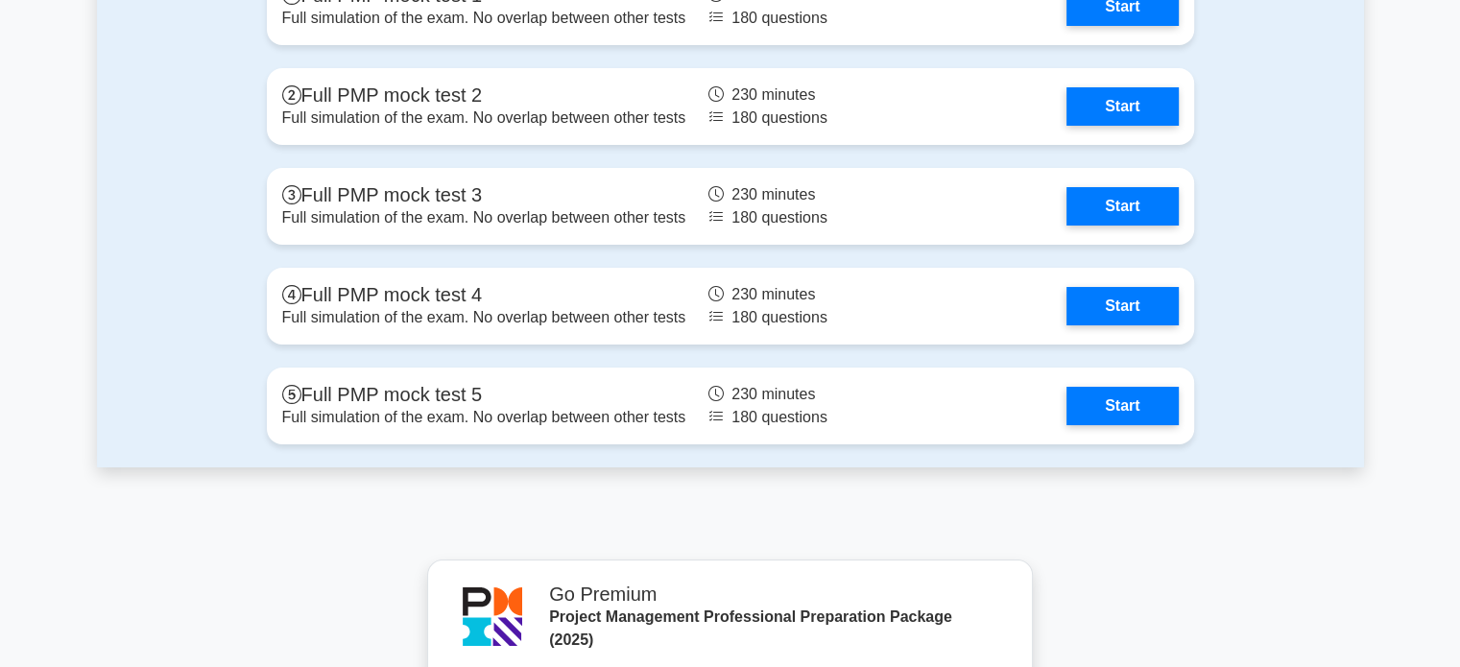
scroll to position [7244, 0]
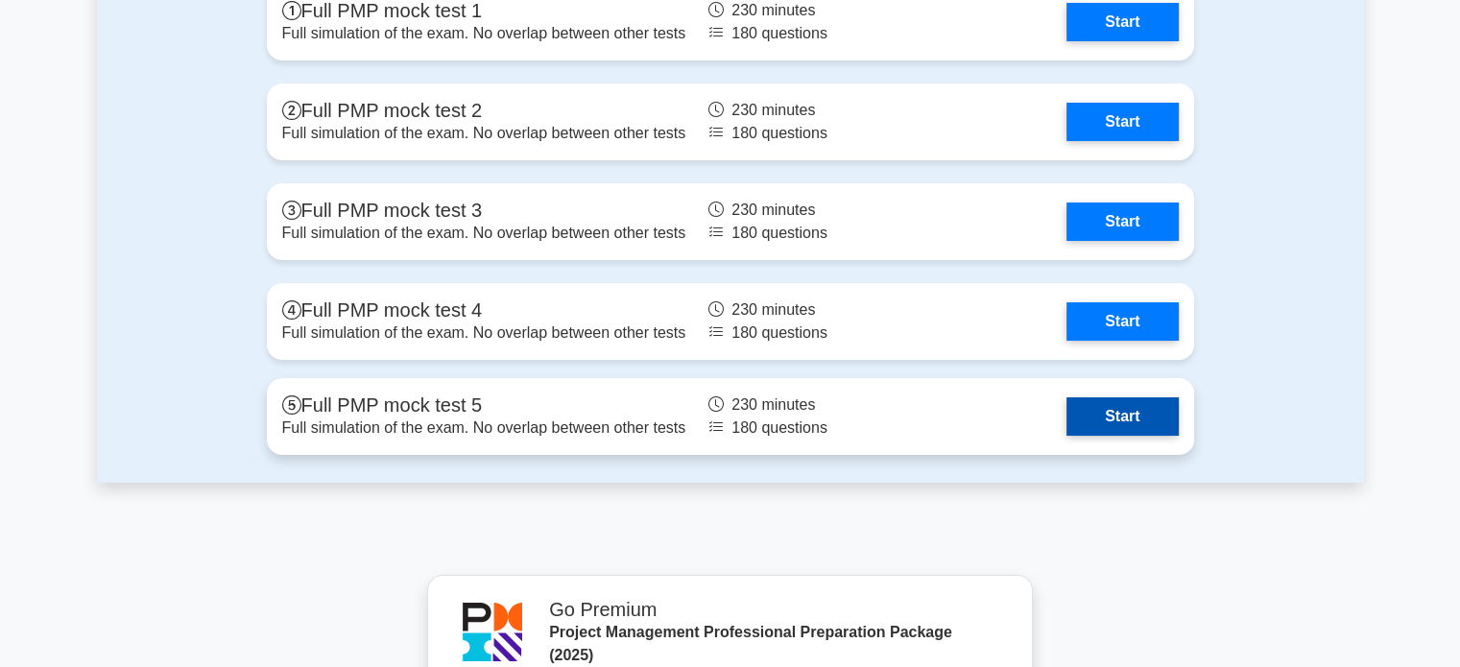
click at [1133, 419] on link "Start" at bounding box center [1121, 416] width 111 height 38
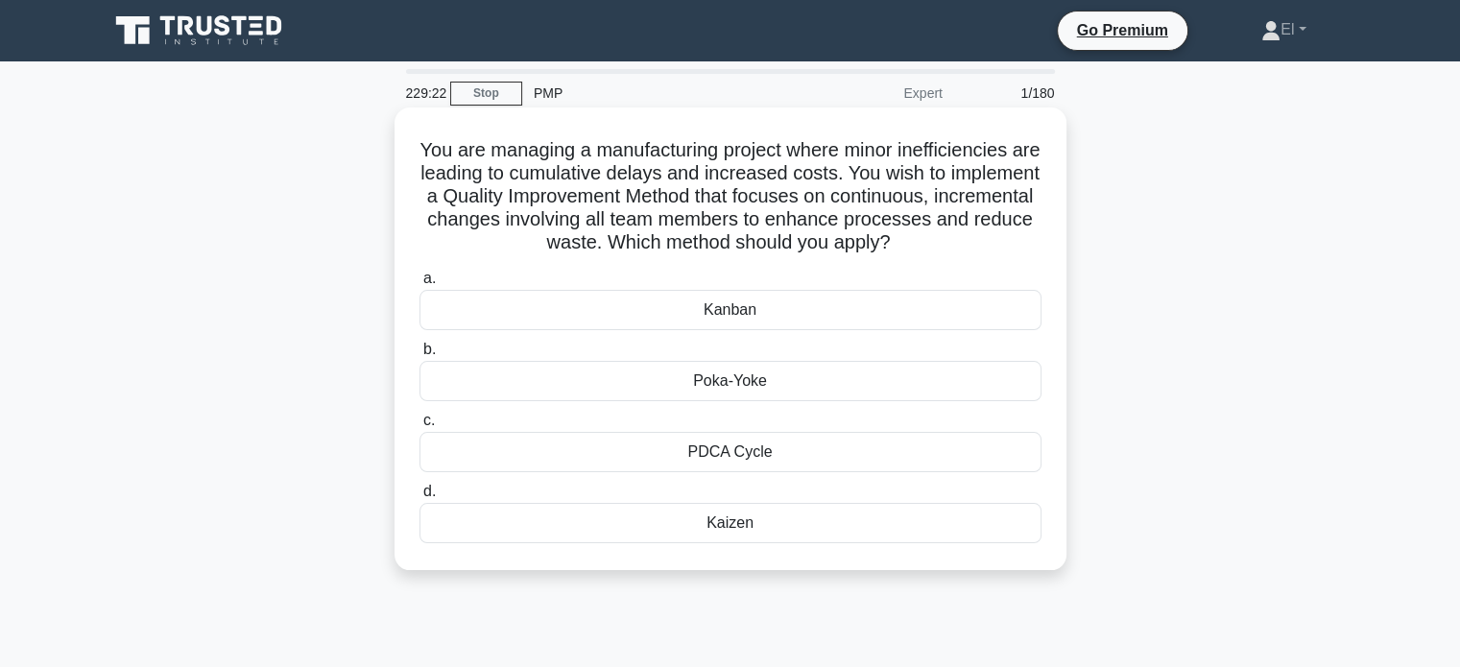
click at [733, 466] on div "PDCA Cycle" at bounding box center [730, 452] width 622 height 40
click at [419, 427] on input "c. PDCA Cycle" at bounding box center [419, 421] width 0 height 12
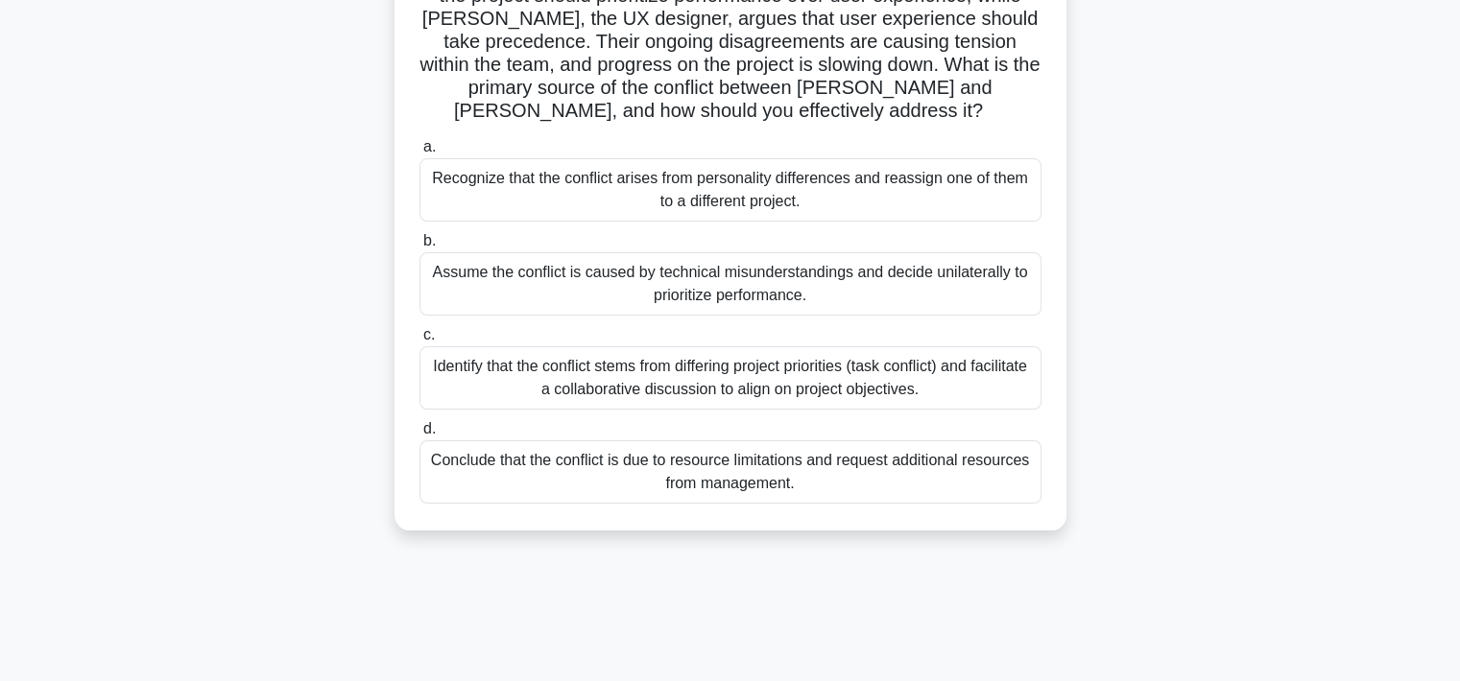
scroll to position [237, 0]
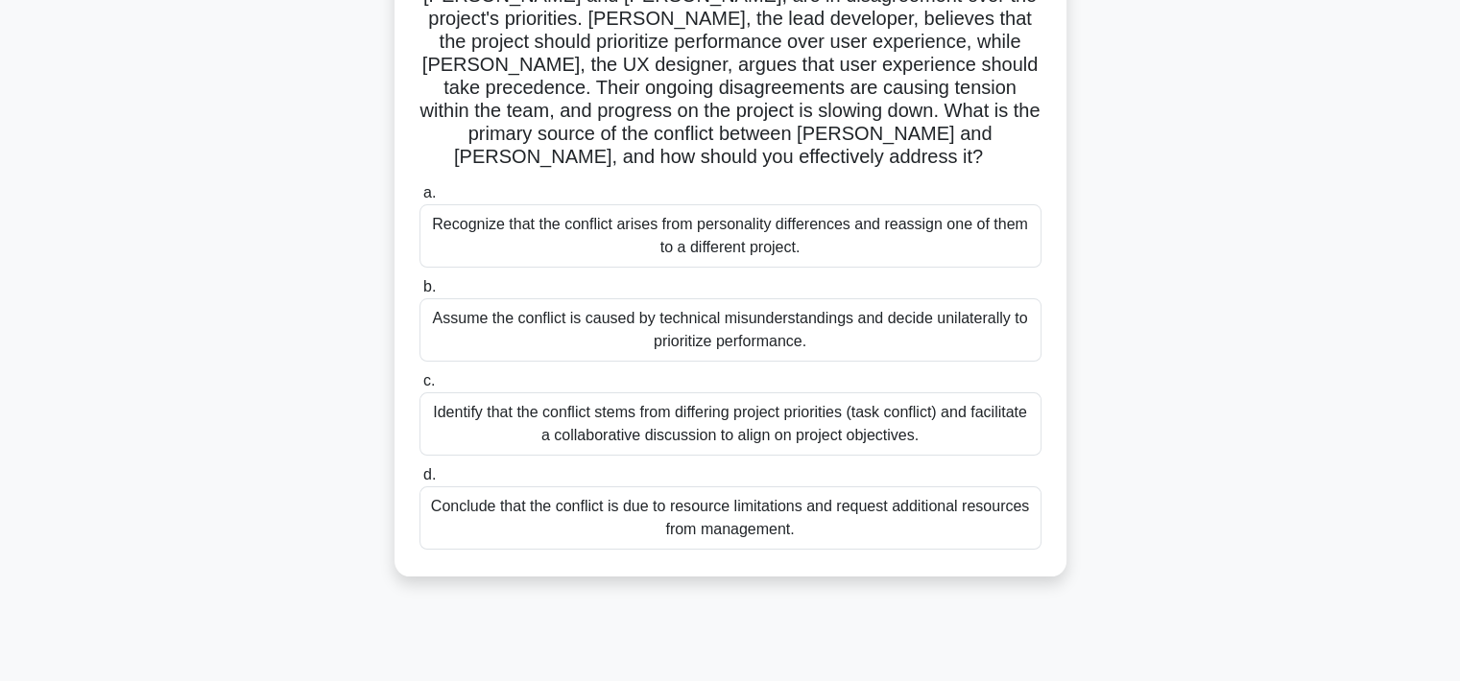
click at [899, 404] on div "Identify that the conflict stems from differing project priorities (task confli…" at bounding box center [730, 423] width 622 height 63
click at [419, 388] on input "c. Identify that the conflict stems from differing project priorities (task con…" at bounding box center [419, 381] width 0 height 12
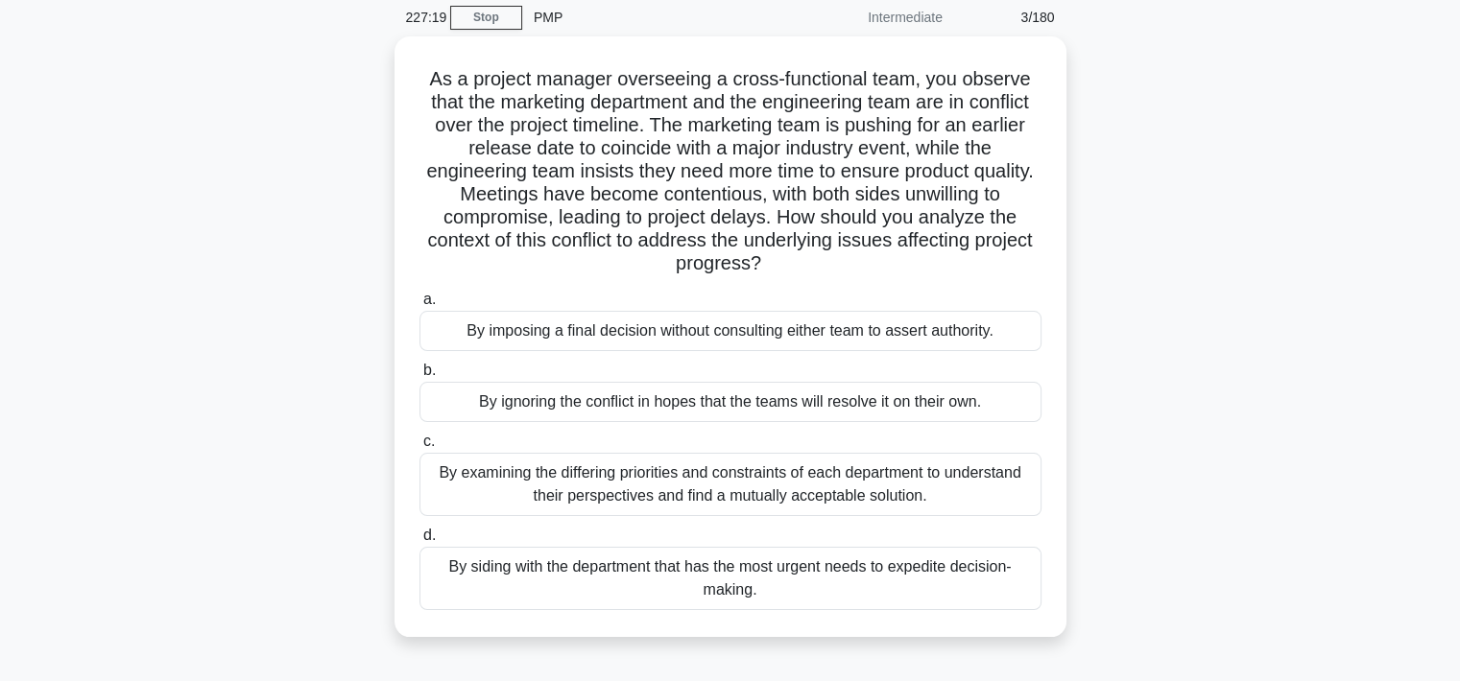
scroll to position [78, 0]
click at [827, 477] on div "By examining the differing priorities and constraints of each department to und…" at bounding box center [730, 482] width 622 height 63
click at [419, 446] on input "c. By examining the differing priorities and constraints of each department to …" at bounding box center [419, 440] width 0 height 12
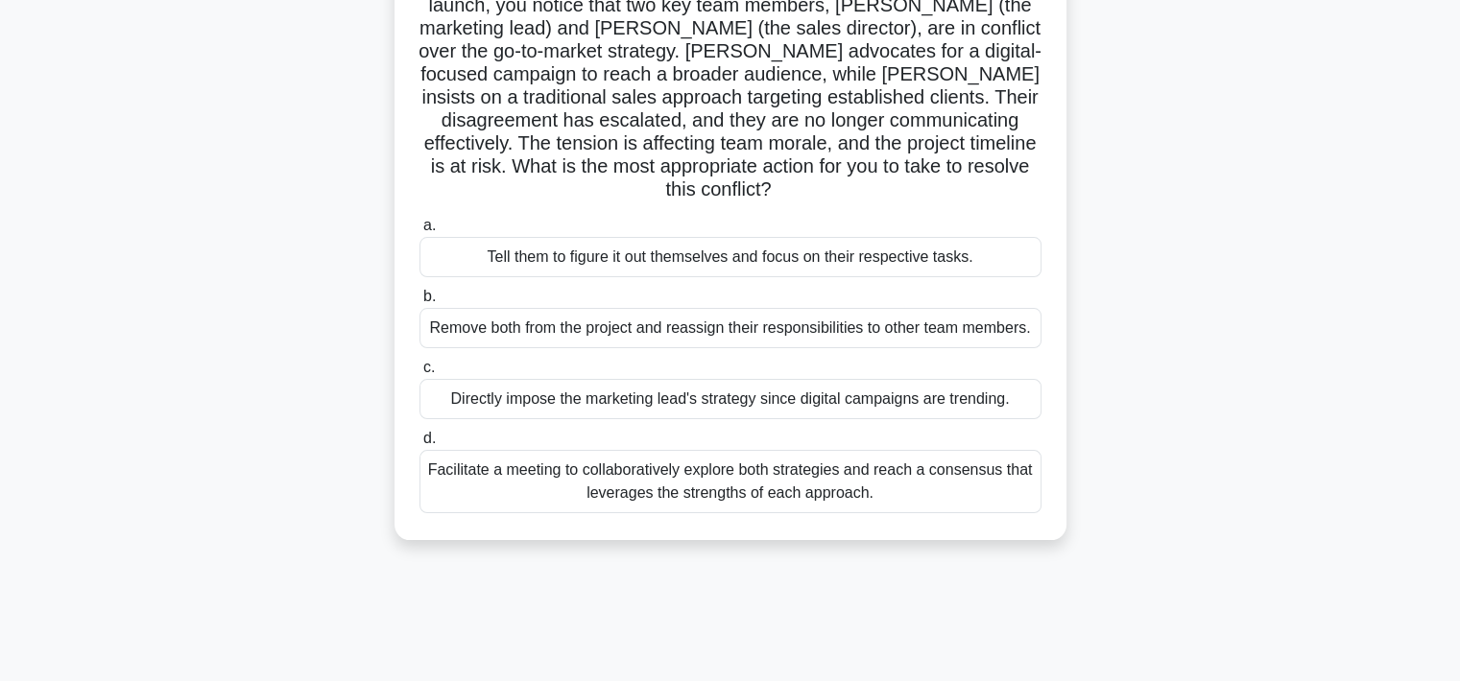
scroll to position [179, 0]
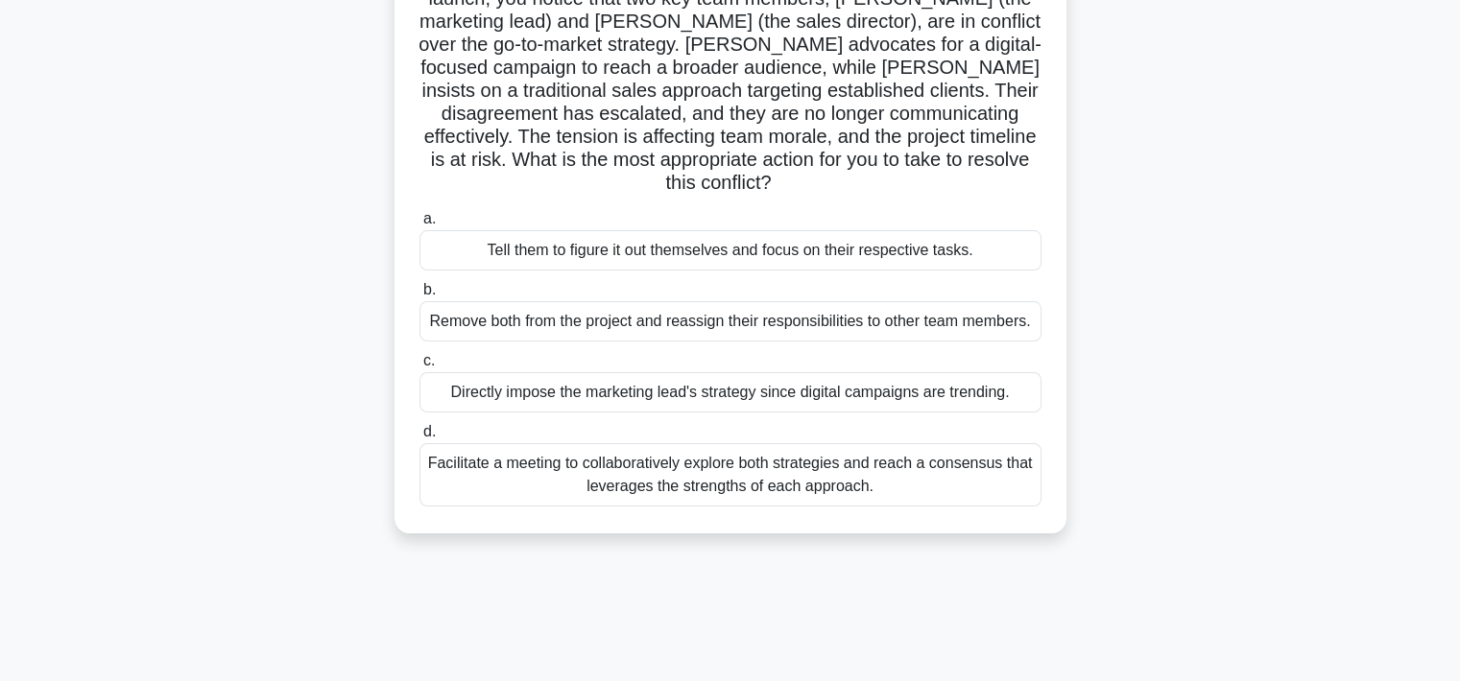
click at [859, 457] on div "Facilitate a meeting to collaboratively explore both strategies and reach a con…" at bounding box center [730, 474] width 622 height 63
click at [419, 439] on input "d. Facilitate a meeting to collaboratively explore both strategies and reach a …" at bounding box center [419, 432] width 0 height 12
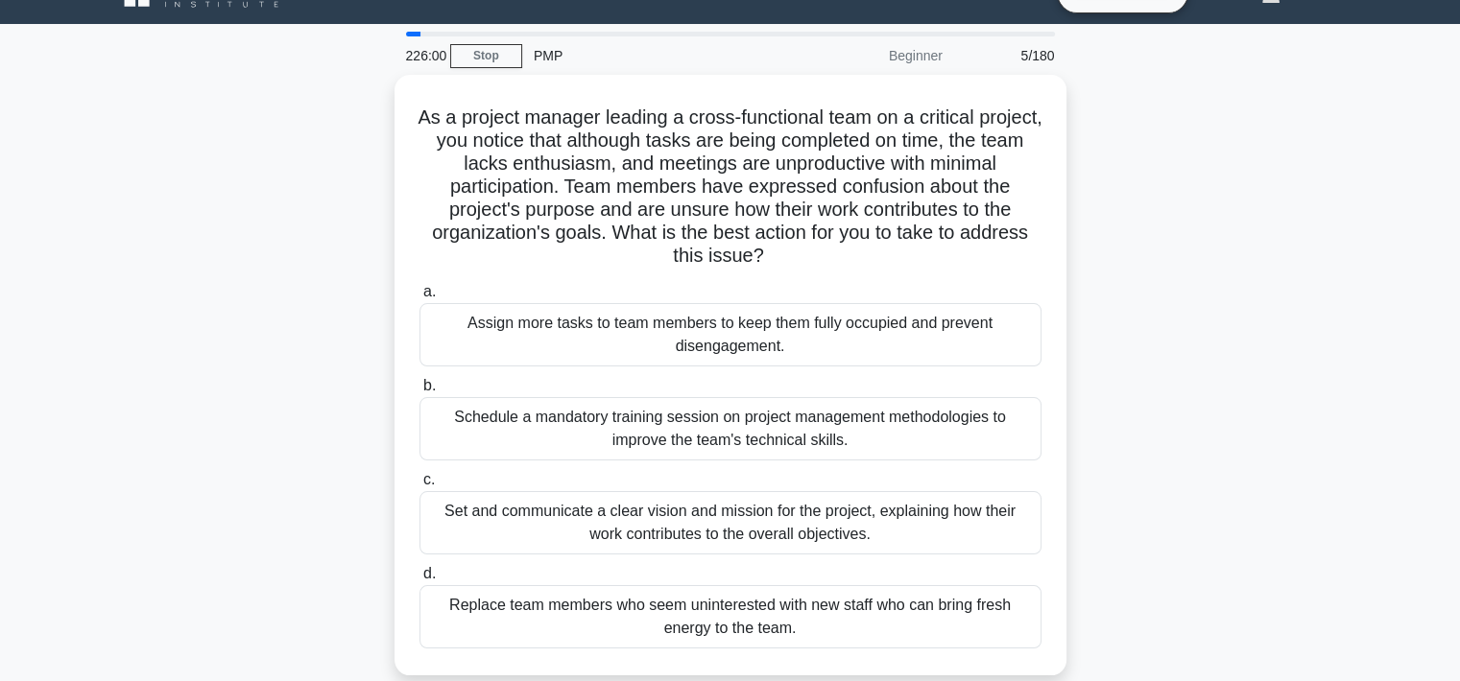
scroll to position [66, 0]
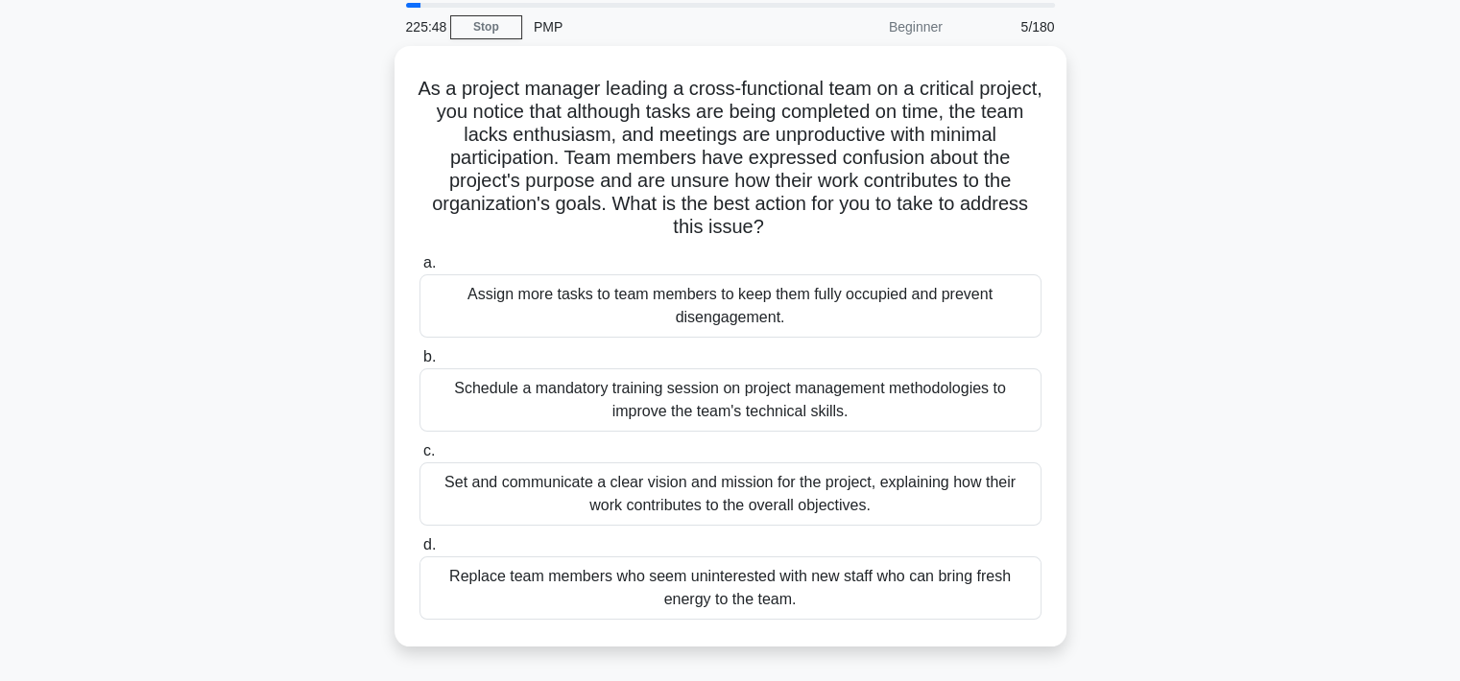
click at [806, 499] on div "Set and communicate a clear vision and mission for the project, explaining how …" at bounding box center [730, 494] width 622 height 63
click at [419, 458] on input "c. Set and communicate a clear vision and mission for the project, explaining h…" at bounding box center [419, 451] width 0 height 12
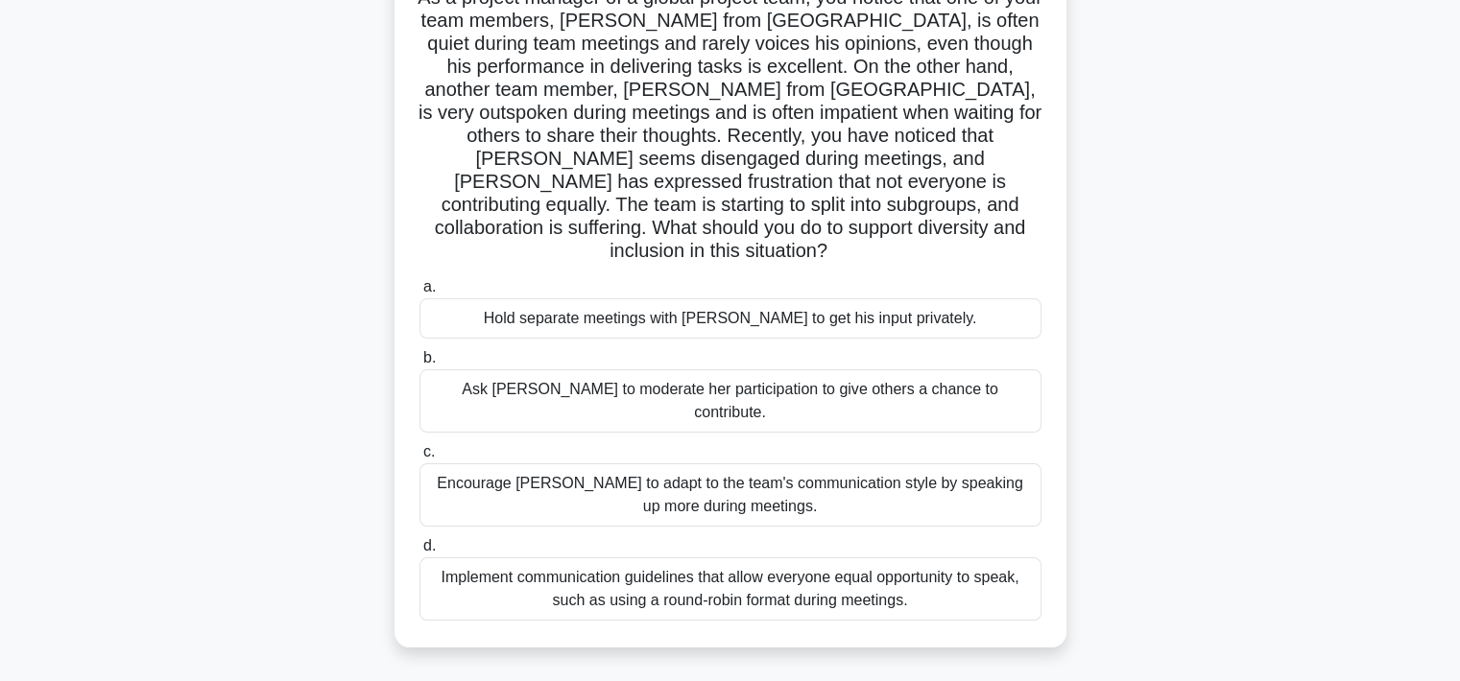
scroll to position [167, 0]
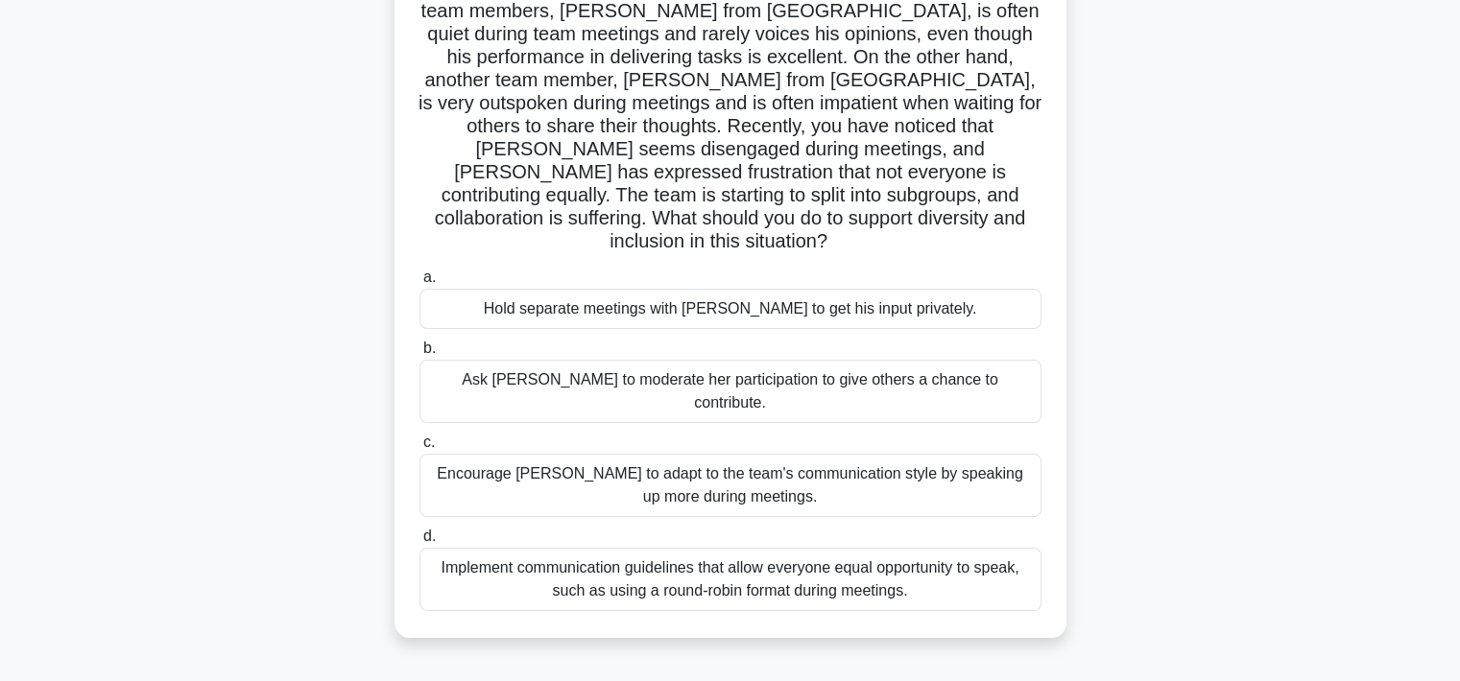
click at [840, 548] on div "Implement communication guidelines that allow everyone equal opportunity to spe…" at bounding box center [730, 579] width 622 height 63
click at [419, 543] on input "d. Implement communication guidelines that allow everyone equal opportunity to …" at bounding box center [419, 537] width 0 height 12
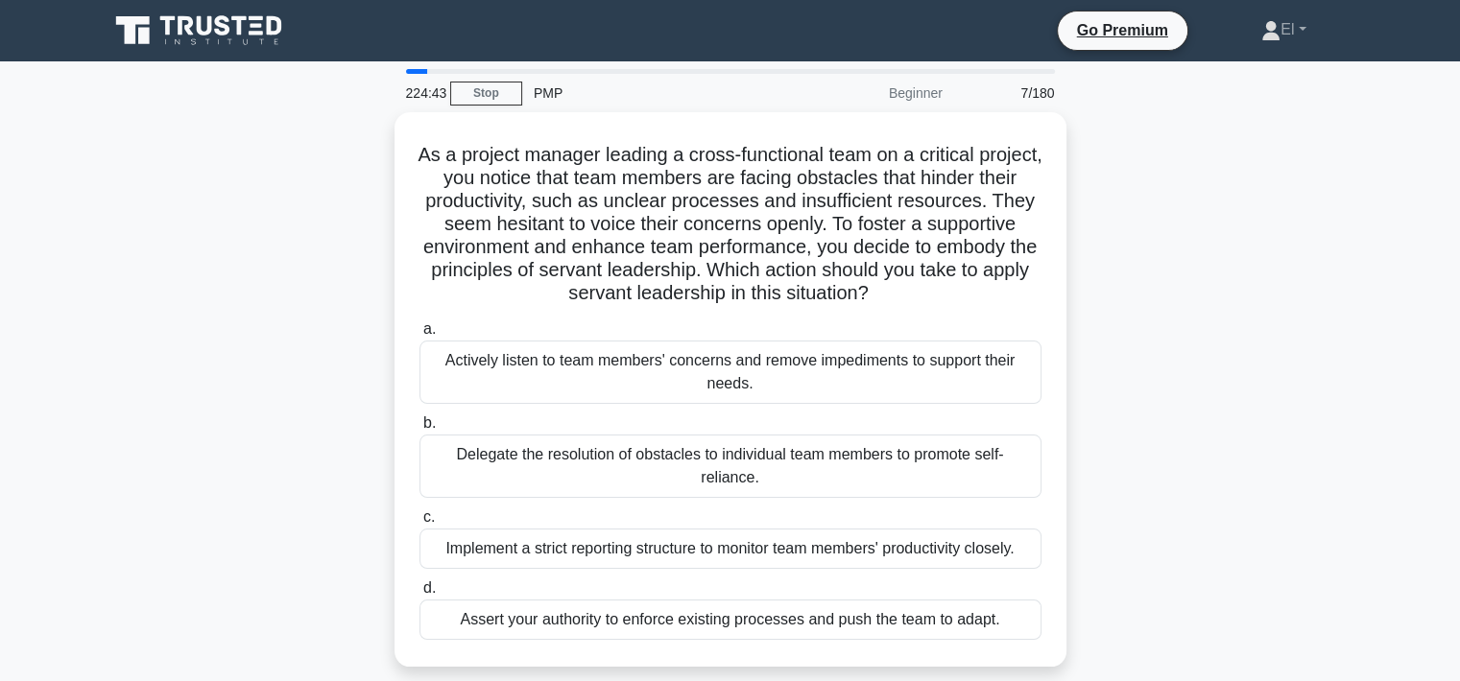
scroll to position [0, 0]
click at [929, 378] on div "Actively listen to team members' concerns and remove impediments to support the…" at bounding box center [730, 372] width 622 height 63
click at [419, 336] on input "a. Actively listen to team members' concerns and remove impediments to support …" at bounding box center [419, 329] width 0 height 12
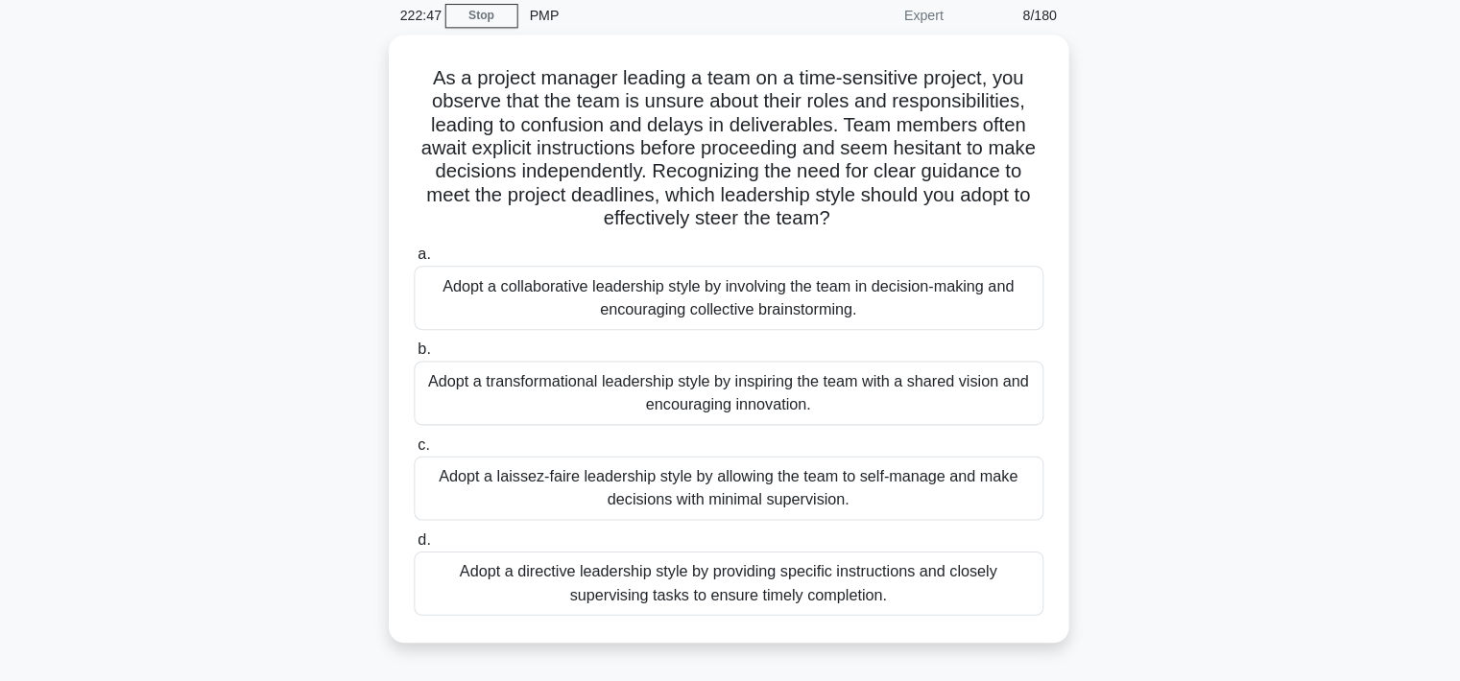
scroll to position [72, 0]
click at [761, 313] on div "Adopt a collaborative leadership style by involving the team in decision-making…" at bounding box center [730, 300] width 622 height 63
click at [419, 264] on input "a. Adopt a collaborative leadership style by involving the team in decision-mak…" at bounding box center [419, 257] width 0 height 12
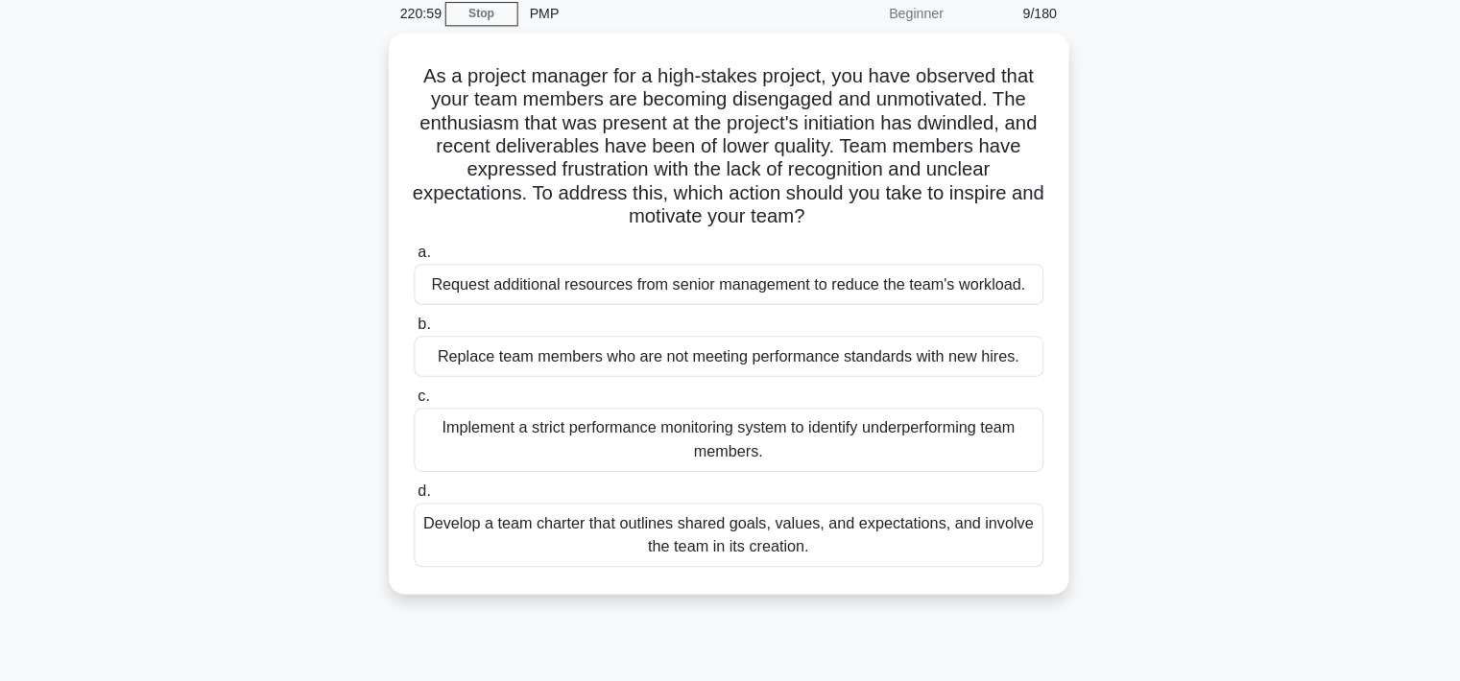
scroll to position [0, 0]
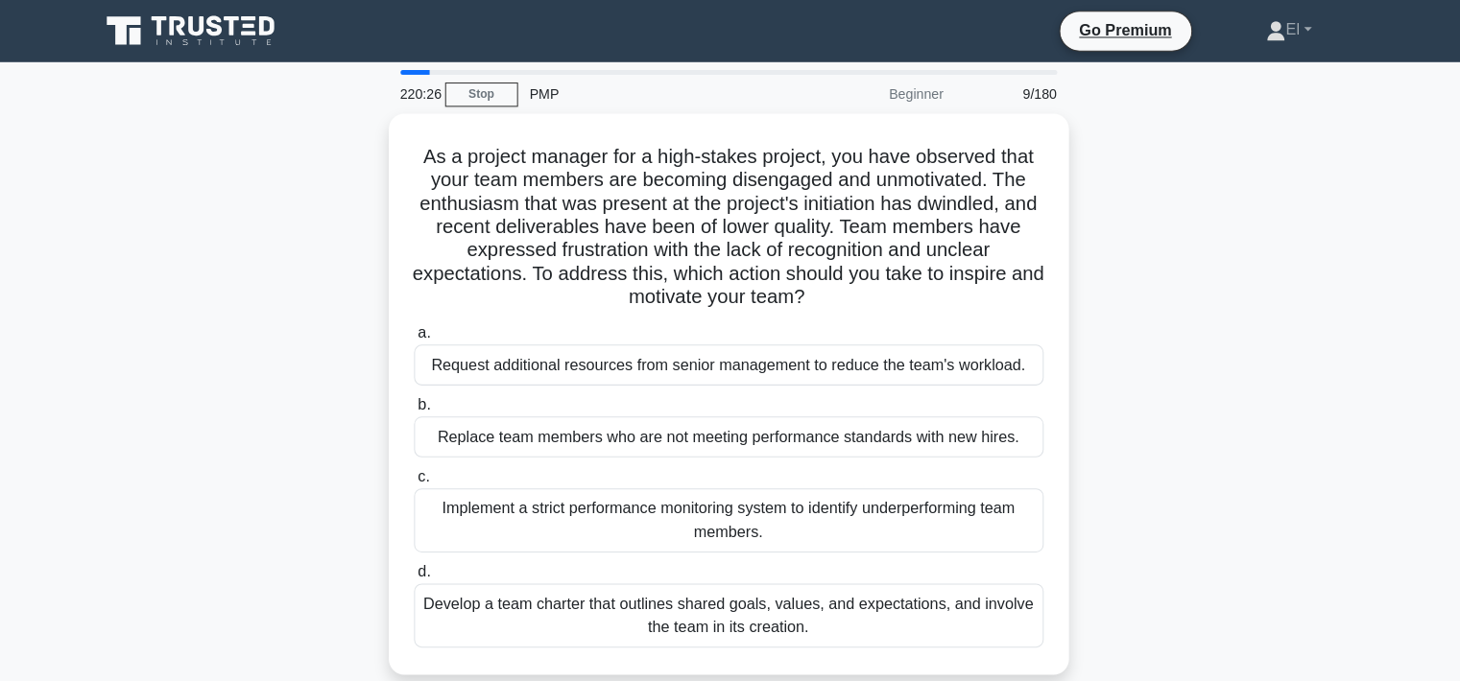
click at [938, 609] on div "Develop a team charter that outlines shared goals, values, and expectations, an…" at bounding box center [730, 608] width 622 height 63
click at [419, 572] on input "d. Develop a team charter that outlines shared goals, values, and expectations,…" at bounding box center [419, 565] width 0 height 12
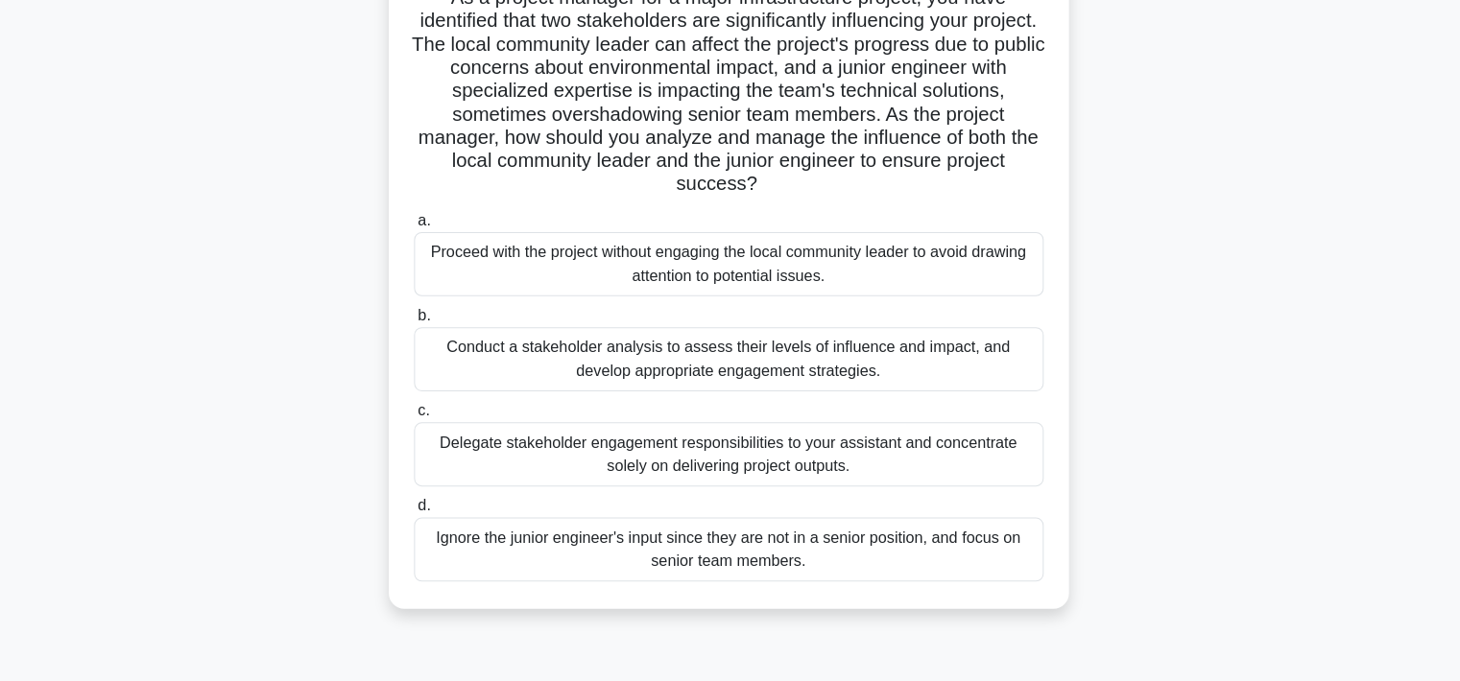
scroll to position [151, 0]
click at [840, 364] on div "Conduct a stakeholder analysis to assess their levels of influence and impact, …" at bounding box center [730, 361] width 622 height 63
click at [419, 325] on input "b. Conduct a stakeholder analysis to assess their levels of influence and impac…" at bounding box center [419, 319] width 0 height 12
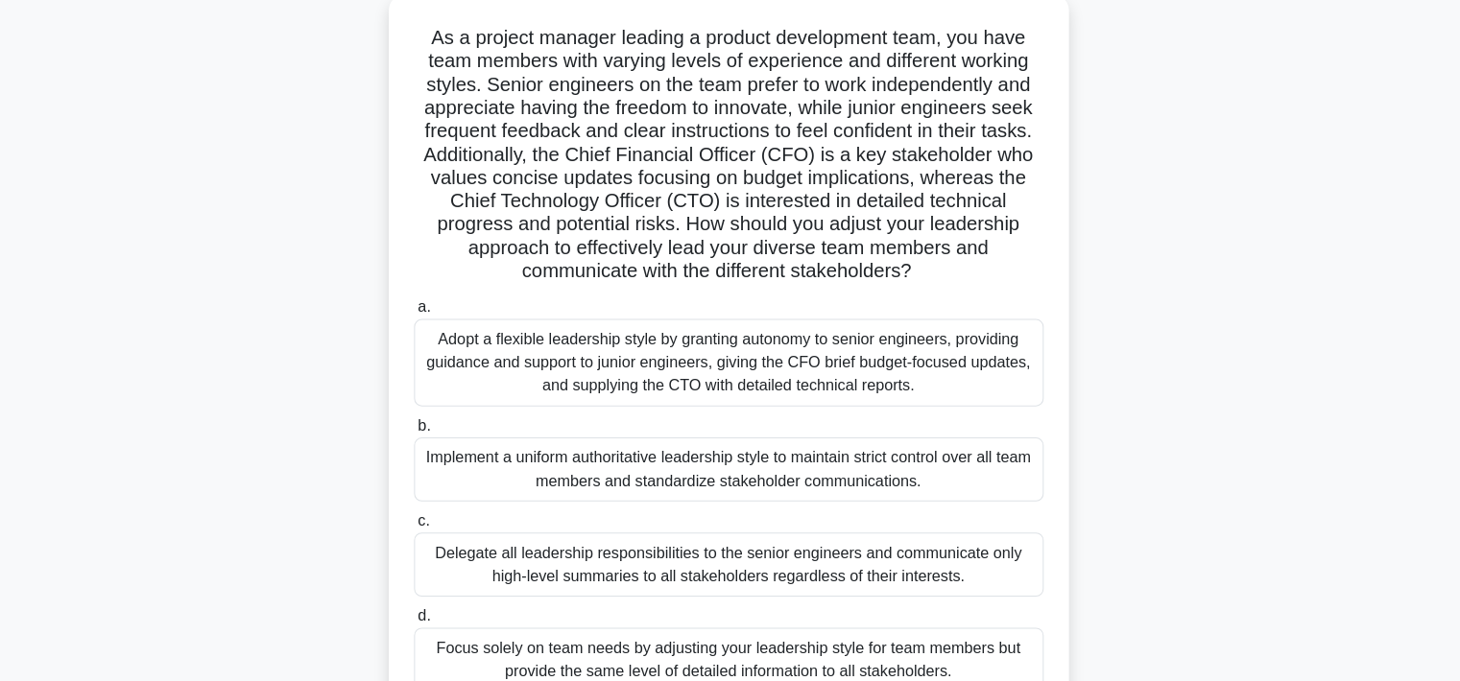
scroll to position [111, 0]
click at [928, 355] on div "Adopt a flexible leadership style by granting autonomy to senior engineers, pro…" at bounding box center [730, 364] width 622 height 86
click at [419, 317] on input "a. Adopt a flexible leadership style by granting autonomy to senior engineers, …" at bounding box center [419, 310] width 0 height 12
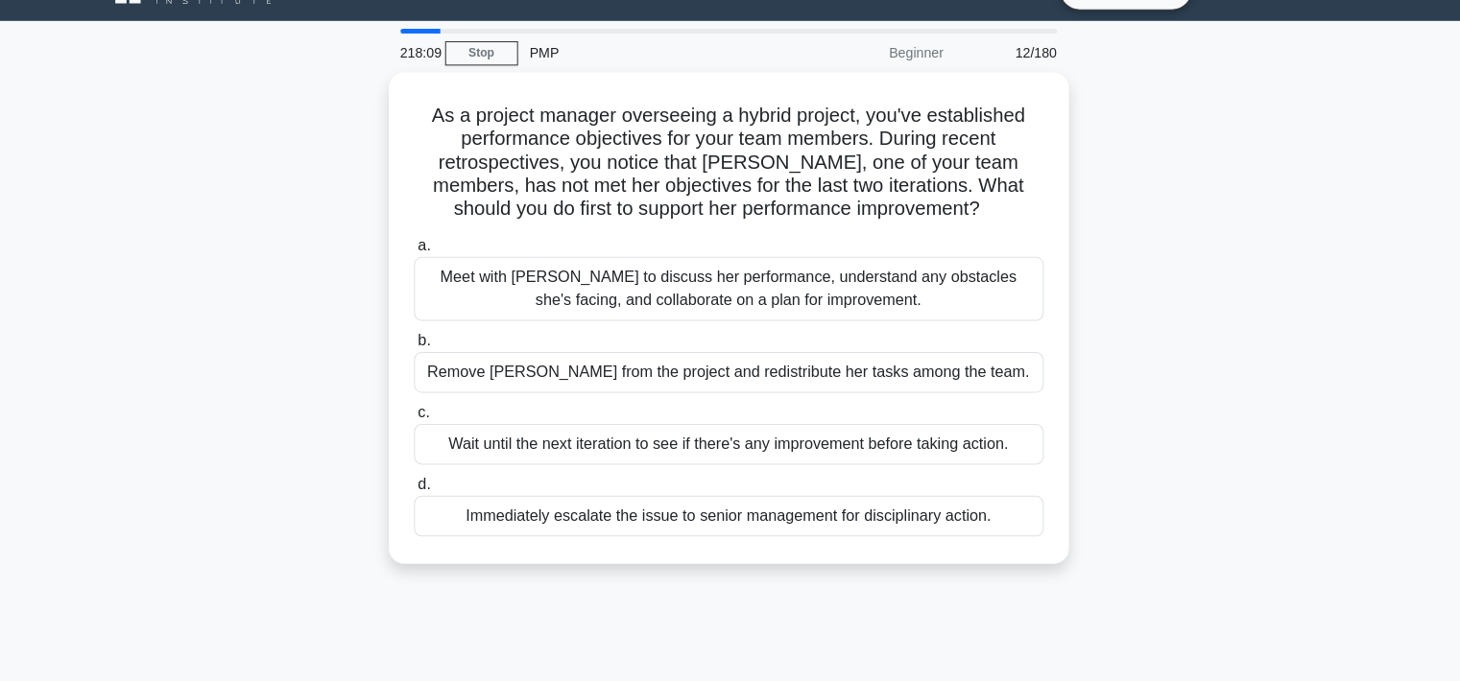
scroll to position [0, 0]
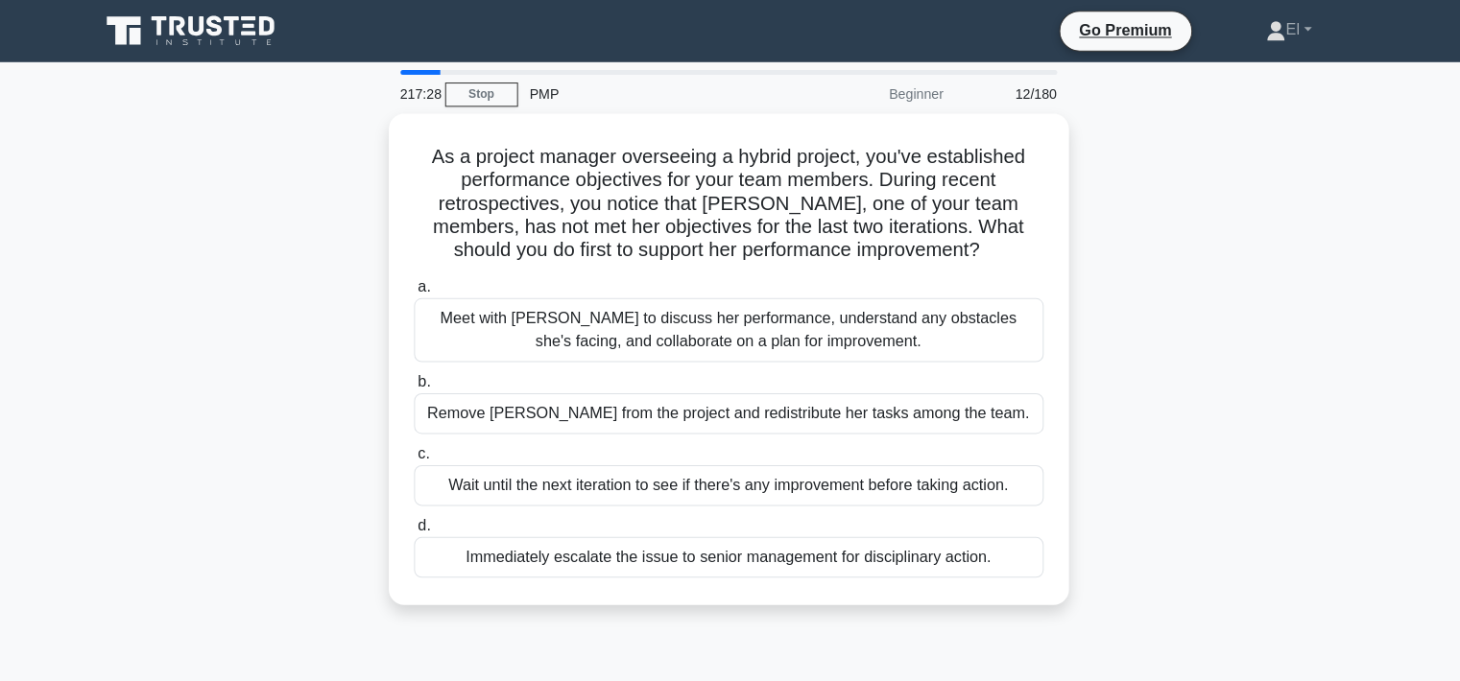
click at [960, 324] on div "Meet with [PERSON_NAME] to discuss her performance, understand any obstacles sh…" at bounding box center [730, 326] width 622 height 63
click at [419, 290] on input "a. Meet with [PERSON_NAME] to discuss her performance, understand any obstacles…" at bounding box center [419, 283] width 0 height 12
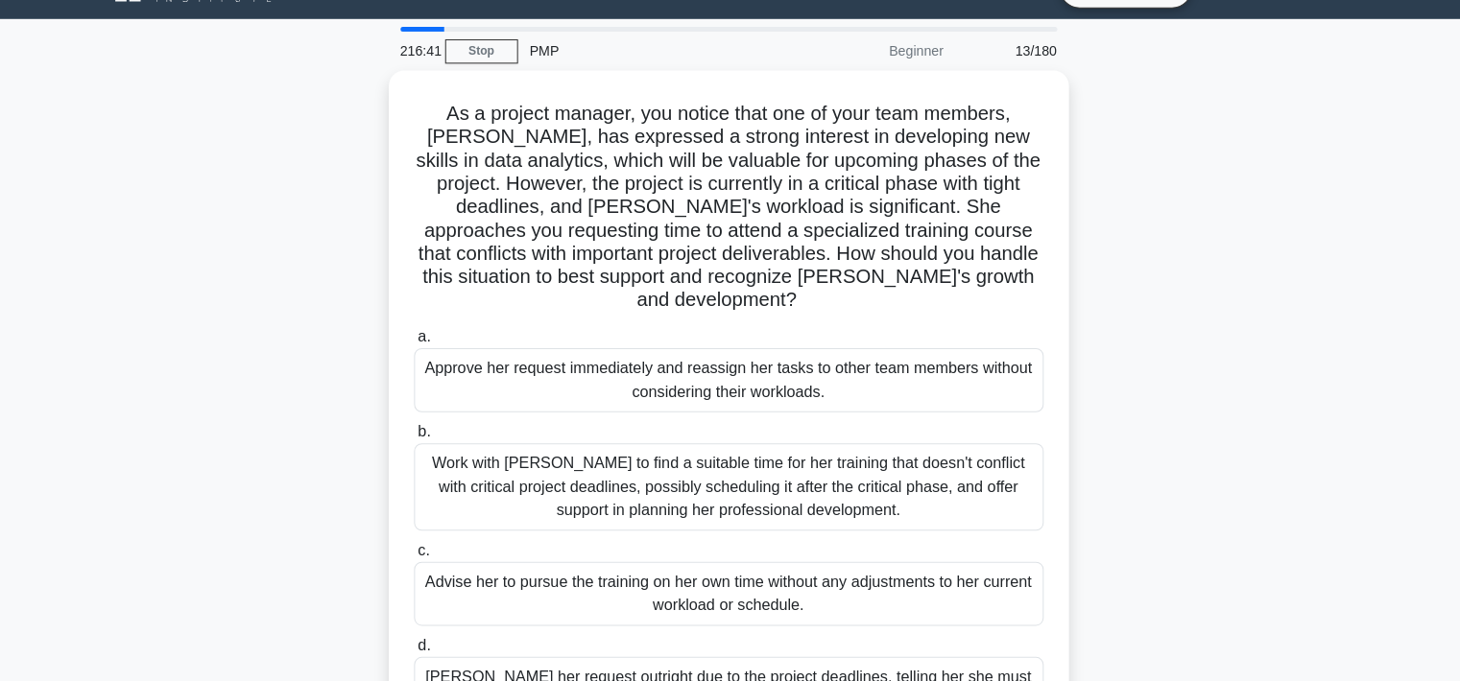
scroll to position [36, 0]
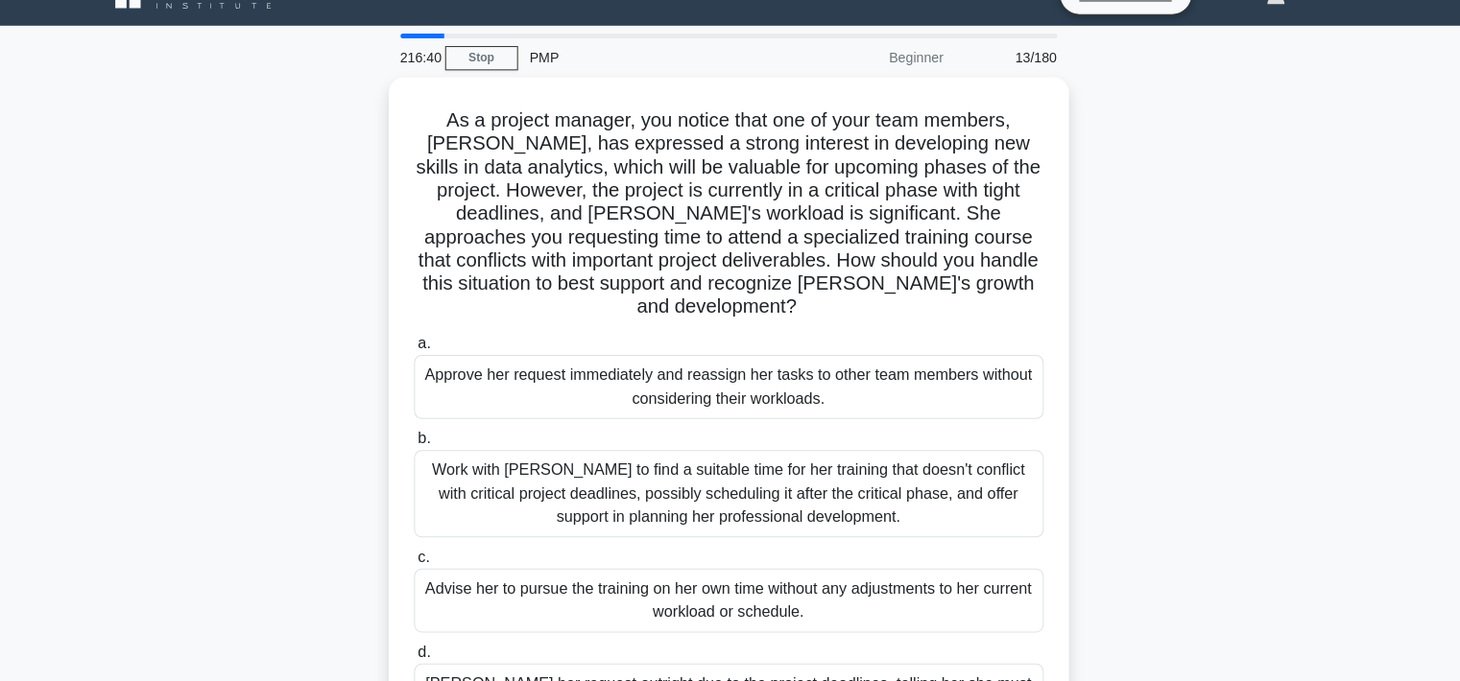
click at [969, 452] on div "Work with [PERSON_NAME] to find a suitable time for her training that doesn't c…" at bounding box center [730, 487] width 622 height 86
click at [419, 440] on input "b. Work with [PERSON_NAME] to find a suitable time for her training that doesn'…" at bounding box center [419, 433] width 0 height 12
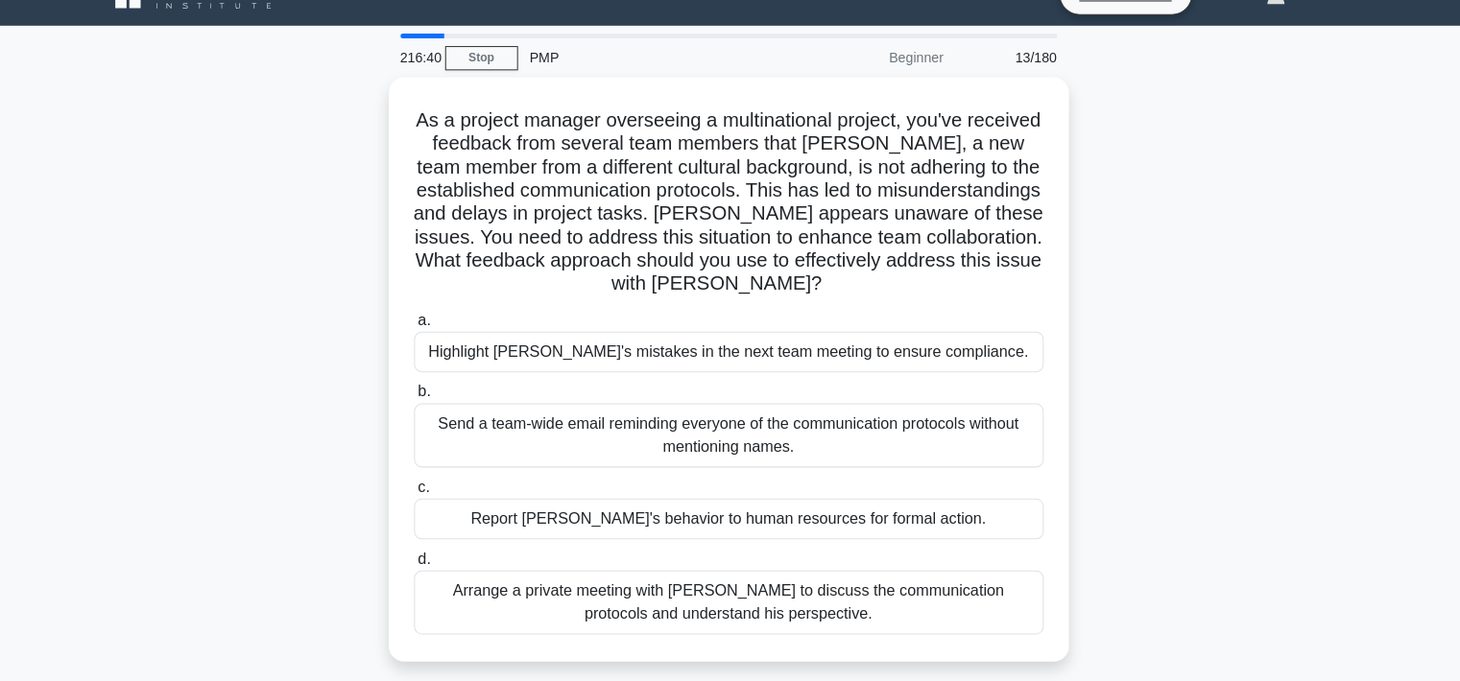
scroll to position [0, 0]
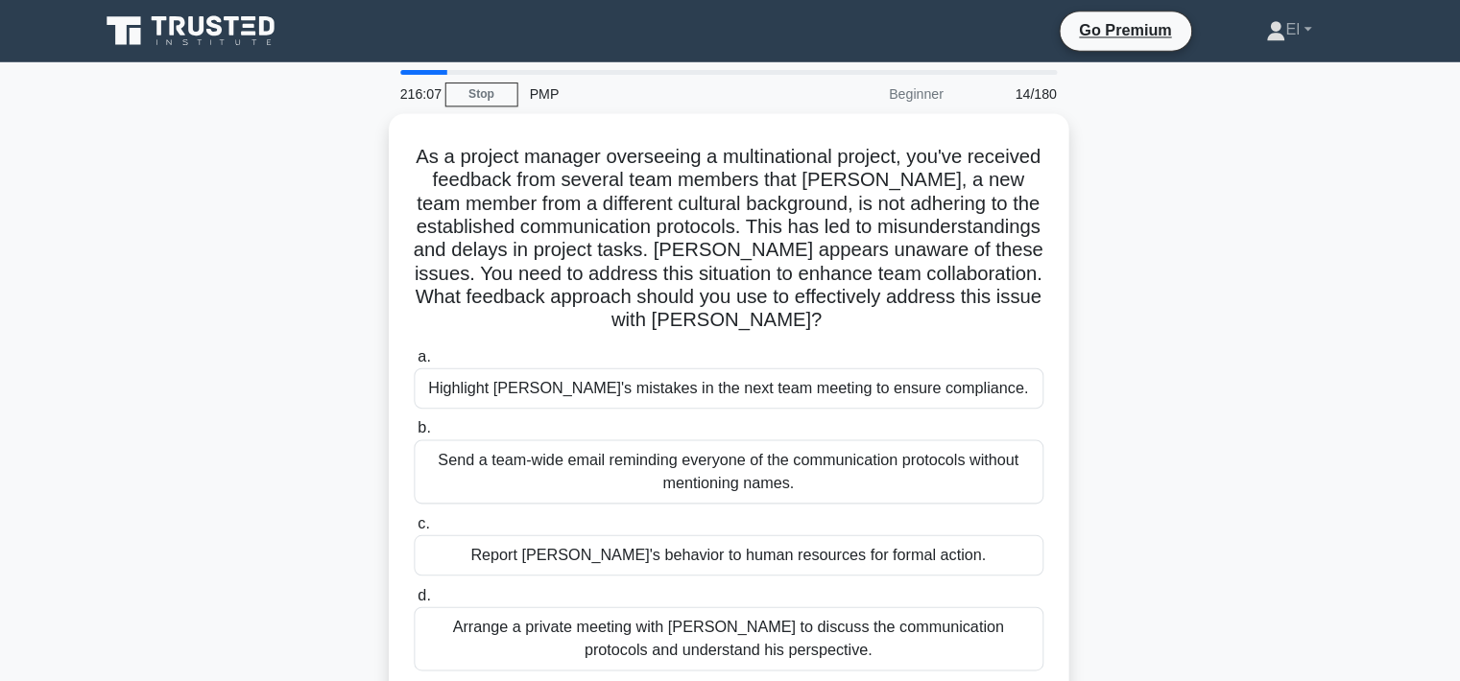
click at [858, 638] on div "Arrange a private meeting with [PERSON_NAME] to discuss the communication proto…" at bounding box center [730, 631] width 622 height 63
click at [419, 595] on input "d. Arrange a private meeting with [PERSON_NAME] to discuss the communication pr…" at bounding box center [419, 588] width 0 height 12
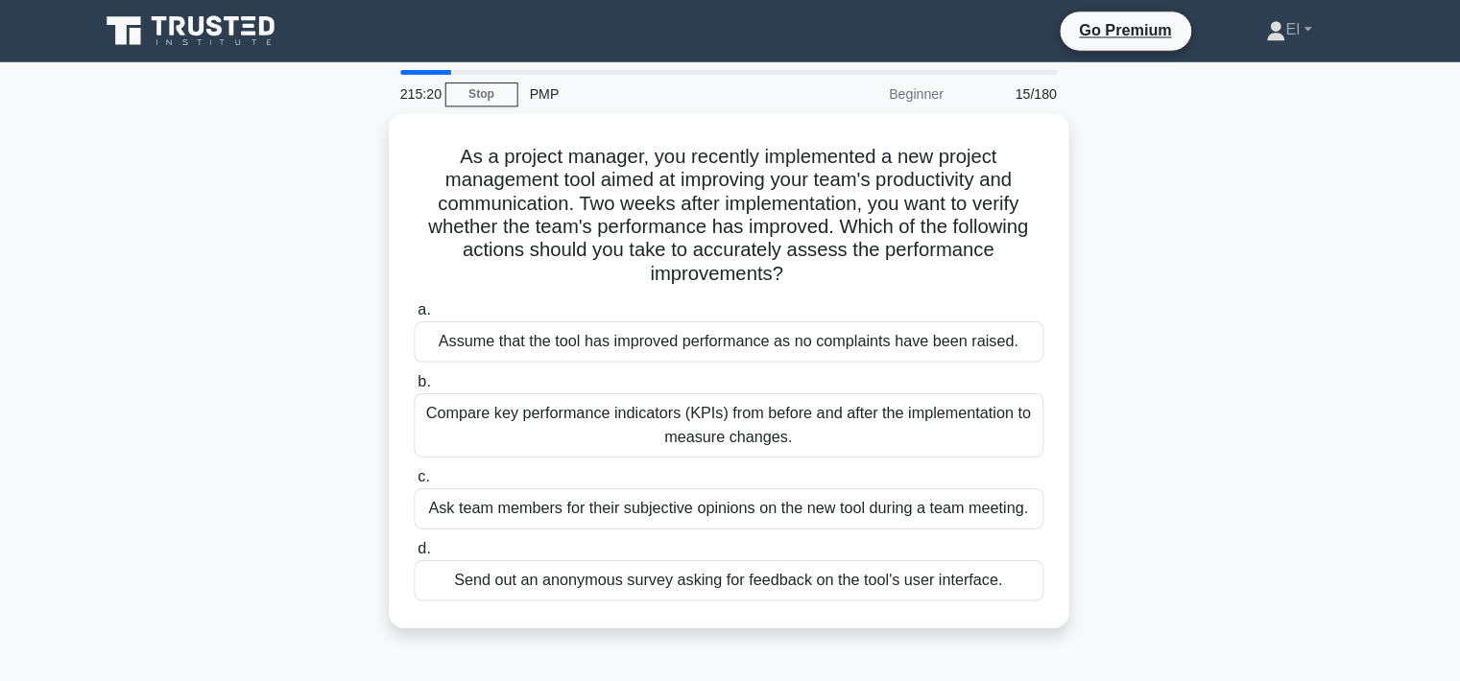
click at [860, 432] on div "Compare key performance indicators (KPIs) from before and after the implementat…" at bounding box center [730, 420] width 622 height 63
click at [419, 384] on input "b. Compare key performance indicators (KPIs) from before and after the implemen…" at bounding box center [419, 377] width 0 height 12
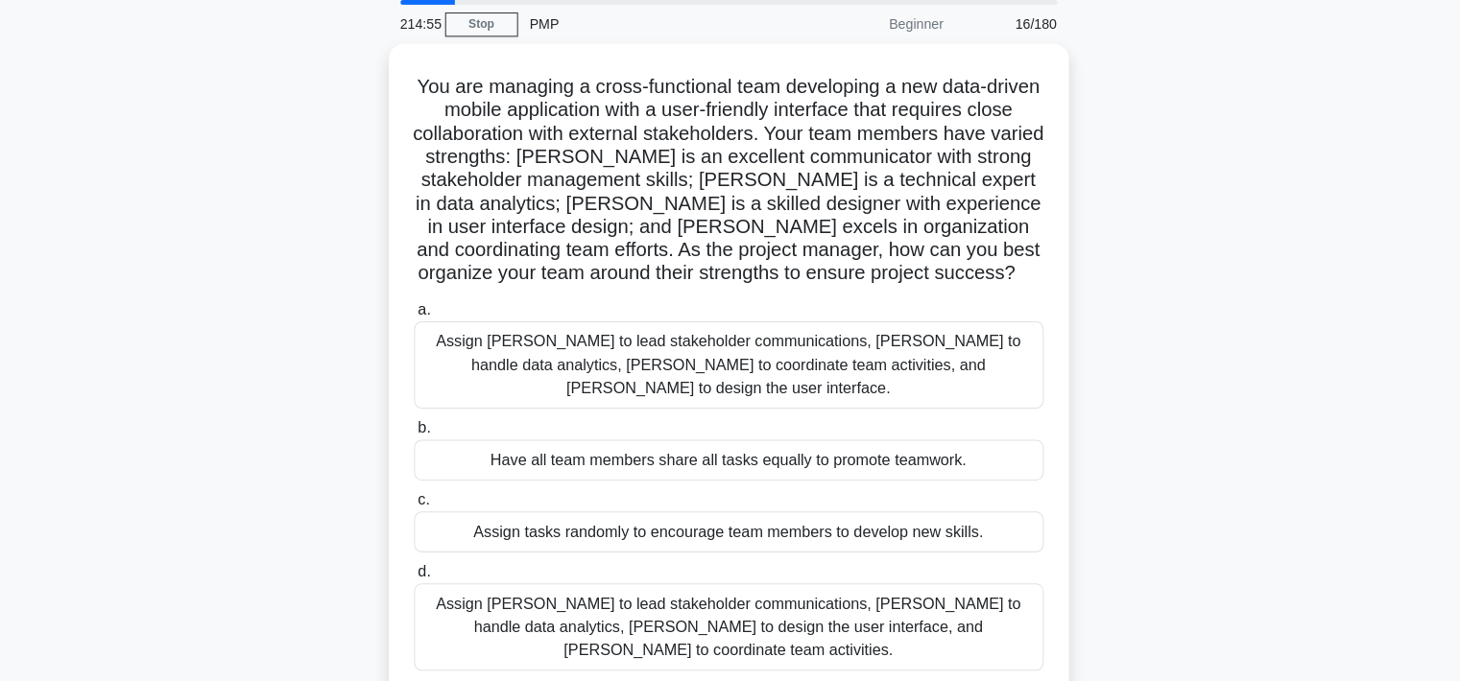
scroll to position [63, 0]
click at [714, 608] on div "Assign [PERSON_NAME] to lead stakeholder communications, [PERSON_NAME] to handl…" at bounding box center [730, 625] width 622 height 86
click at [419, 578] on input "d. Assign [PERSON_NAME] to lead stakeholder communications, [PERSON_NAME] to ha…" at bounding box center [419, 571] width 0 height 12
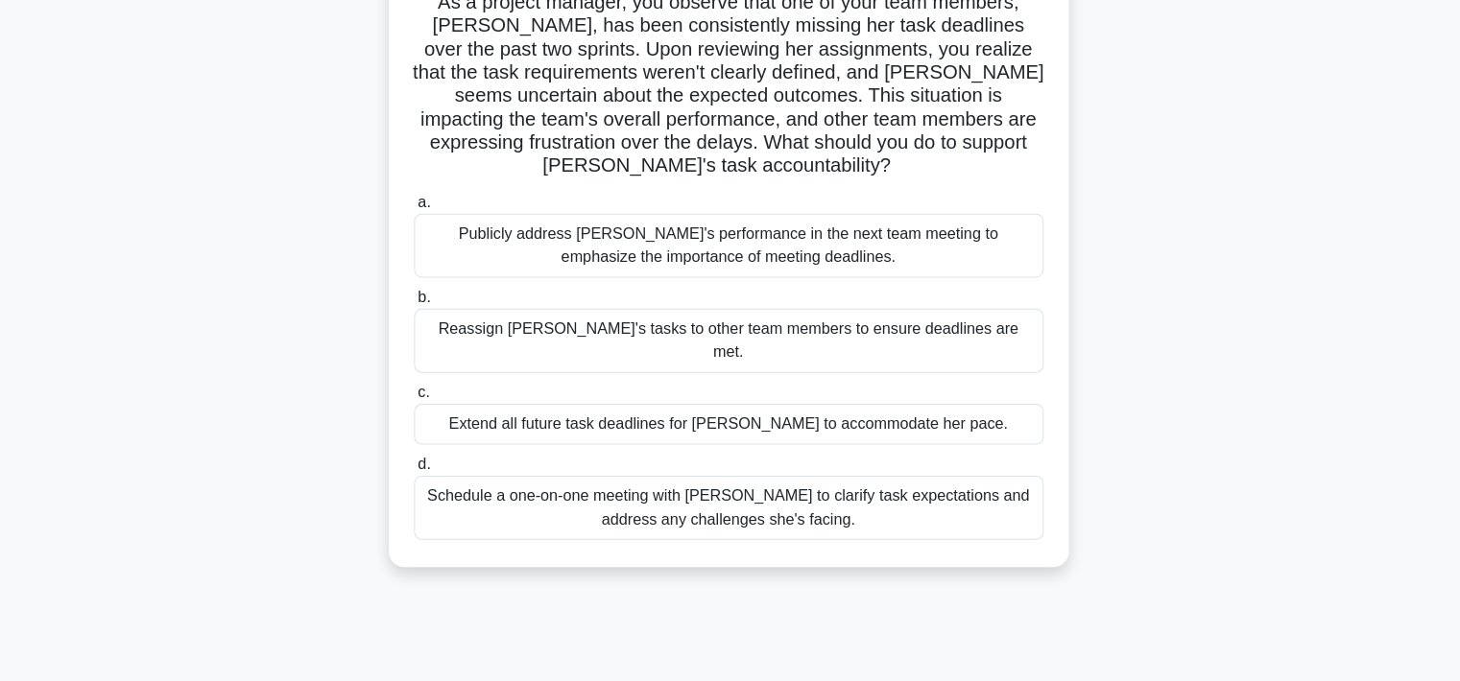
scroll to position [147, 0]
click at [914, 490] on div "Schedule a one-on-one meeting with [PERSON_NAME] to clarify task expectations a…" at bounding box center [730, 507] width 622 height 63
click at [419, 471] on input "d. Schedule a one-on-one meeting with [PERSON_NAME] to clarify task expectation…" at bounding box center [419, 465] width 0 height 12
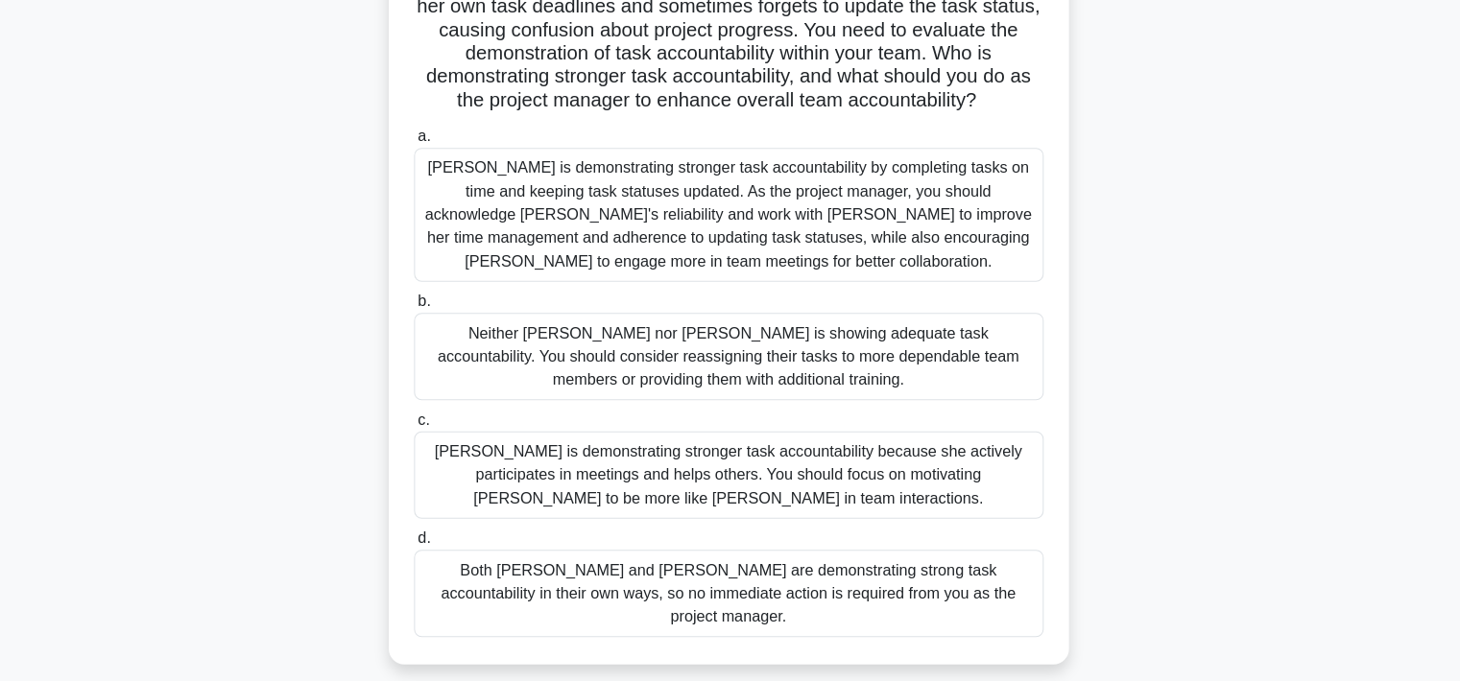
scroll to position [338, 0]
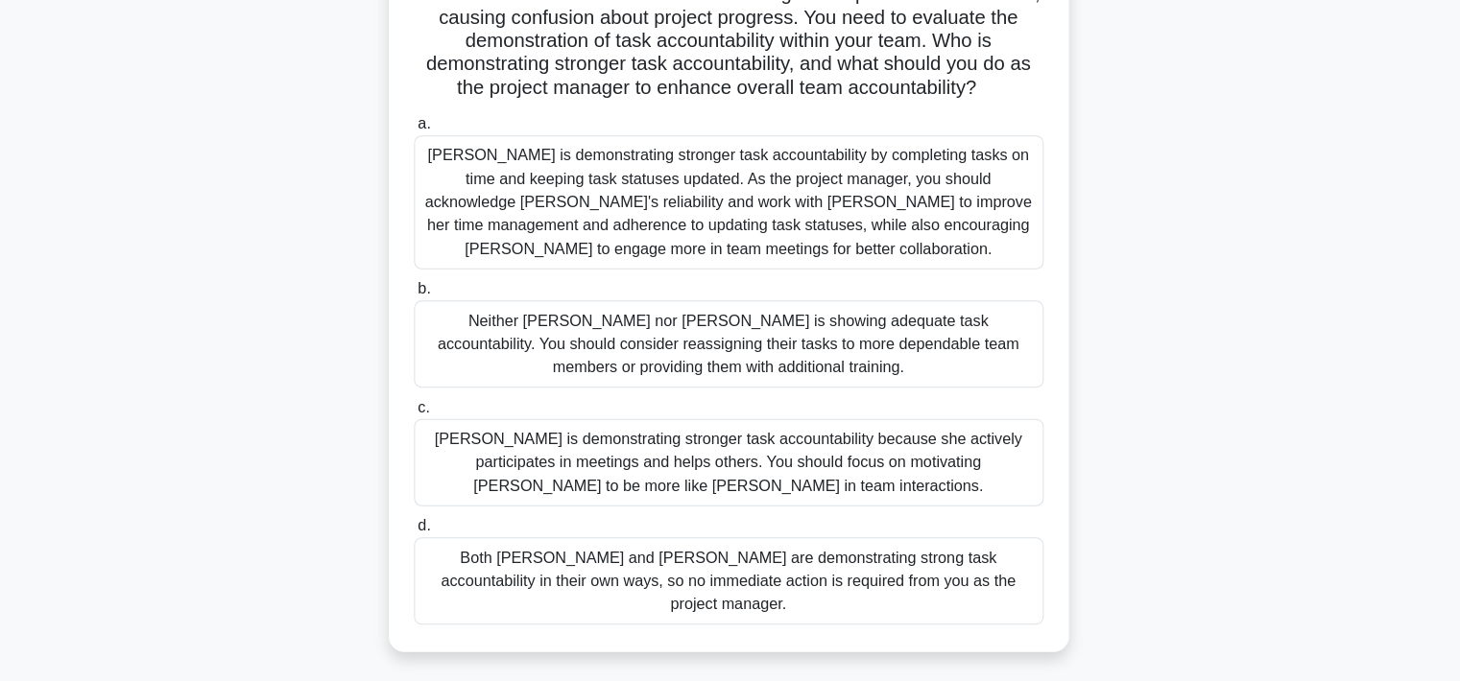
click at [869, 192] on div "[PERSON_NAME] is demonstrating stronger task accountability by completing tasks…" at bounding box center [730, 207] width 622 height 132
click at [419, 136] on input "[PERSON_NAME] is demonstrating stronger task accountability by completing tasks…" at bounding box center [419, 130] width 0 height 12
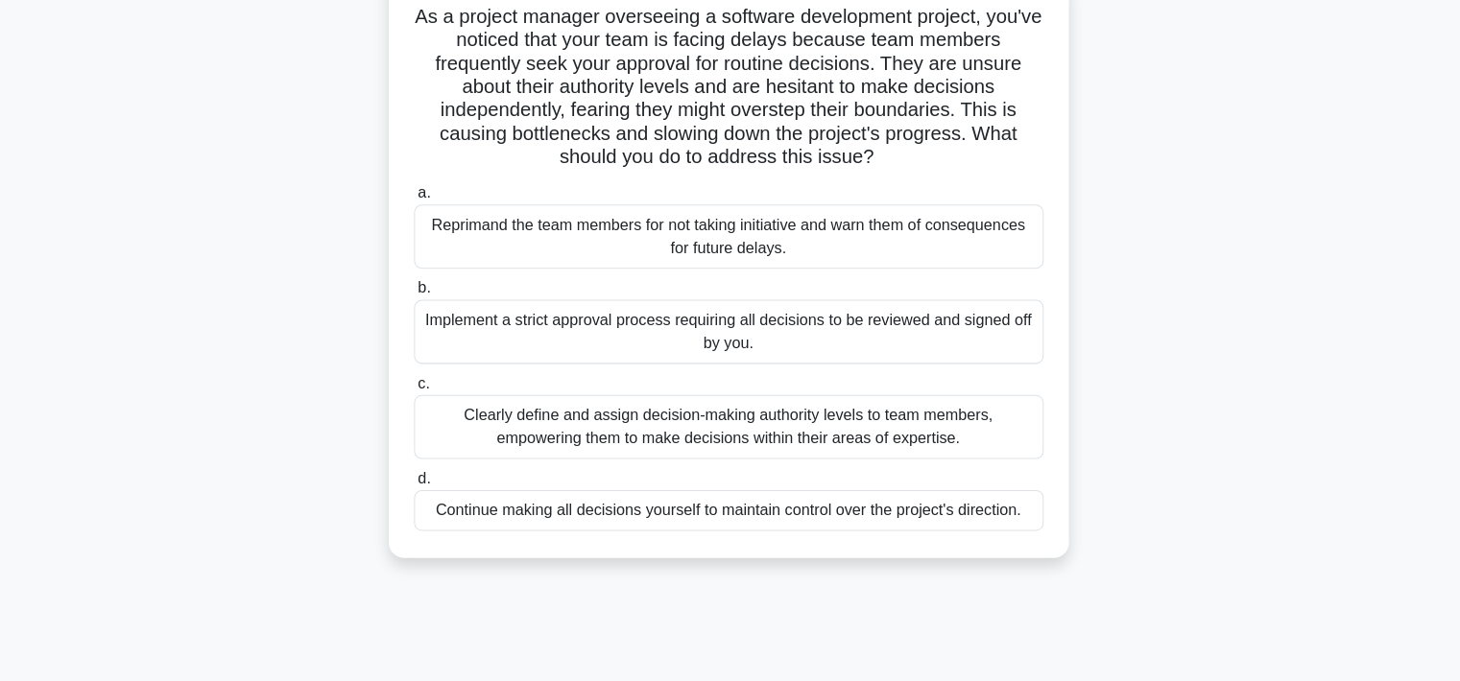
scroll to position [143, 0]
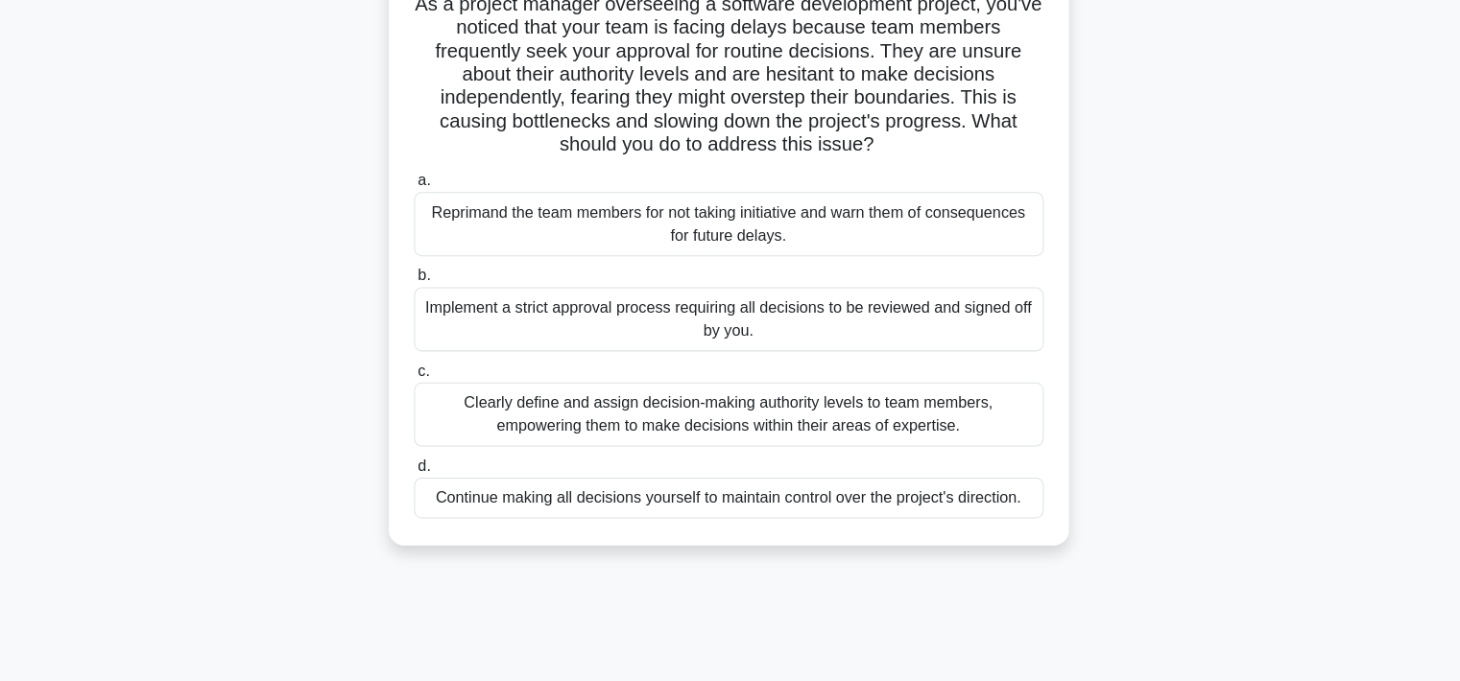
click at [880, 435] on div "Clearly define and assign decision-making authority levels to team members, emp…" at bounding box center [730, 417] width 622 height 63
click at [419, 381] on input "c. Clearly define and assign decision-making authority levels to team members, …" at bounding box center [419, 374] width 0 height 12
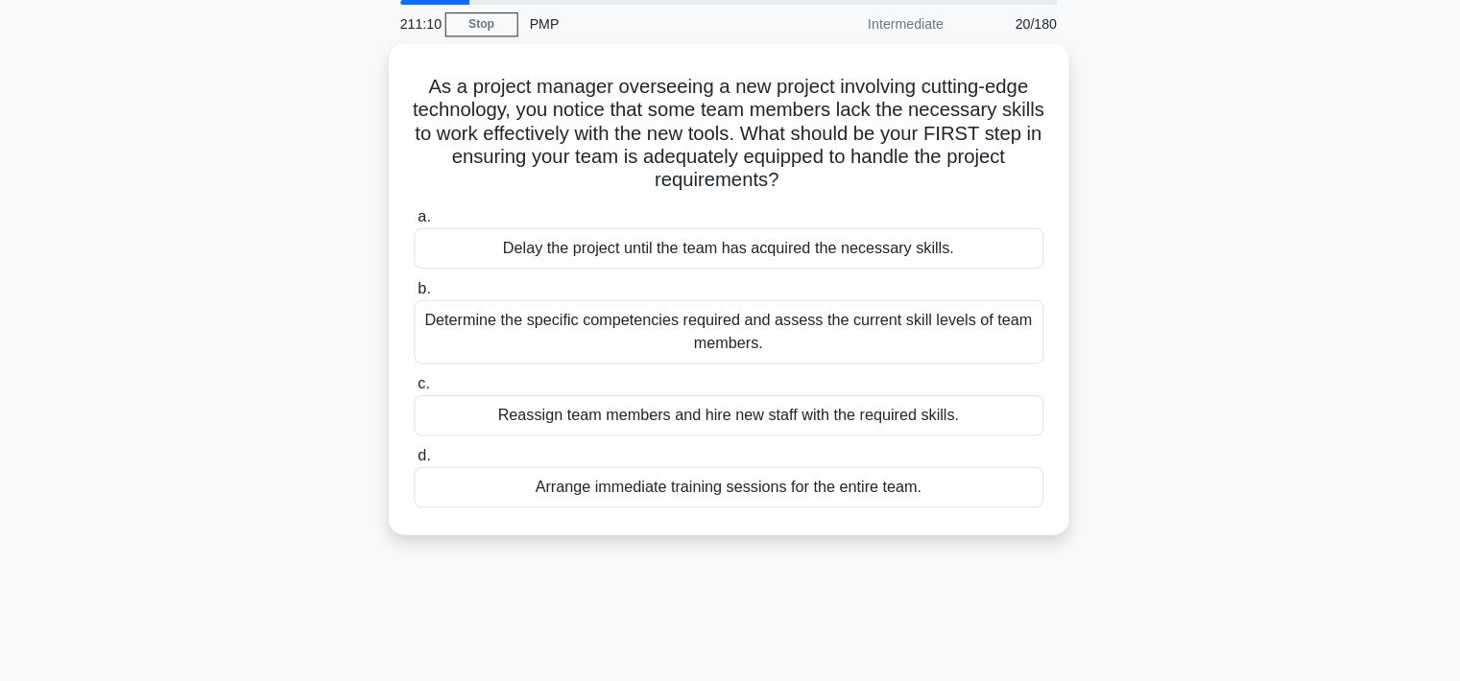
scroll to position [0, 0]
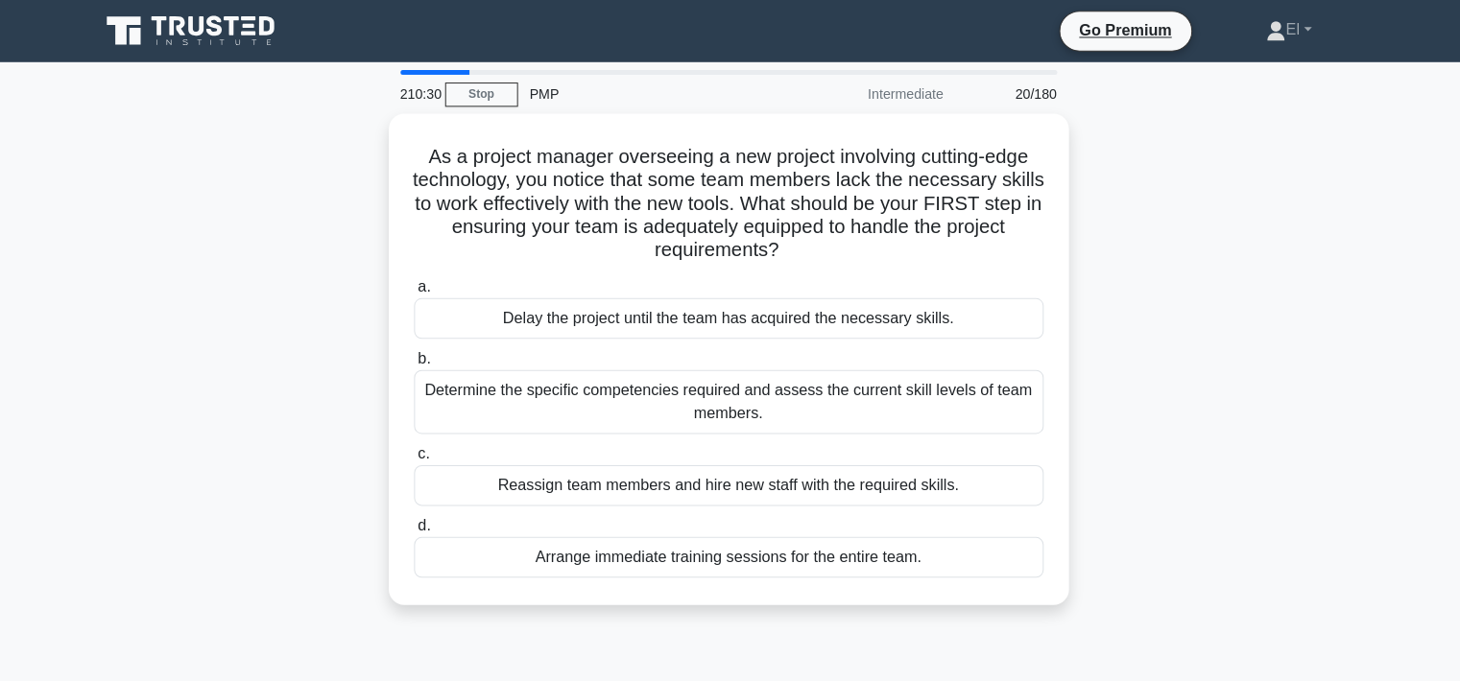
click at [754, 397] on div "Determine the specific competencies required and assess the current skill level…" at bounding box center [730, 397] width 622 height 63
click at [419, 361] on input "b. Determine the specific competencies required and assess the current skill le…" at bounding box center [419, 354] width 0 height 12
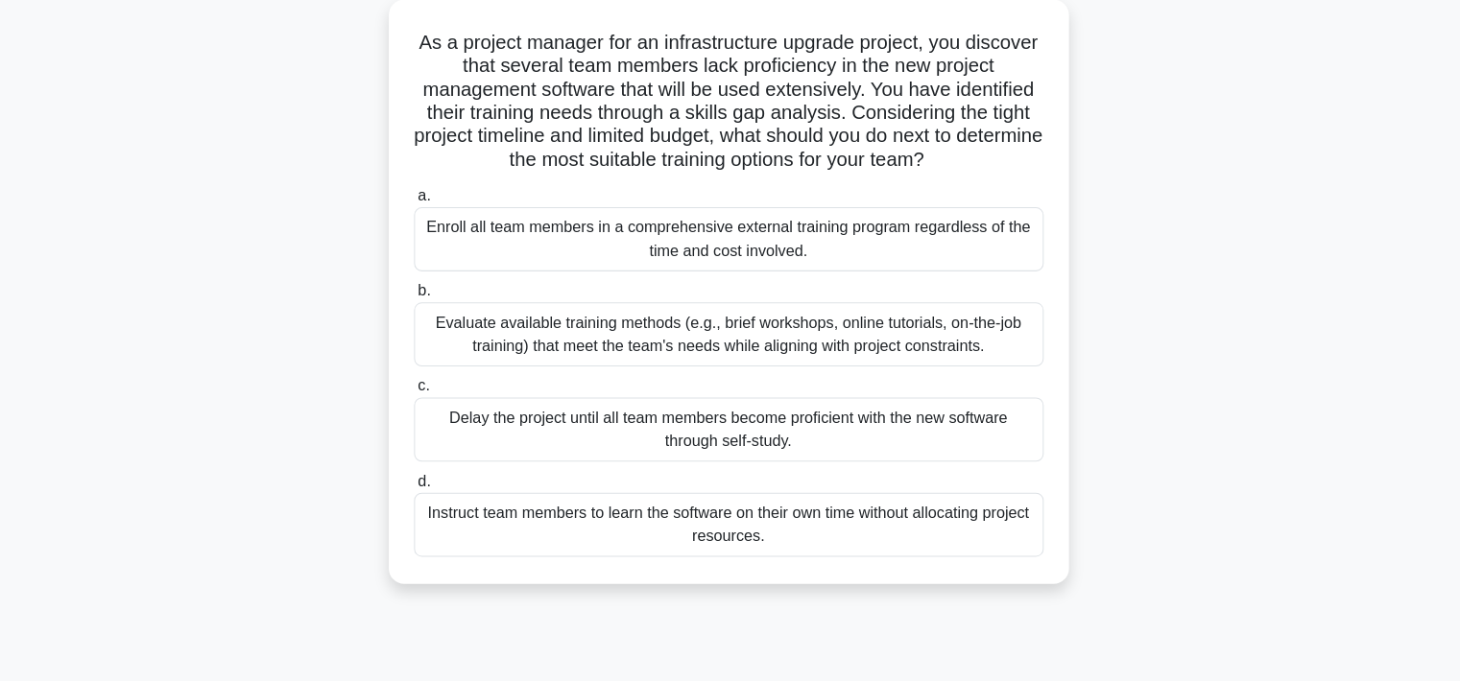
scroll to position [107, 0]
click at [947, 344] on div "Evaluate available training methods (e.g., brief workshops, online tutorials, o…" at bounding box center [730, 335] width 622 height 63
click at [419, 299] on input "b. Evaluate available training methods (e.g., brief workshops, online tutorials…" at bounding box center [419, 293] width 0 height 12
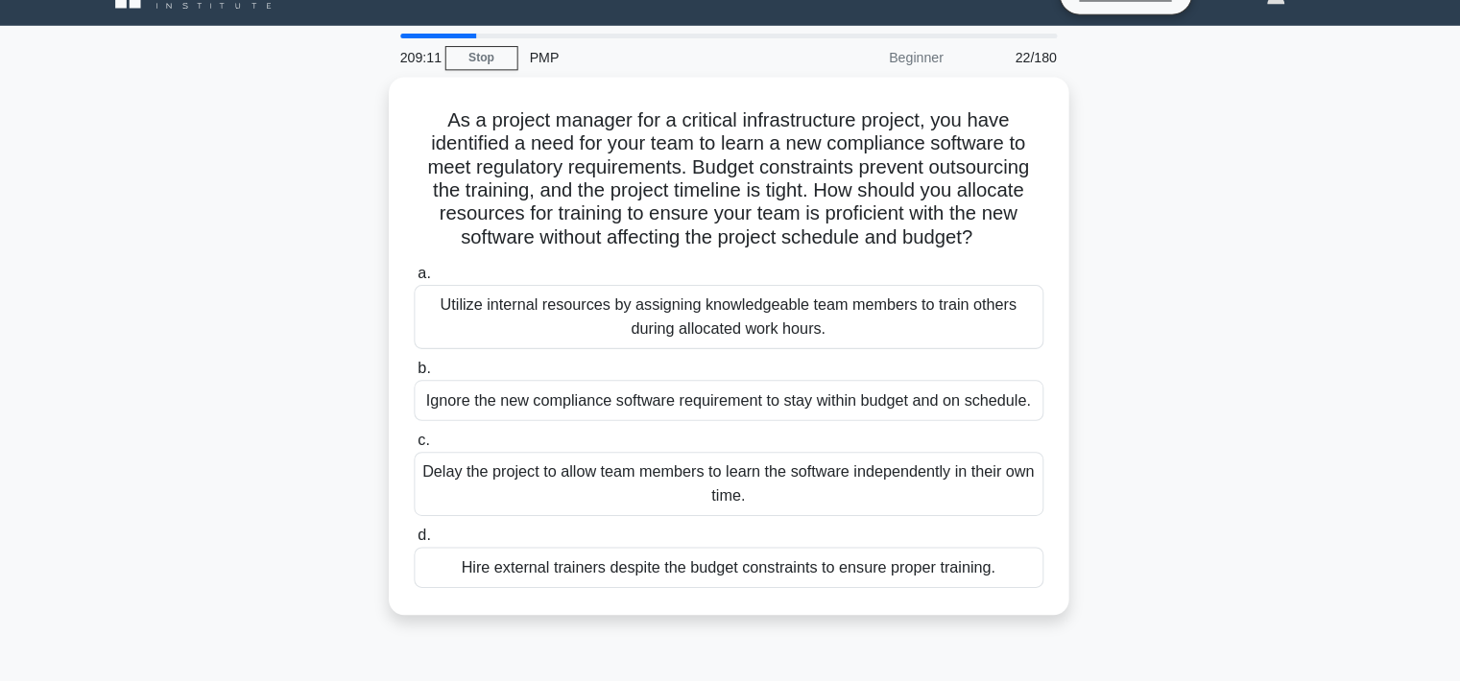
scroll to position [0, 0]
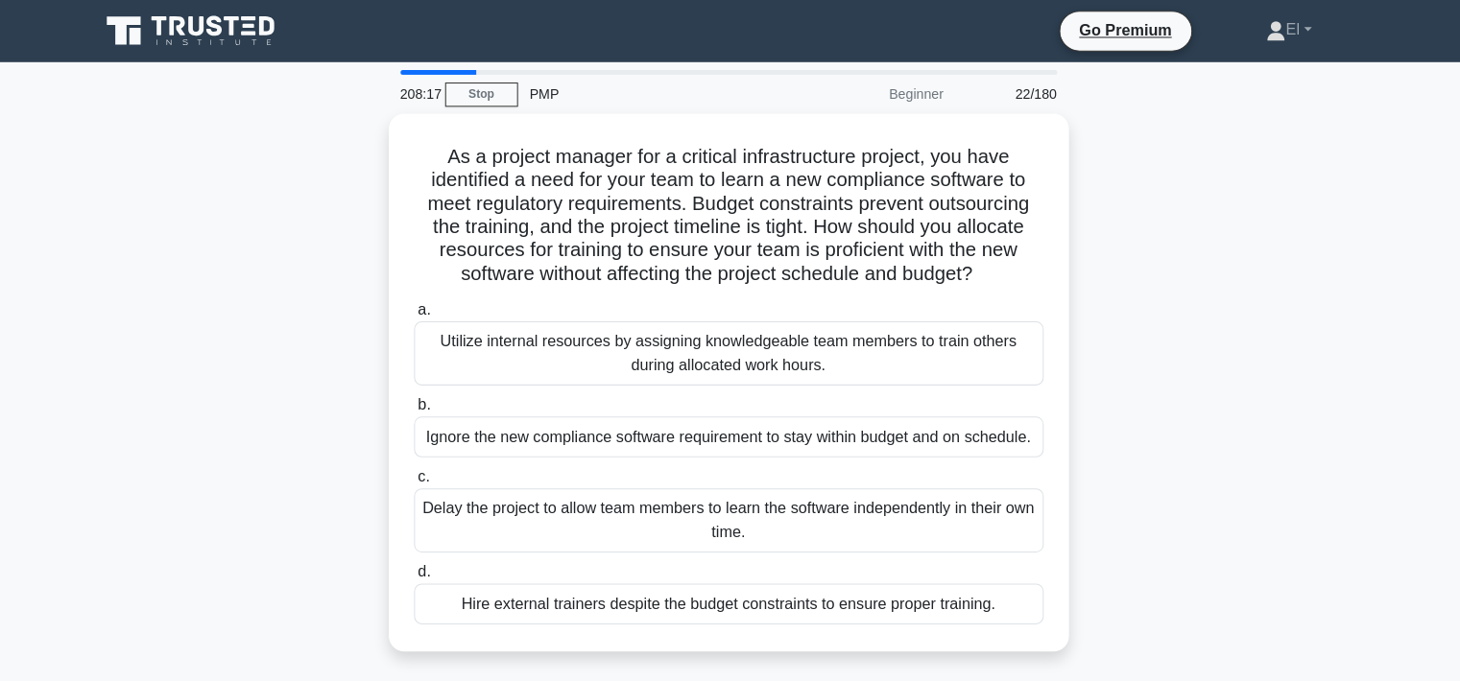
click at [989, 371] on div "Utilize internal resources by assigning knowledgeable team members to train oth…" at bounding box center [730, 349] width 622 height 63
click at [419, 313] on input "a. Utilize internal resources by assigning knowledgeable team members to train …" at bounding box center [419, 306] width 0 height 12
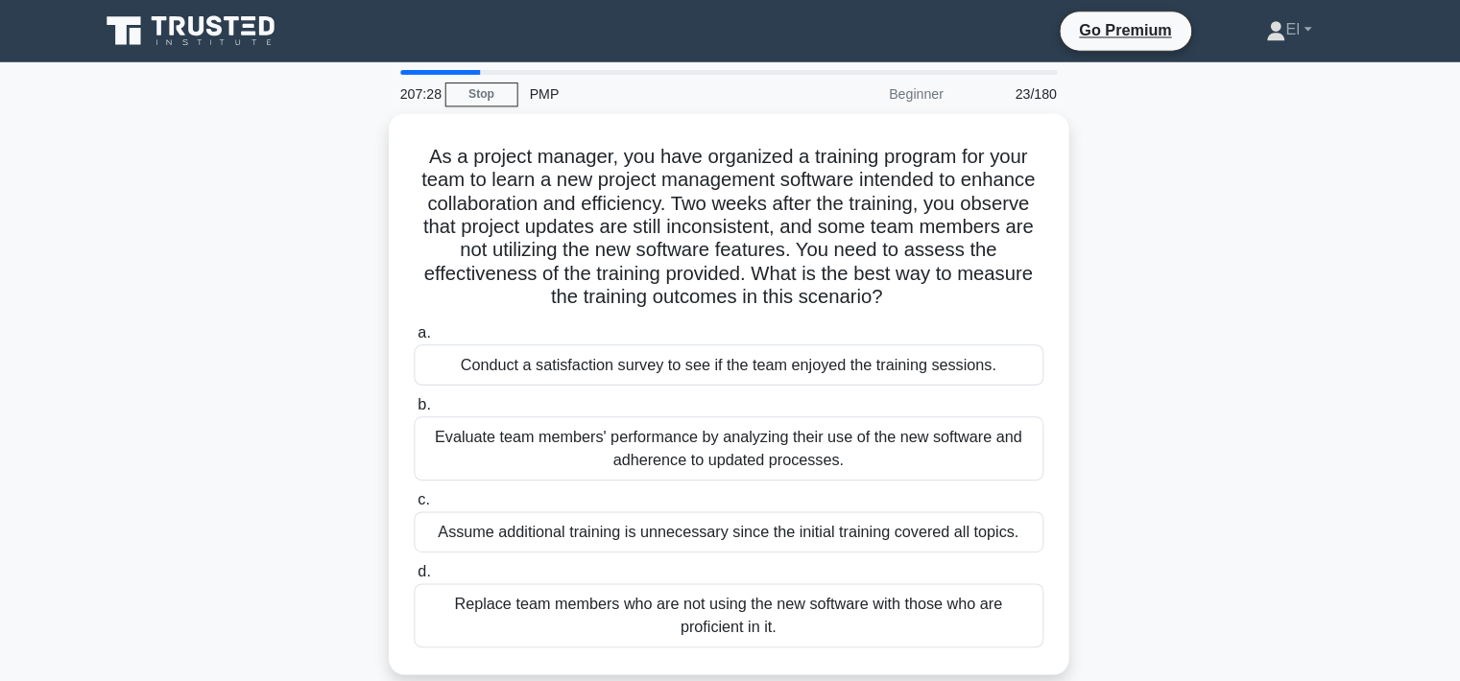
click at [889, 443] on div "Evaluate team members' performance by analyzing their use of the new software a…" at bounding box center [730, 443] width 622 height 63
click at [419, 407] on input "b. Evaluate team members' performance by analyzing their use of the new softwar…" at bounding box center [419, 400] width 0 height 12
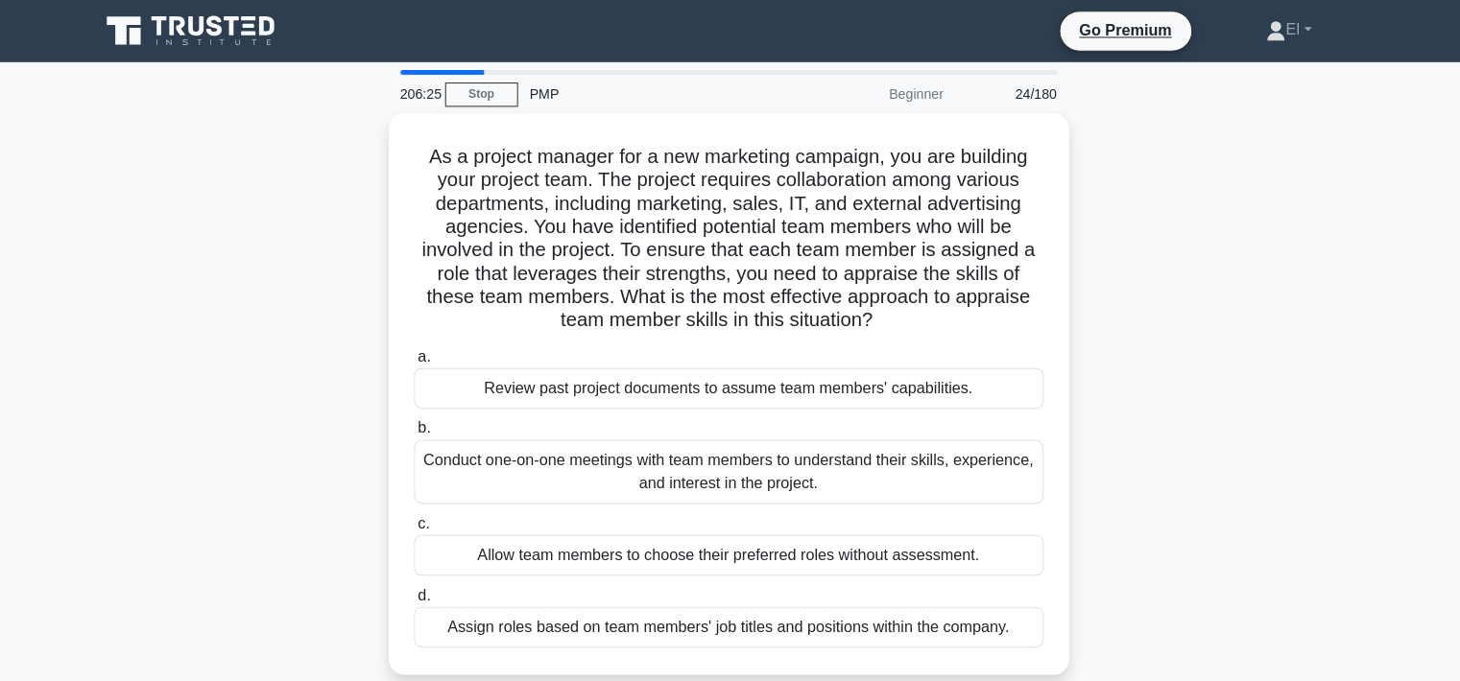
click at [725, 481] on div "Conduct one-on-one meetings with team members to understand their skills, exper…" at bounding box center [730, 466] width 622 height 63
click at [419, 430] on input "b. Conduct one-on-one meetings with team members to understand their skills, ex…" at bounding box center [419, 423] width 0 height 12
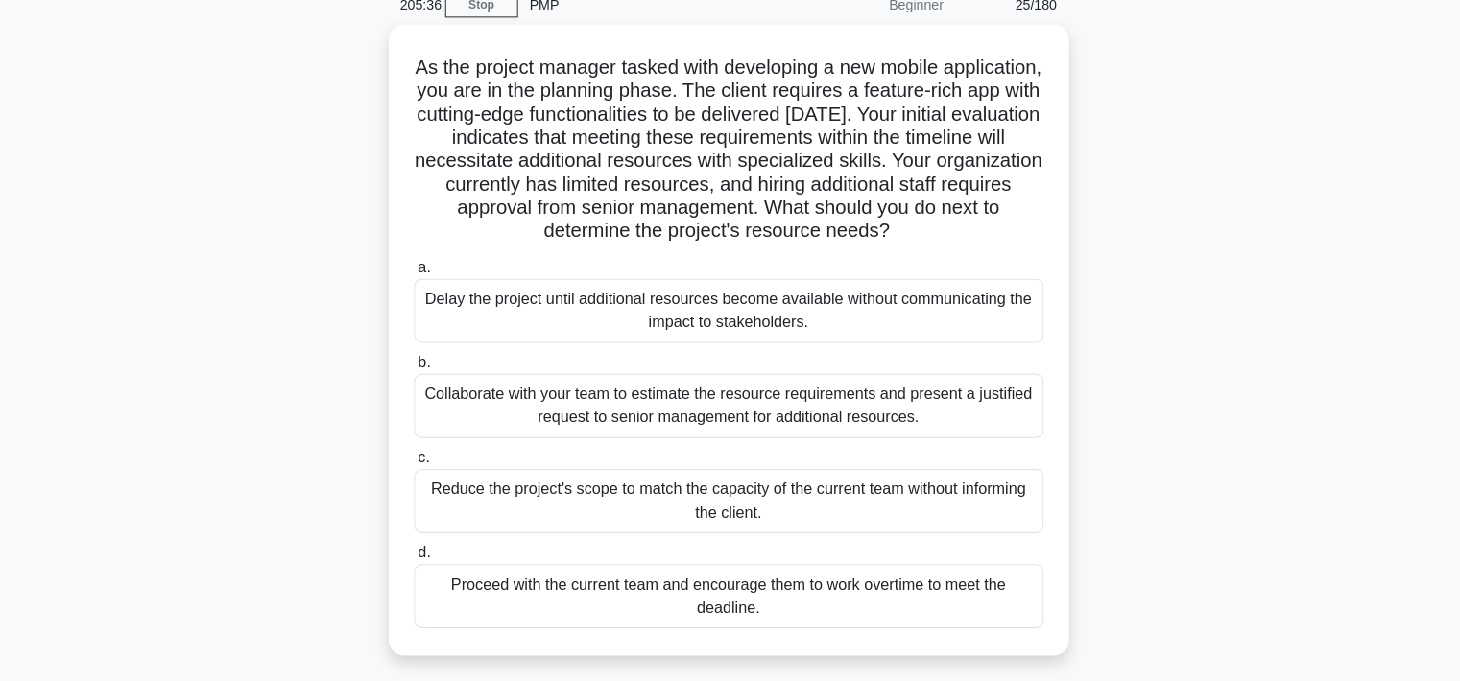
scroll to position [82, 0]
click at [883, 413] on div "Collaborate with your team to estimate the resource requirements and present a …" at bounding box center [730, 407] width 622 height 63
click at [419, 371] on input "b. Collaborate with your team to estimate the resource requirements and present…" at bounding box center [419, 365] width 0 height 12
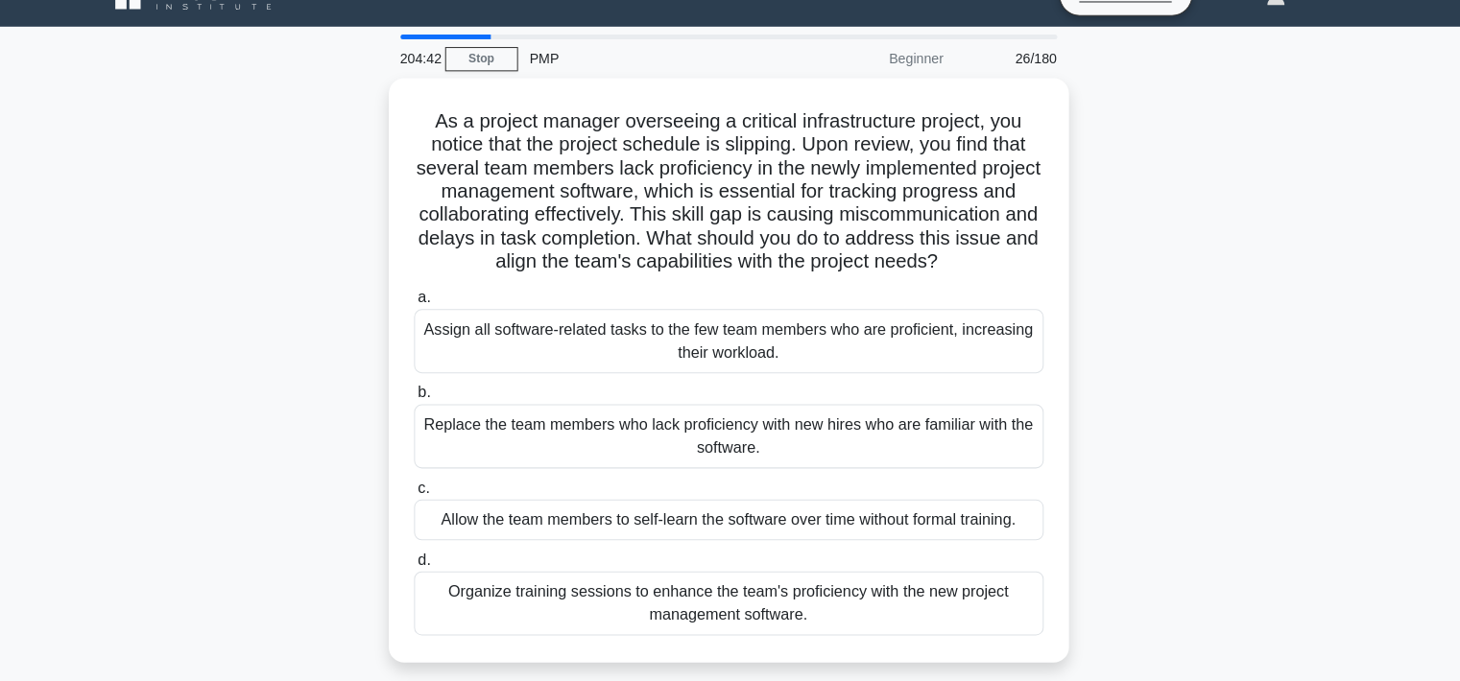
scroll to position [59, 0]
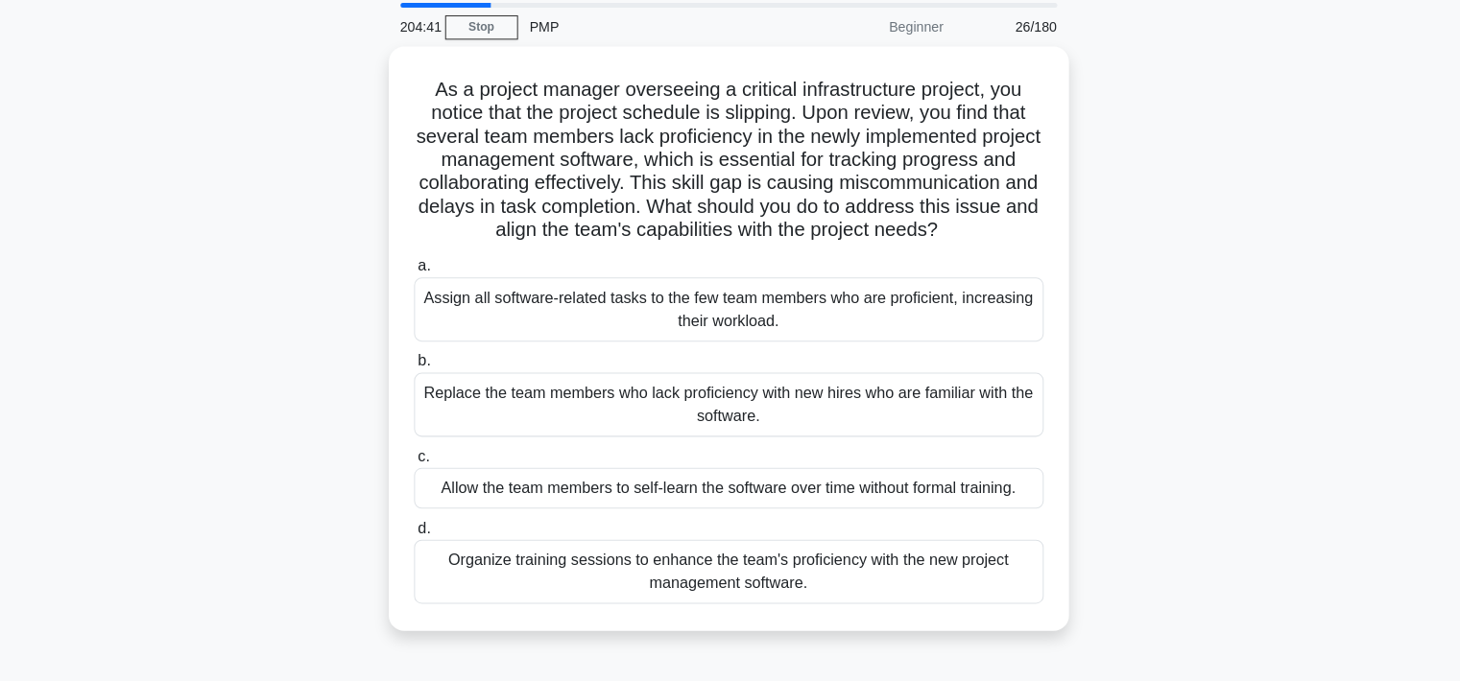
click at [762, 605] on div "Organize training sessions to enhance the team's proficiency with the new proje…" at bounding box center [730, 572] width 622 height 63
click at [419, 536] on input "d. Organize training sessions to enhance the team's proficiency with the new pr…" at bounding box center [419, 530] width 0 height 12
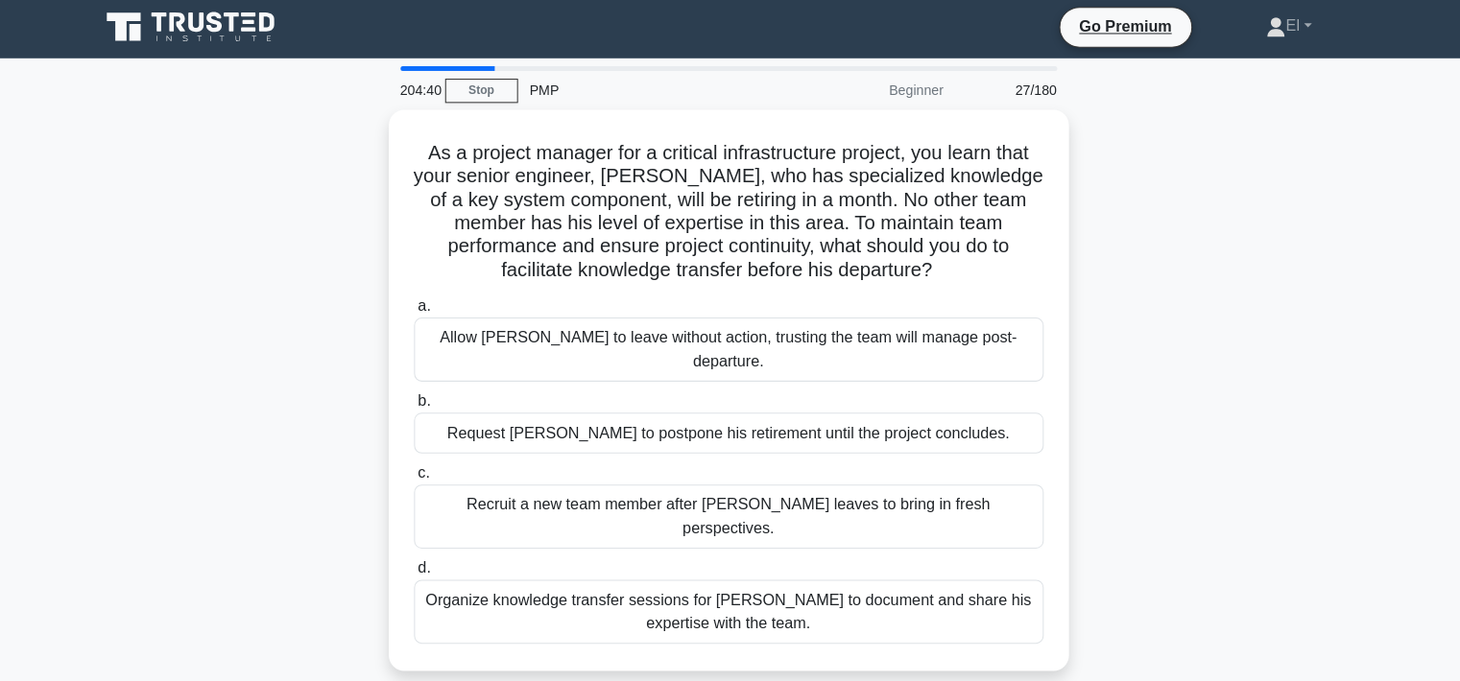
scroll to position [0, 0]
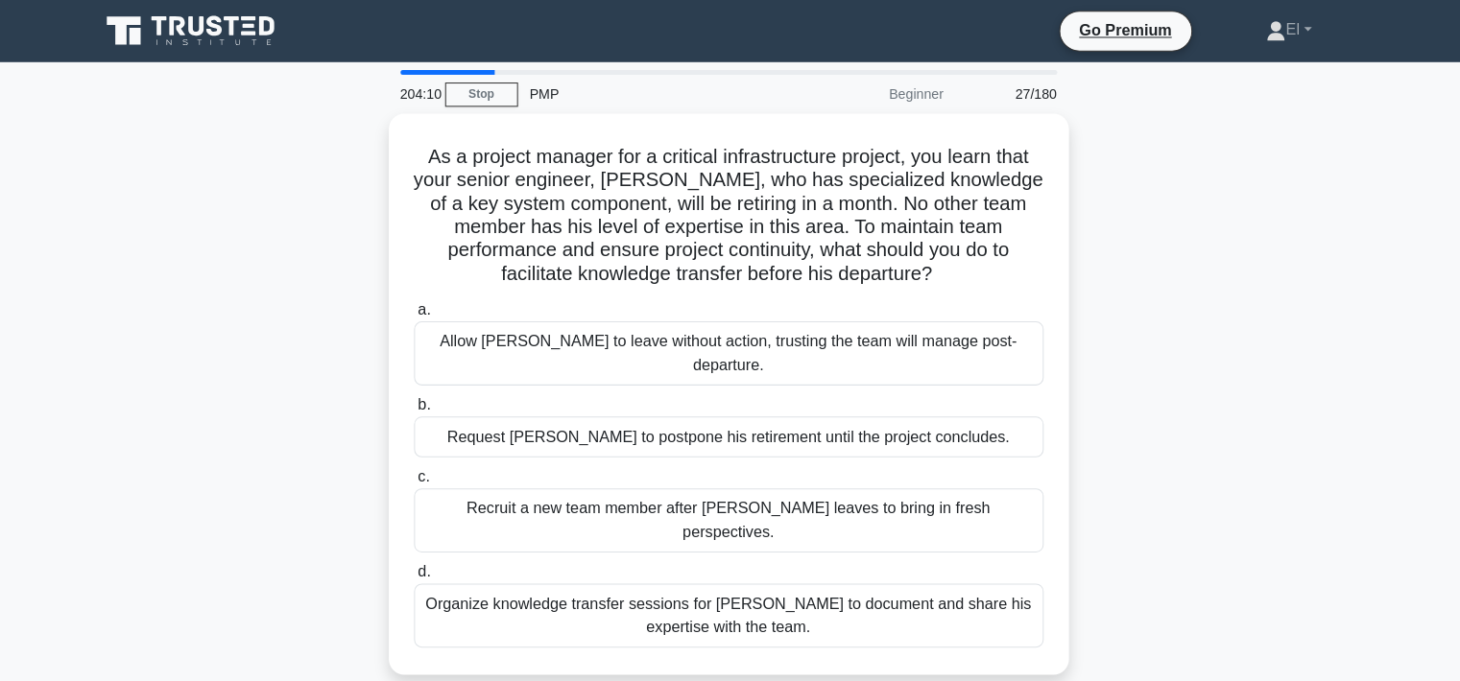
click at [756, 577] on div "Organize knowledge transfer sessions for [PERSON_NAME] to document and share hi…" at bounding box center [730, 608] width 622 height 63
click at [419, 572] on input "d. Organize knowledge transfer sessions for [PERSON_NAME] to document and share…" at bounding box center [419, 565] width 0 height 12
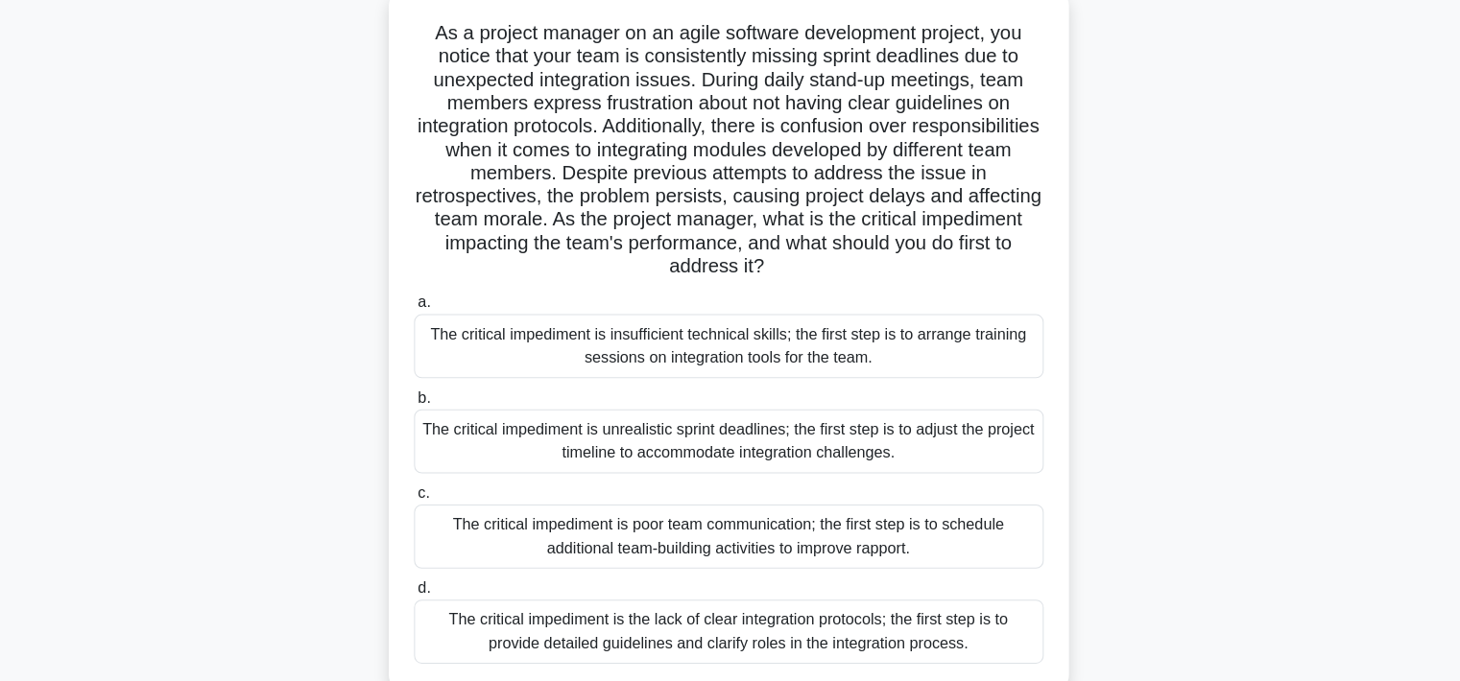
scroll to position [122, 0]
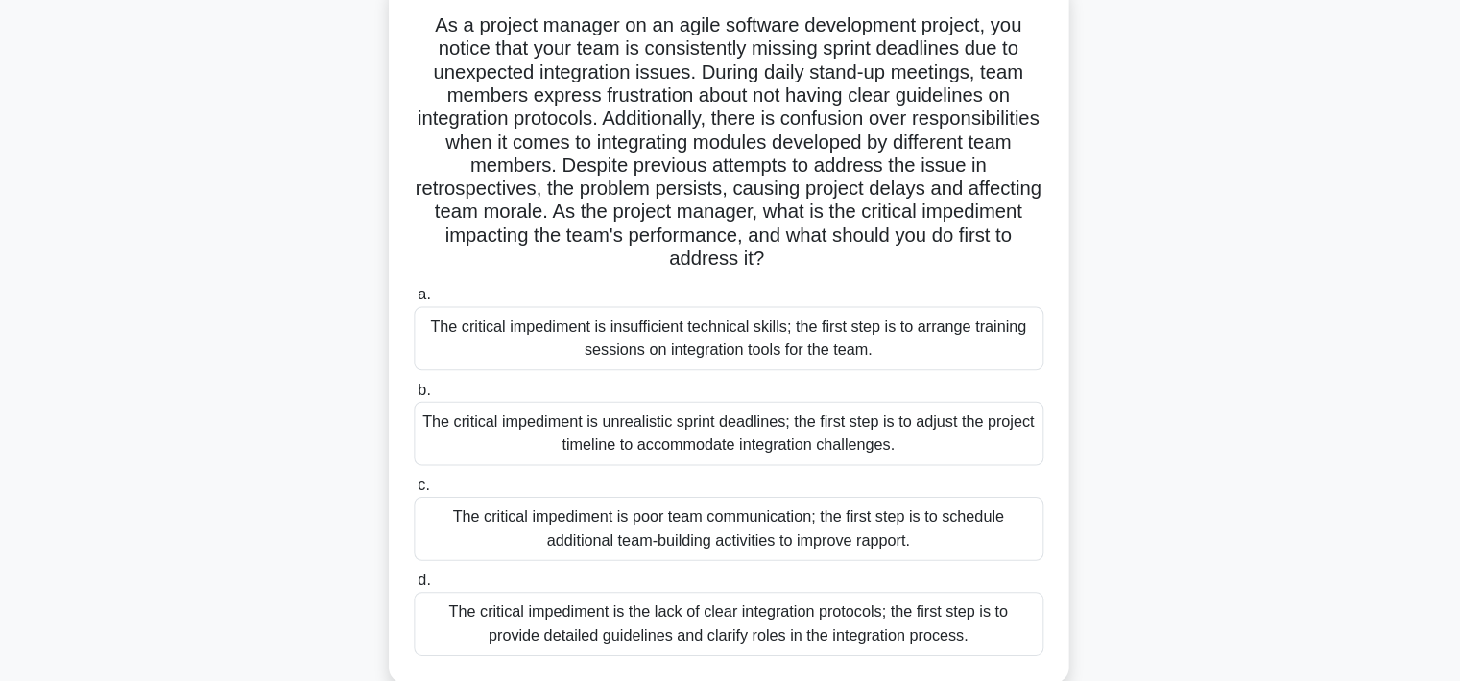
click at [683, 630] on div "The critical impediment is the lack of clear integration protocols; the first s…" at bounding box center [730, 624] width 622 height 63
click at [419, 588] on input "d. The critical impediment is the lack of clear integration protocols; the firs…" at bounding box center [419, 582] width 0 height 12
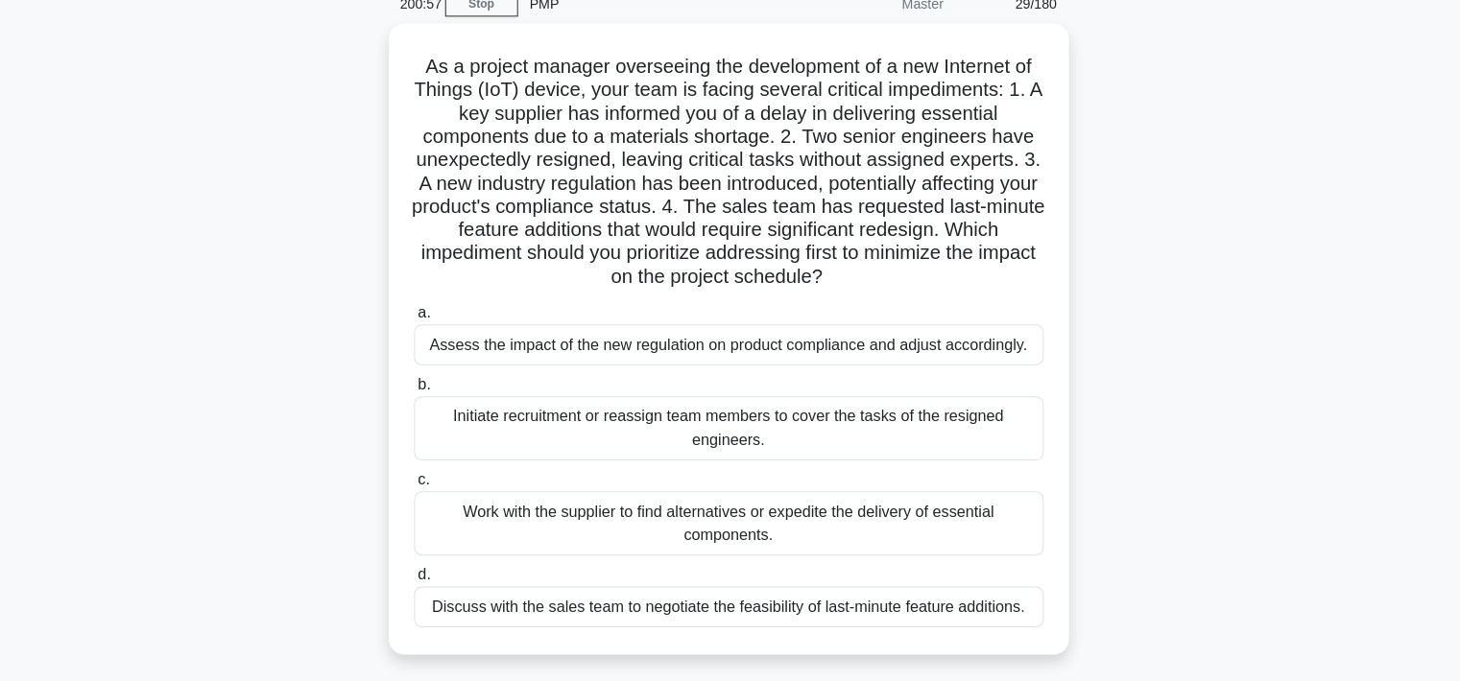
scroll to position [83, 0]
click at [794, 355] on div "Assess the impact of the new regulation on product compliance and adjust accord…" at bounding box center [730, 346] width 622 height 40
click at [419, 321] on input "a. Assess the impact of the new regulation on product compliance and adjust acc…" at bounding box center [419, 315] width 0 height 12
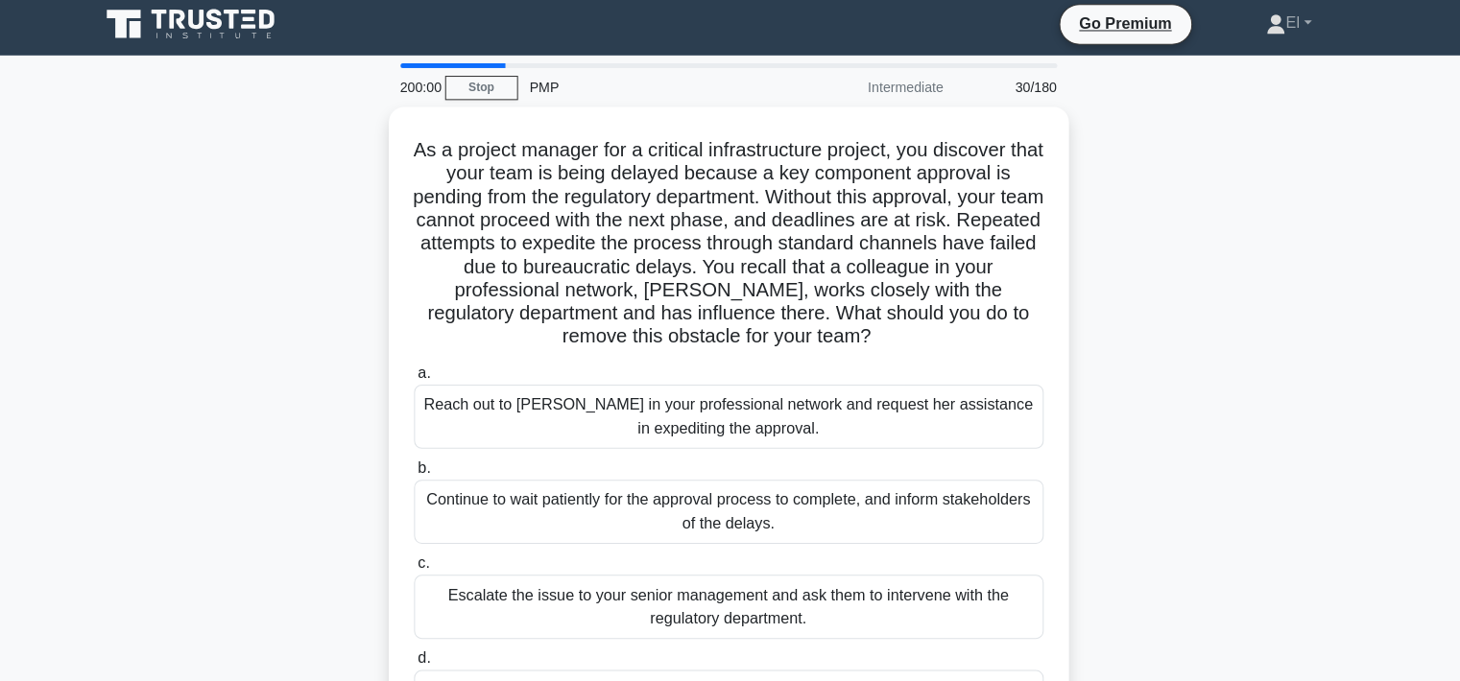
scroll to position [0, 0]
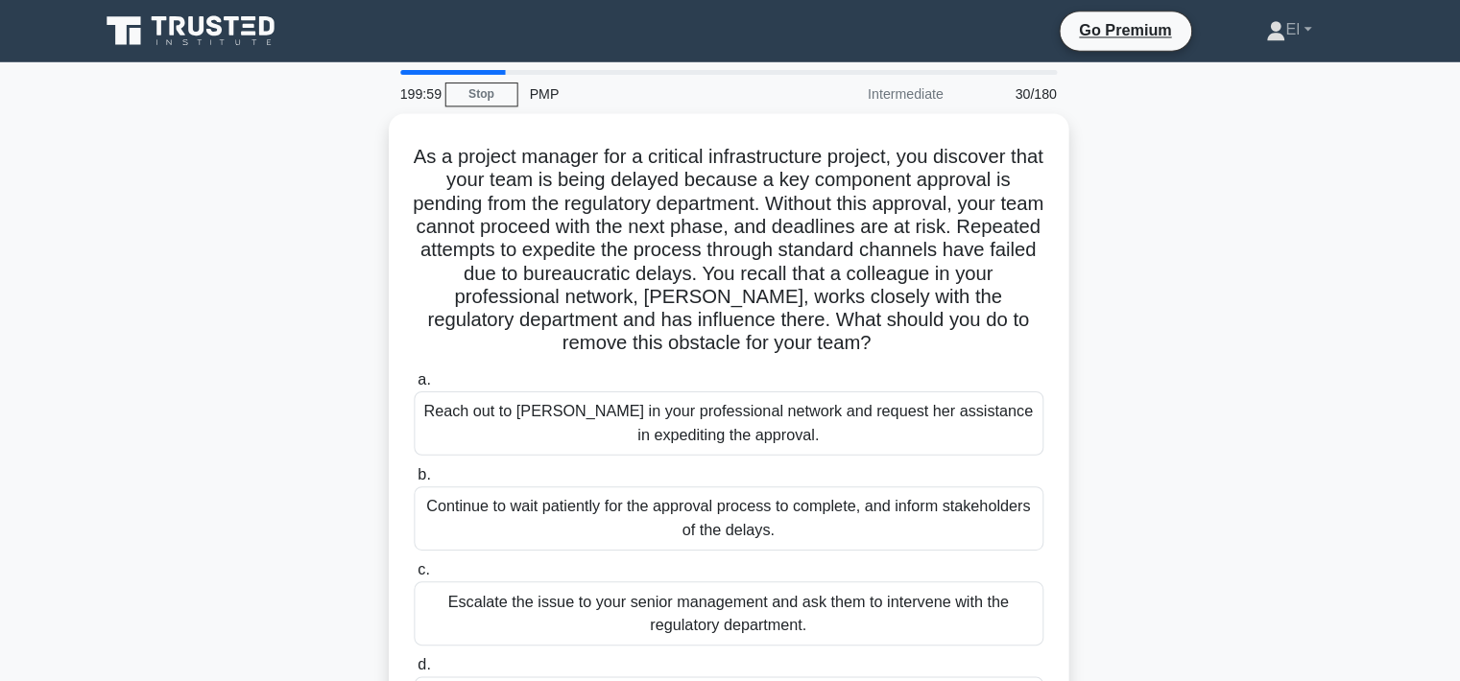
click at [885, 426] on div "Reach out to [PERSON_NAME] in your professional network and request her assista…" at bounding box center [730, 418] width 622 height 63
click at [419, 382] on input "a. Reach out to [PERSON_NAME] in your professional network and request her assi…" at bounding box center [419, 375] width 0 height 12
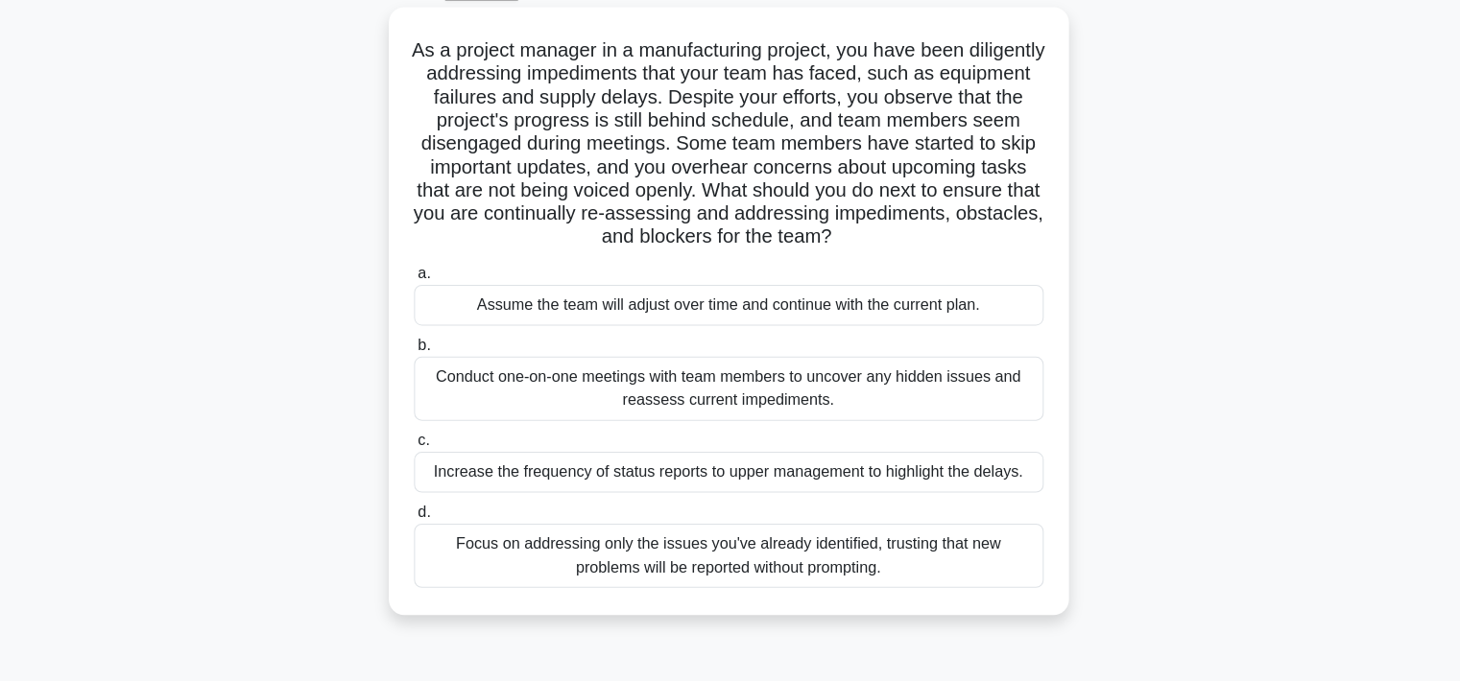
scroll to position [99, 0]
click at [902, 392] on div "Conduct one-on-one meetings with team members to uncover any hidden issues and …" at bounding box center [730, 390] width 622 height 63
click at [419, 354] on input "b. Conduct one-on-one meetings with team members to uncover any hidden issues a…" at bounding box center [419, 348] width 0 height 12
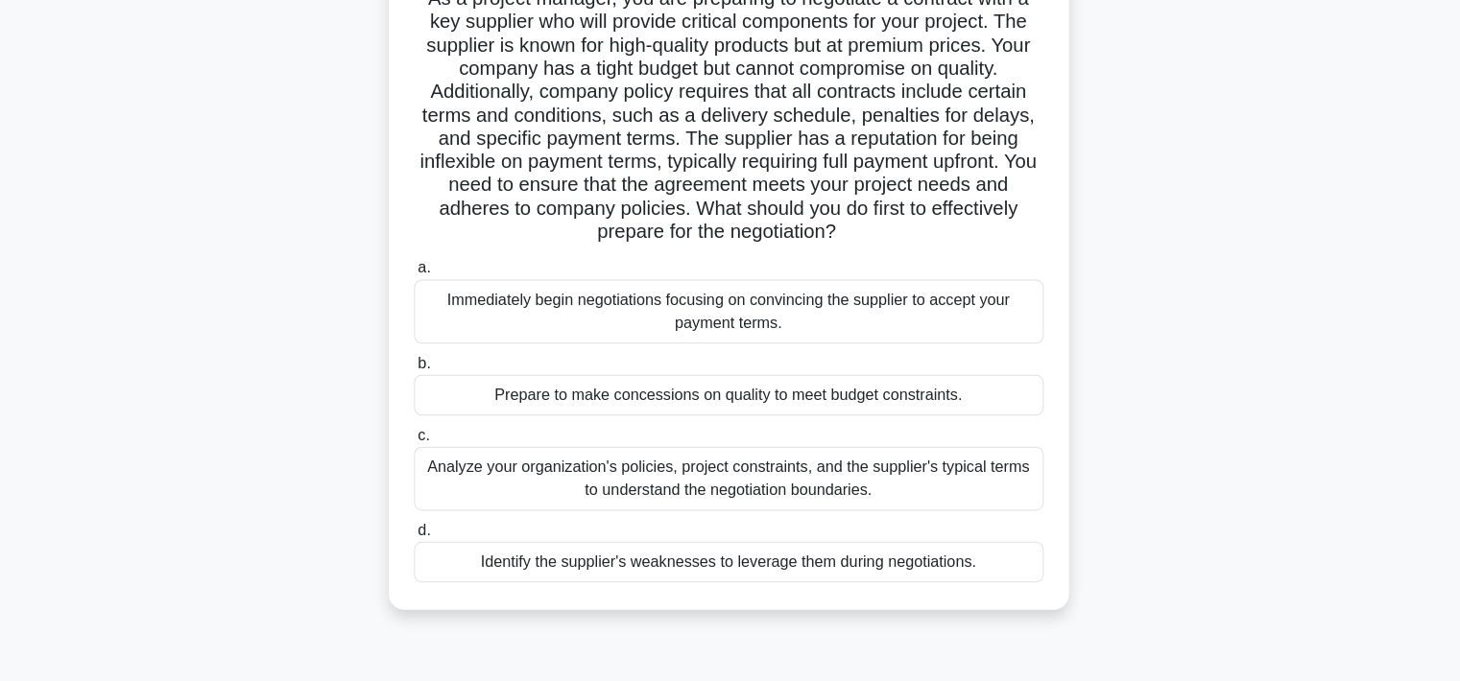
scroll to position [150, 0]
click at [798, 483] on div "Analyze your organization's policies, project constraints, and the supplier's t…" at bounding box center [730, 479] width 622 height 63
click at [419, 443] on input "c. Analyze your organization's policies, project constraints, and the supplier'…" at bounding box center [419, 437] width 0 height 12
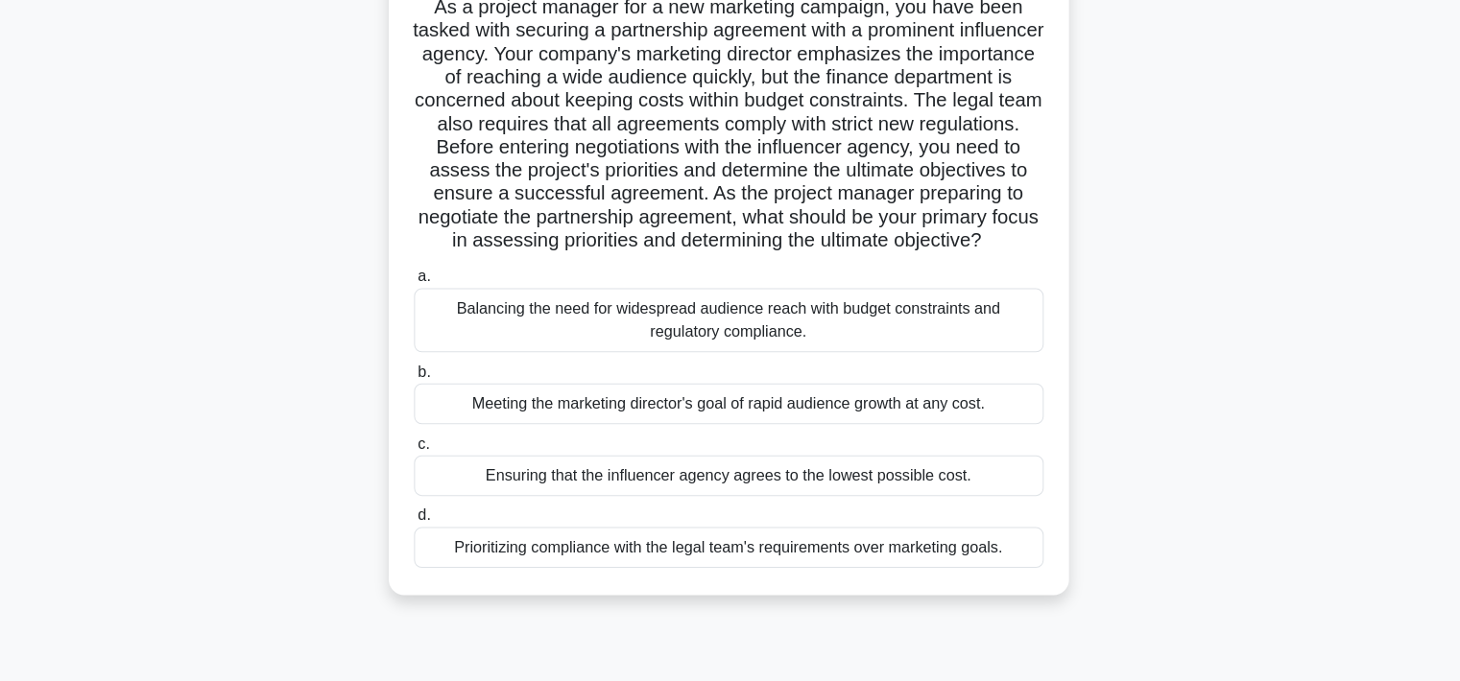
scroll to position [144, 0]
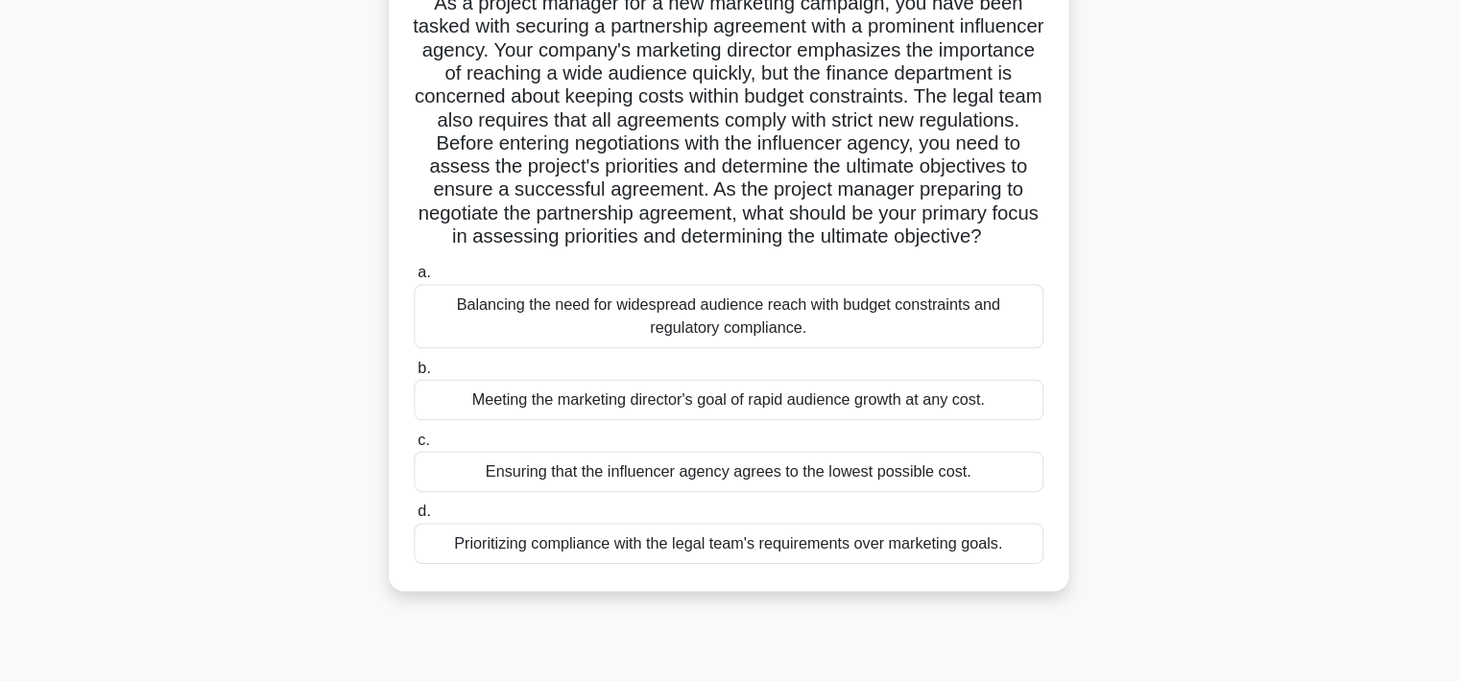
click at [929, 352] on div "Balancing the need for widespread audience reach with budget constraints and re…" at bounding box center [730, 320] width 622 height 63
click at [419, 284] on input "a. Balancing the need for widespread audience reach with budget constraints and…" at bounding box center [419, 278] width 0 height 12
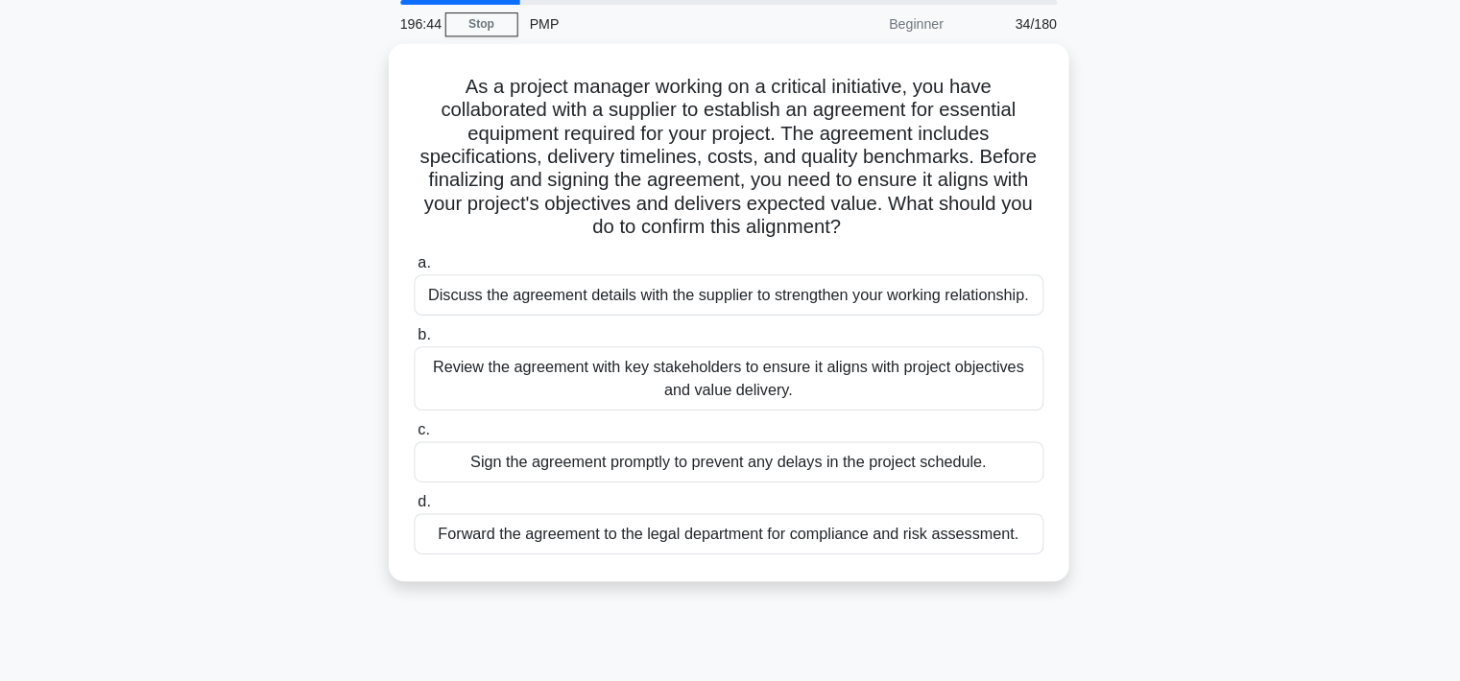
scroll to position [0, 0]
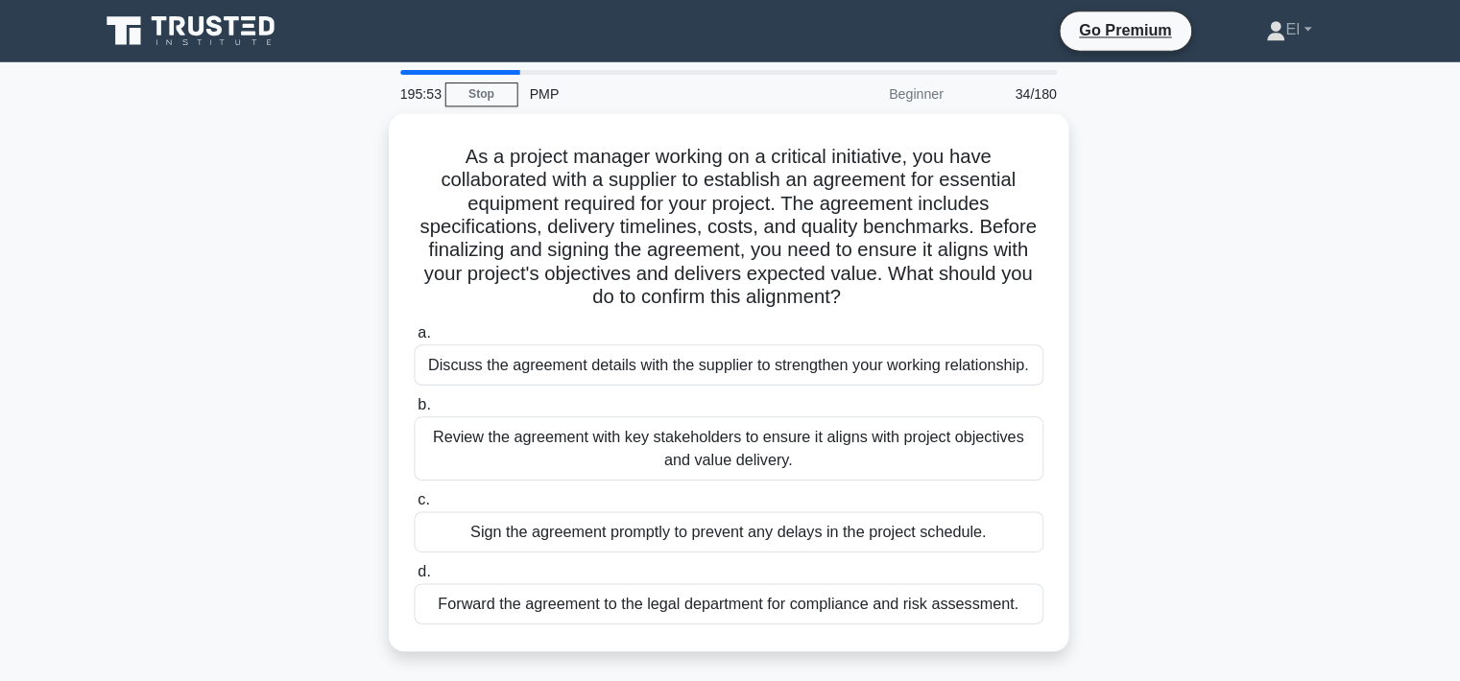
click at [857, 466] on div "Review the agreement with key stakeholders to ensure it aligns with project obj…" at bounding box center [730, 443] width 622 height 63
click at [419, 407] on input "b. Review the agreement with key stakeholders to ensure it aligns with project …" at bounding box center [419, 400] width 0 height 12
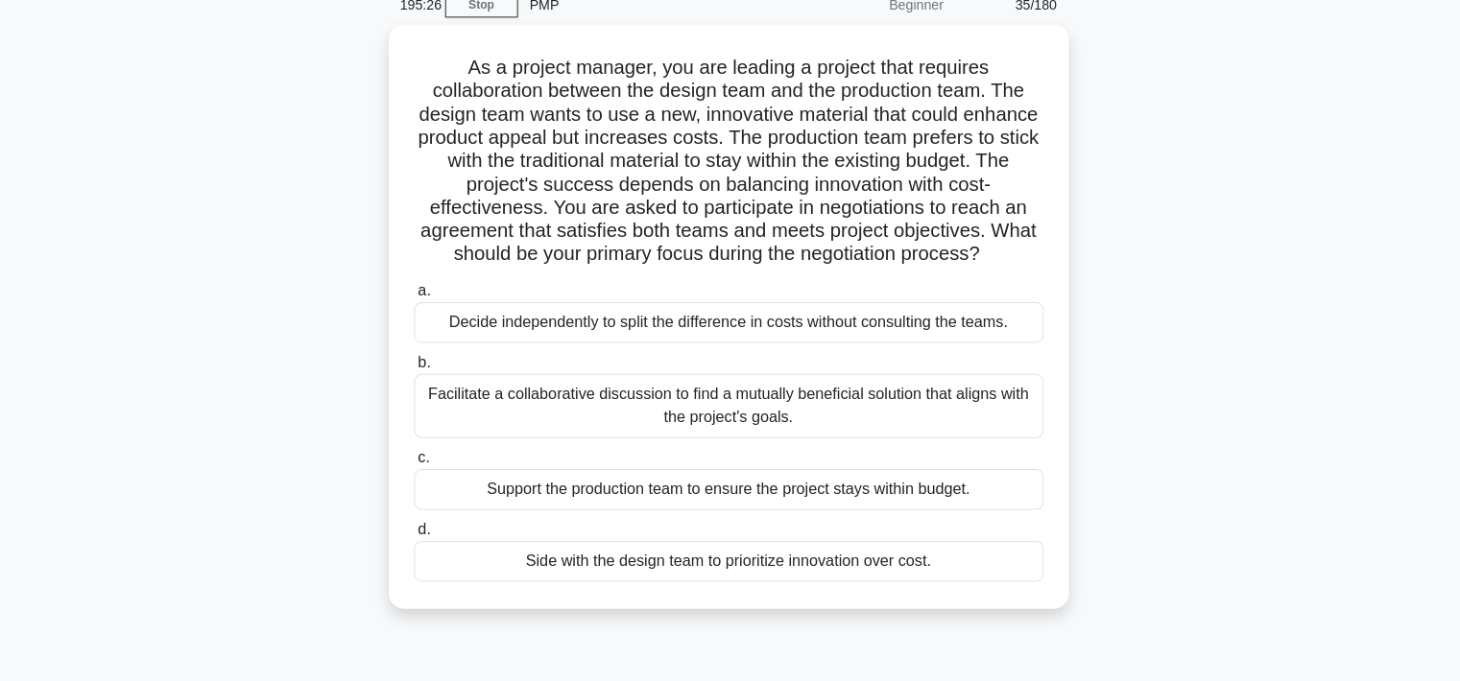
scroll to position [85, 0]
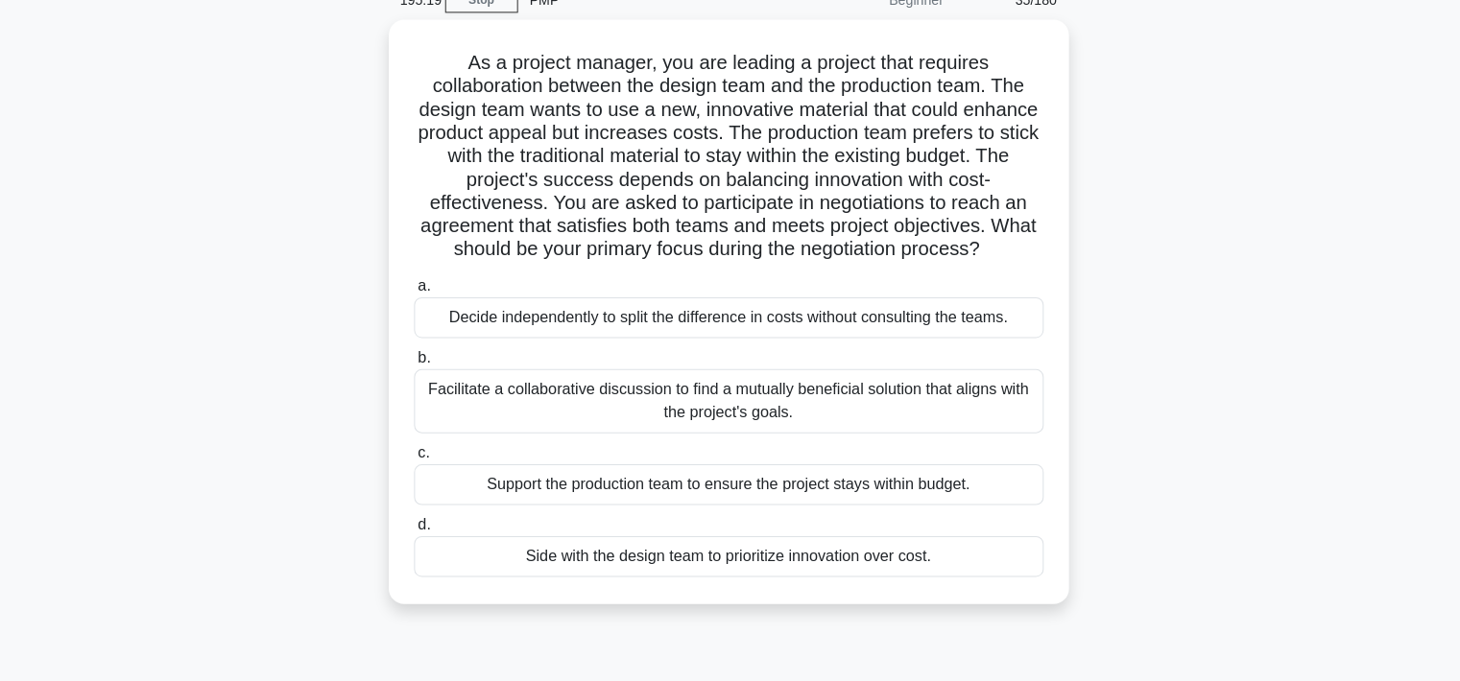
click at [939, 397] on div "Facilitate a collaborative discussion to find a mutually beneficial solution th…" at bounding box center [730, 403] width 622 height 63
click at [419, 368] on input "b. Facilitate a collaborative discussion to find a mutually beneficial solution…" at bounding box center [419, 361] width 0 height 12
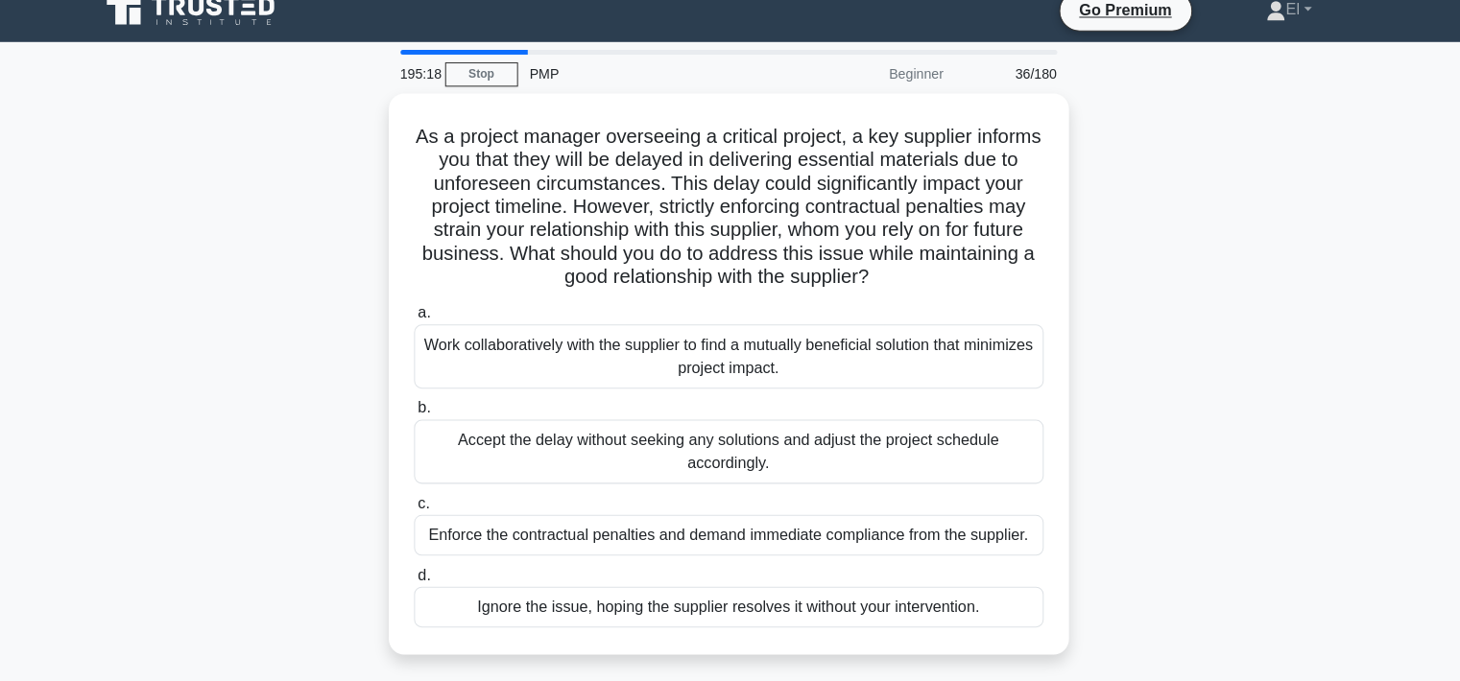
scroll to position [0, 0]
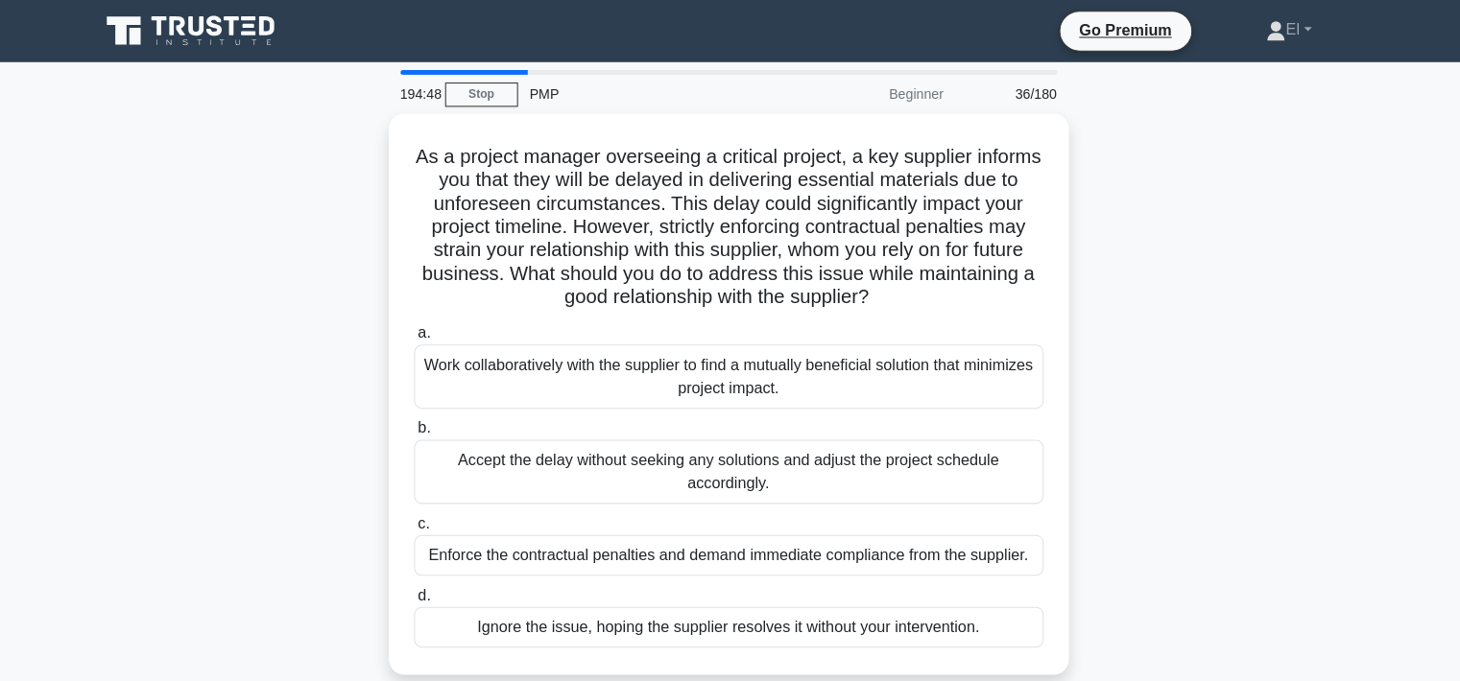
click at [882, 381] on div "Work collaboratively with the supplier to find a mutually beneficial solution t…" at bounding box center [730, 372] width 622 height 63
click at [419, 336] on input "a. Work collaboratively with the supplier to find a mutually beneficial solutio…" at bounding box center [419, 329] width 0 height 12
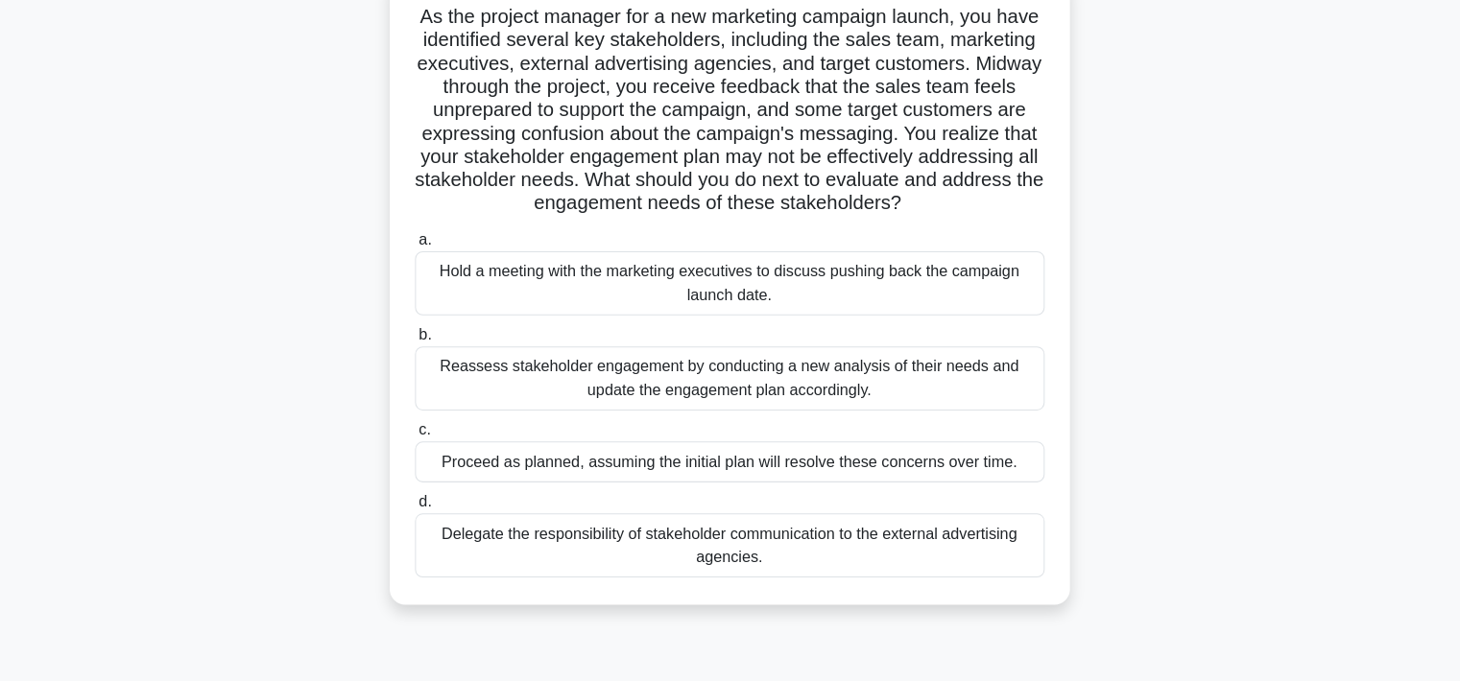
scroll to position [132, 0]
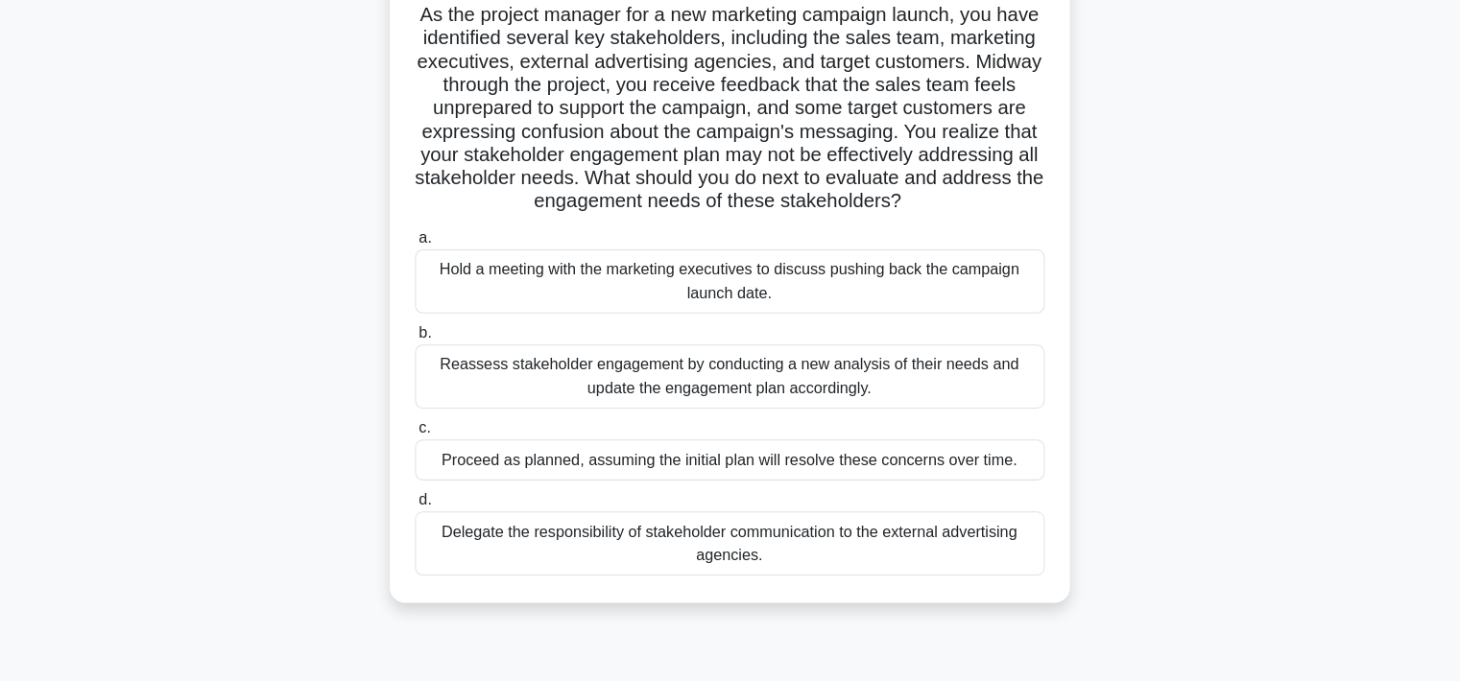
click at [779, 406] on div "Reassess stakeholder engagement by conducting a new analysis of their needs and…" at bounding box center [730, 379] width 622 height 63
click at [419, 344] on input "b. Reassess stakeholder engagement by conducting a new analysis of their needs …" at bounding box center [419, 337] width 0 height 12
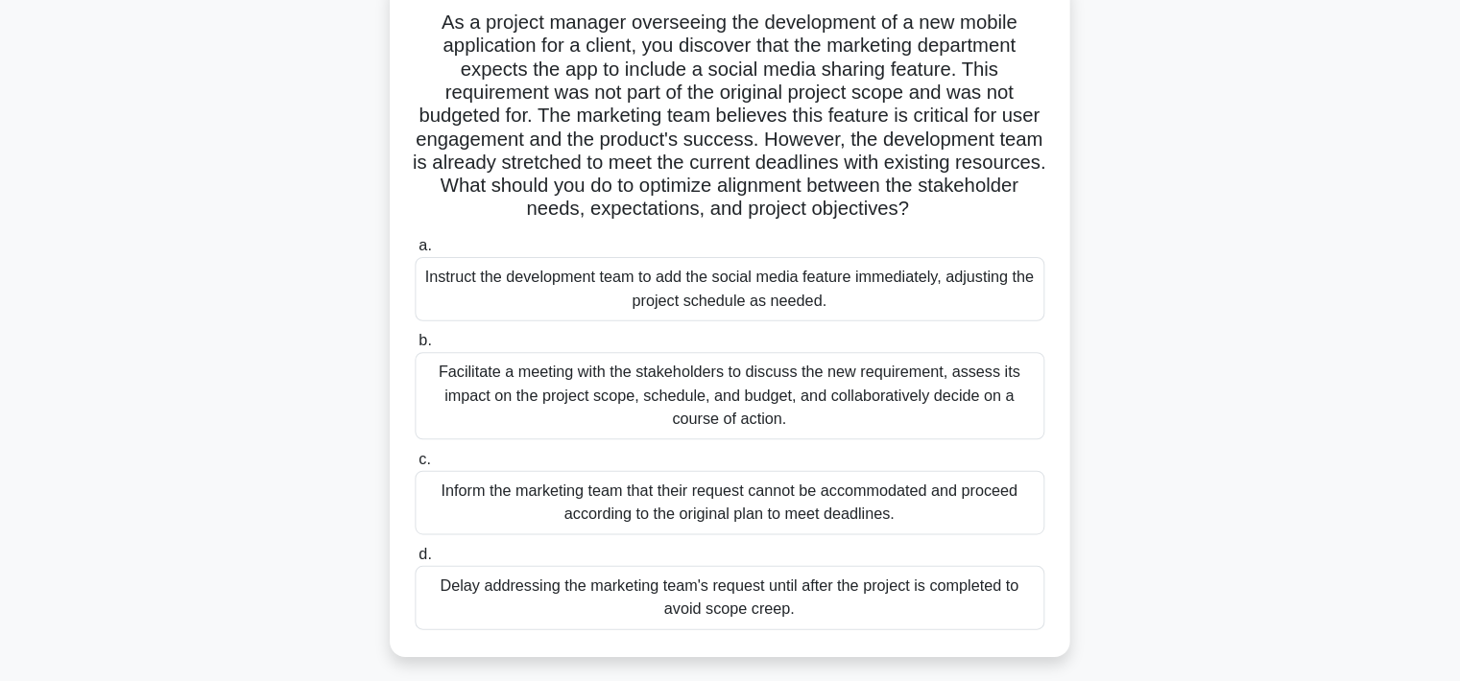
scroll to position [127, 0]
click at [791, 406] on div "Facilitate a meeting with the stakeholders to discuss the new requirement, asse…" at bounding box center [730, 397] width 622 height 86
click at [419, 349] on input "b. Facilitate a meeting with the stakeholders to discuss the new requirement, a…" at bounding box center [419, 343] width 0 height 12
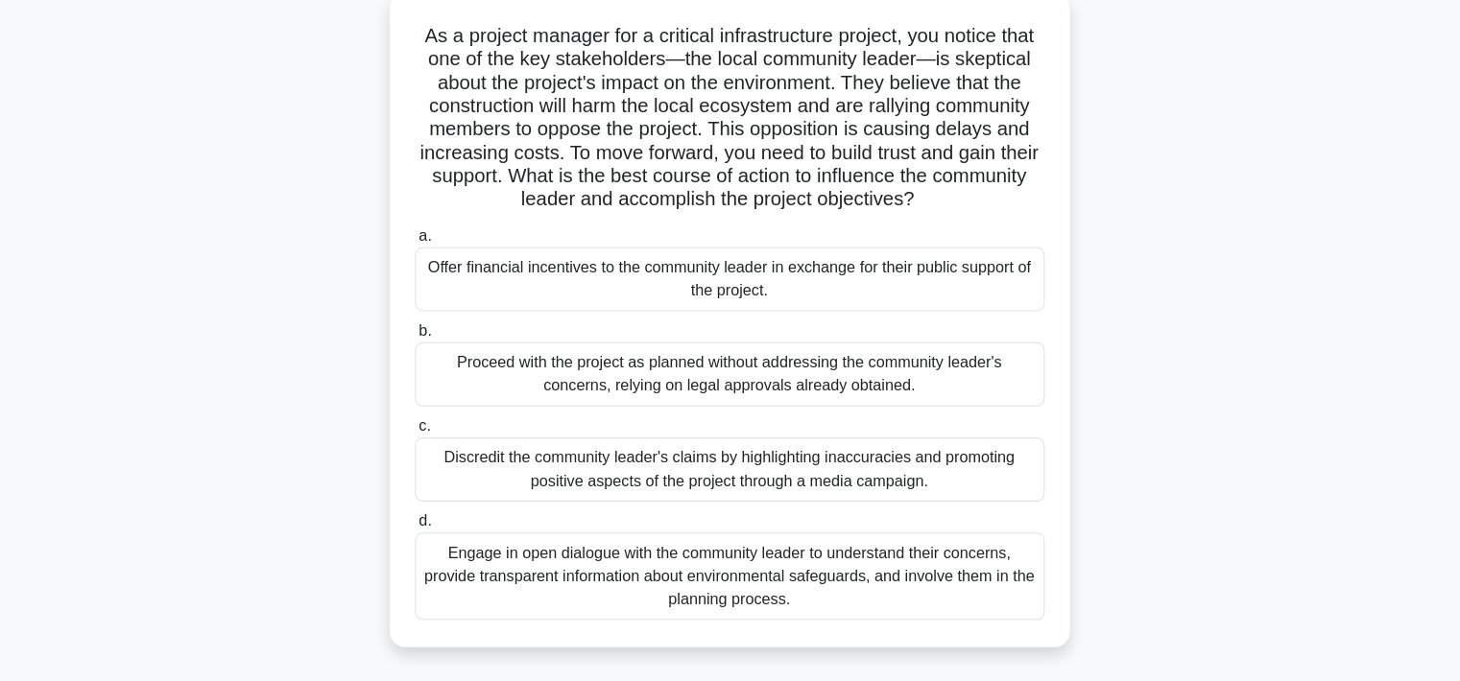
scroll to position [115, 0]
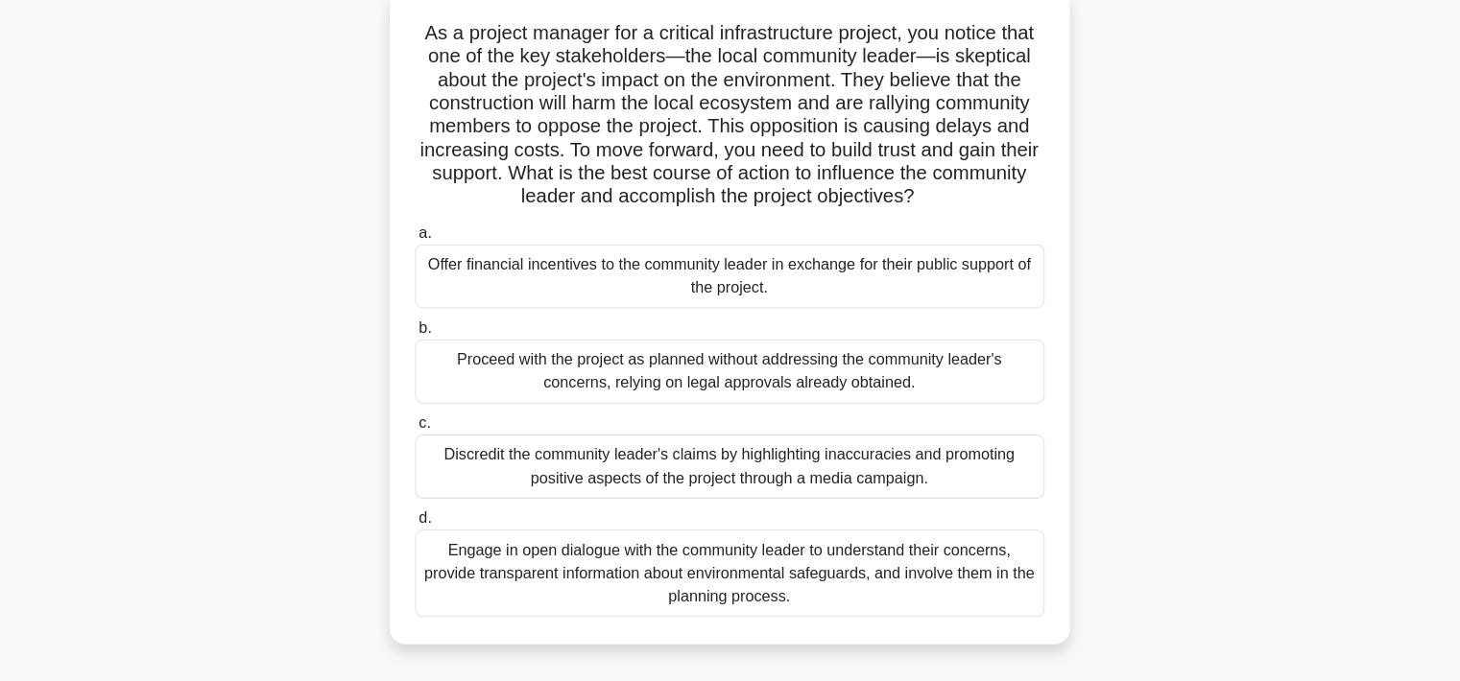
click at [740, 580] on div "Engage in open dialogue with the community leader to understand their concerns,…" at bounding box center [730, 574] width 622 height 86
click at [419, 526] on input "d. Engage in open dialogue with the community leader to understand their concer…" at bounding box center [419, 519] width 0 height 12
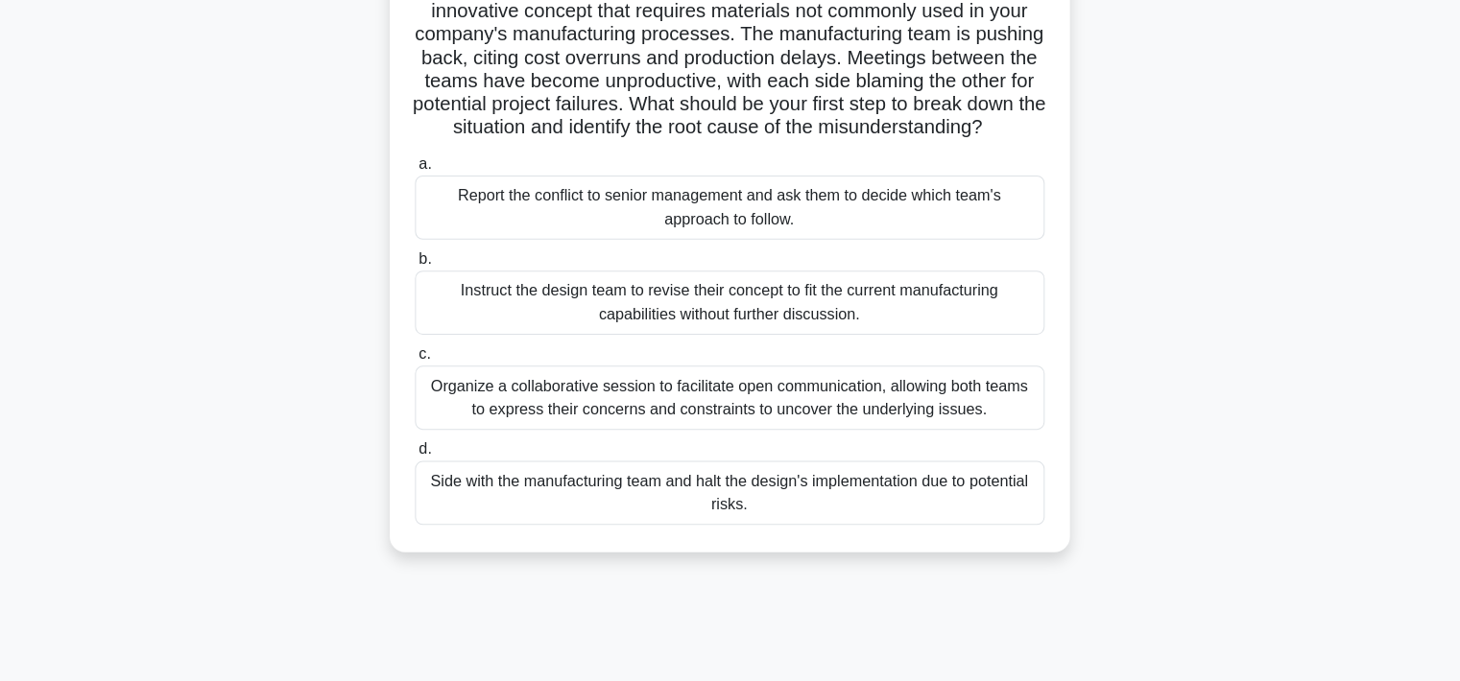
scroll to position [220, 0]
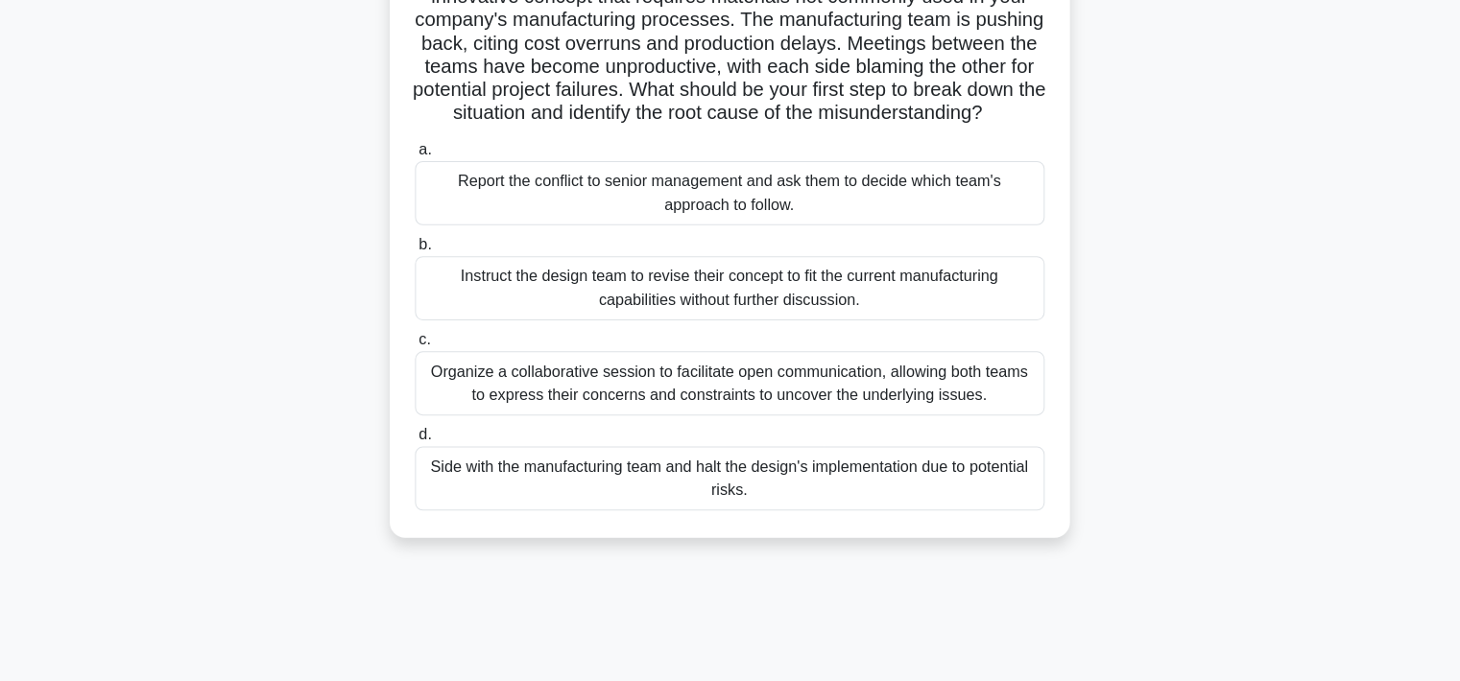
click at [841, 418] on div "Organize a collaborative session to facilitate open communication, allowing bot…" at bounding box center [730, 386] width 622 height 63
click at [419, 350] on input "c. Organize a collaborative session to facilitate open communication, allowing …" at bounding box center [419, 344] width 0 height 12
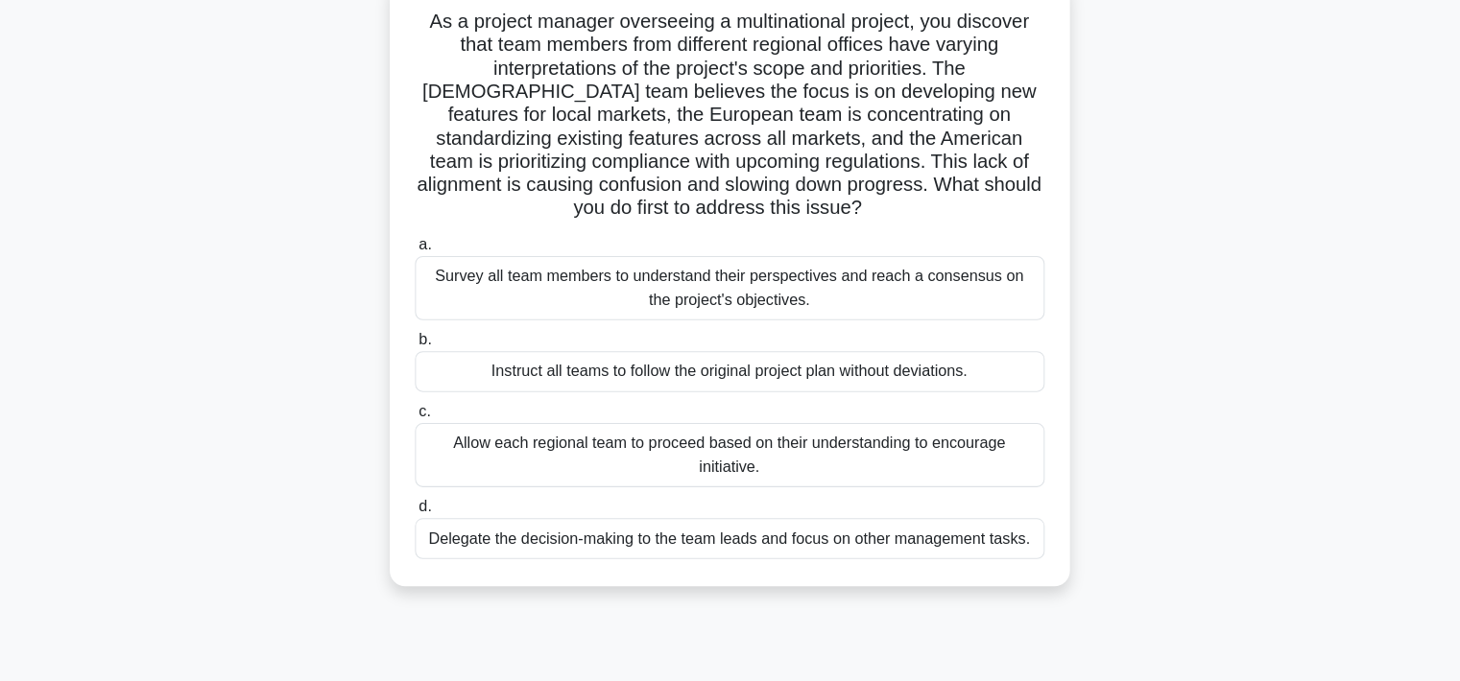
scroll to position [136, 0]
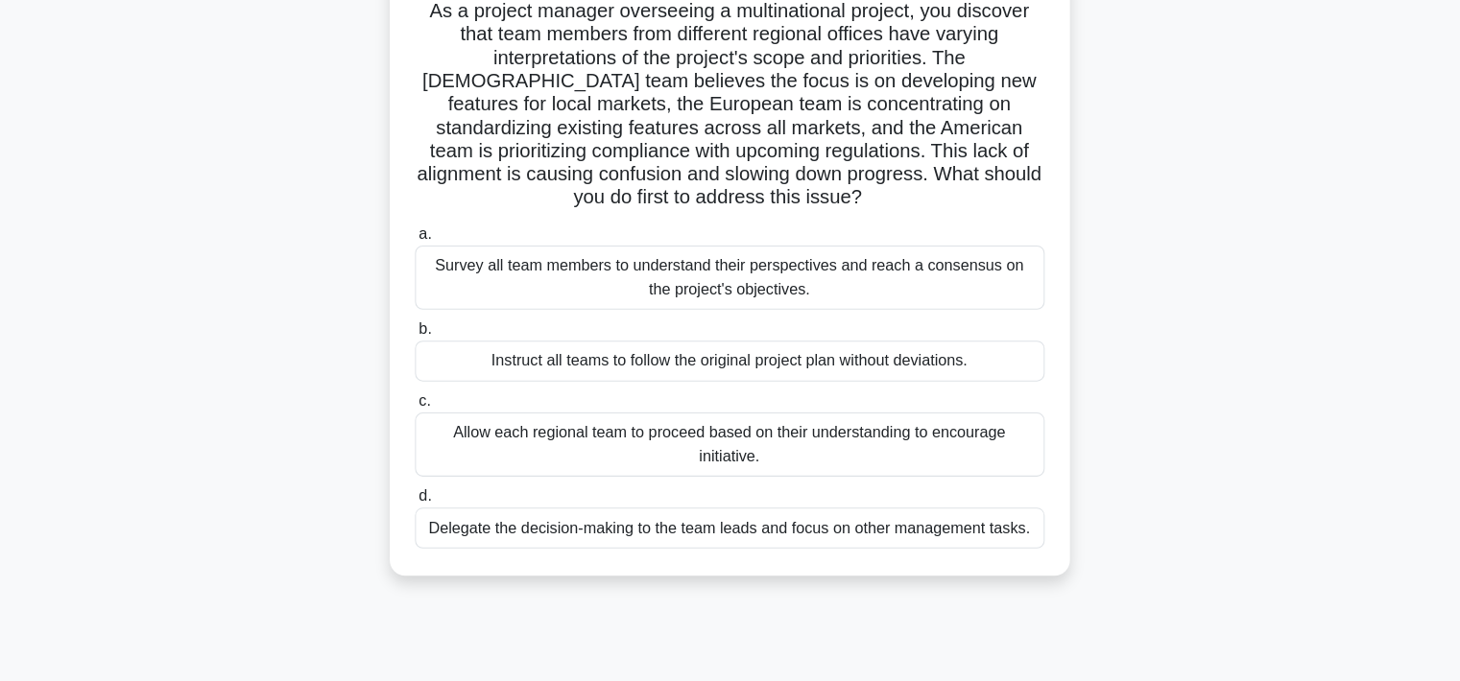
click at [864, 297] on div "Survey all team members to understand their perspectives and reach a consensus …" at bounding box center [730, 281] width 622 height 63
click at [419, 246] on input "a. Survey all team members to understand their perspectives and reach a consens…" at bounding box center [419, 239] width 0 height 12
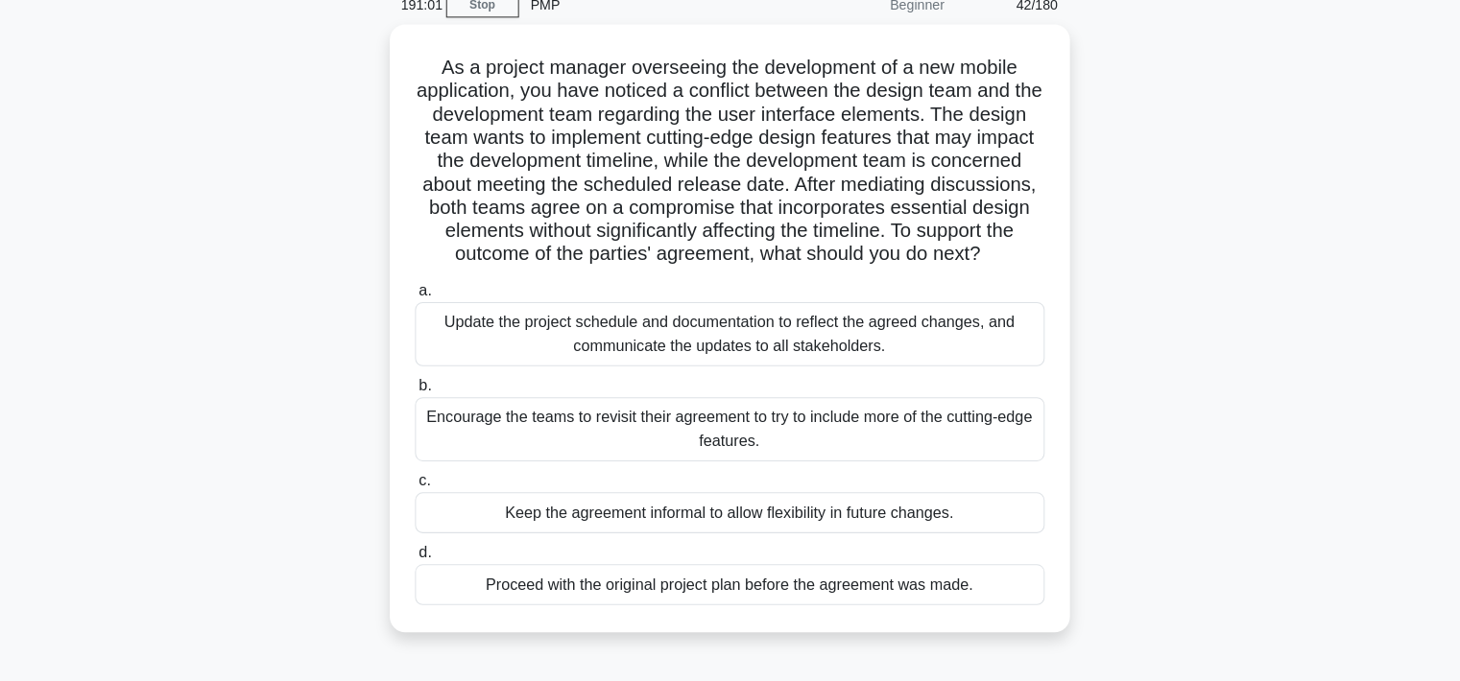
scroll to position [87, 0]
click at [842, 363] on div "Update the project schedule and documentation to reflect the agreed changes, an…" at bounding box center [730, 330] width 622 height 63
click at [419, 295] on input "a. Update the project schedule and documentation to reflect the agreed changes,…" at bounding box center [419, 288] width 0 height 12
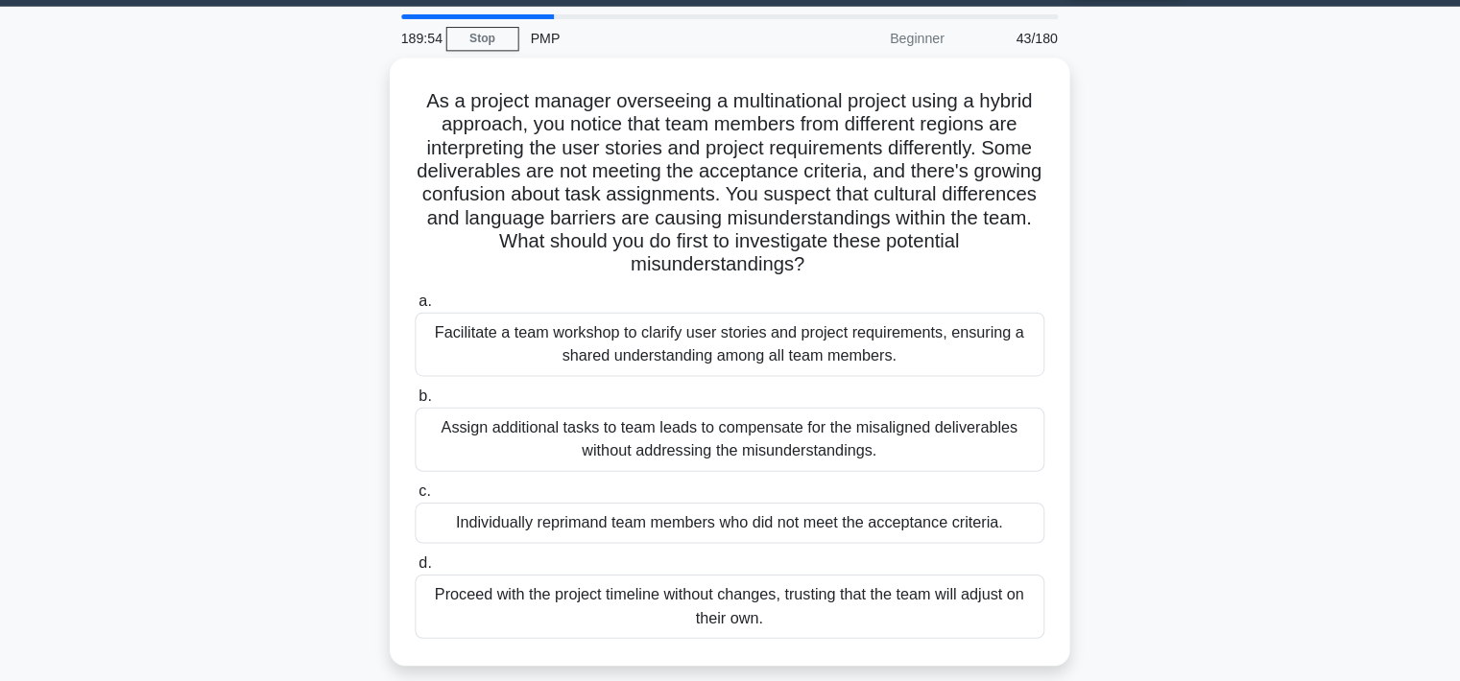
scroll to position [38, 0]
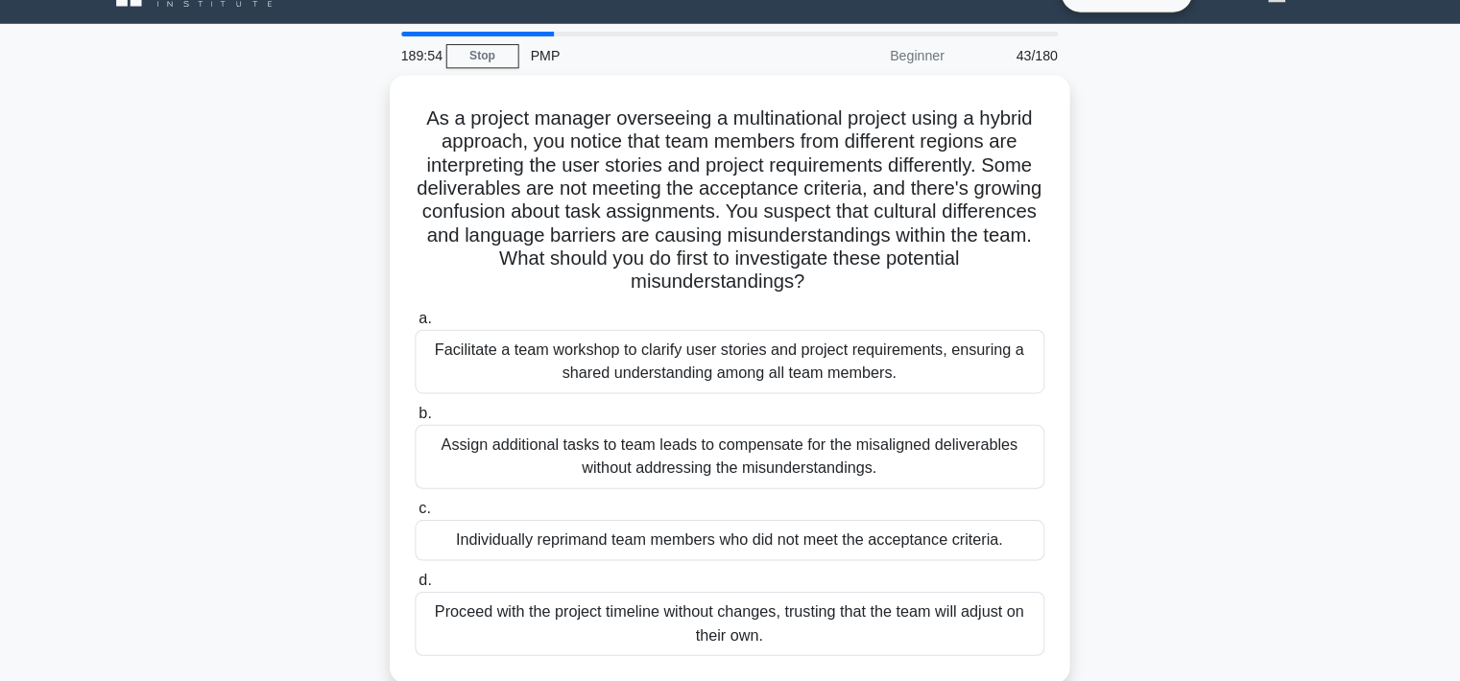
click at [870, 364] on div "Facilitate a team workshop to clarify user stories and project requirements, en…" at bounding box center [730, 356] width 622 height 63
click at [419, 321] on input "a. Facilitate a team workshop to clarify user stories and project requirements,…" at bounding box center [419, 314] width 0 height 12
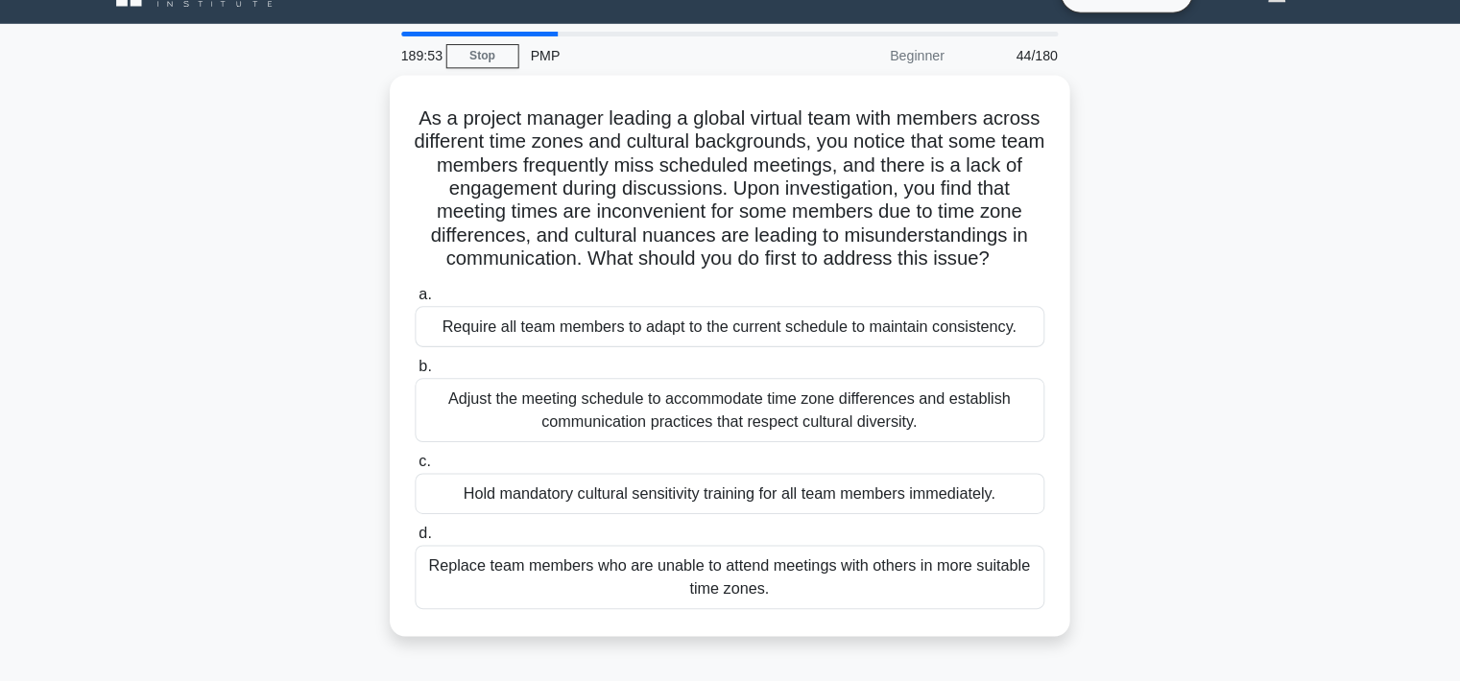
scroll to position [0, 0]
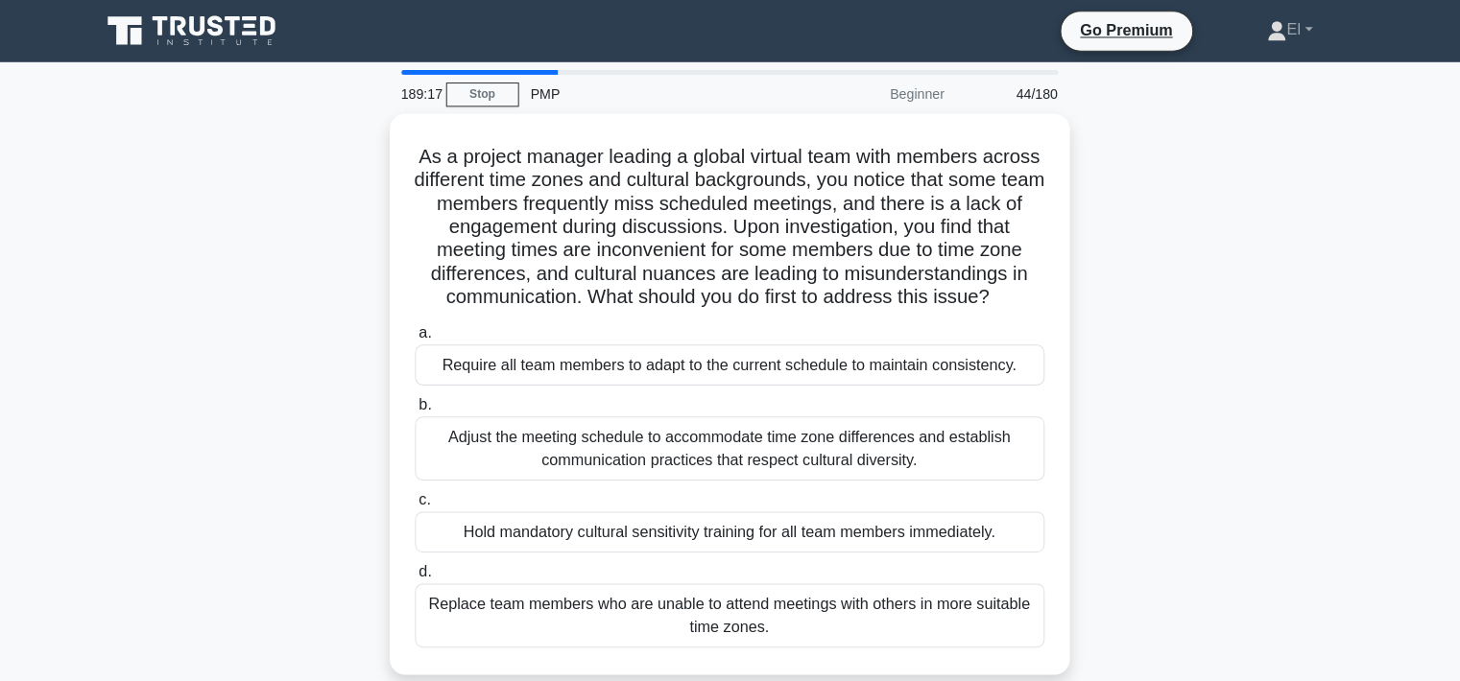
click at [720, 475] on div "Adjust the meeting schedule to accommodate time zone differences and establish …" at bounding box center [730, 443] width 622 height 63
click at [419, 407] on input "b. Adjust the meeting schedule to accommodate time zone differences and establi…" at bounding box center [419, 400] width 0 height 12
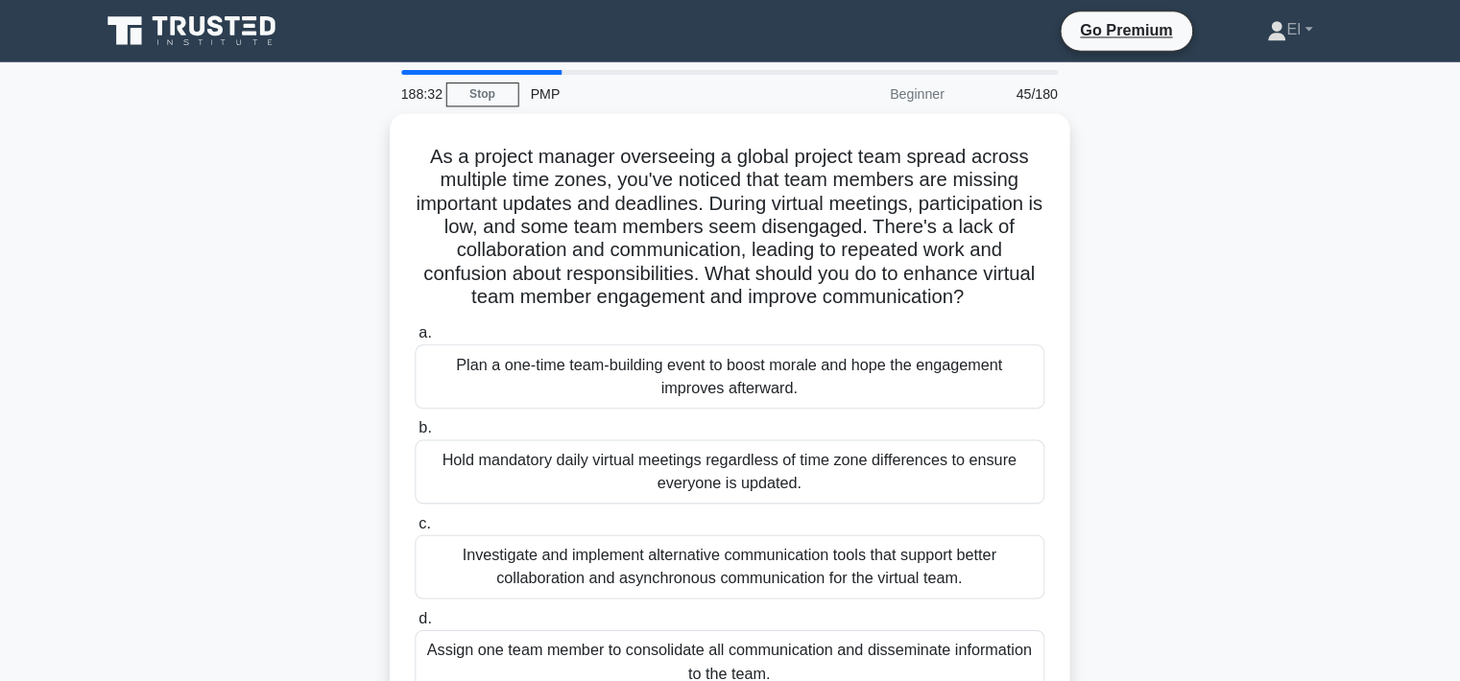
click at [837, 571] on div "Investigate and implement alternative communication tools that support better c…" at bounding box center [730, 560] width 622 height 63
click at [419, 524] on input "c. Investigate and implement alternative communication tools that support bette…" at bounding box center [419, 517] width 0 height 12
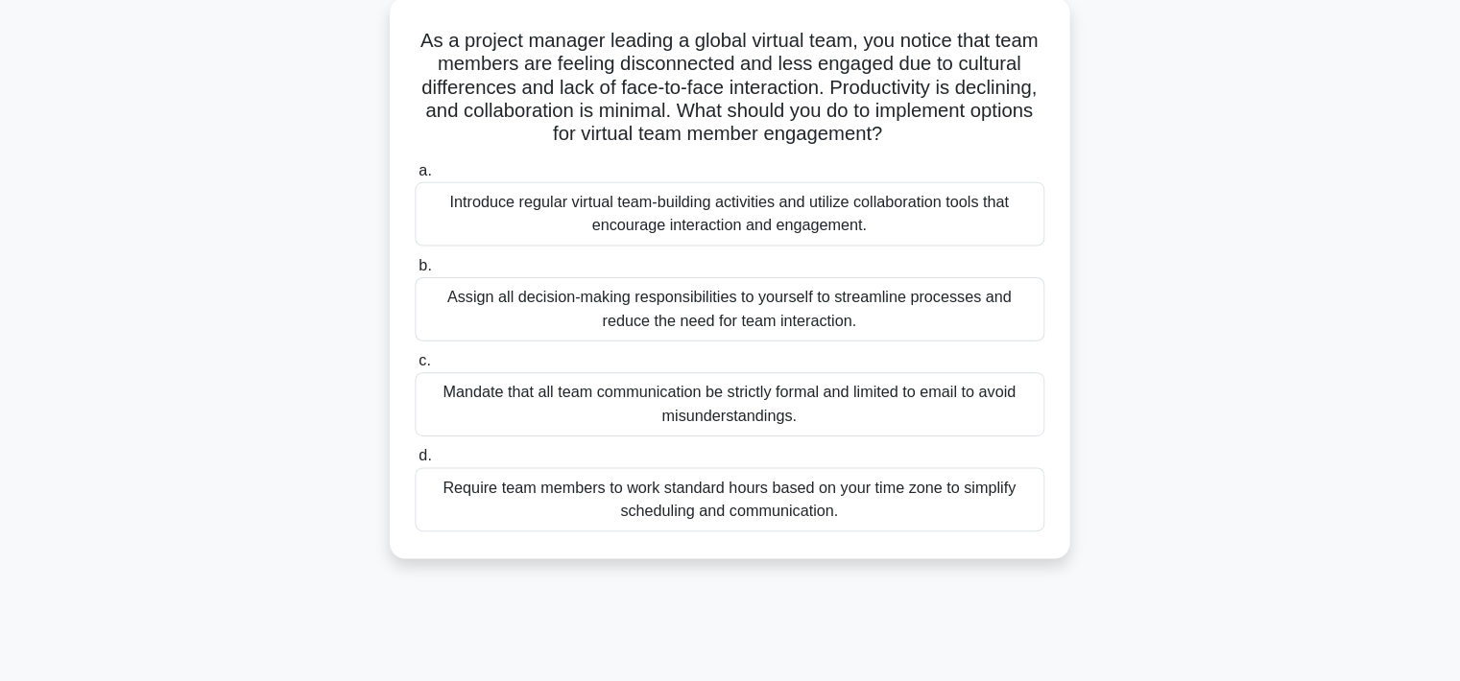
scroll to position [115, 0]
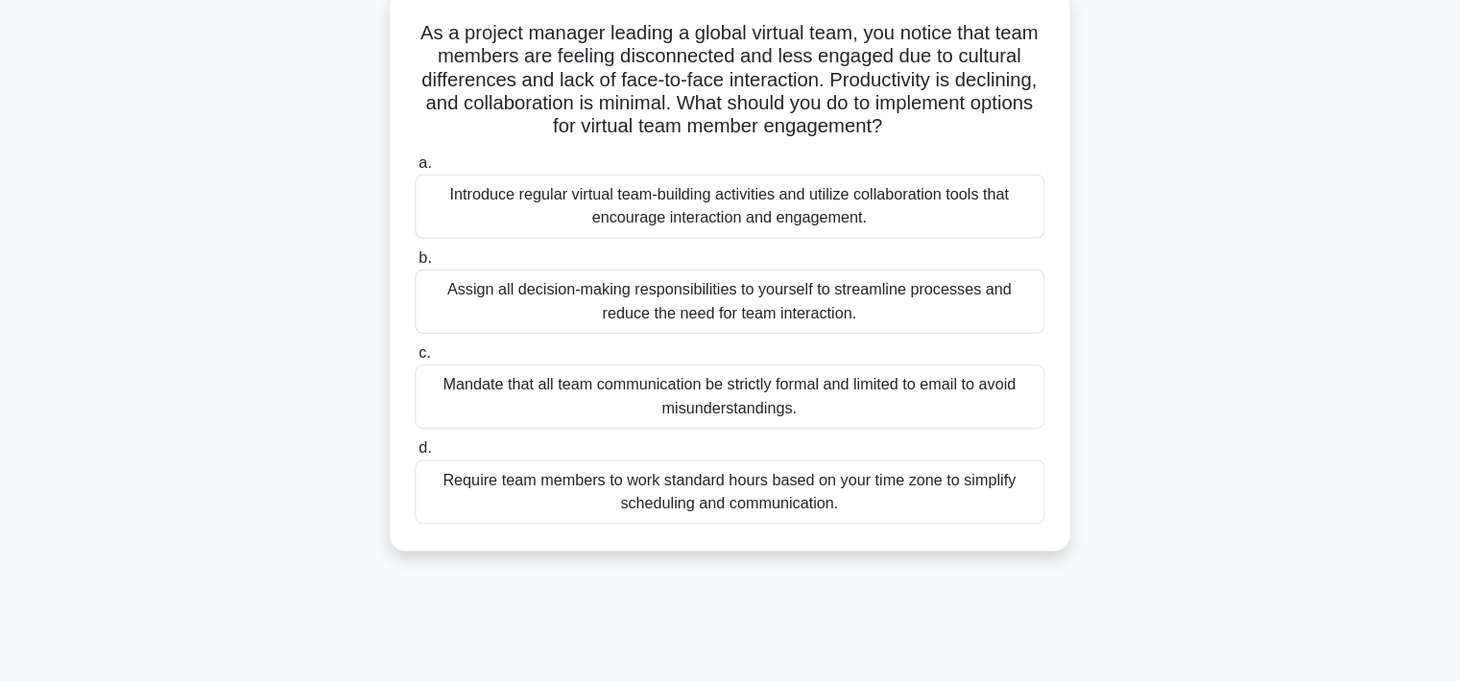
click at [916, 220] on div "Introduce regular virtual team-building activities and utilize collaboration to…" at bounding box center [730, 210] width 622 height 63
click at [419, 175] on input "a. Introduce regular virtual team-building activities and utilize collaboration…" at bounding box center [419, 168] width 0 height 12
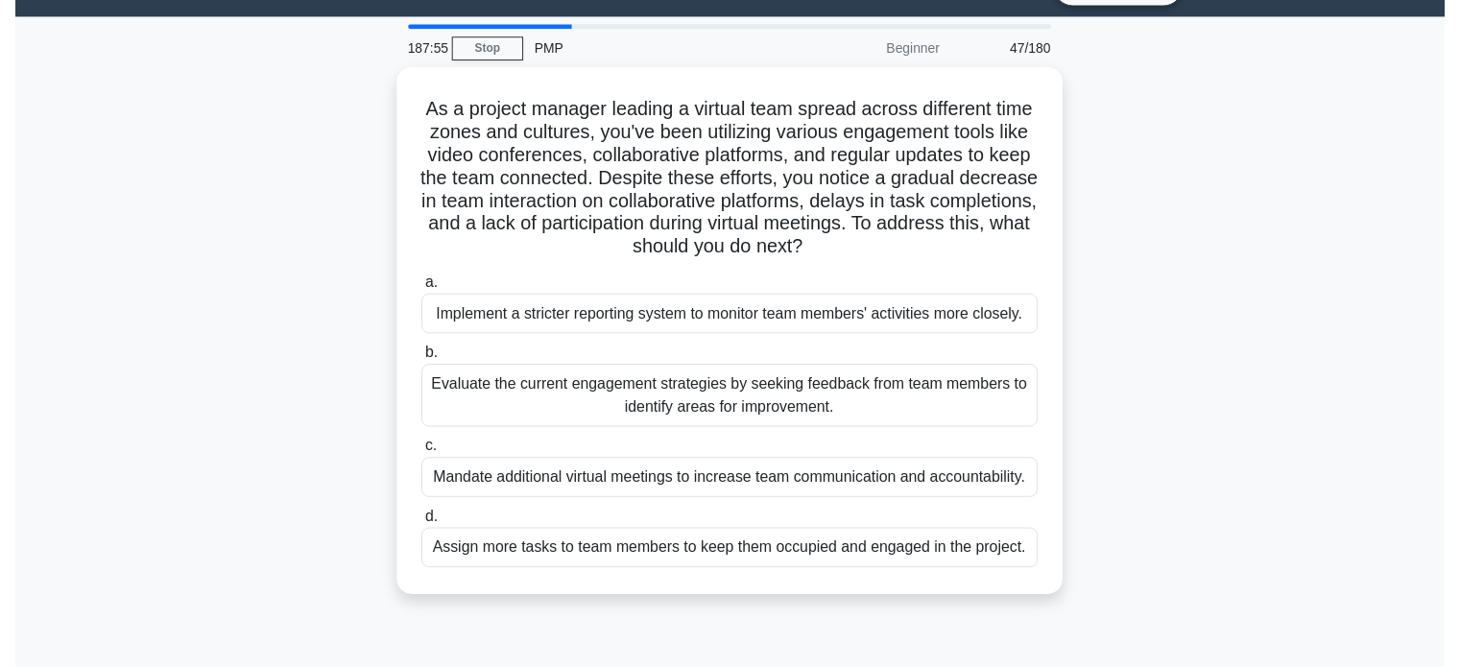
scroll to position [0, 0]
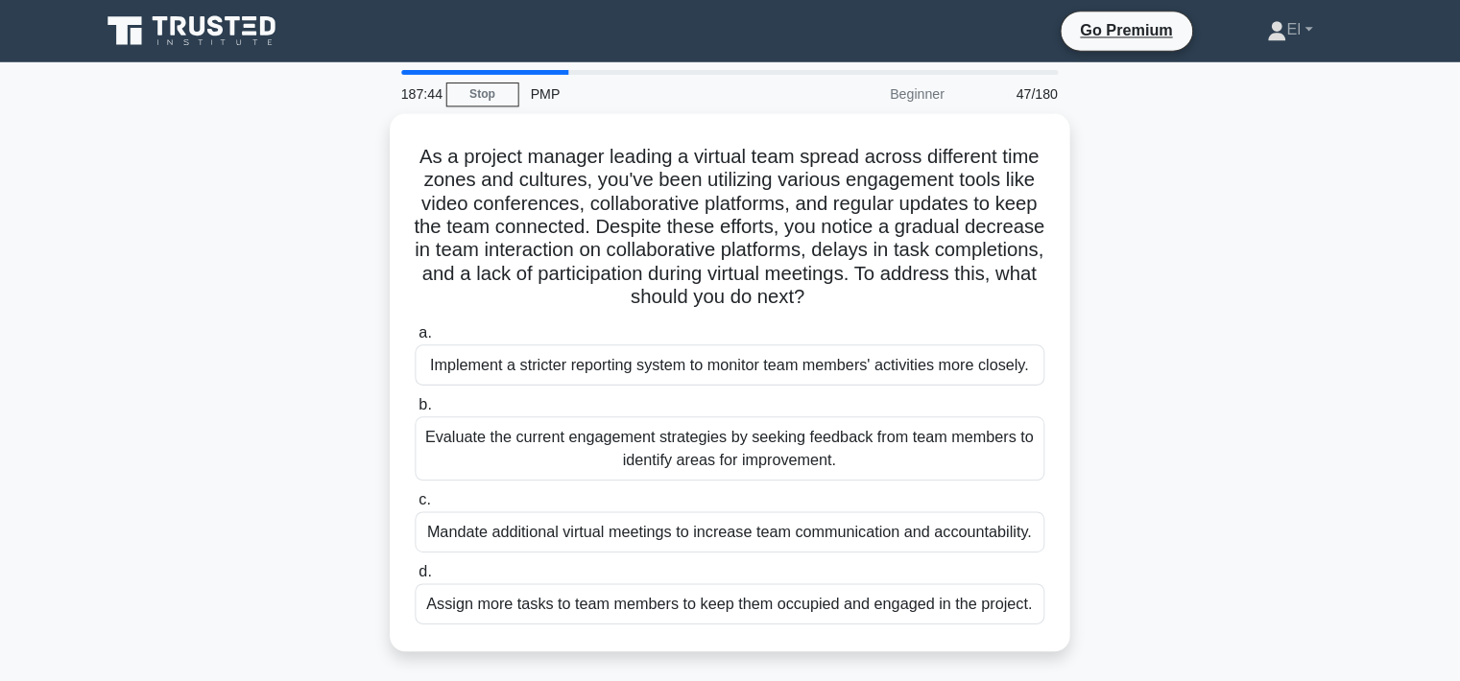
click at [492, 85] on link "Stop" at bounding box center [486, 94] width 72 height 24
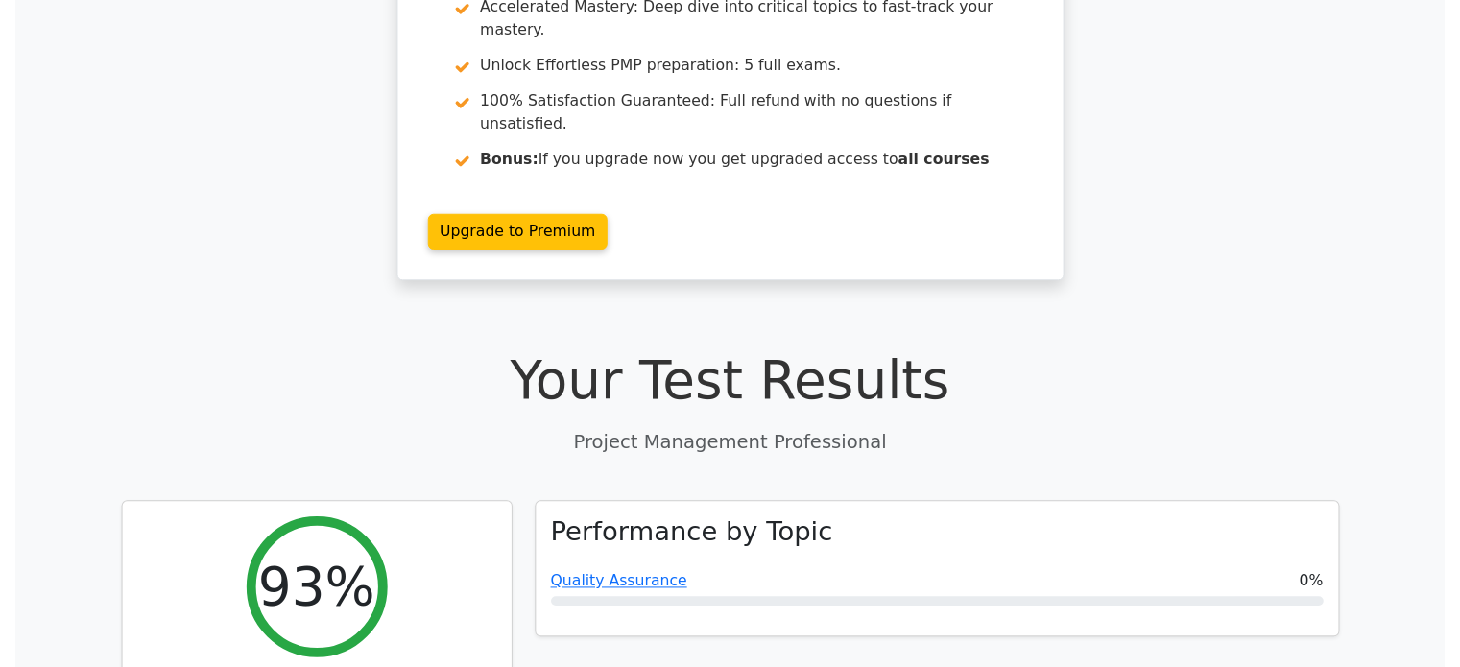
scroll to position [301, 0]
